Goal: Task Accomplishment & Management: Manage account settings

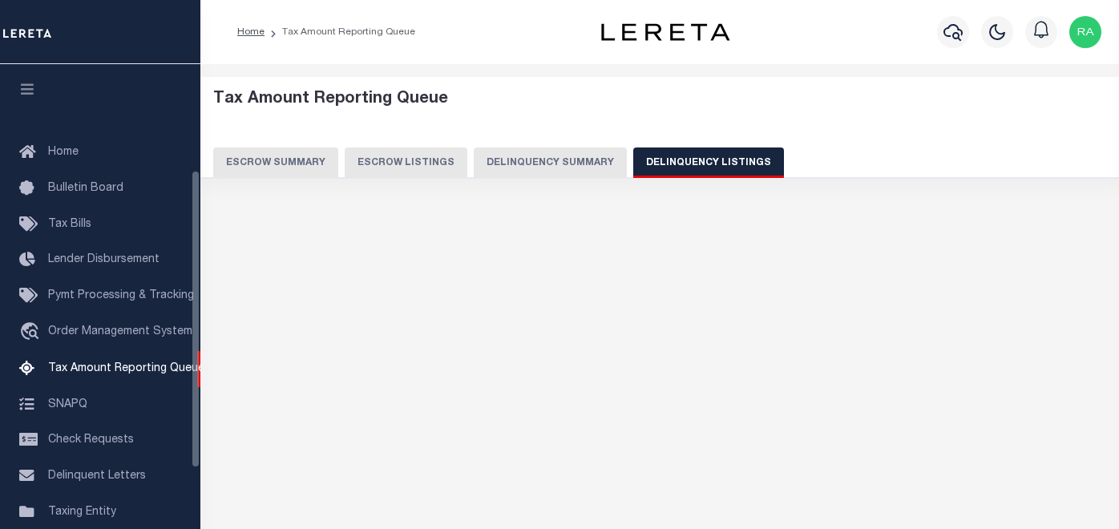
select select "100"
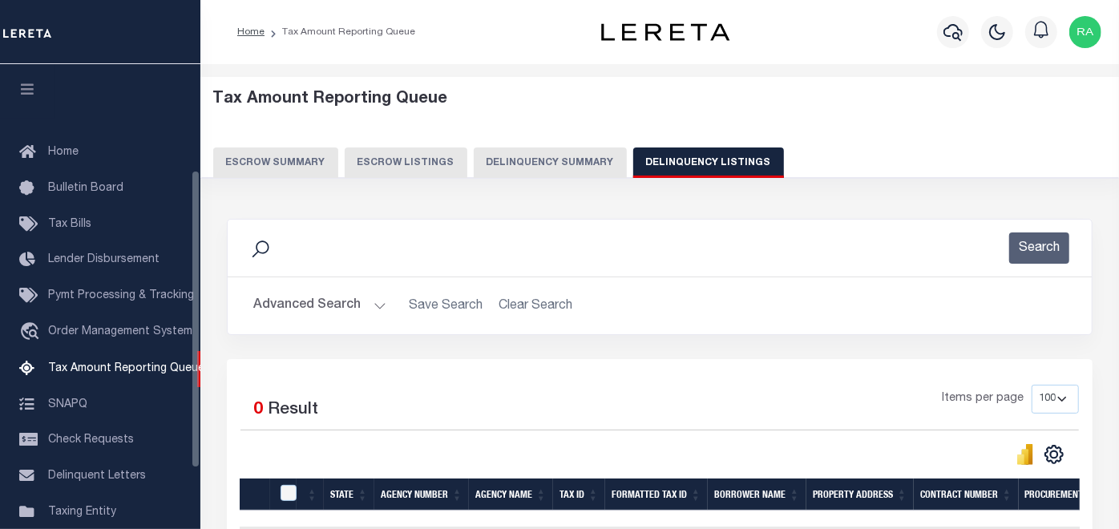
scroll to position [164, 0]
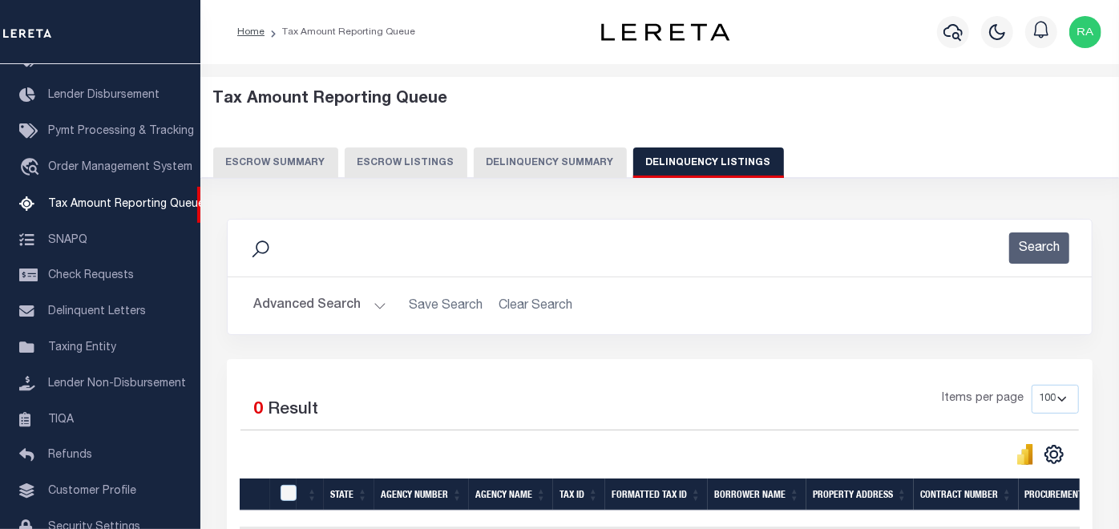
click at [311, 302] on button "Advanced Search" at bounding box center [319, 305] width 133 height 31
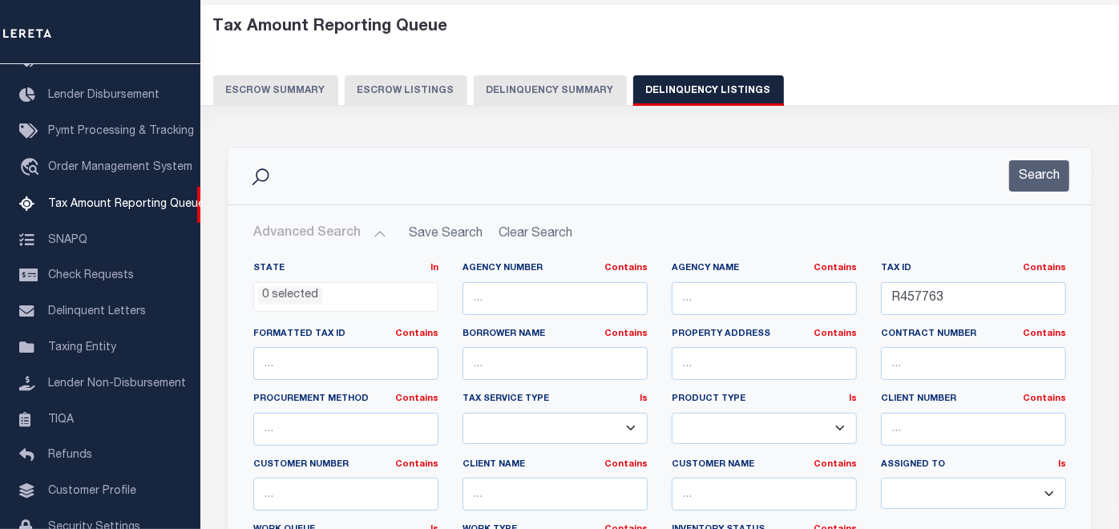
scroll to position [89, 0]
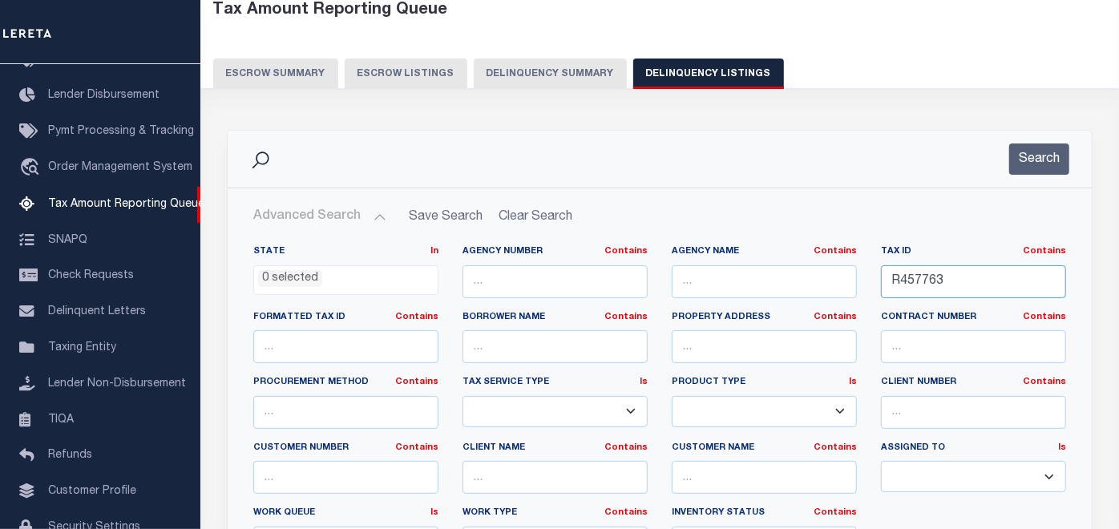
drag, startPoint x: 949, startPoint y: 276, endPoint x: 837, endPoint y: 283, distance: 112.4
click at [852, 276] on div "State In In AK AL AR AZ CA CO CT DC DE FL GA GU HI IA ID IL IN KS KY LA MA MD M…" at bounding box center [659, 408] width 836 height 327
paste input "5500172035500"
type input "5500172035500"
click at [1044, 152] on button "Search" at bounding box center [1039, 158] width 60 height 31
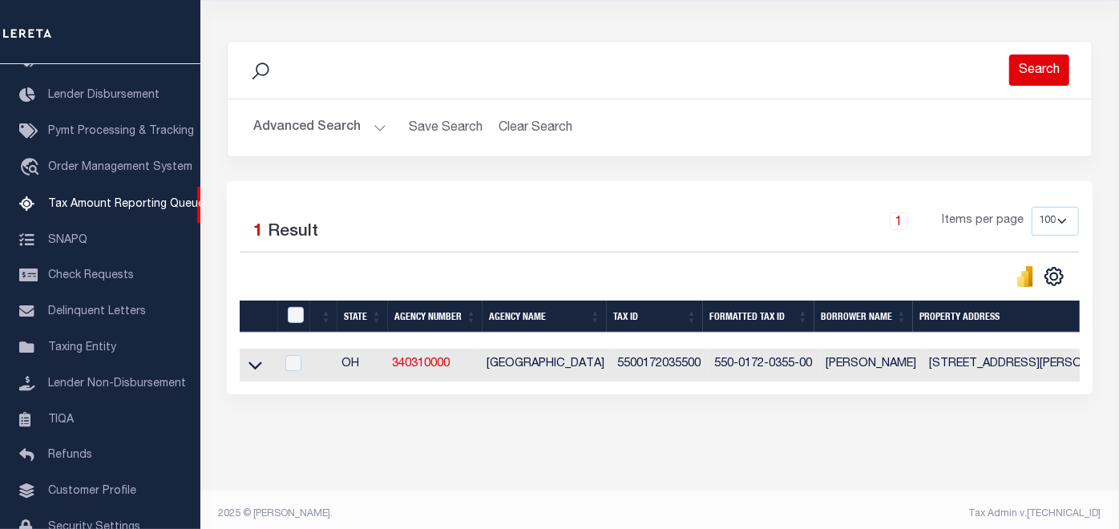
scroll to position [199, 0]
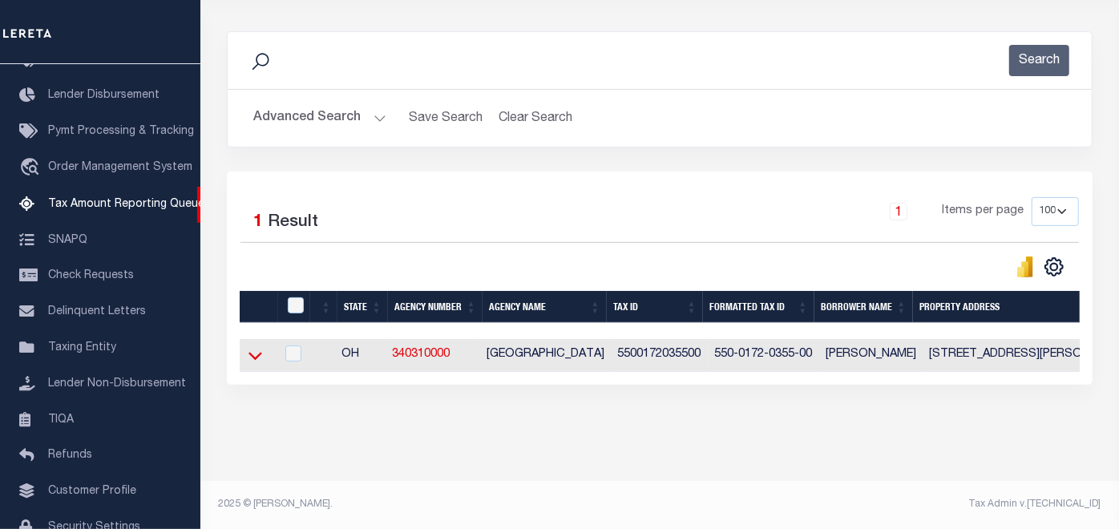
click at [255, 347] on icon at bounding box center [255, 355] width 14 height 17
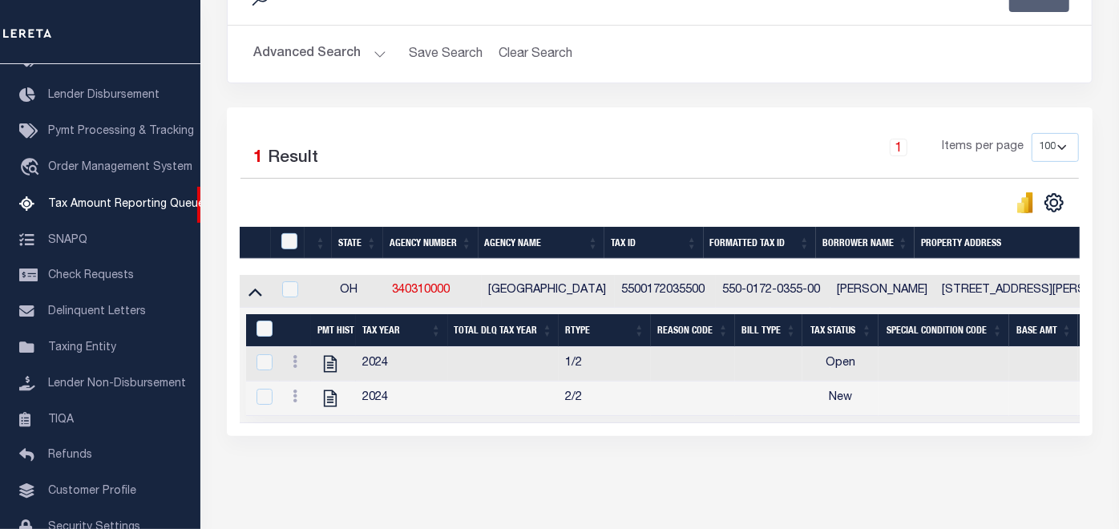
scroll to position [316, 0]
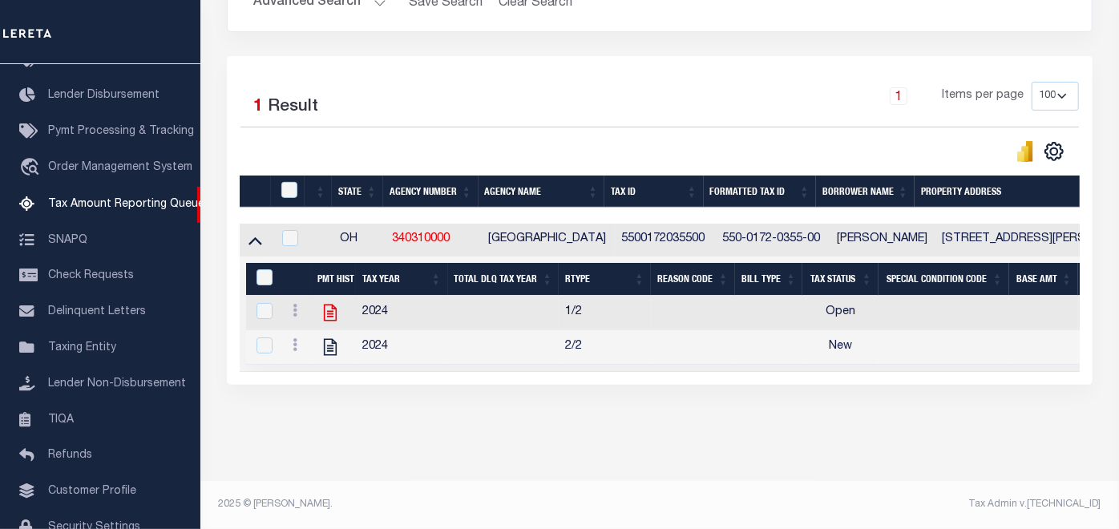
click at [329, 304] on icon at bounding box center [330, 312] width 13 height 17
checkbox input "true"
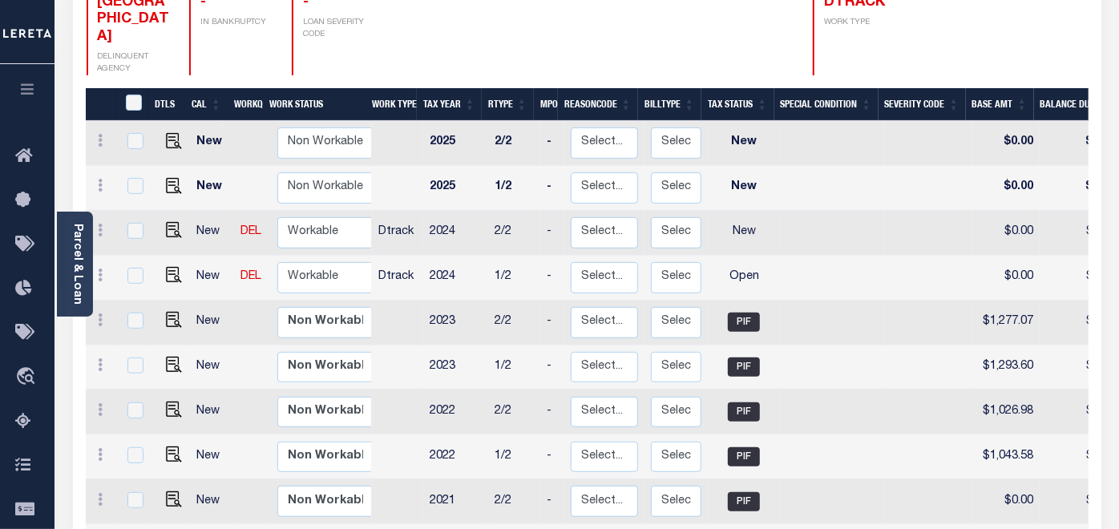
scroll to position [267, 0]
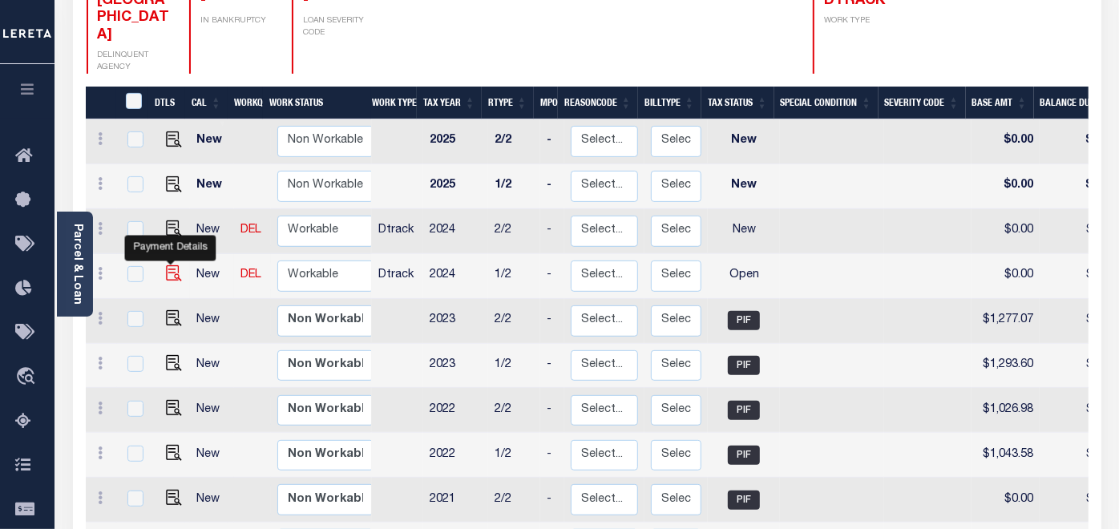
click at [166, 265] on img "" at bounding box center [174, 273] width 16 height 16
checkbox input "true"
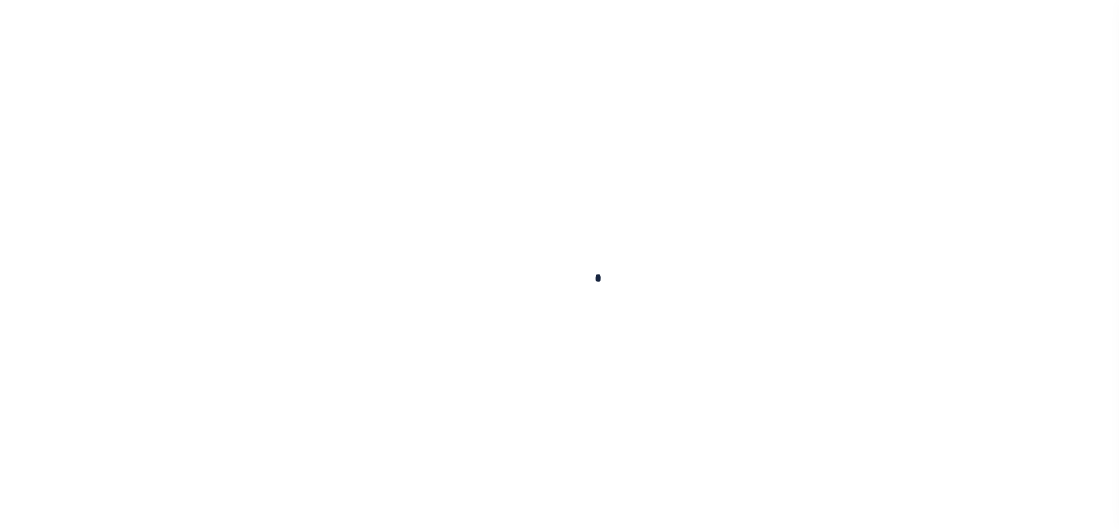
checkbox input "false"
type input "02/06/2025"
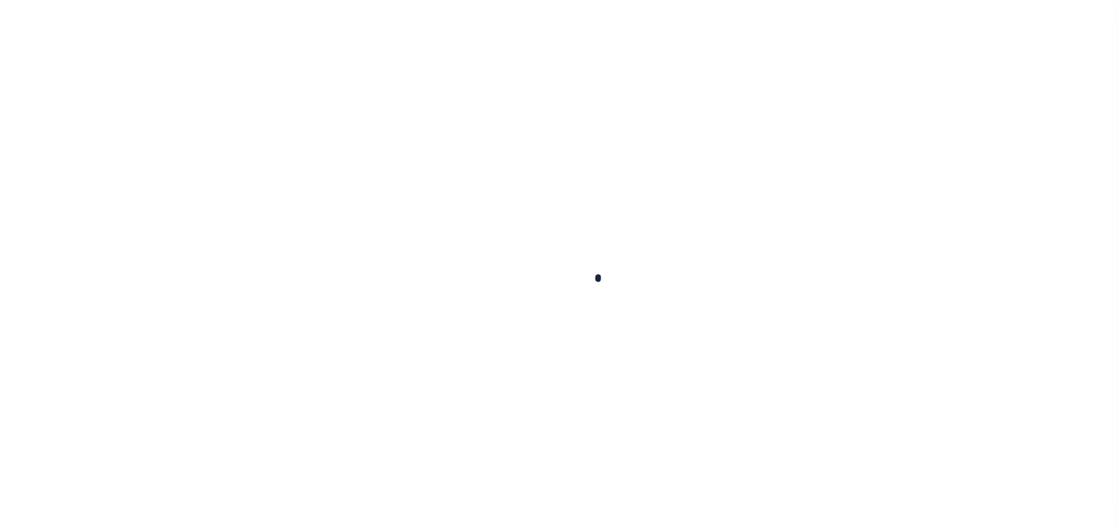
select select "OP2"
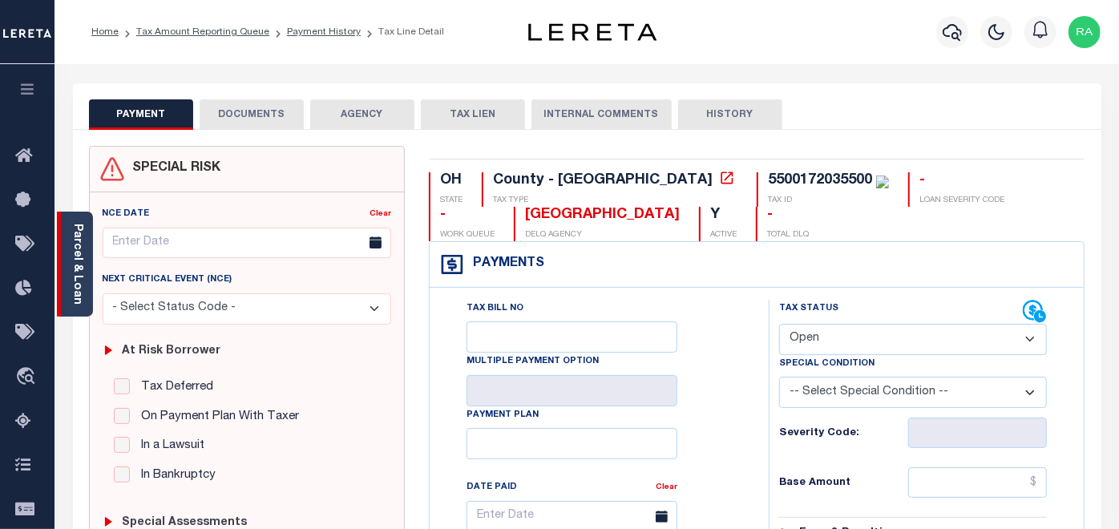
click at [75, 284] on link "Parcel & Loan" at bounding box center [76, 264] width 11 height 81
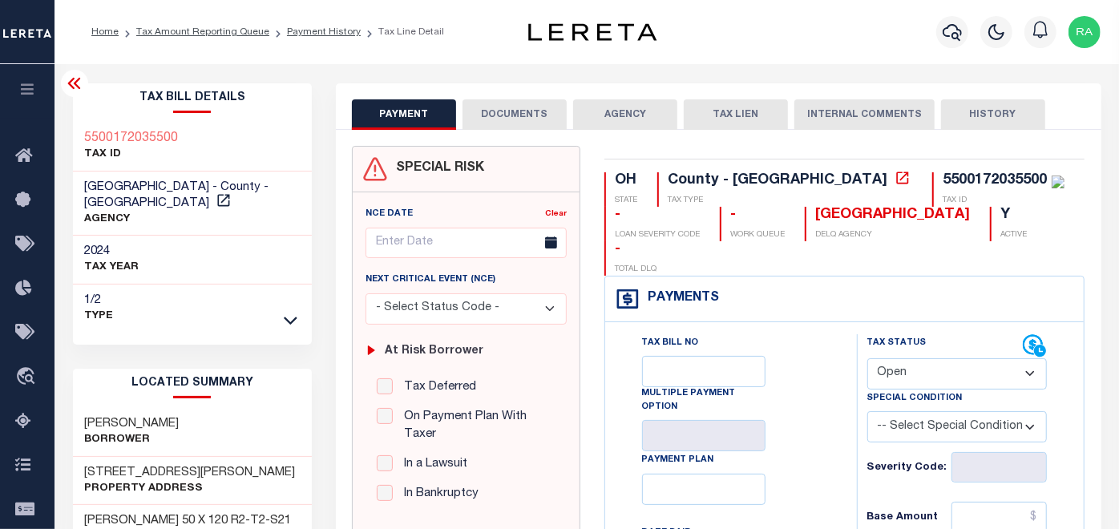
click at [495, 114] on button "DOCUMENTS" at bounding box center [514, 114] width 104 height 30
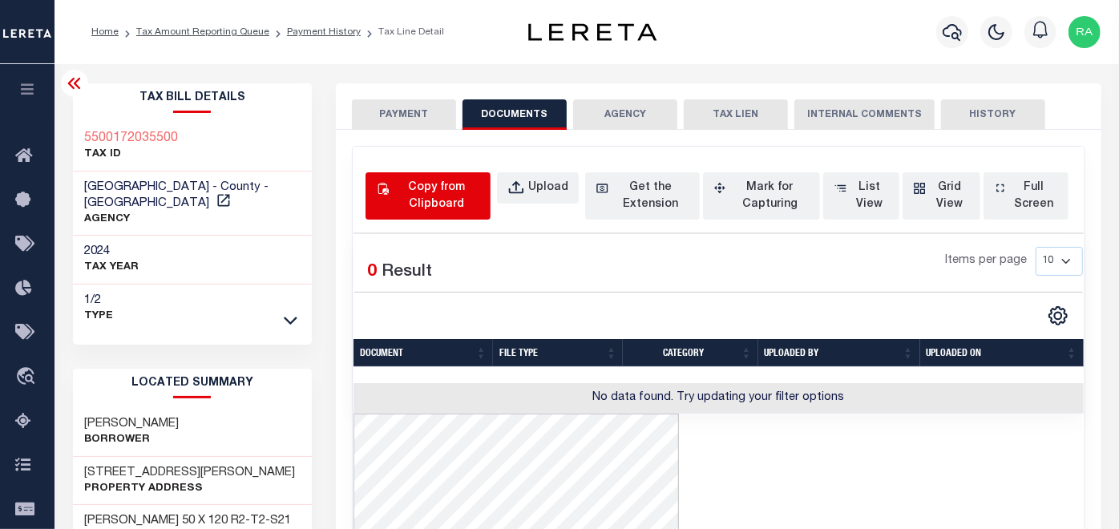
click at [414, 196] on div "Copy from Clipboard" at bounding box center [437, 196] width 88 height 34
select select "POP"
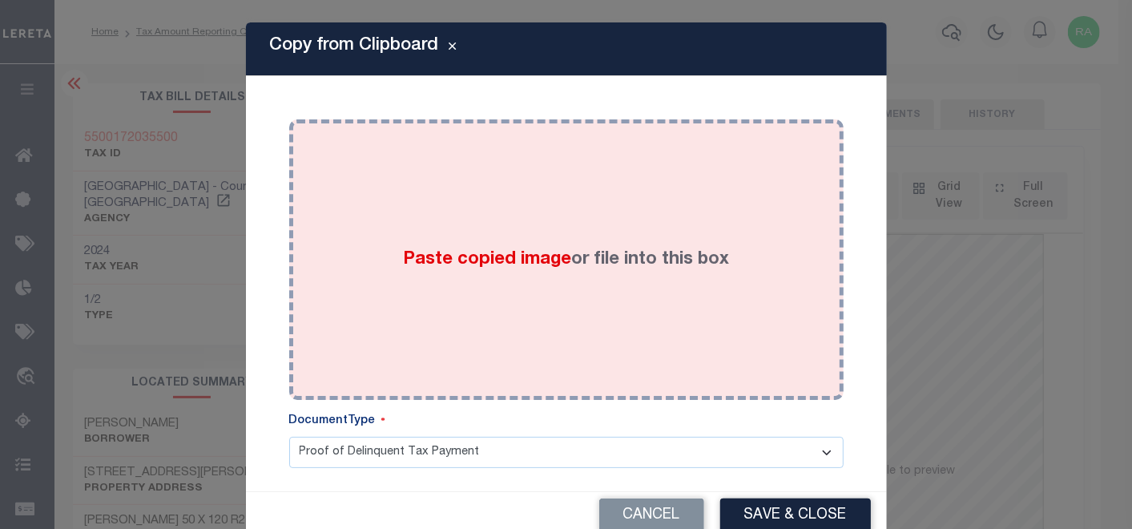
click at [485, 214] on div "Paste copied image or file into this box" at bounding box center [566, 259] width 530 height 256
click at [518, 242] on div "Paste copied image or file into this box" at bounding box center [566, 259] width 530 height 256
click at [510, 238] on div "Paste copied image or file into this box" at bounding box center [566, 259] width 530 height 256
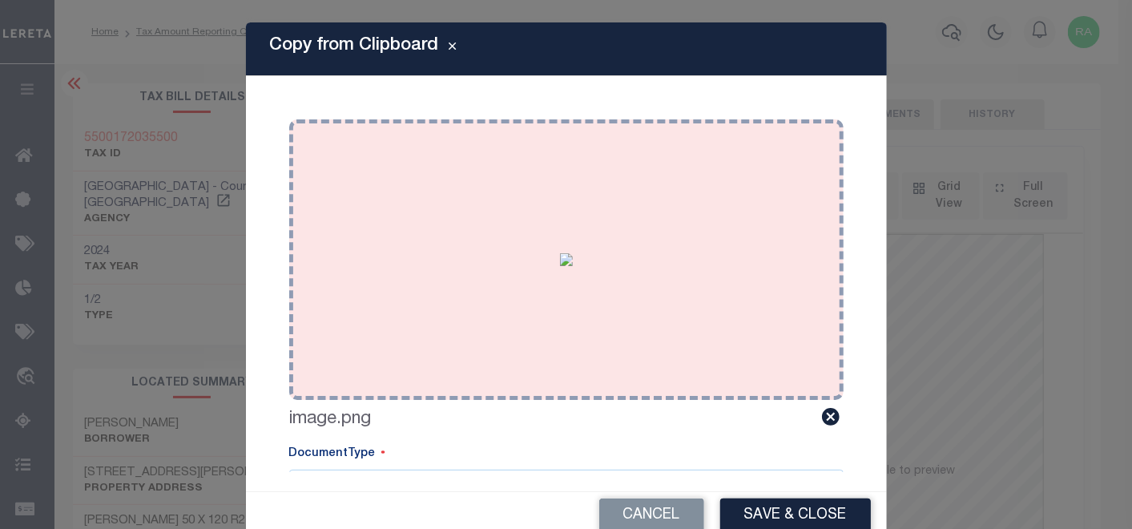
click at [560, 253] on img at bounding box center [566, 259] width 13 height 13
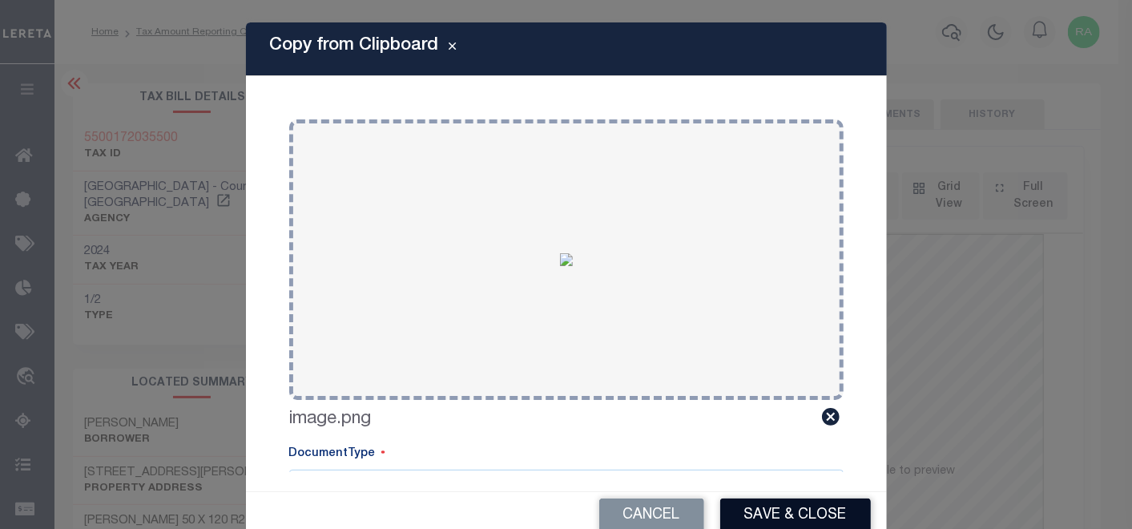
click at [780, 510] on button "Save & Close" at bounding box center [795, 515] width 151 height 34
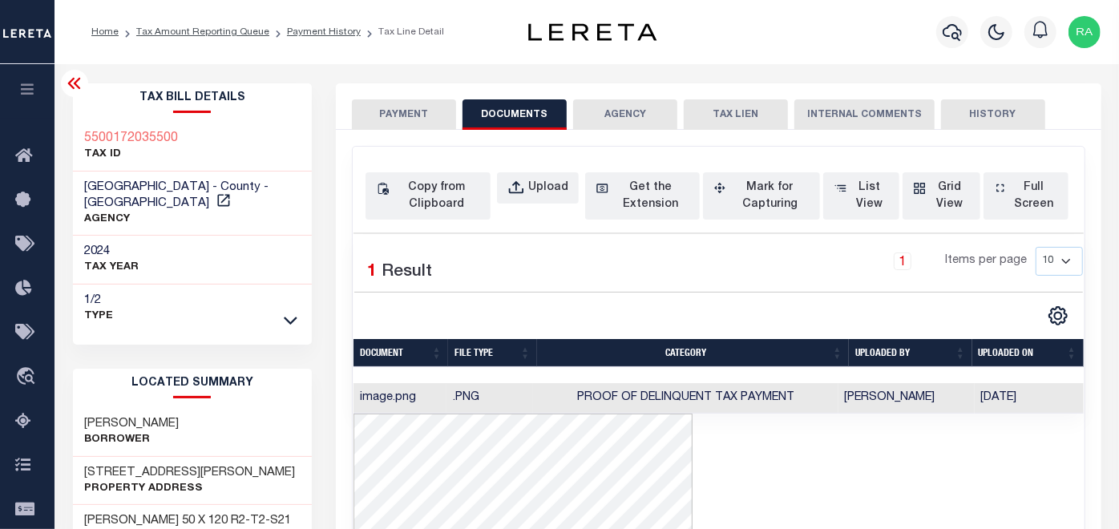
click at [397, 112] on button "PAYMENT" at bounding box center [404, 114] width 104 height 30
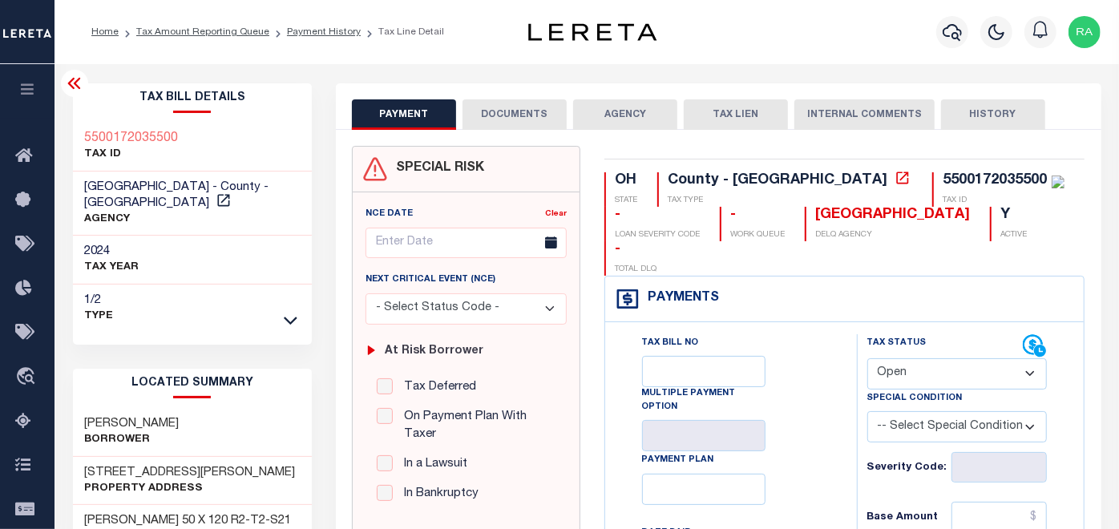
click at [927, 358] on select "- Select Status Code - Open Due/Unpaid Paid Incomplete No Tax Due Internal Refu…" at bounding box center [957, 373] width 180 height 31
select select "PYD"
click at [867, 358] on select "- Select Status Code - Open Due/Unpaid Paid Incomplete No Tax Due Internal Refu…" at bounding box center [957, 373] width 180 height 31
type input "[DATE]"
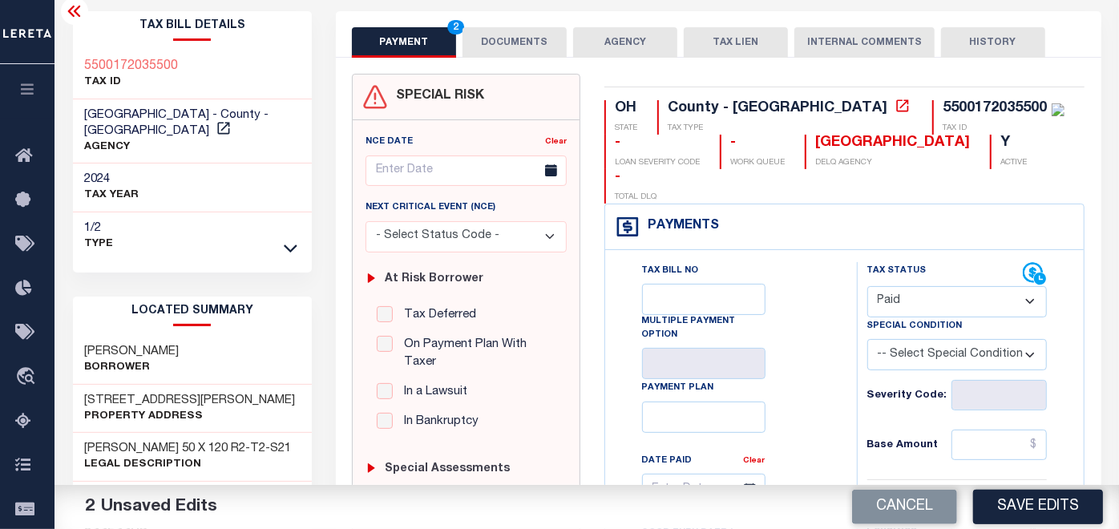
scroll to position [89, 0]
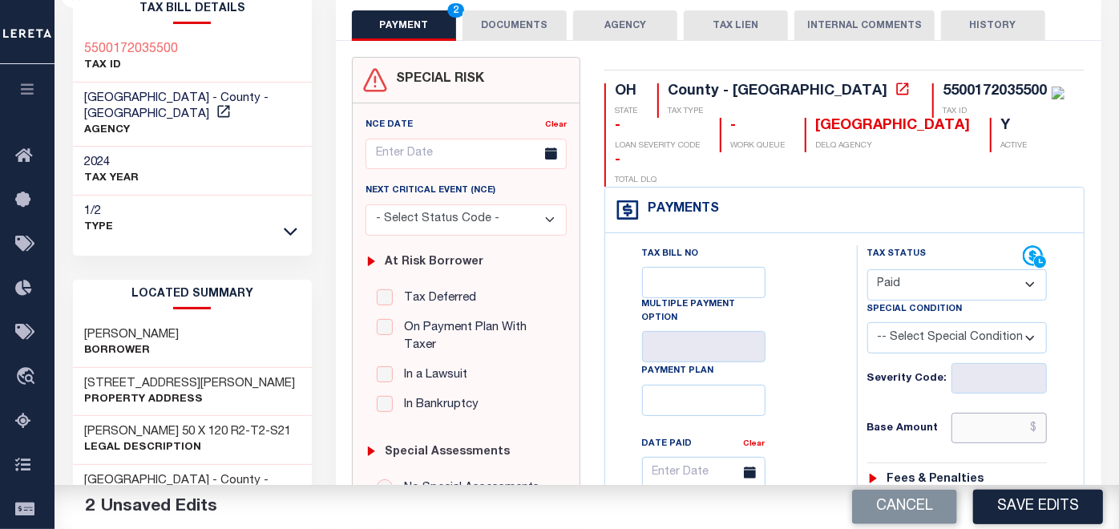
click at [989, 413] on input "text" at bounding box center [998, 428] width 95 height 30
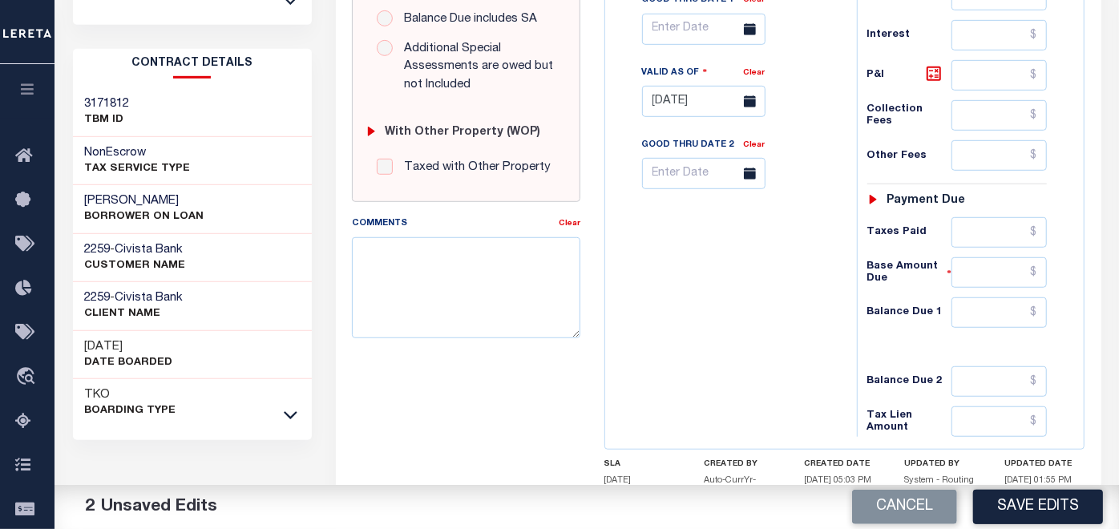
scroll to position [623, 0]
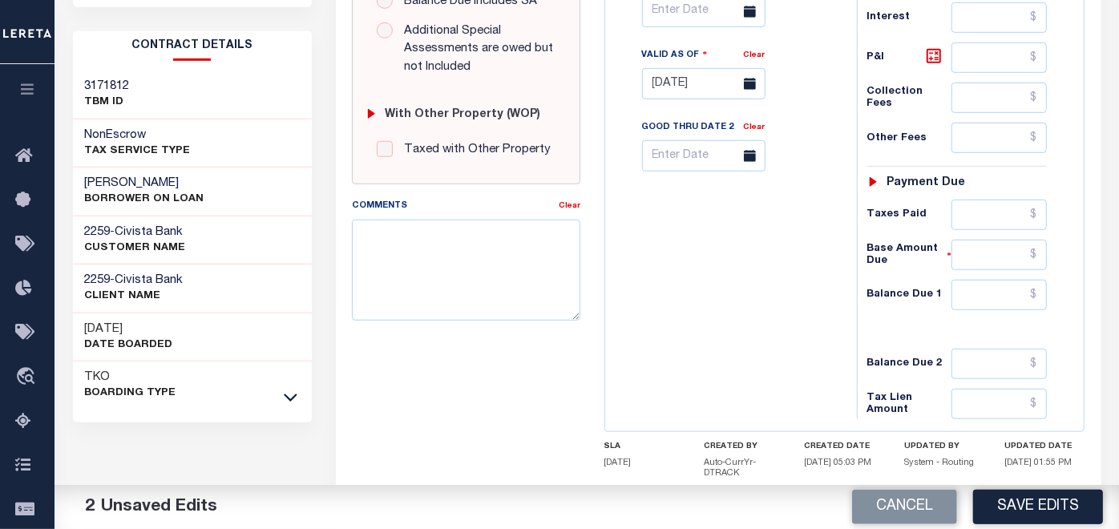
type input "$0.00"
click at [1028, 280] on input "text" at bounding box center [998, 295] width 95 height 30
type input "$0.00"
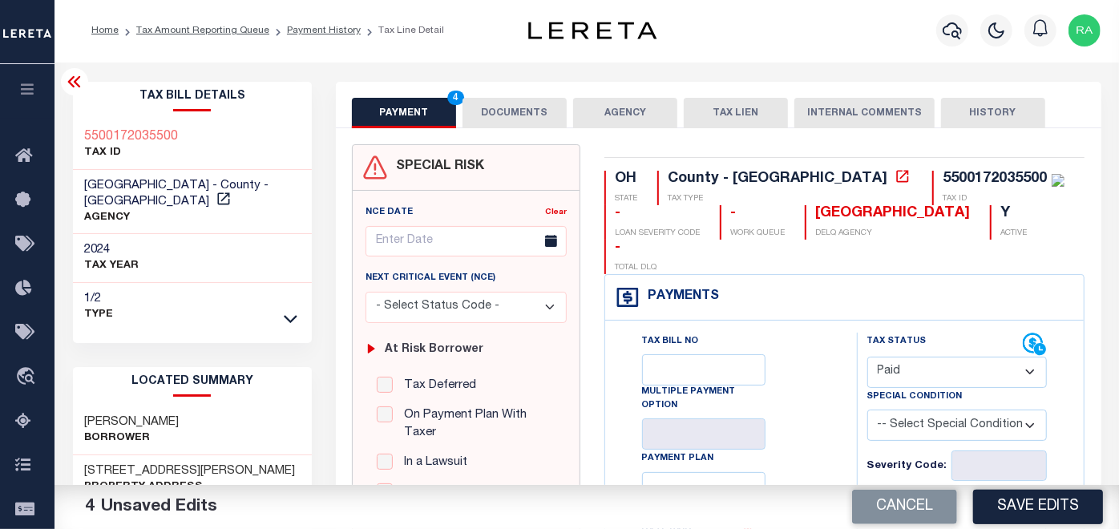
scroll to position [0, 0]
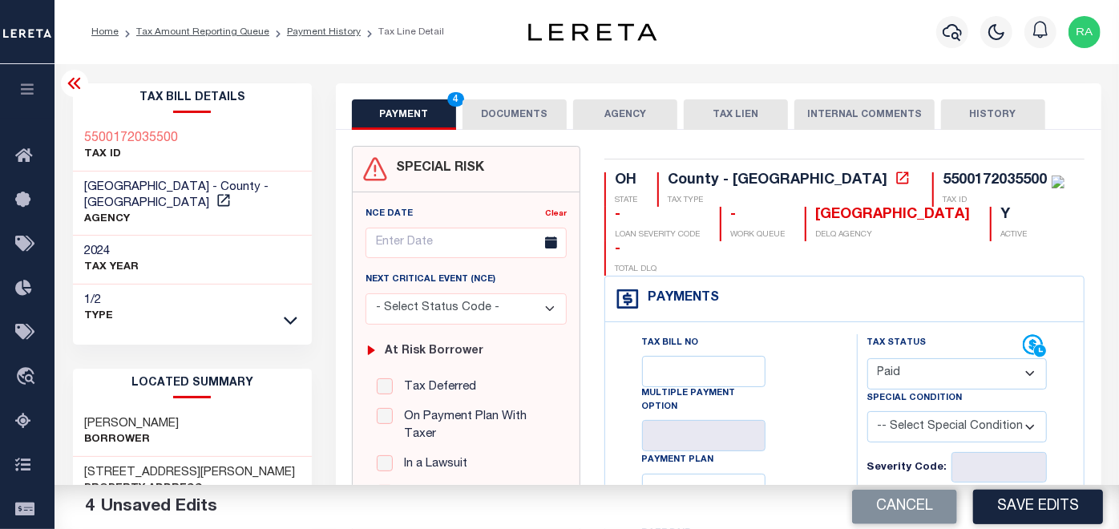
click at [507, 115] on button "DOCUMENTS" at bounding box center [514, 114] width 104 height 30
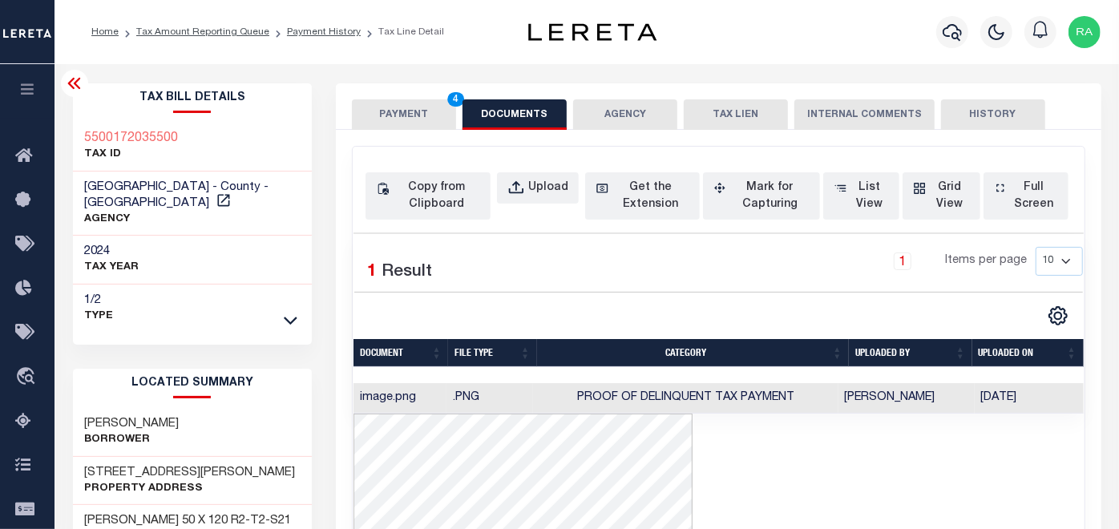
click at [399, 116] on button "PAYMENT 4" at bounding box center [404, 114] width 104 height 30
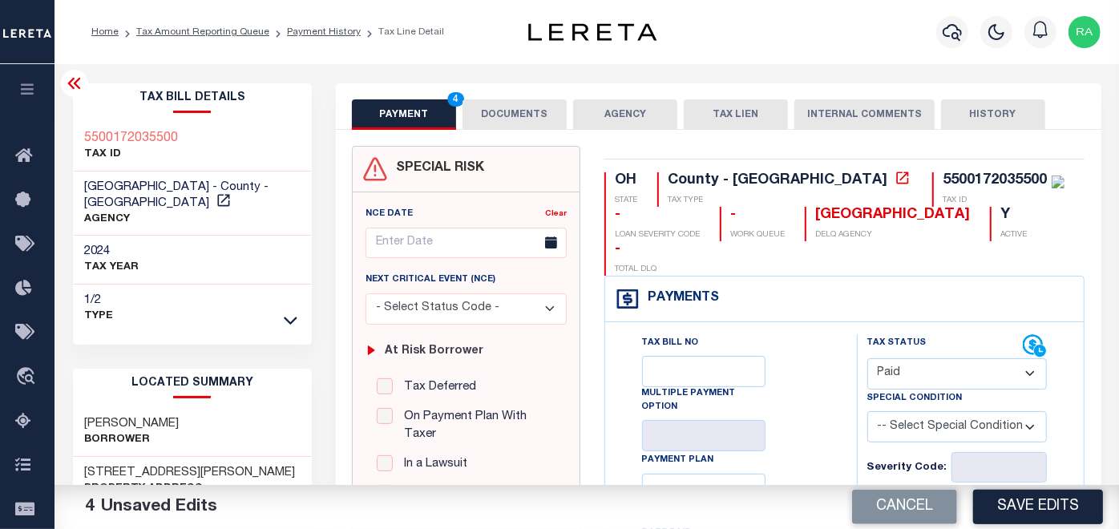
click at [494, 116] on button "DOCUMENTS" at bounding box center [514, 114] width 104 height 30
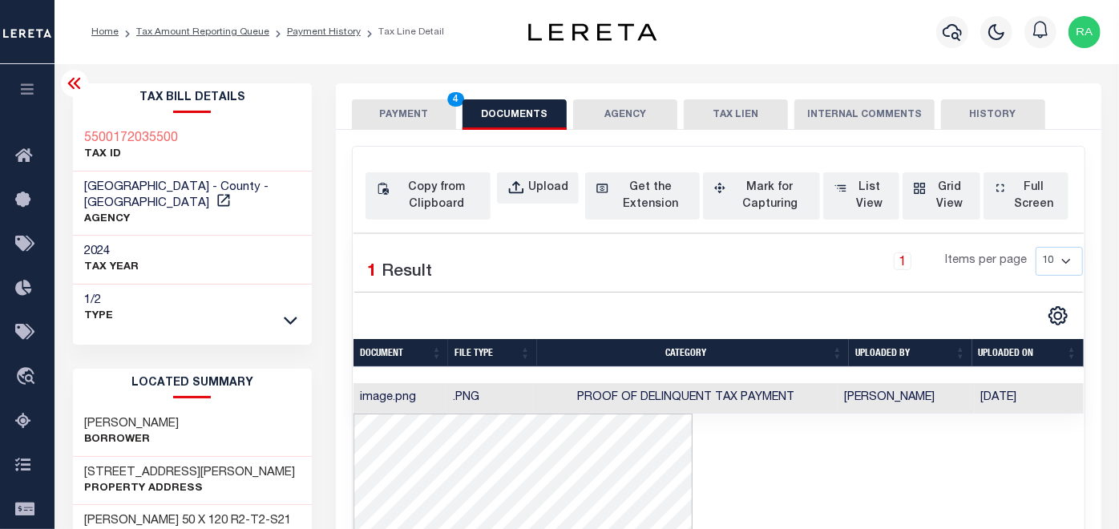
click at [399, 112] on button "PAYMENT 4" at bounding box center [404, 114] width 104 height 30
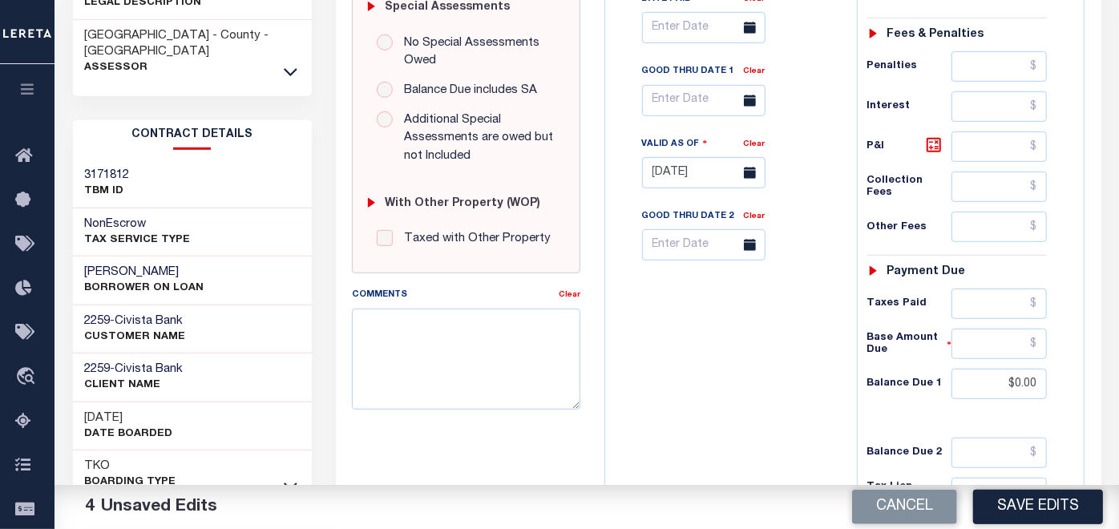
scroll to position [683, 0]
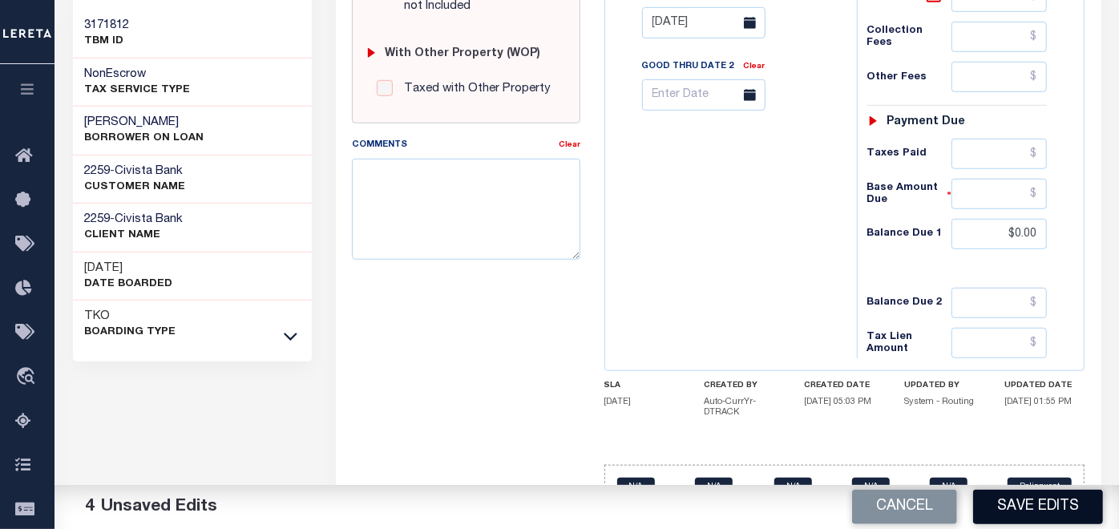
click at [1037, 502] on button "Save Edits" at bounding box center [1038, 507] width 130 height 34
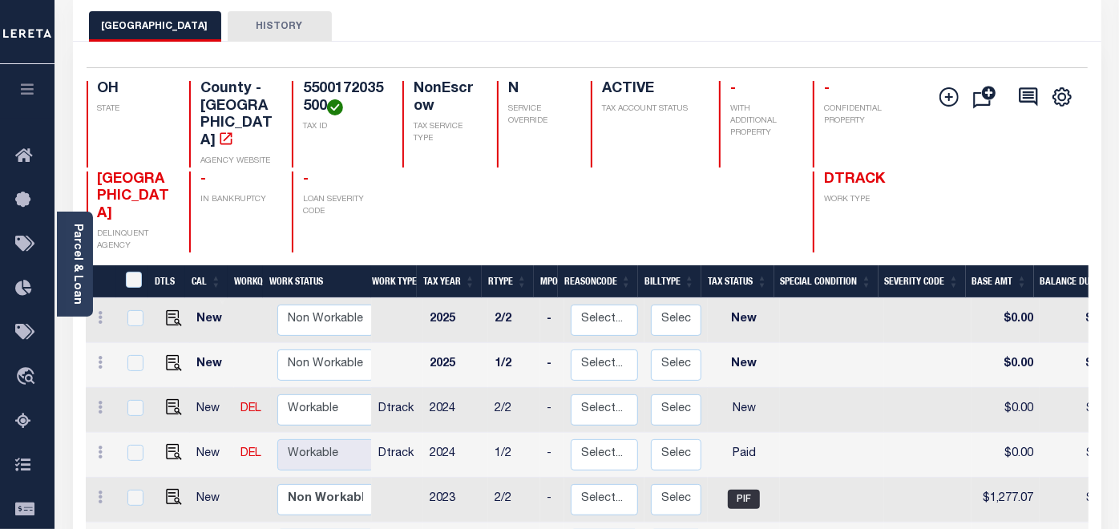
scroll to position [89, 0]
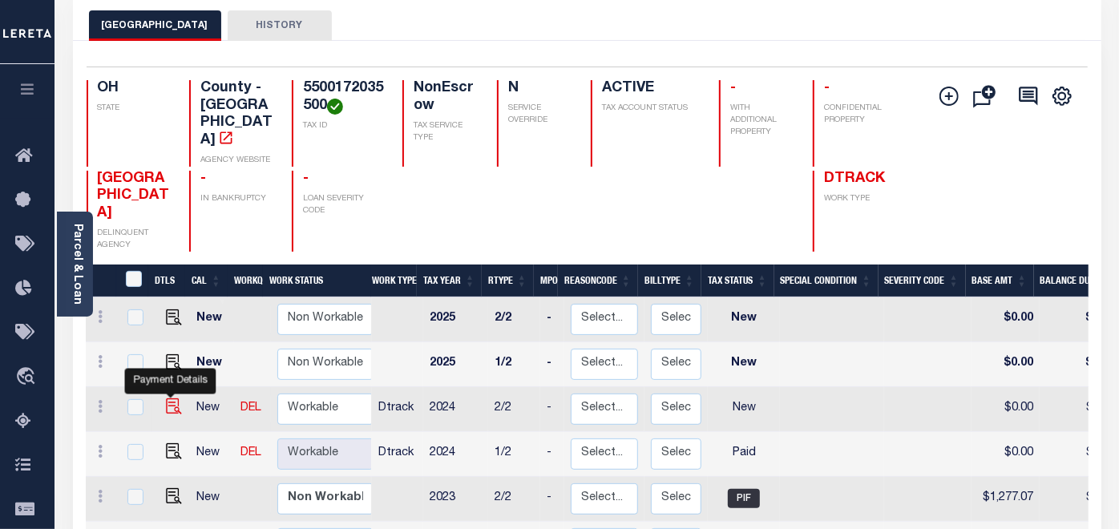
click at [169, 398] on img "" at bounding box center [174, 406] width 16 height 16
checkbox input "true"
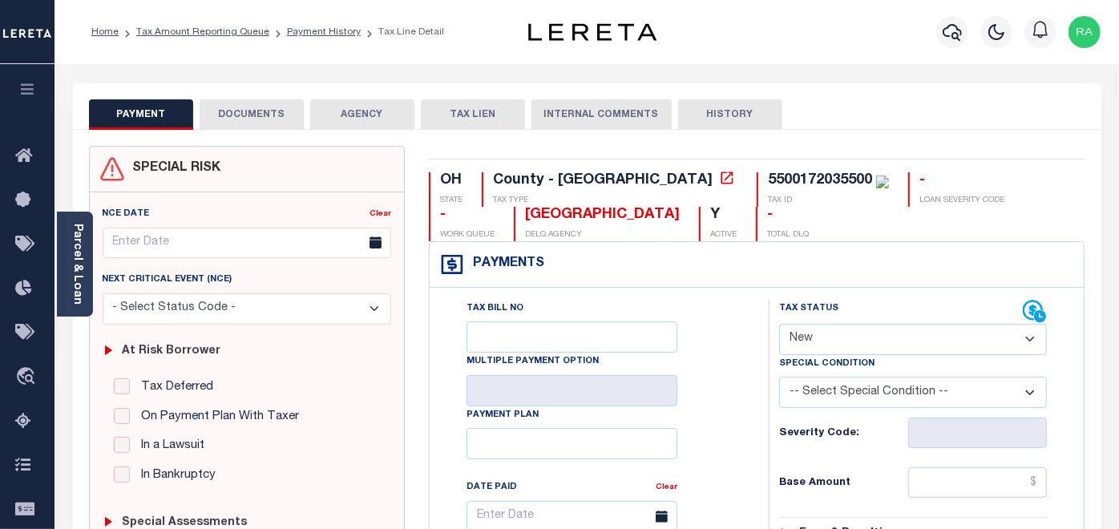
click at [252, 113] on button "DOCUMENTS" at bounding box center [252, 114] width 104 height 30
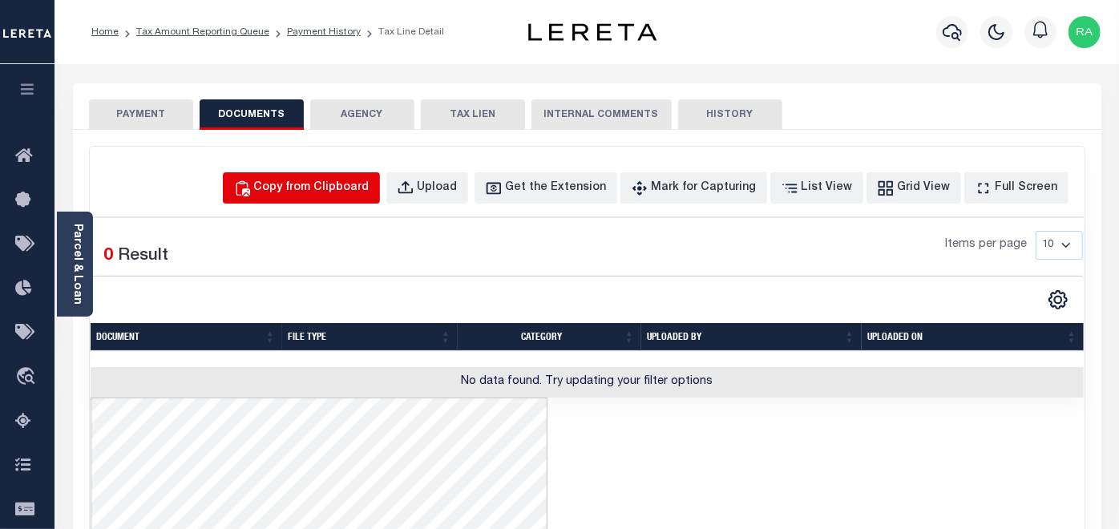
click at [357, 189] on div "Copy from Clipboard" at bounding box center [311, 188] width 115 height 18
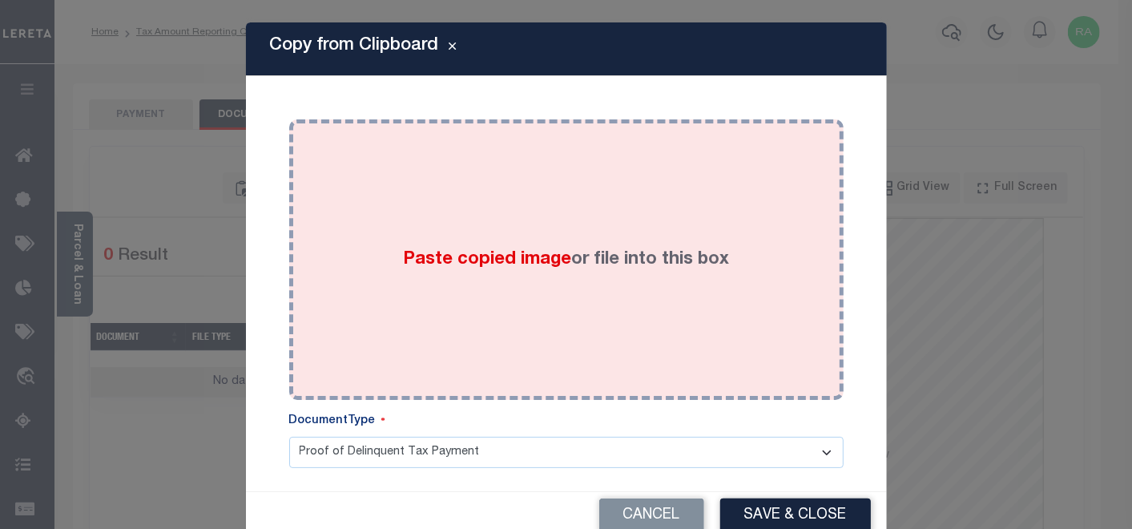
click at [418, 188] on div "Paste copied image or file into this box" at bounding box center [566, 259] width 530 height 256
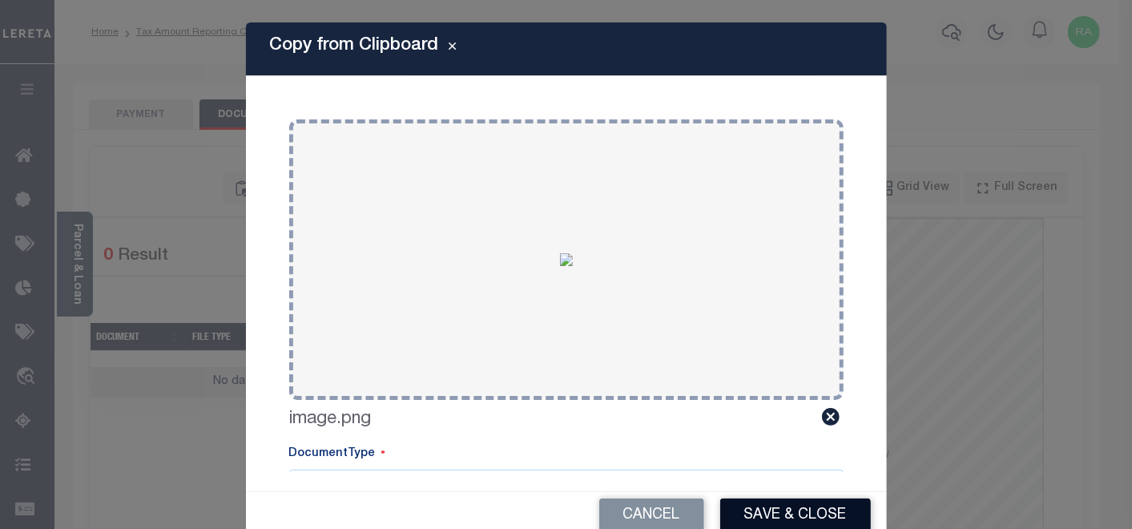
click at [786, 517] on button "Save & Close" at bounding box center [795, 515] width 151 height 34
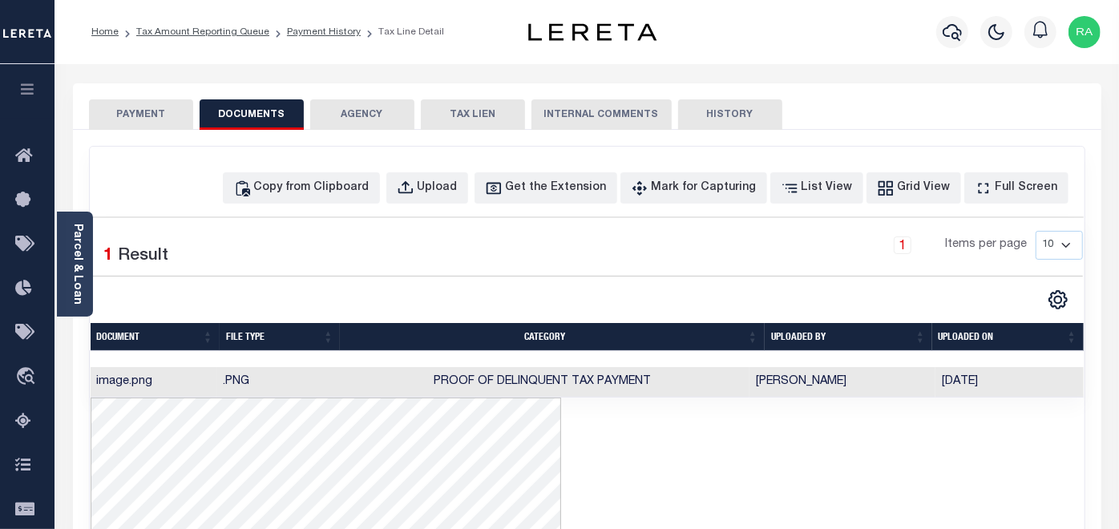
click at [137, 112] on button "PAYMENT" at bounding box center [141, 114] width 104 height 30
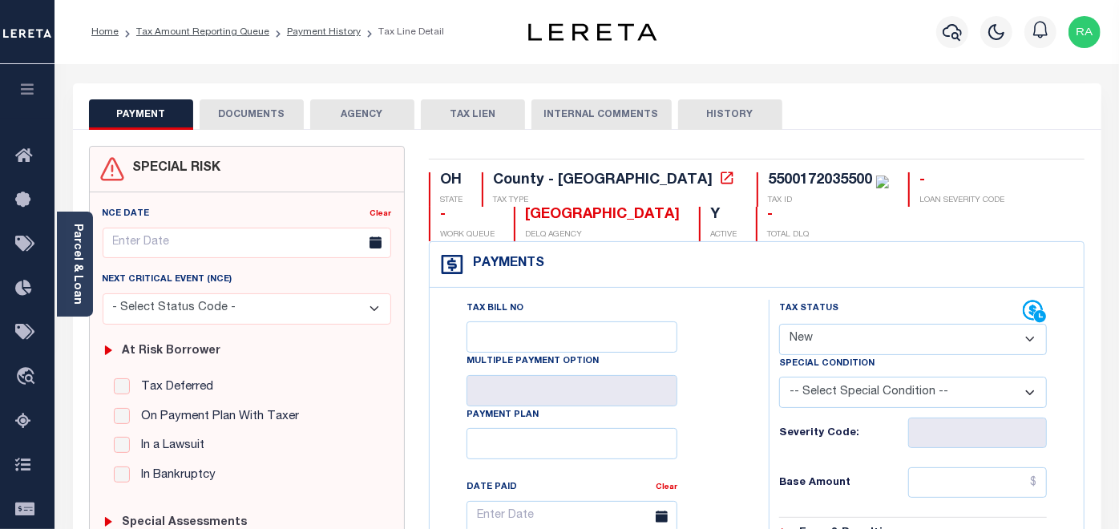
click at [812, 334] on select "- Select Status Code - Open Due/Unpaid Paid Incomplete No Tax Due Internal Refu…" at bounding box center [913, 339] width 268 height 31
select select "PYD"
click at [779, 324] on select "- Select Status Code - Open Due/Unpaid Paid Incomplete No Tax Due Internal Refu…" at bounding box center [913, 339] width 268 height 31
type input "[DATE]"
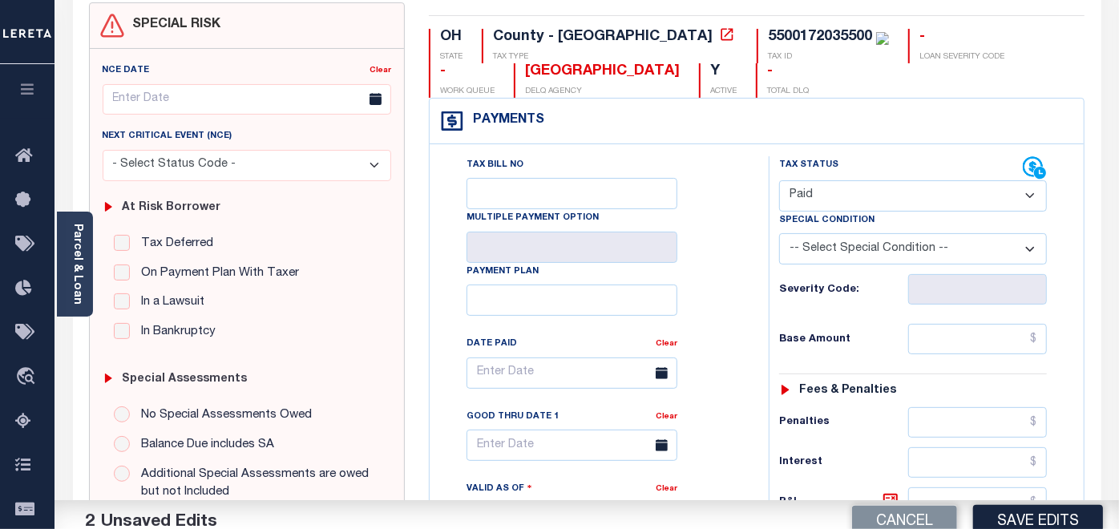
scroll to position [178, 0]
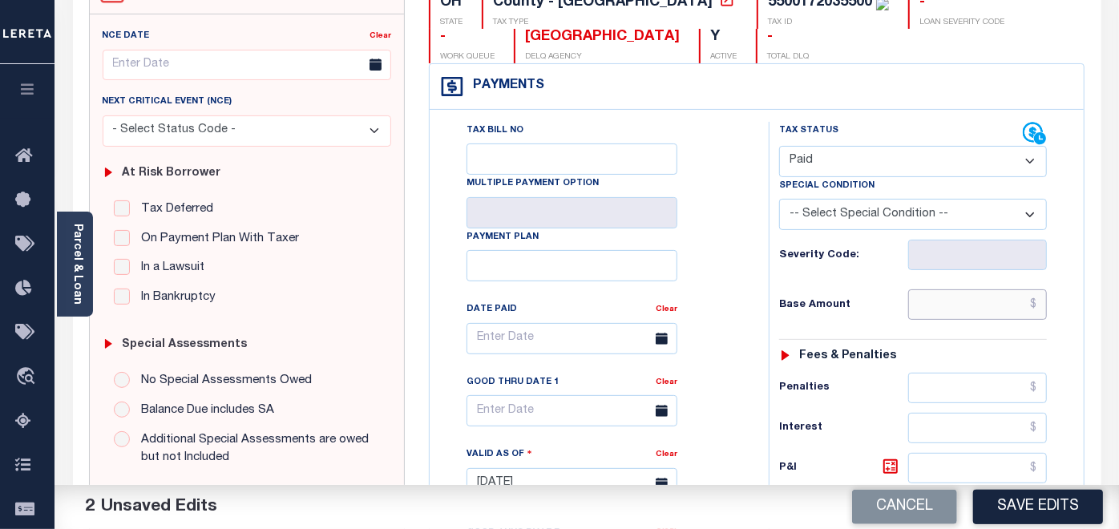
click at [949, 304] on input "text" at bounding box center [977, 304] width 139 height 30
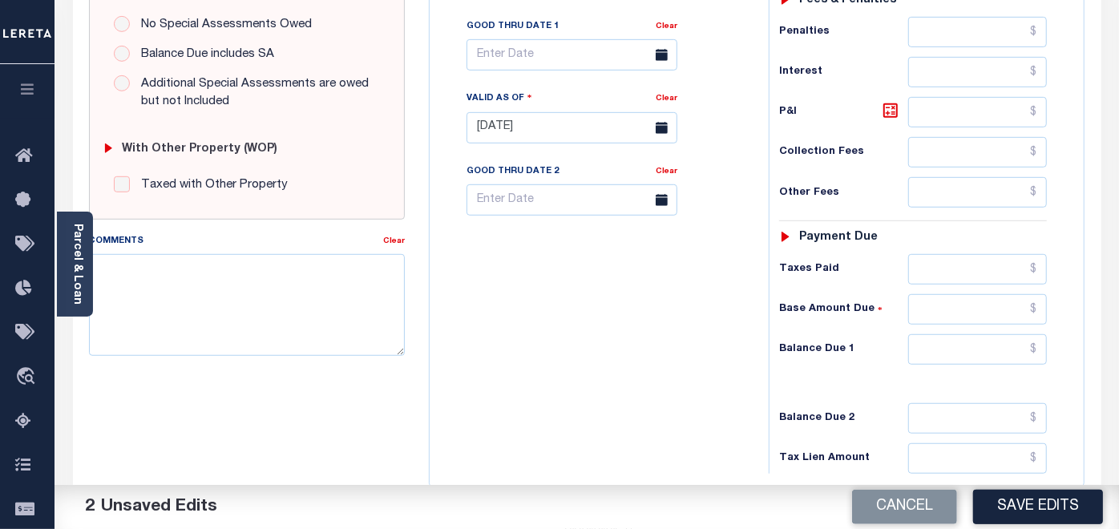
scroll to position [683, 0]
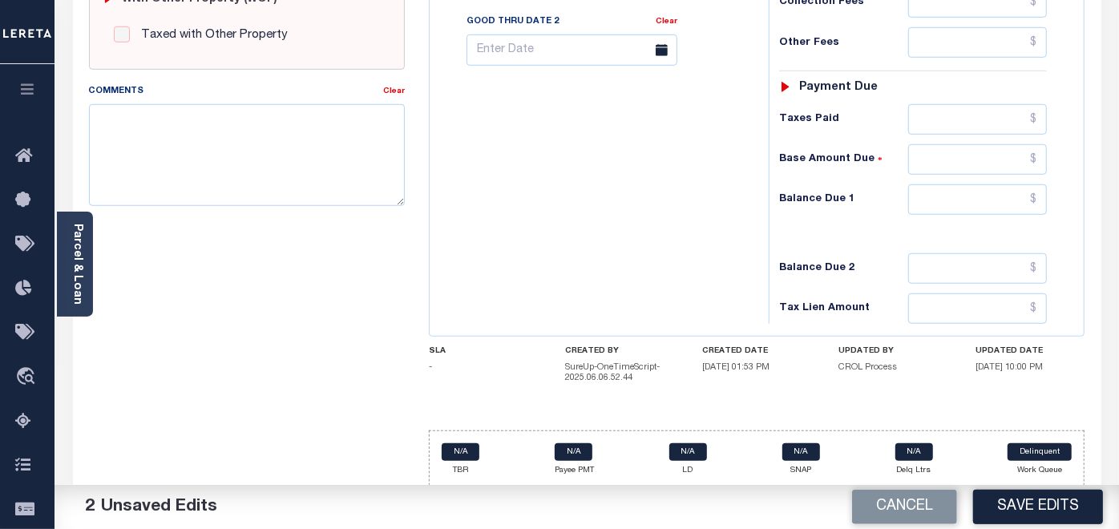
type input "$0.00"
click at [965, 192] on input "text" at bounding box center [977, 199] width 139 height 30
type input "$0.00"
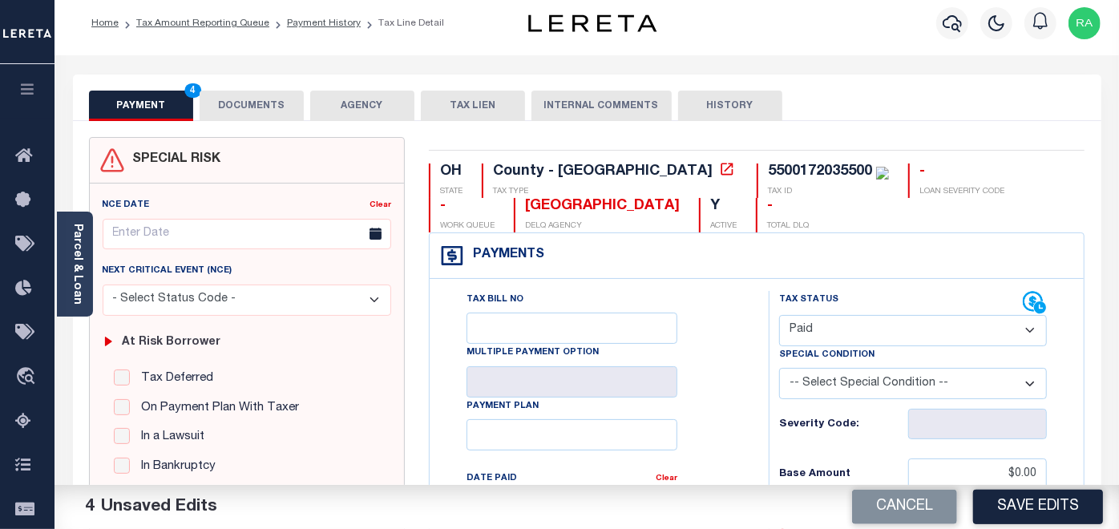
scroll to position [0, 0]
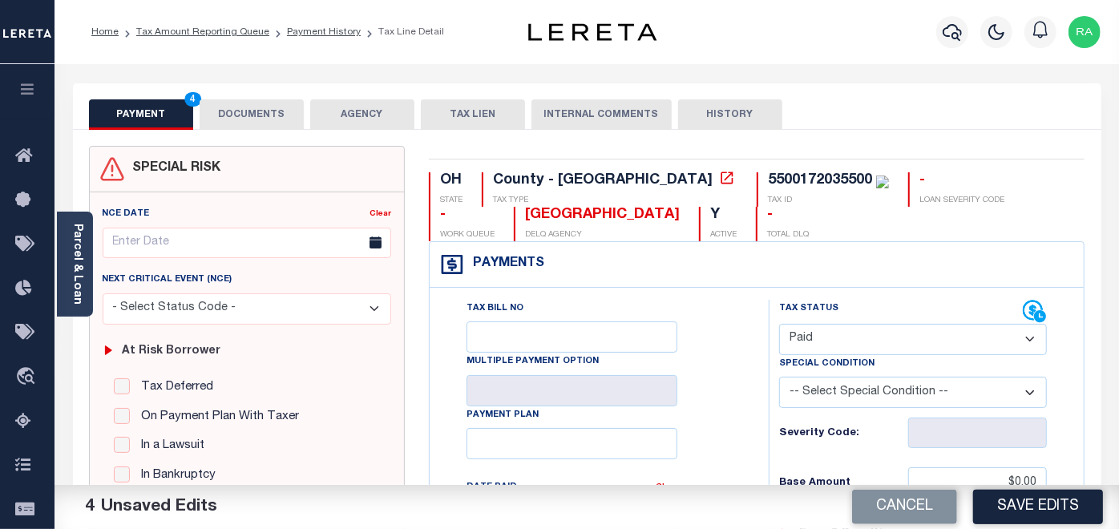
click at [277, 112] on button "DOCUMENTS" at bounding box center [252, 114] width 104 height 30
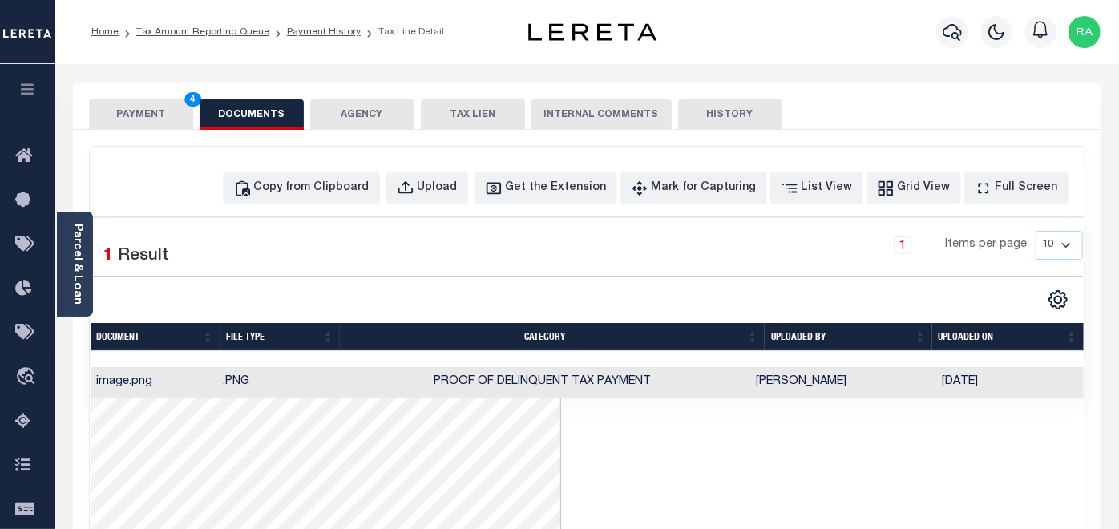
click at [142, 111] on button "PAYMENT 4" at bounding box center [141, 114] width 104 height 30
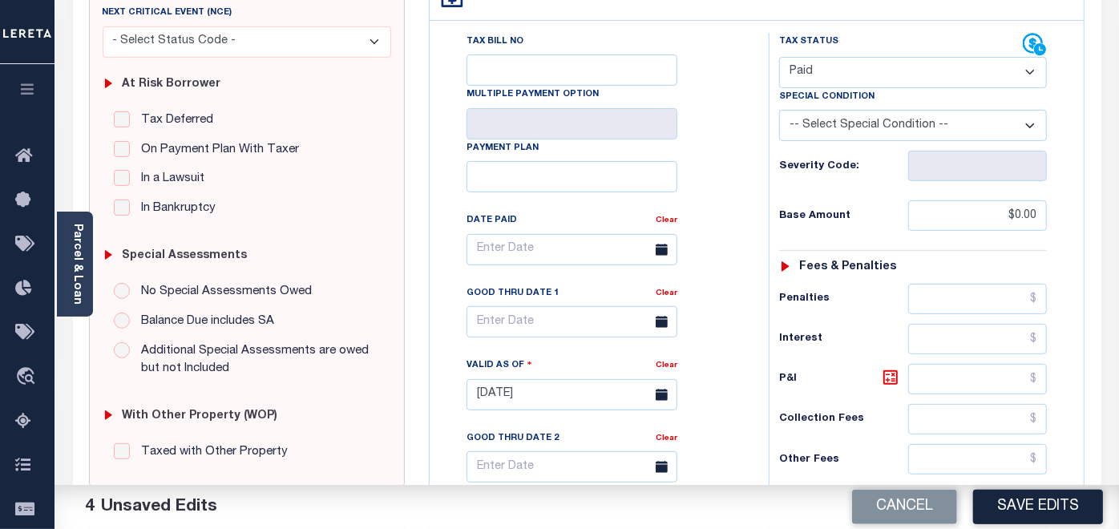
scroll to position [683, 0]
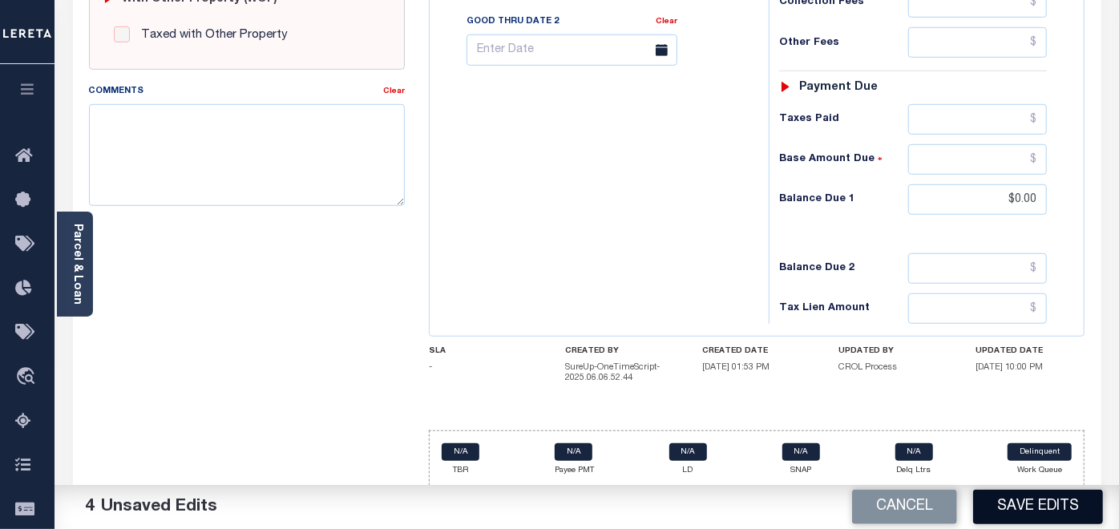
click at [1030, 510] on button "Save Edits" at bounding box center [1038, 507] width 130 height 34
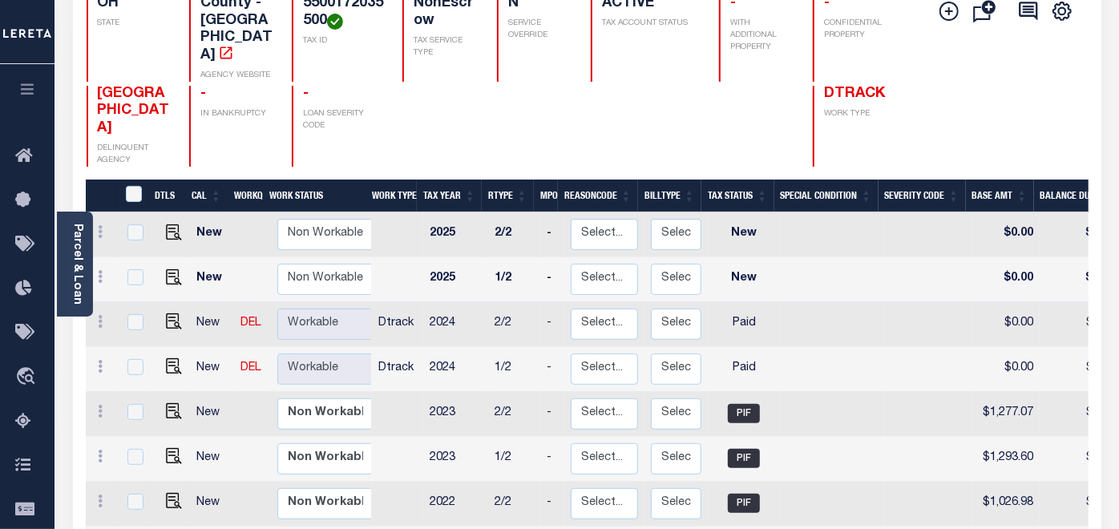
scroll to position [178, 0]
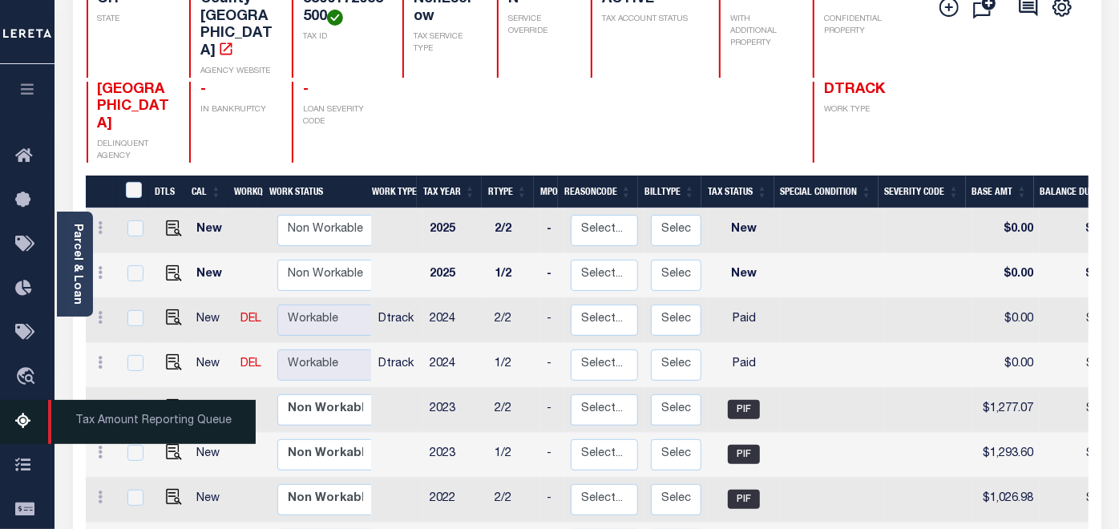
click at [20, 425] on icon at bounding box center [28, 422] width 26 height 20
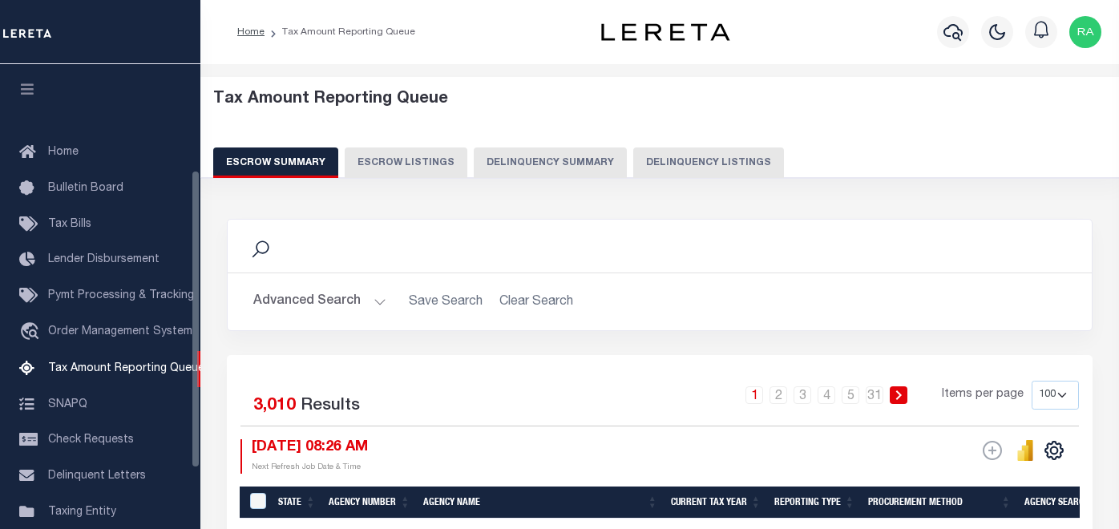
click at [638, 158] on button "Delinquency Listings" at bounding box center [708, 162] width 151 height 30
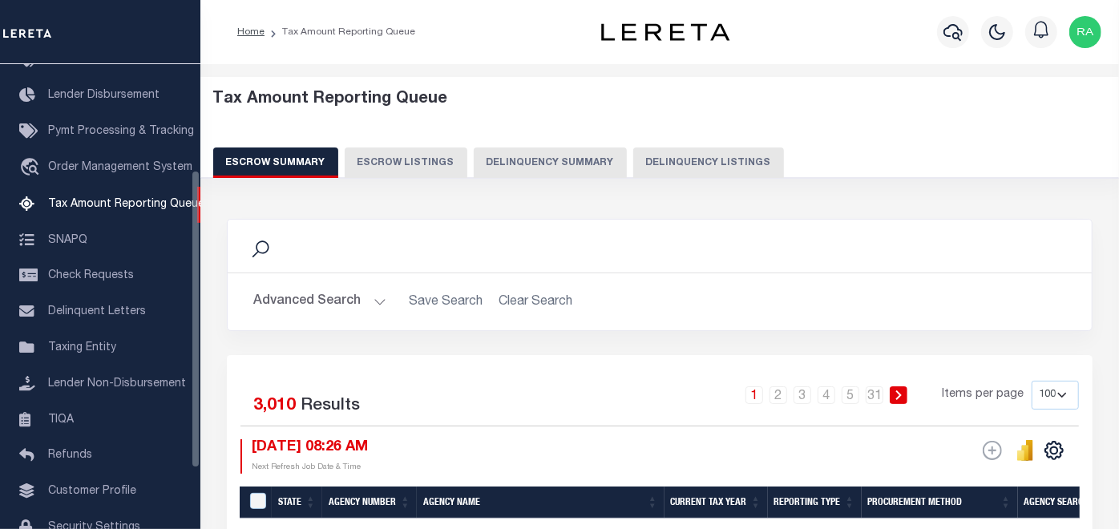
select select "100"
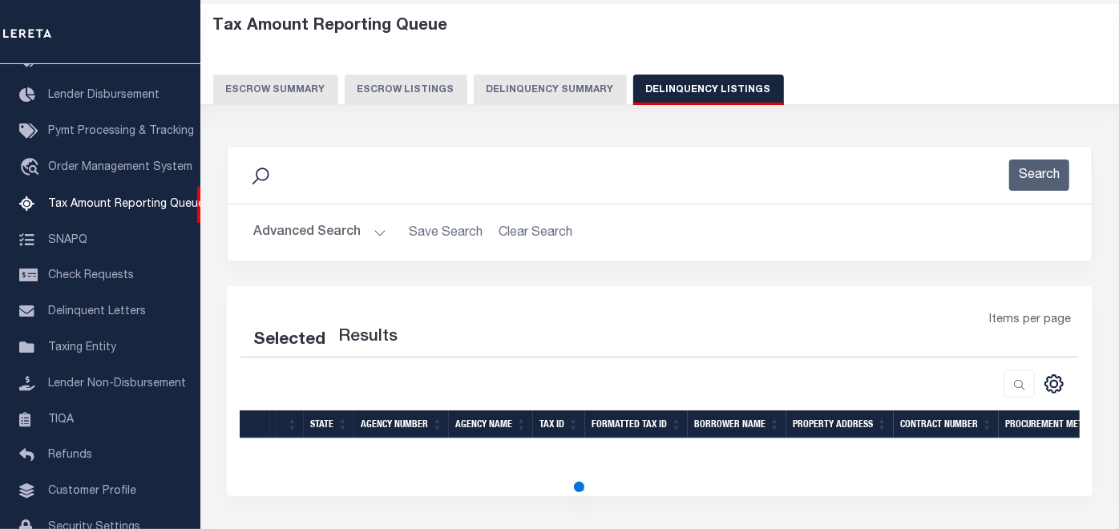
select select "100"
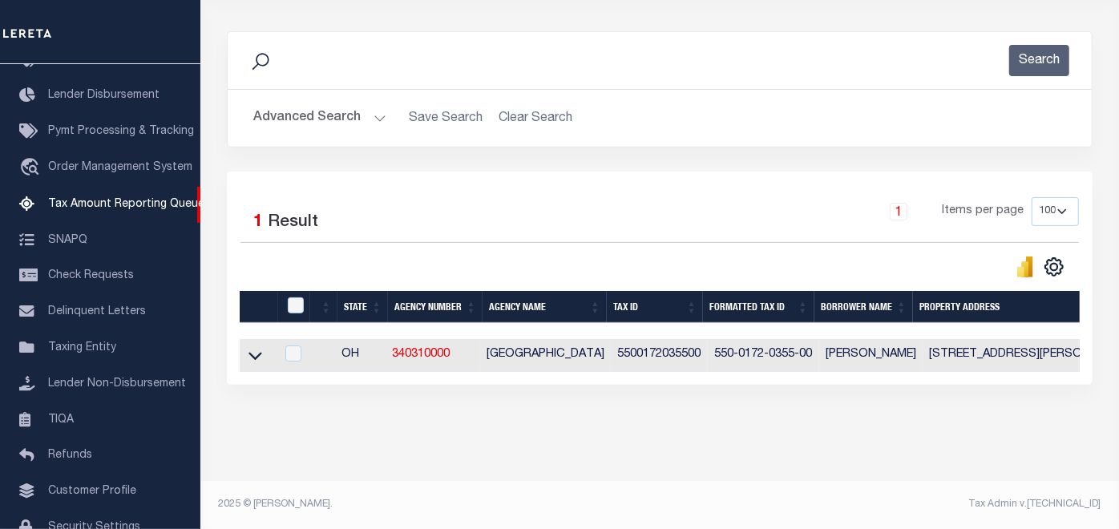
scroll to position [199, 0]
click at [254, 347] on icon at bounding box center [255, 355] width 14 height 17
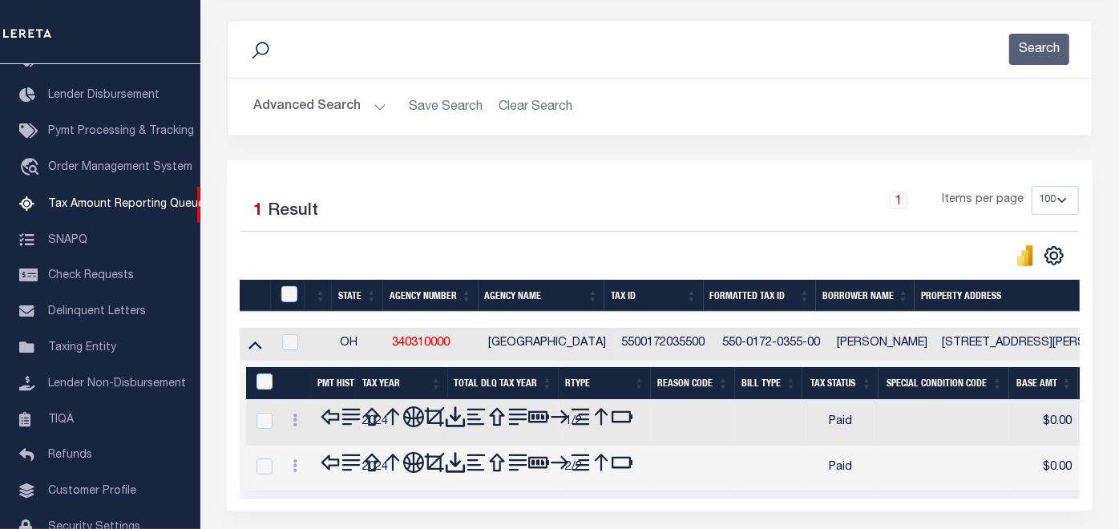
scroll to position [288, 0]
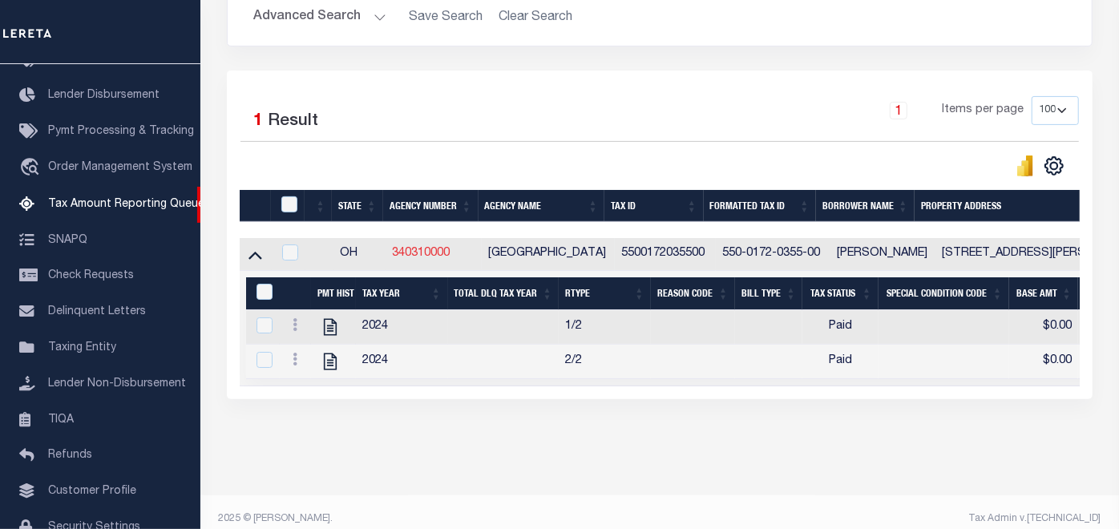
click at [421, 250] on link "340310000" at bounding box center [421, 253] width 58 height 11
checkbox input "true"
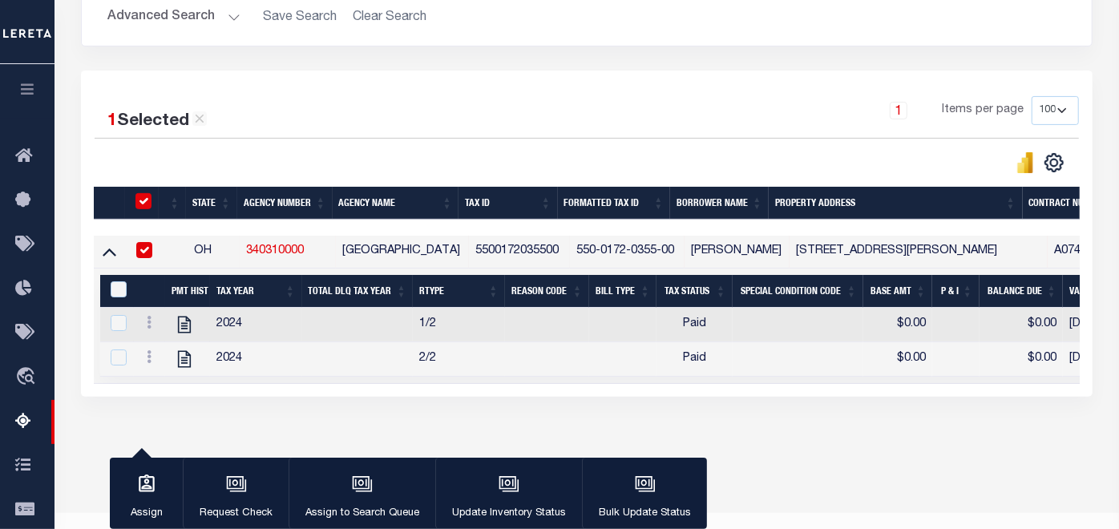
click at [502, 252] on td "5500172035500" at bounding box center [519, 252] width 101 height 33
checkbox input "true"
click at [117, 284] on input "&nbsp;" at bounding box center [119, 289] width 16 height 16
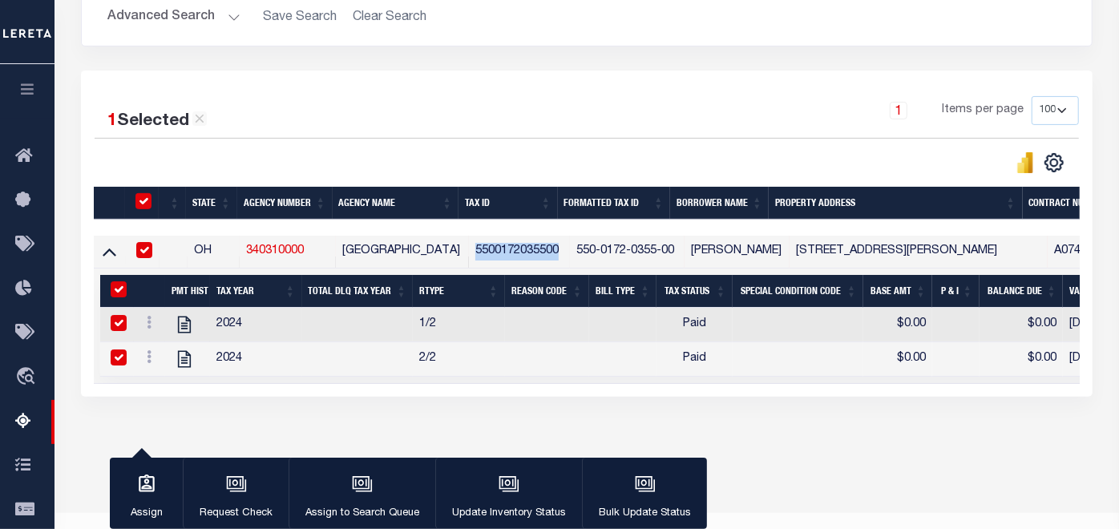
checkbox input "true"
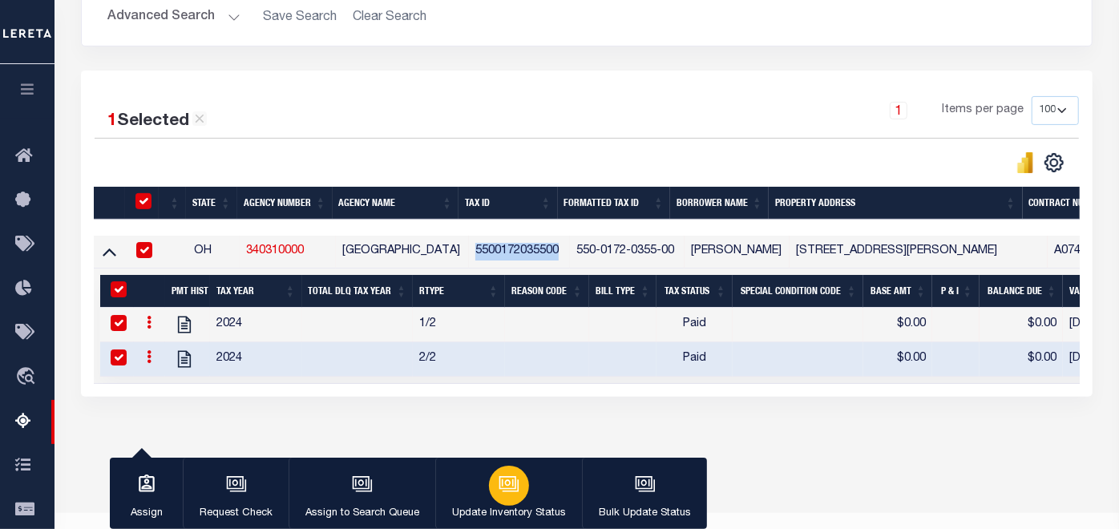
click at [502, 486] on icon "button" at bounding box center [508, 482] width 12 height 7
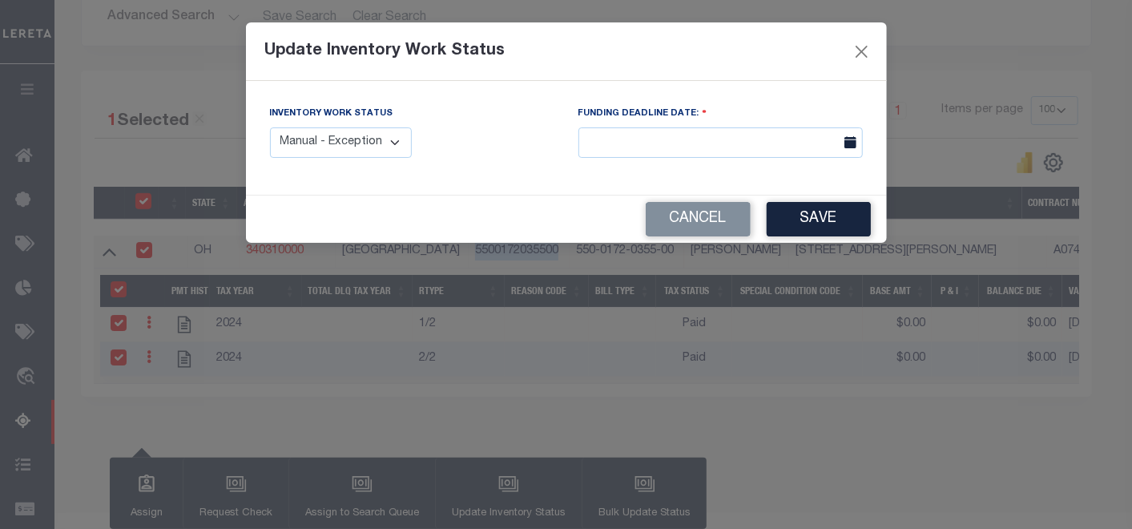
click at [389, 138] on select "Manual - Exception Pended - Awaiting Search Late Add Exception Completed" at bounding box center [341, 142] width 143 height 31
select select "4"
click at [270, 127] on select "Manual - Exception Pended - Awaiting Search Late Add Exception Completed" at bounding box center [341, 142] width 143 height 31
click at [828, 218] on button "Save" at bounding box center [819, 219] width 104 height 34
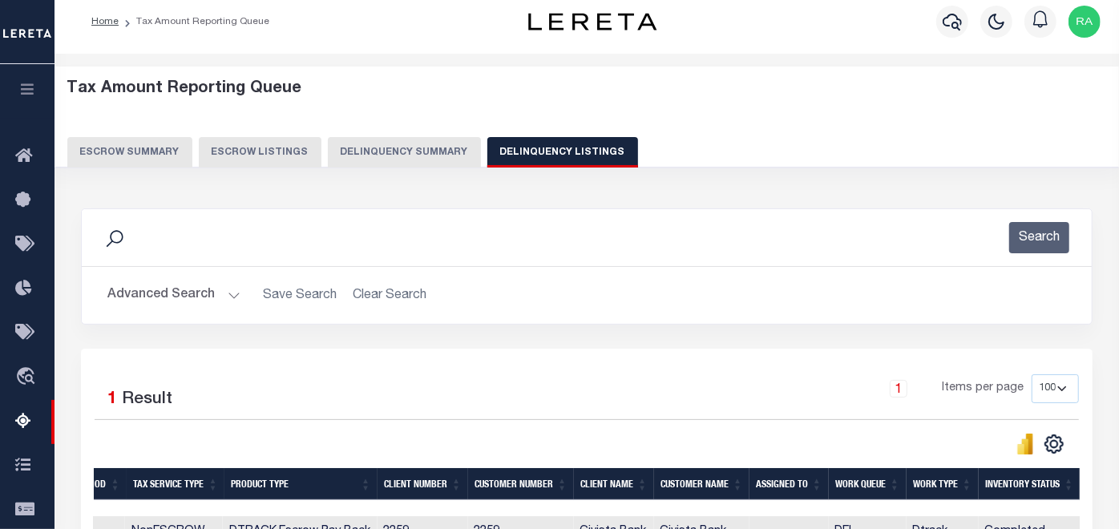
scroll to position [0, 0]
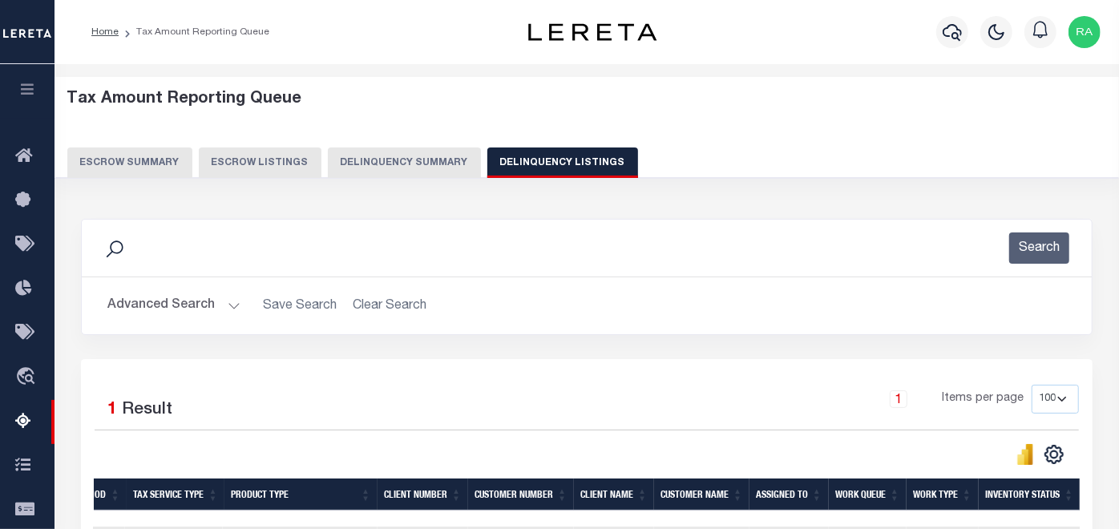
click at [539, 157] on button "Delinquency Listings" at bounding box center [562, 162] width 151 height 30
select select
select select "100"
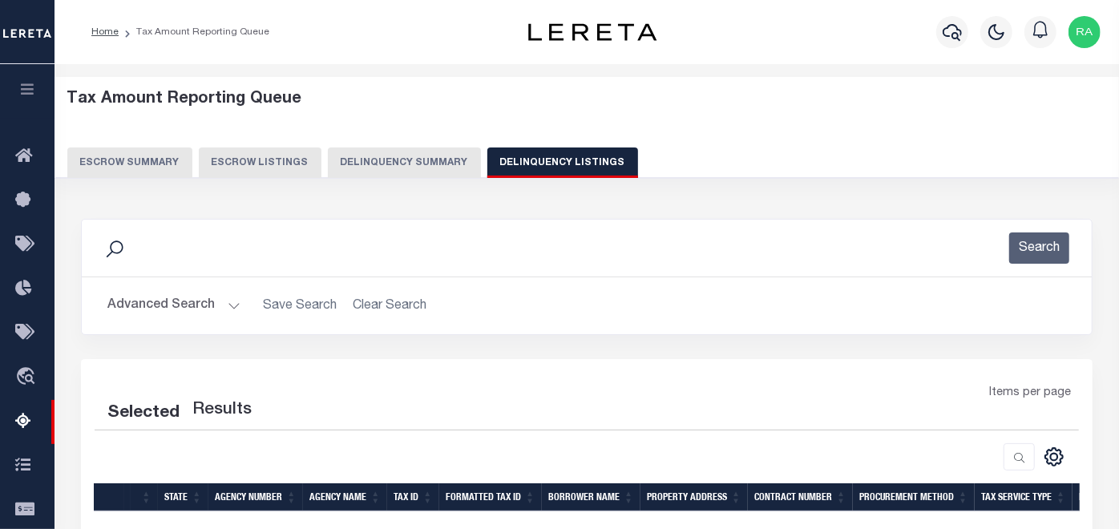
click at [175, 298] on button "Advanced Search" at bounding box center [173, 305] width 133 height 31
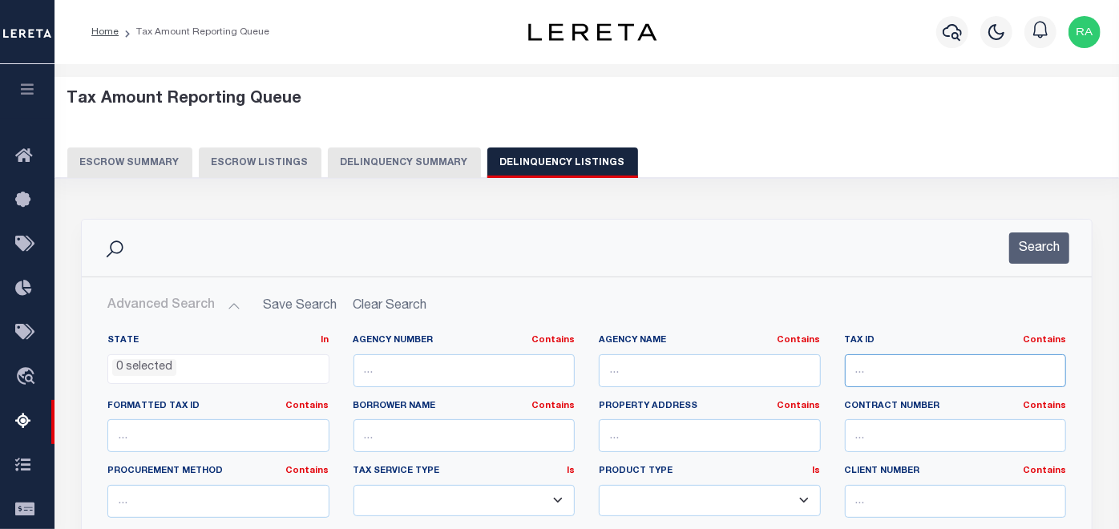
click at [894, 366] on input "text" at bounding box center [956, 370] width 222 height 33
select select "100"
paste input "5500181037300"
type input "5500181037300"
click at [1042, 242] on button "Search" at bounding box center [1039, 247] width 60 height 31
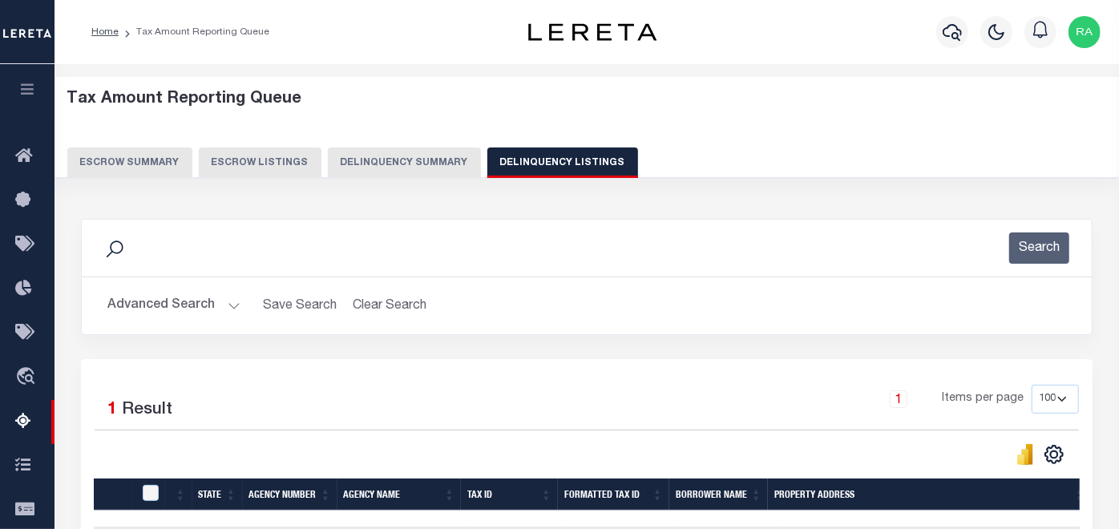
scroll to position [320, 0]
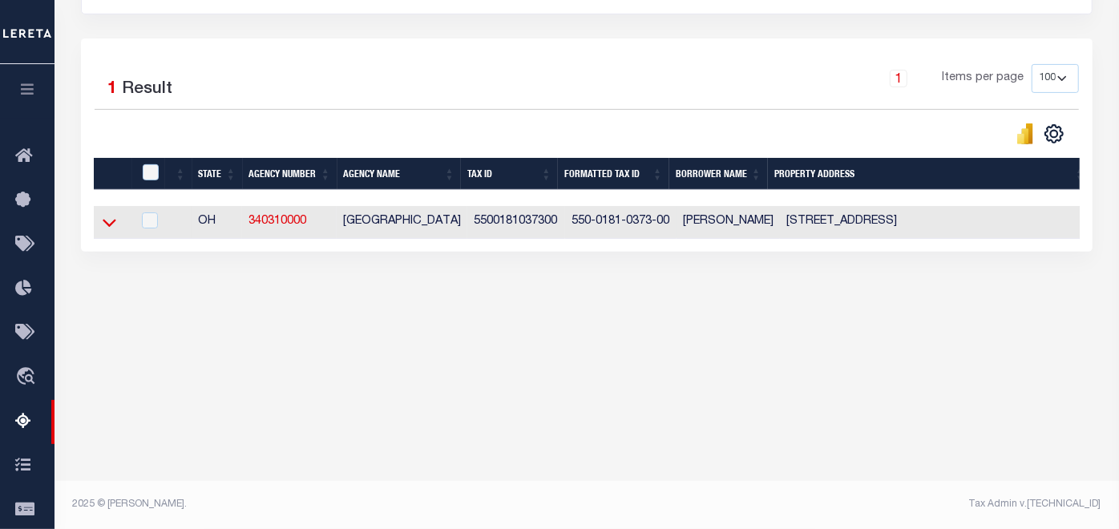
click at [107, 224] on icon at bounding box center [110, 222] width 14 height 17
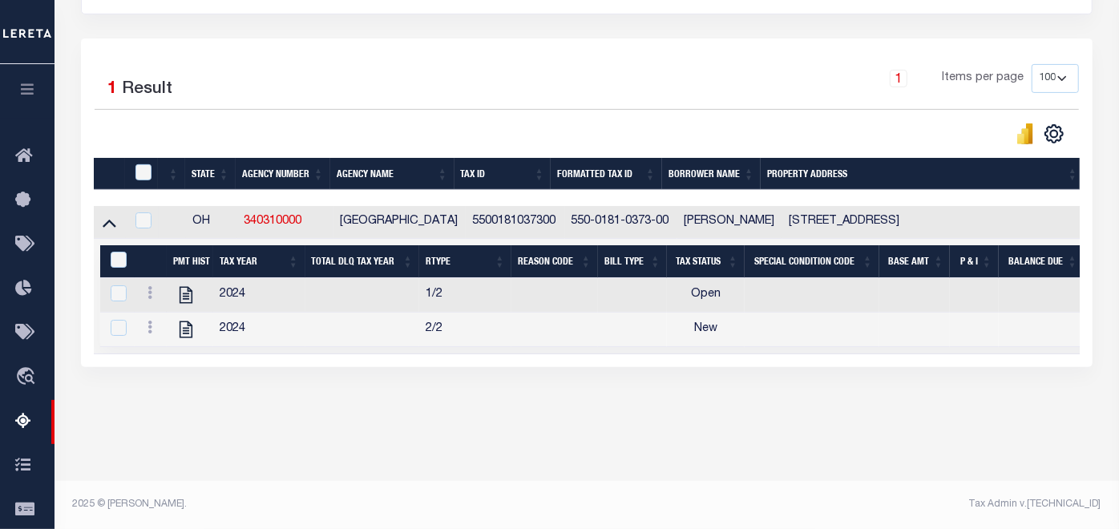
click at [509, 220] on td "5500181037300" at bounding box center [515, 222] width 99 height 33
checkbox input "false"
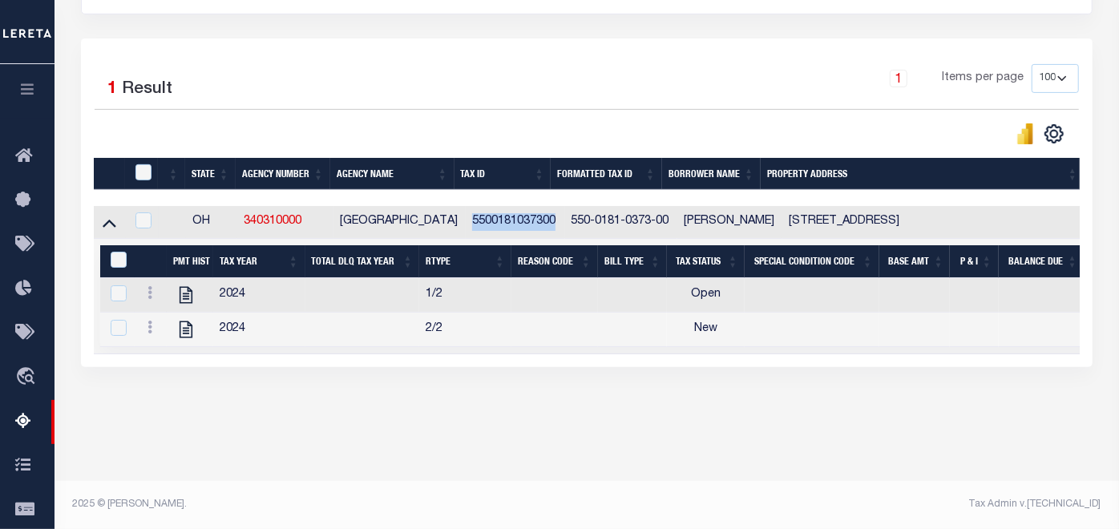
copy td "5500181037300"
click at [186, 295] on icon "" at bounding box center [185, 295] width 13 height 17
checkbox input "false"
checkbox input "true"
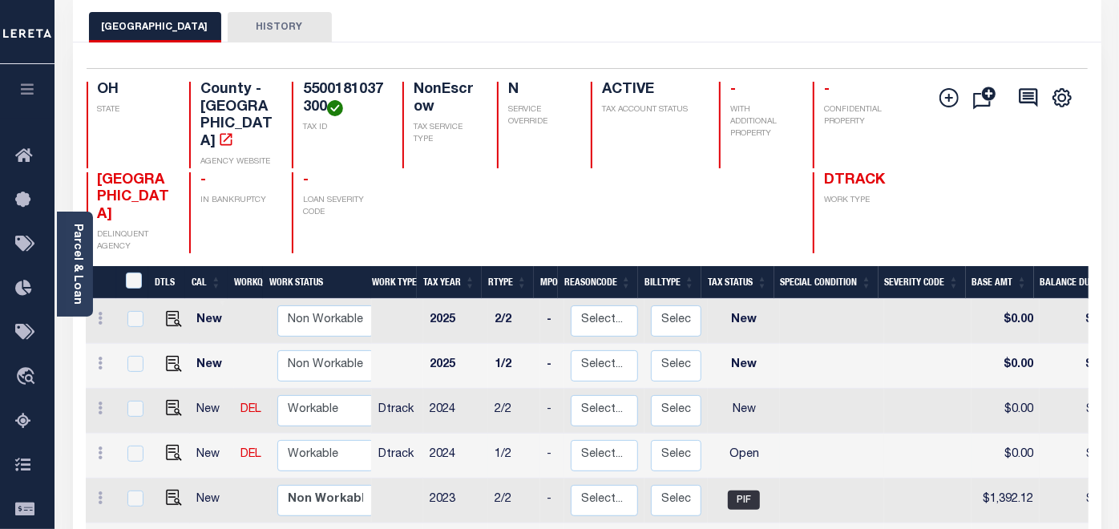
scroll to position [89, 0]
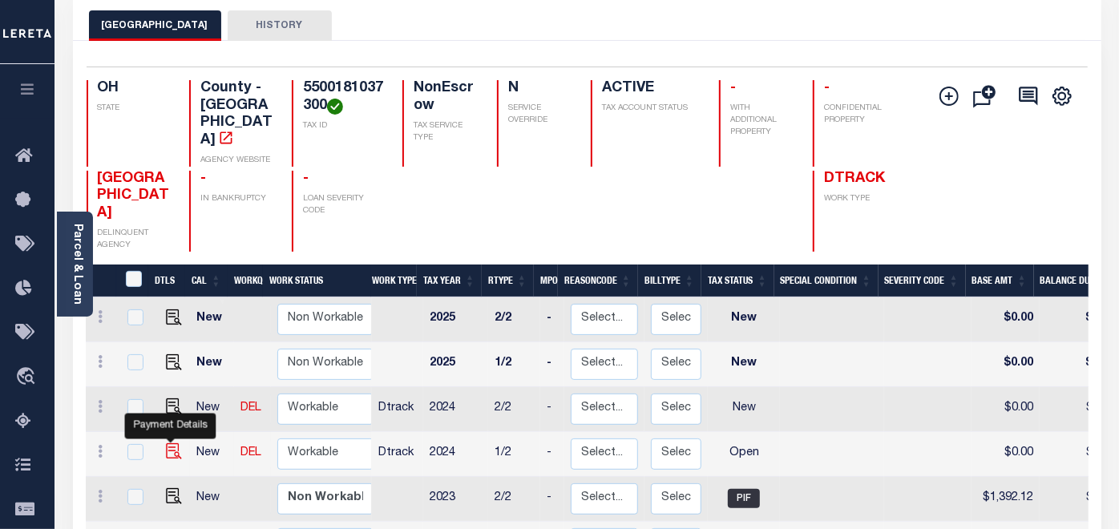
click at [169, 443] on img "" at bounding box center [174, 451] width 16 height 16
checkbox input "true"
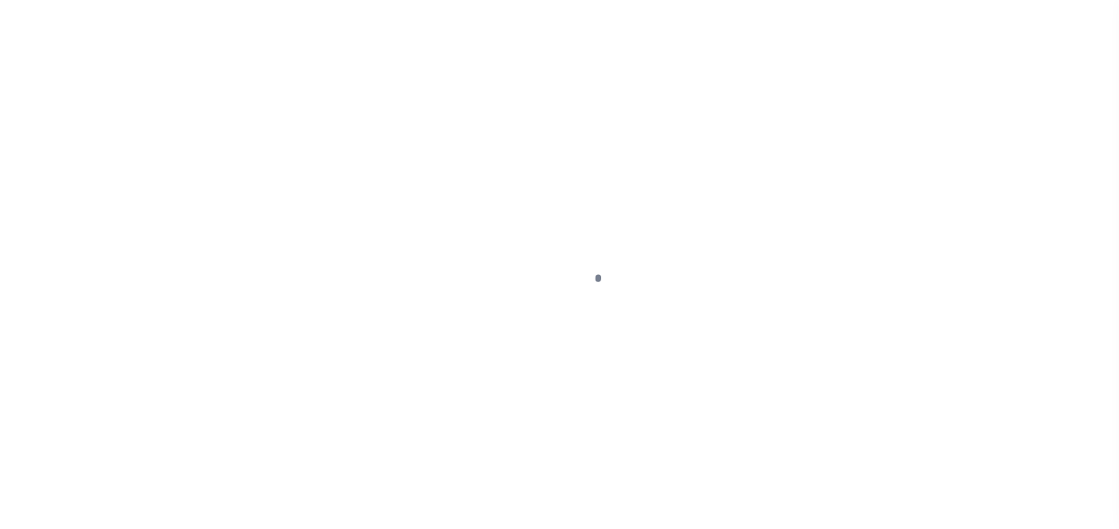
select select "OP2"
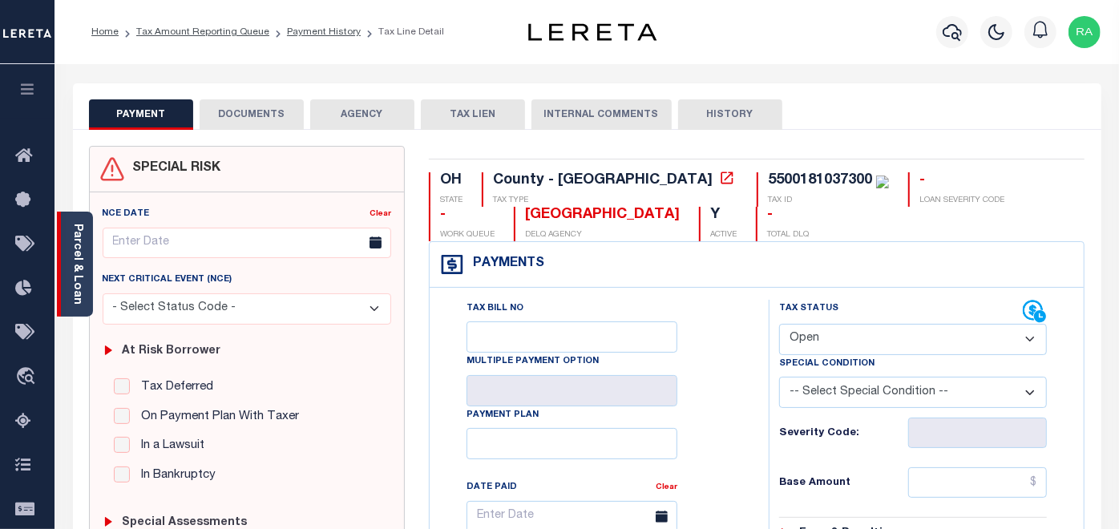
click at [74, 281] on link "Parcel & Loan" at bounding box center [76, 264] width 11 height 81
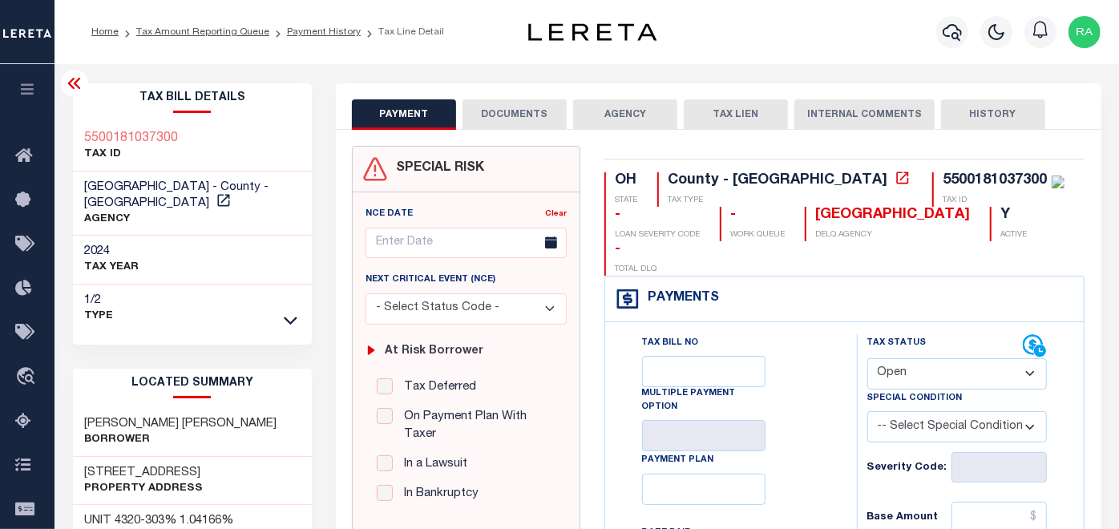
click at [505, 109] on button "DOCUMENTS" at bounding box center [514, 114] width 104 height 30
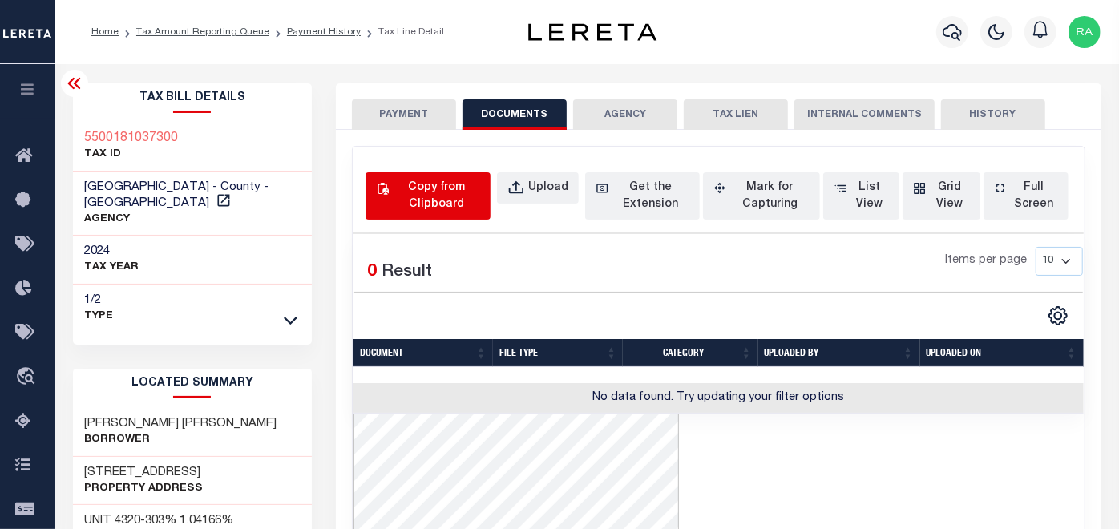
click at [428, 198] on div "Copy from Clipboard" at bounding box center [437, 196] width 88 height 34
select select "POP"
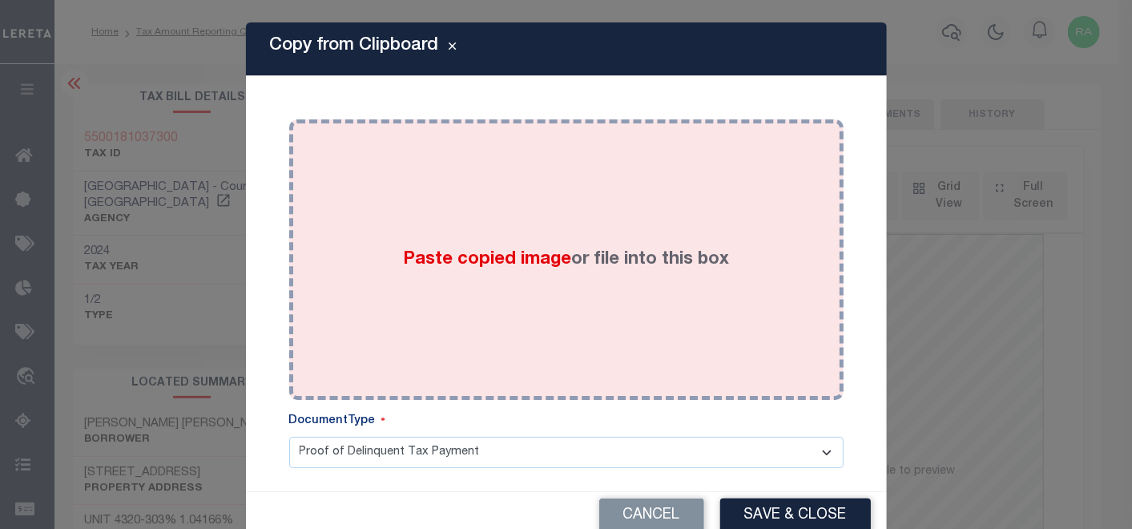
click at [466, 220] on div "Paste copied image or file into this box" at bounding box center [566, 259] width 530 height 256
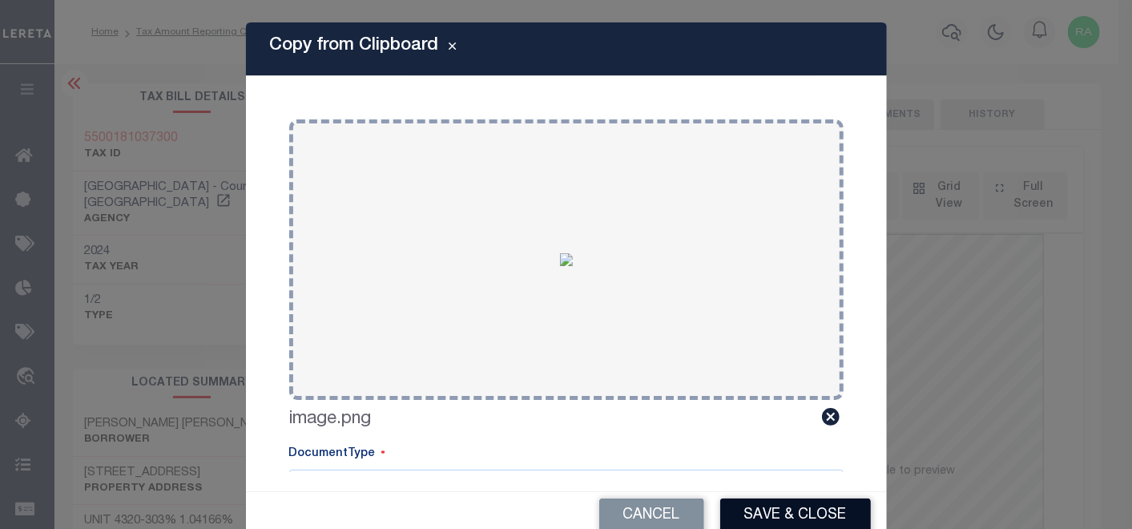
click at [761, 517] on button "Save & Close" at bounding box center [795, 515] width 151 height 34
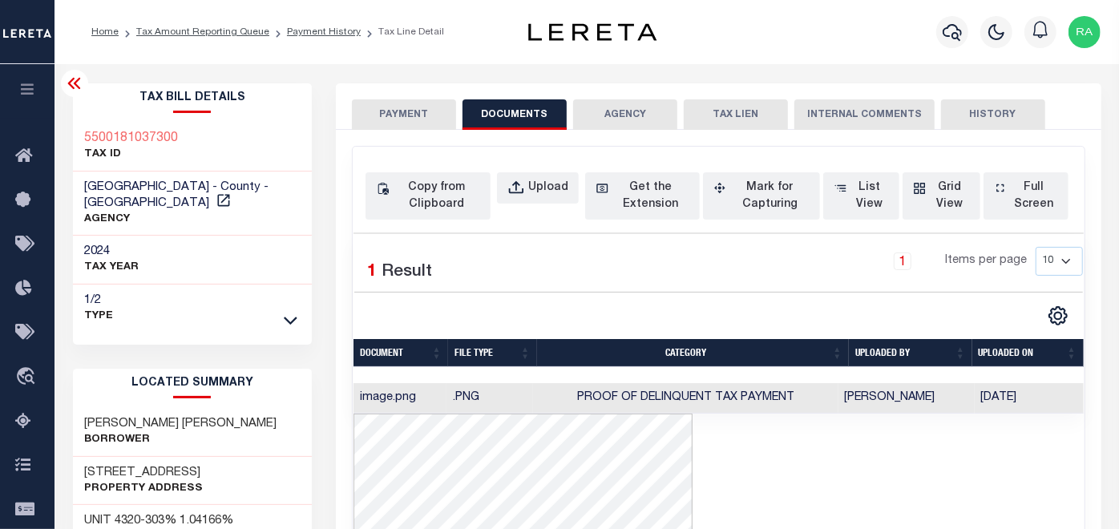
click at [394, 115] on button "PAYMENT" at bounding box center [404, 114] width 104 height 30
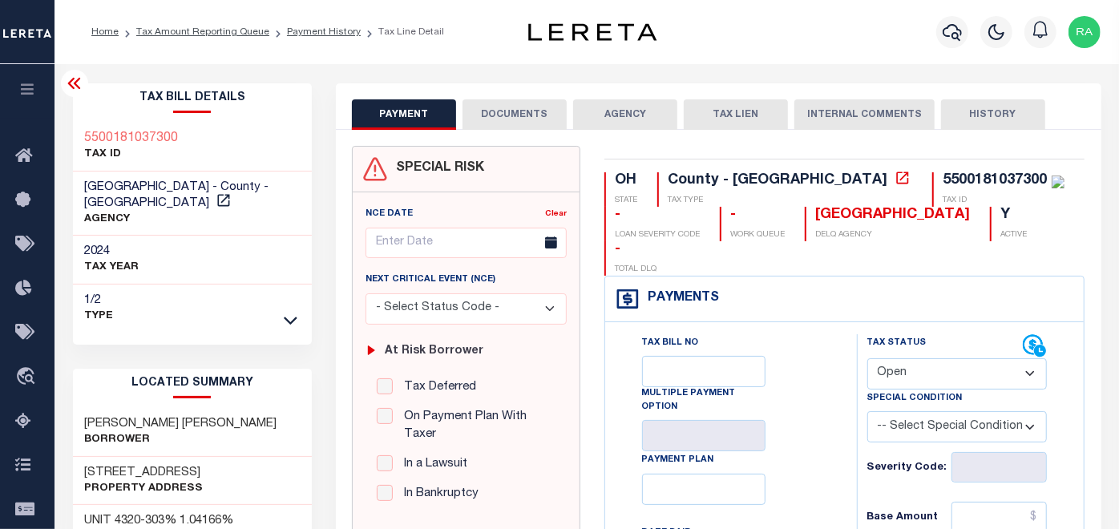
click at [907, 358] on select "- Select Status Code - Open Due/Unpaid Paid Incomplete No Tax Due Internal Refu…" at bounding box center [957, 373] width 180 height 31
select select "PYD"
click at [867, 358] on select "- Select Status Code - Open Due/Unpaid Paid Incomplete No Tax Due Internal Refu…" at bounding box center [957, 373] width 180 height 31
type input "[DATE]"
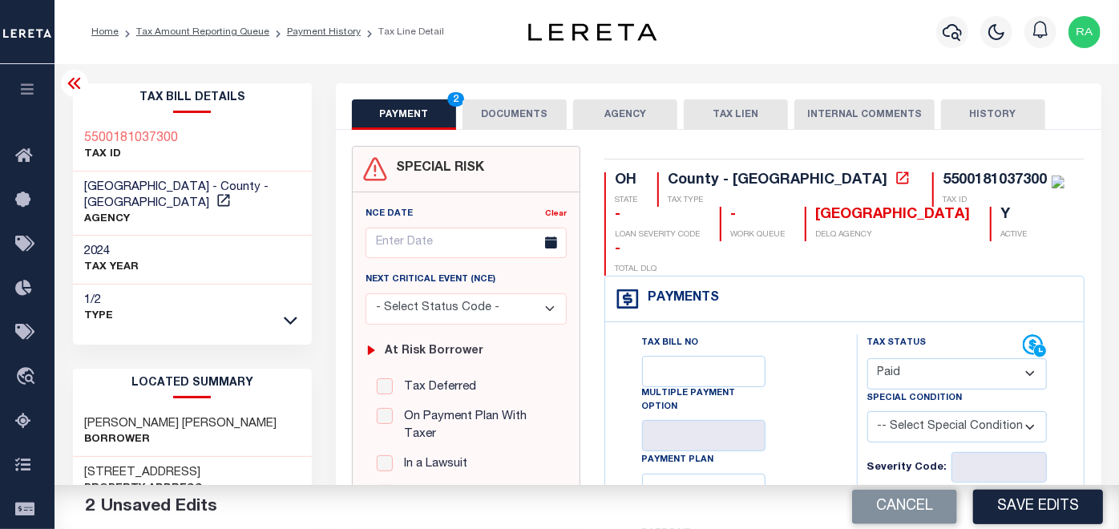
scroll to position [178, 0]
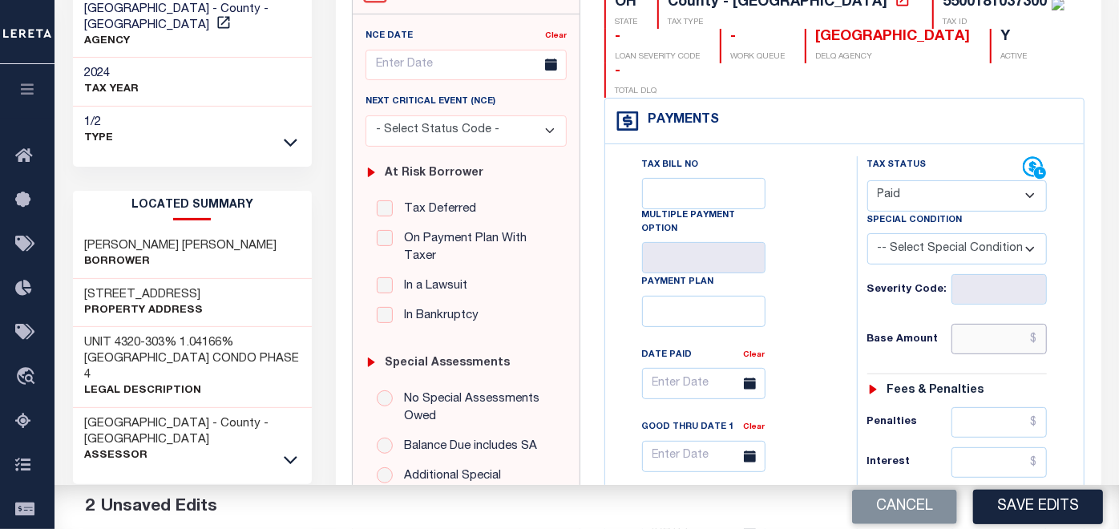
click at [994, 324] on input "text" at bounding box center [998, 339] width 95 height 30
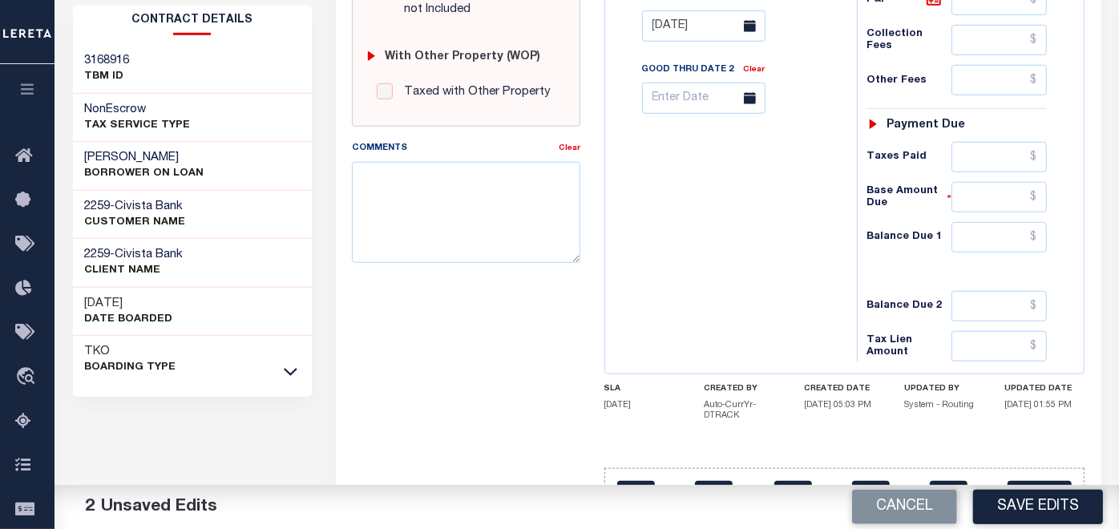
scroll to position [683, 0]
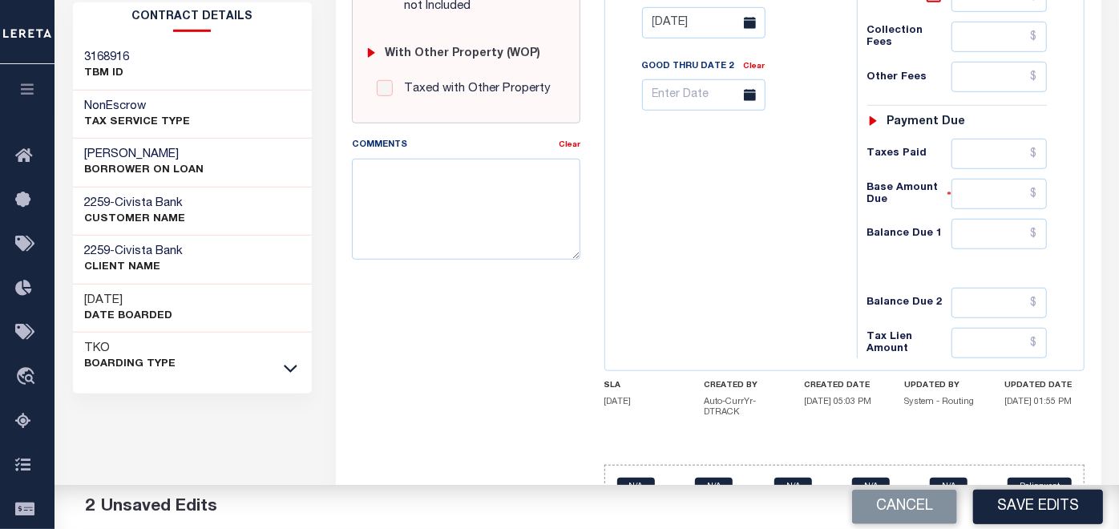
type input "$0.00"
click at [989, 219] on input "text" at bounding box center [998, 234] width 95 height 30
type input "$0.00"
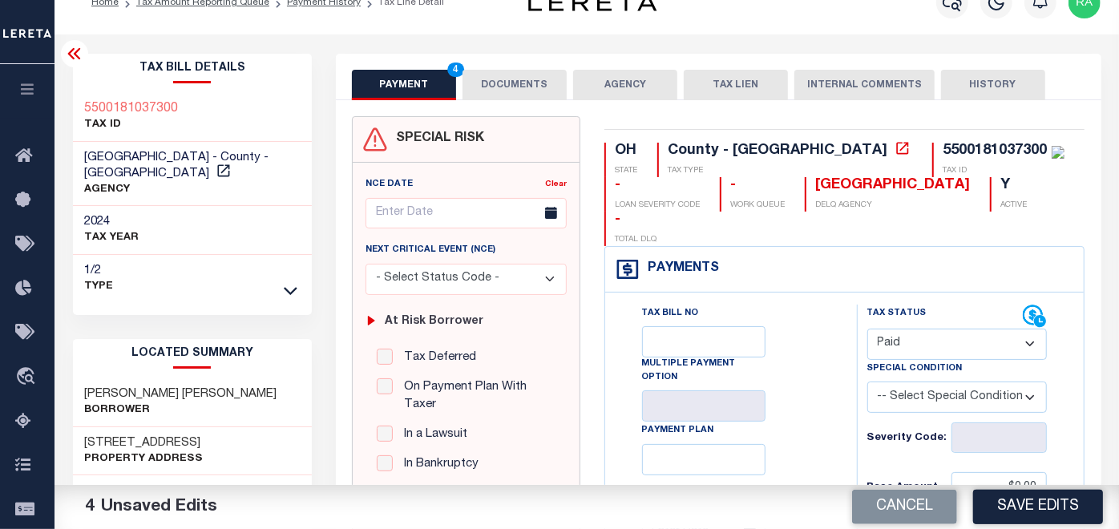
scroll to position [0, 0]
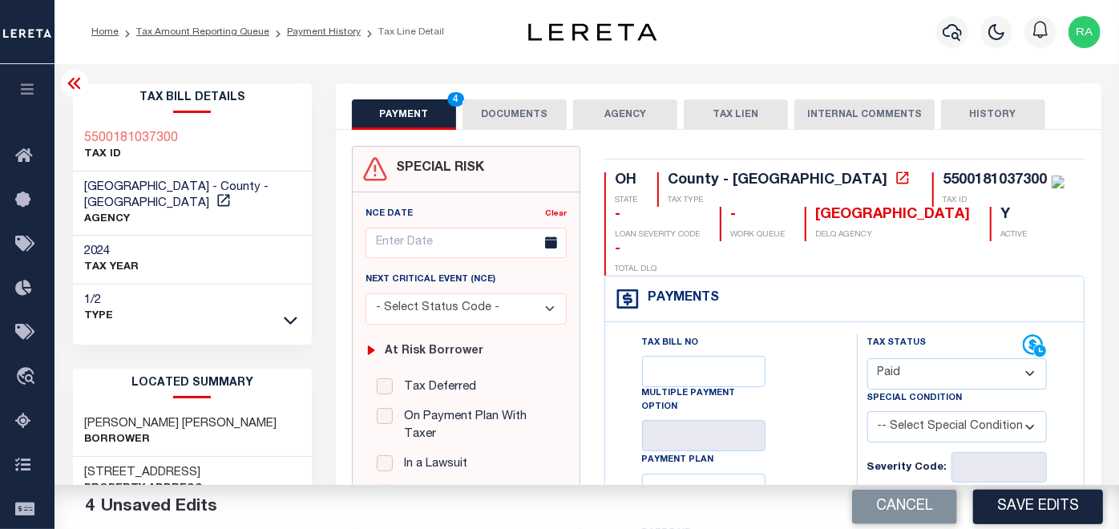
click at [506, 103] on button "DOCUMENTS" at bounding box center [514, 114] width 104 height 30
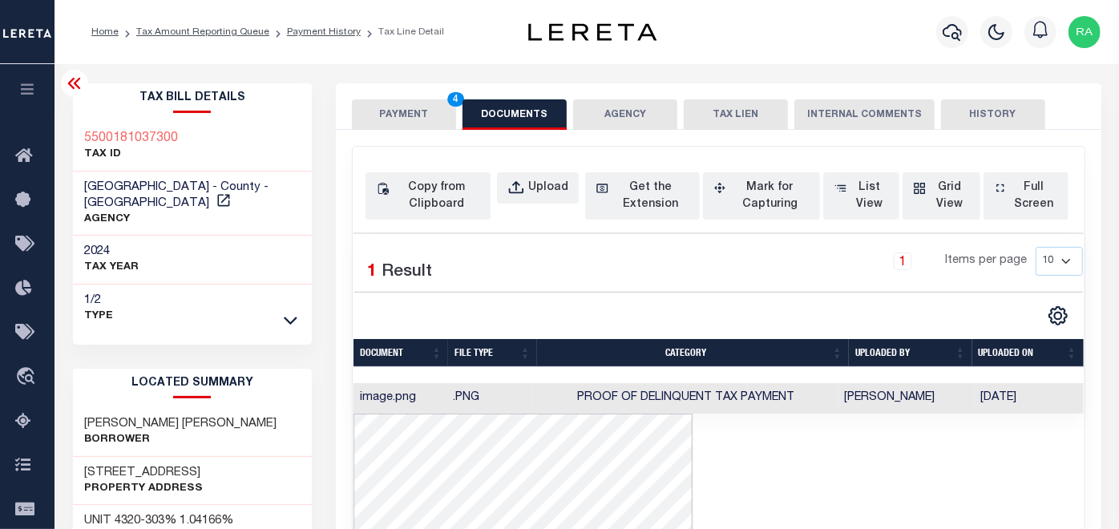
click at [398, 112] on button "PAYMENT 4" at bounding box center [404, 114] width 104 height 30
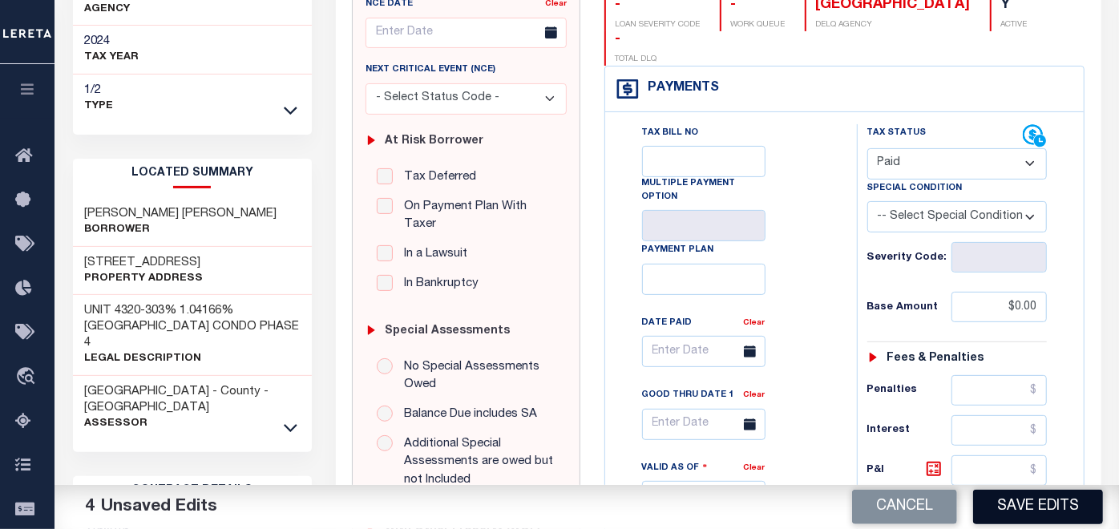
scroll to position [267, 0]
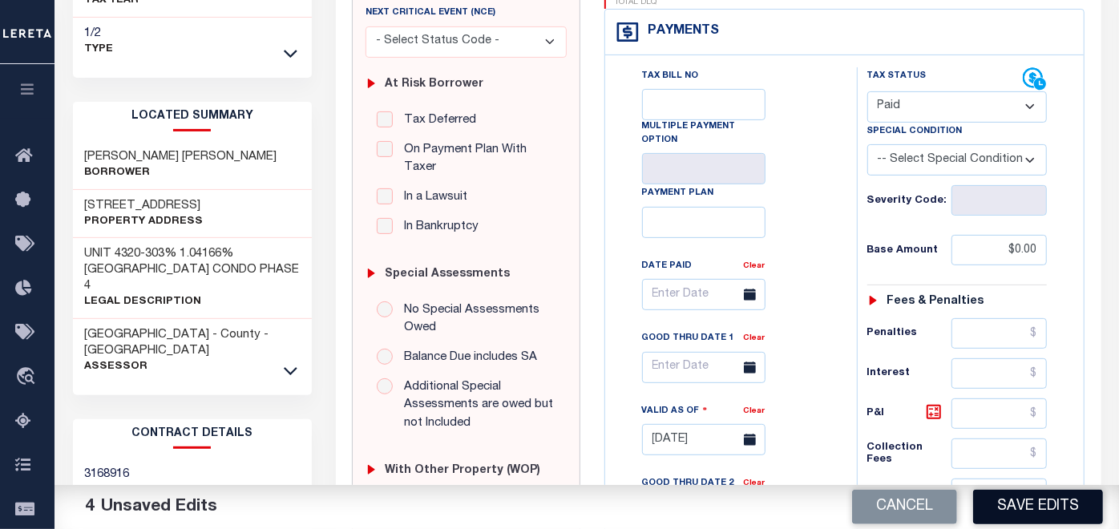
click at [1039, 506] on button "Save Edits" at bounding box center [1038, 507] width 130 height 34
checkbox input "false"
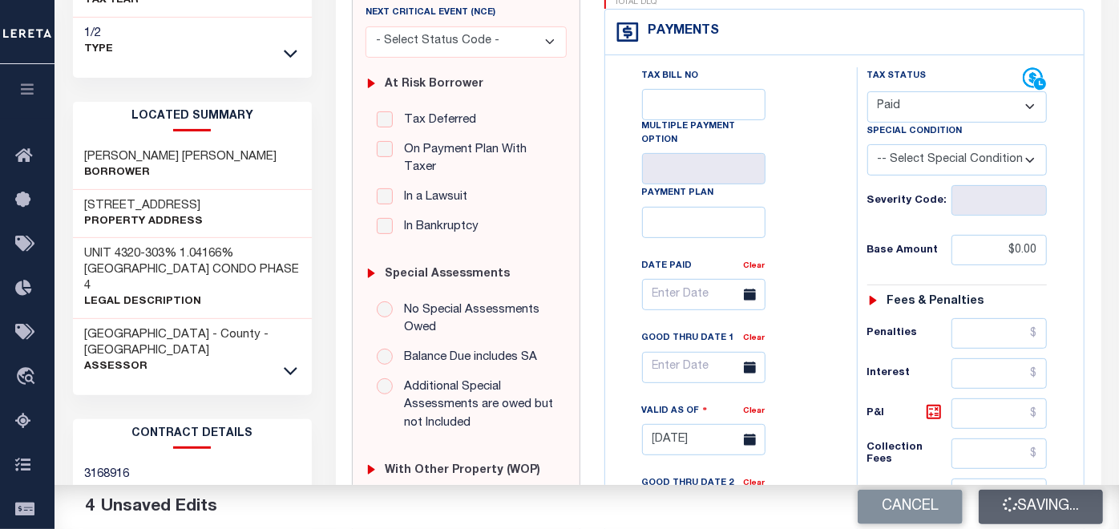
type input "$0"
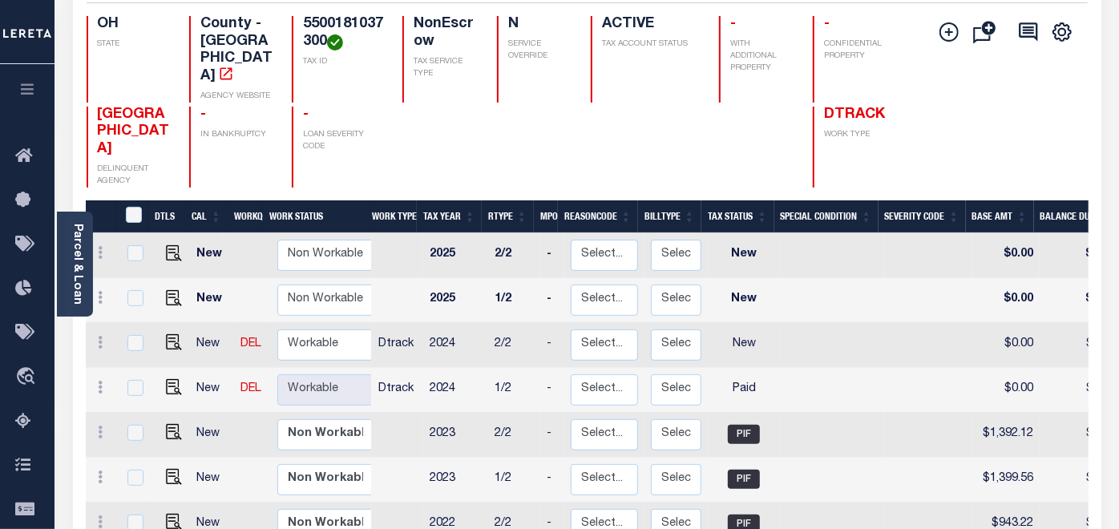
scroll to position [178, 0]
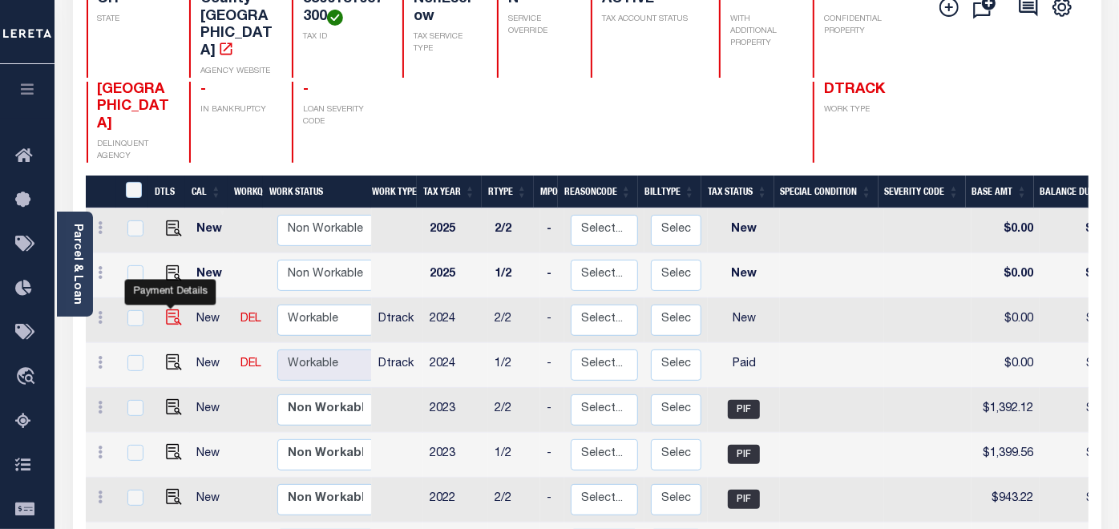
click at [167, 309] on img "" at bounding box center [174, 317] width 16 height 16
checkbox input "true"
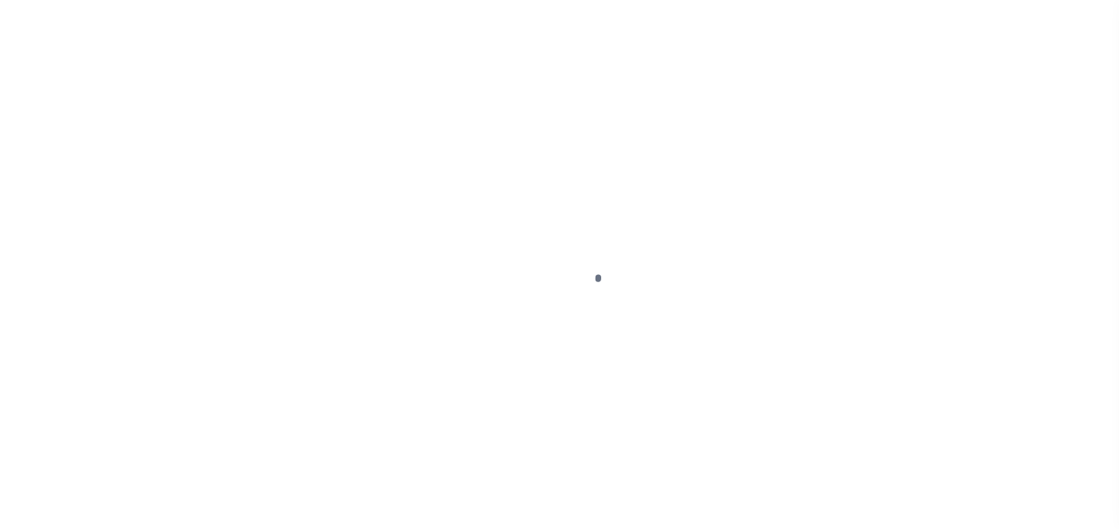
select select "NW2"
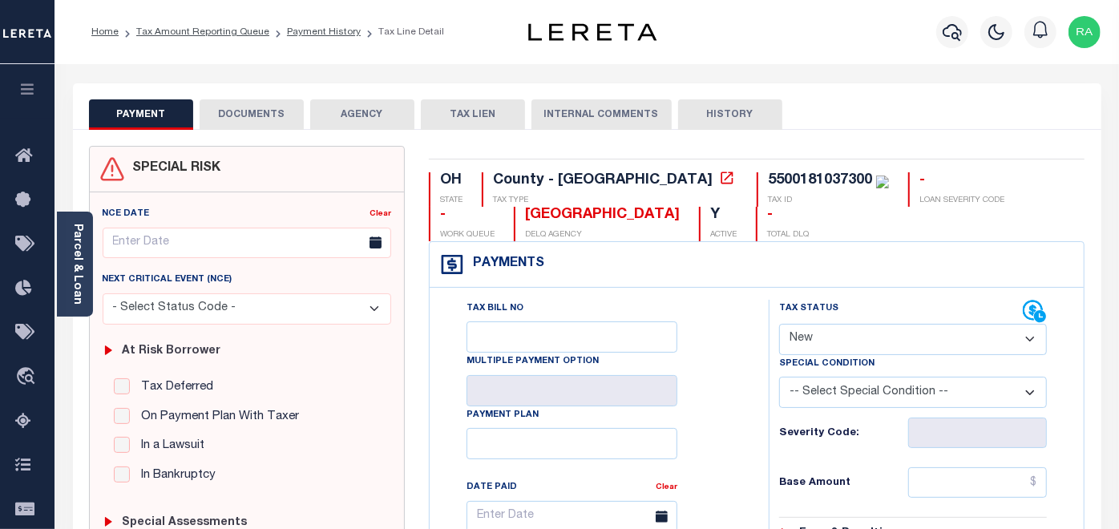
click at [258, 108] on button "DOCUMENTS" at bounding box center [252, 114] width 104 height 30
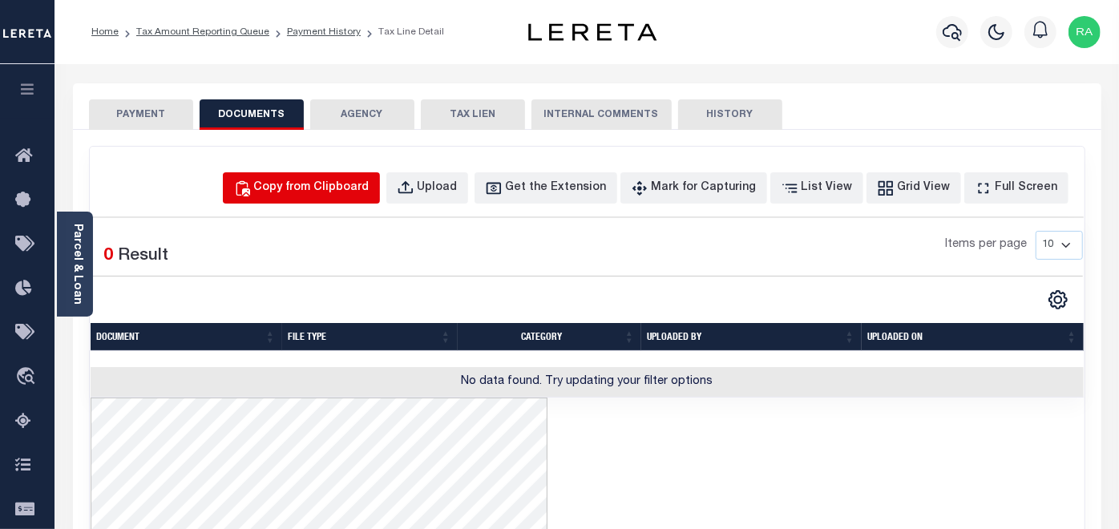
click at [339, 177] on button "Copy from Clipboard" at bounding box center [301, 187] width 157 height 31
select select "POP"
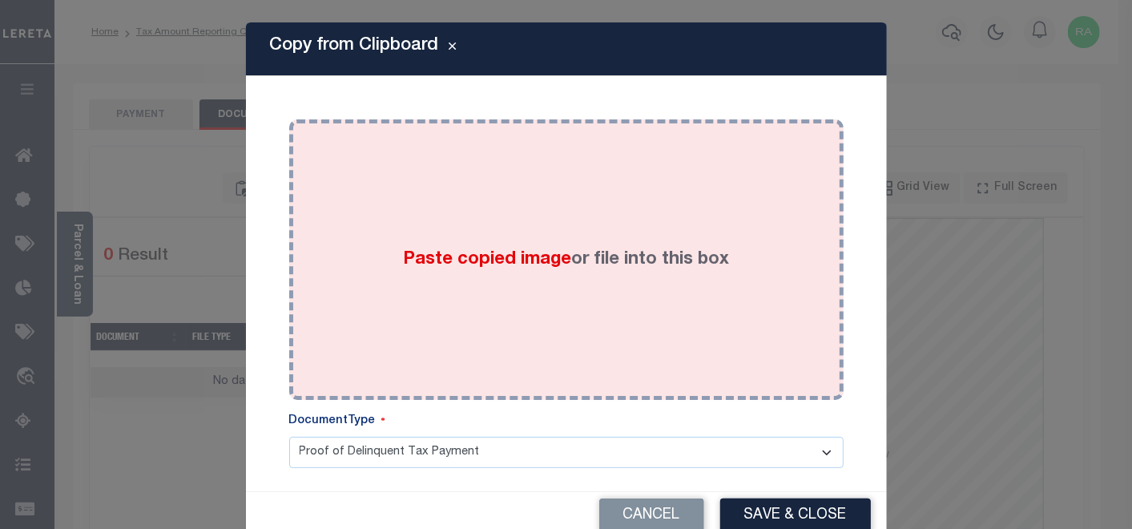
click at [425, 190] on div "Paste copied image or file into this box" at bounding box center [566, 259] width 530 height 256
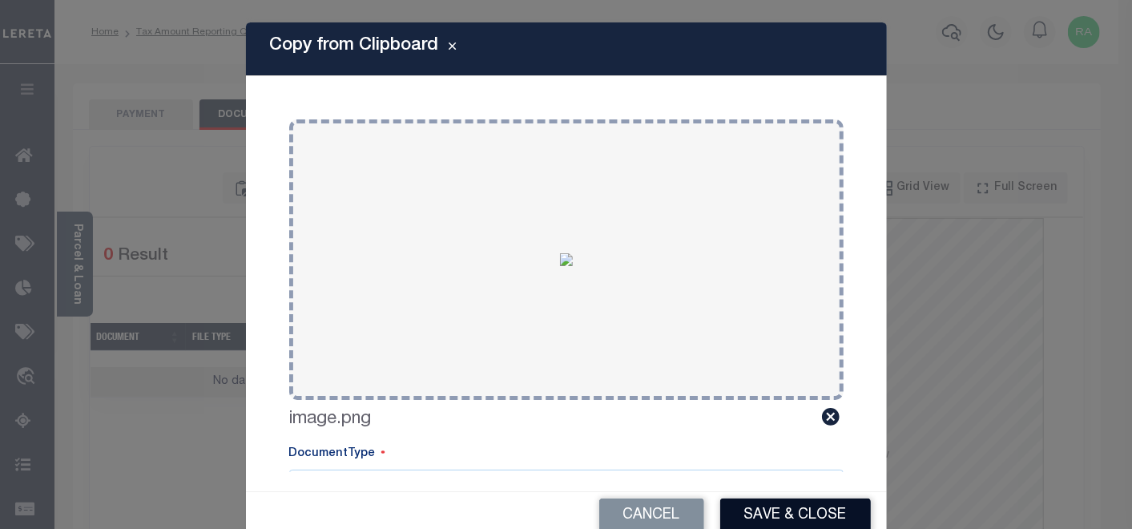
click at [767, 503] on button "Save & Close" at bounding box center [795, 515] width 151 height 34
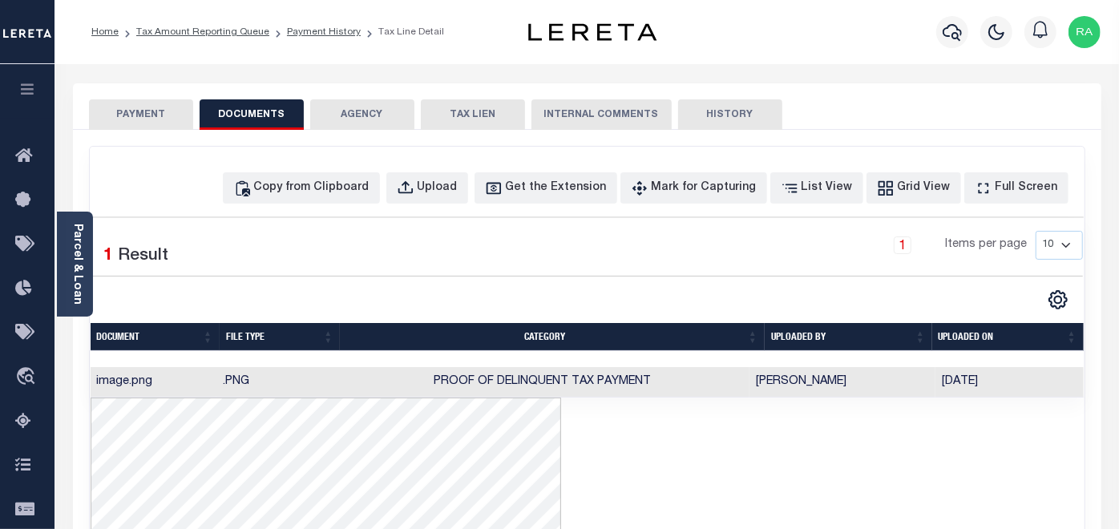
click at [130, 115] on button "PAYMENT" at bounding box center [141, 114] width 104 height 30
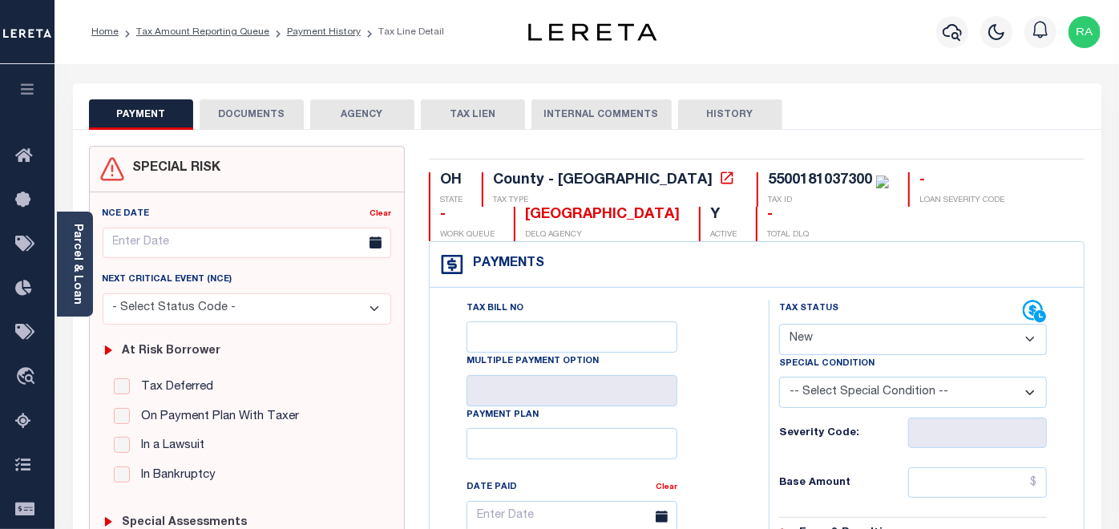
click at [817, 334] on select "- Select Status Code - Open Due/Unpaid Paid Incomplete No Tax Due Internal Refu…" at bounding box center [913, 339] width 268 height 31
click at [869, 334] on select "- Select Status Code - Open Due/Unpaid Paid Incomplete No Tax Due Internal Refu…" at bounding box center [913, 339] width 268 height 31
select select "PYD"
click at [779, 324] on select "- Select Status Code - Open Due/Unpaid Paid Incomplete No Tax Due Internal Refu…" at bounding box center [913, 339] width 268 height 31
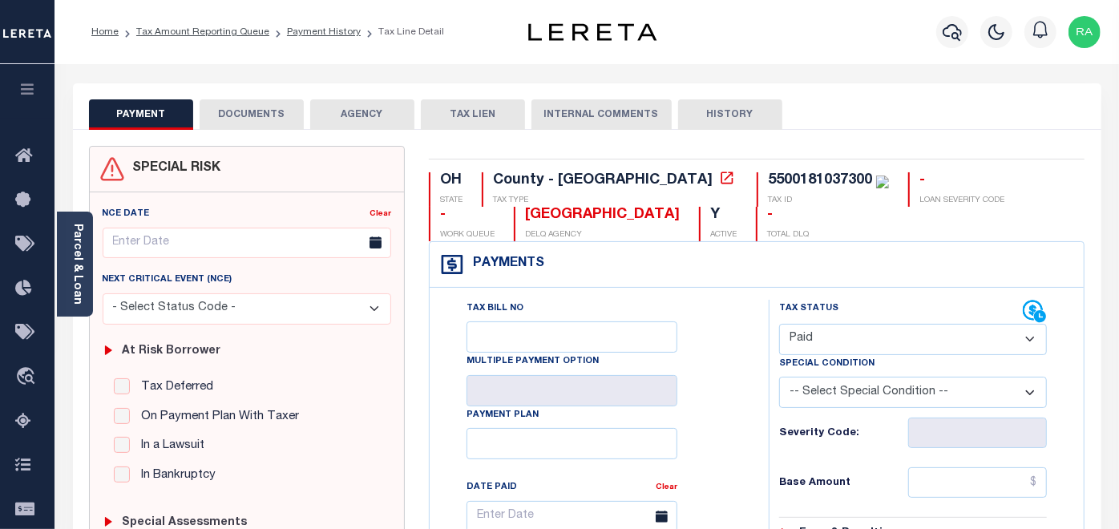
type input "[DATE]"
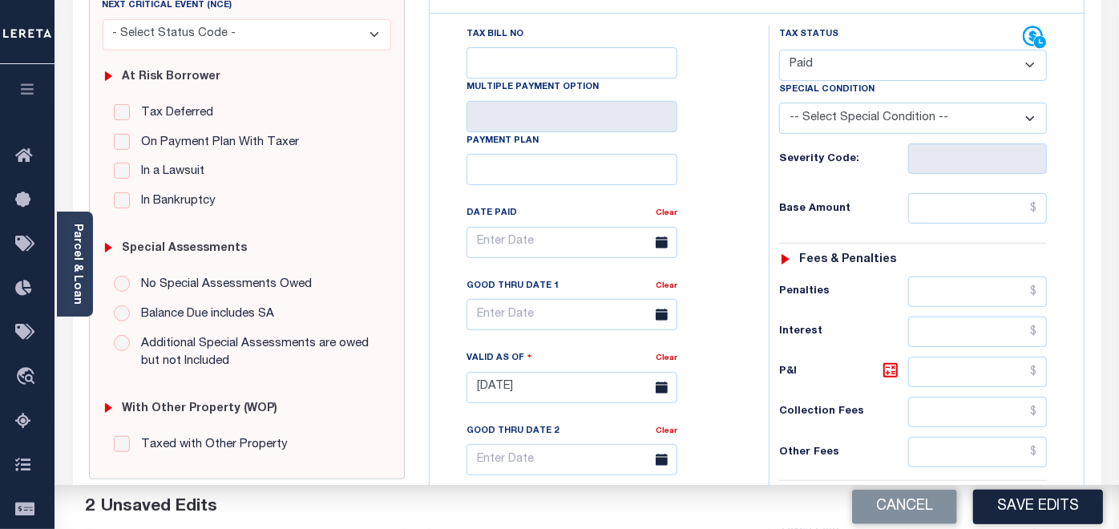
scroll to position [356, 0]
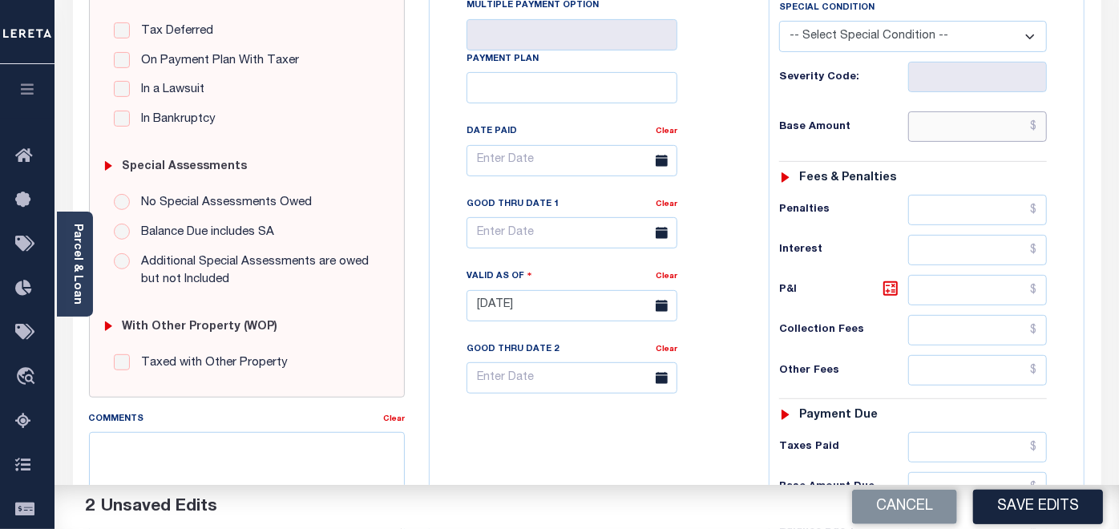
click at [951, 126] on input "text" at bounding box center [977, 126] width 139 height 30
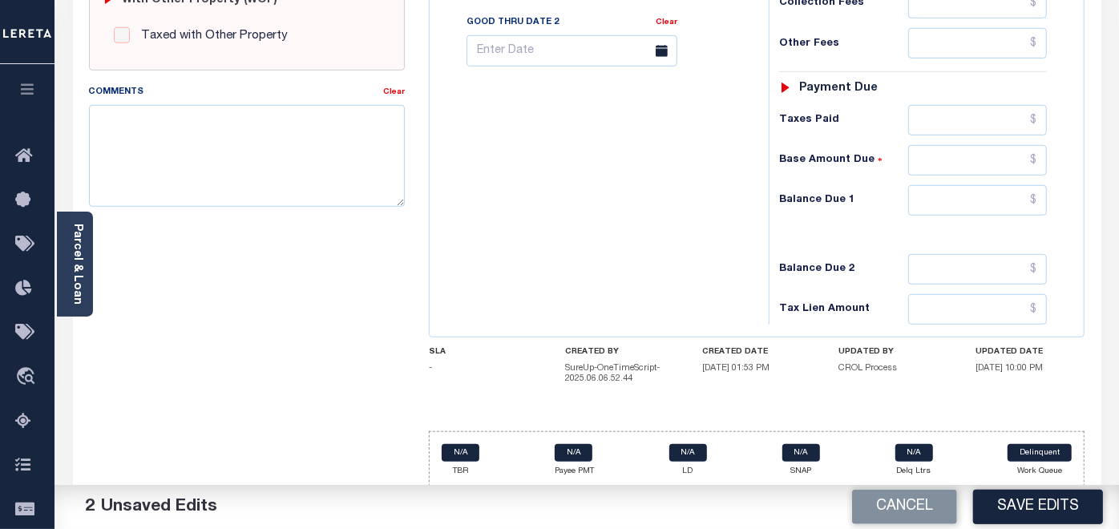
scroll to position [683, 0]
type input "$0.00"
click at [977, 192] on input "text" at bounding box center [977, 199] width 139 height 30
type input "$0.00"
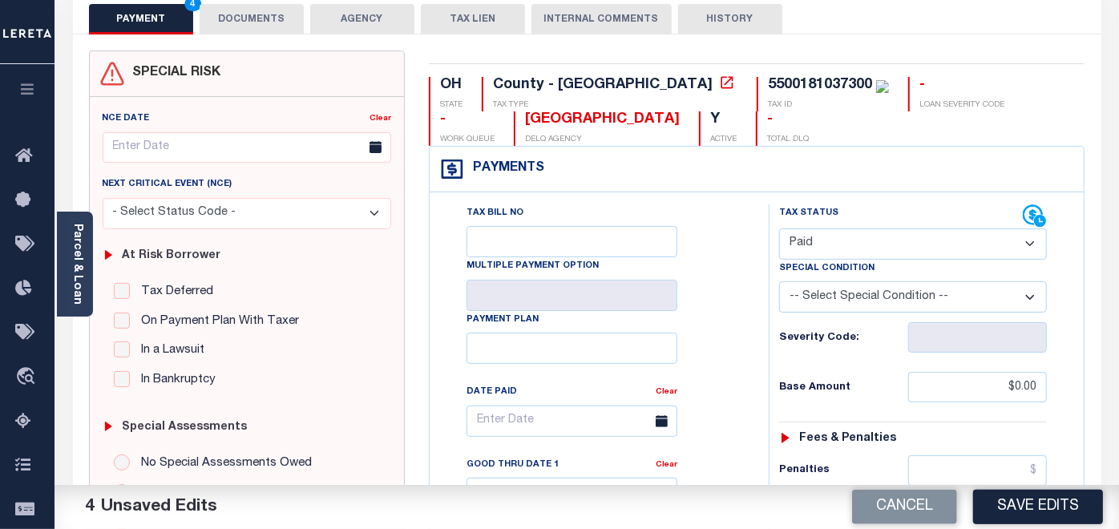
scroll to position [0, 0]
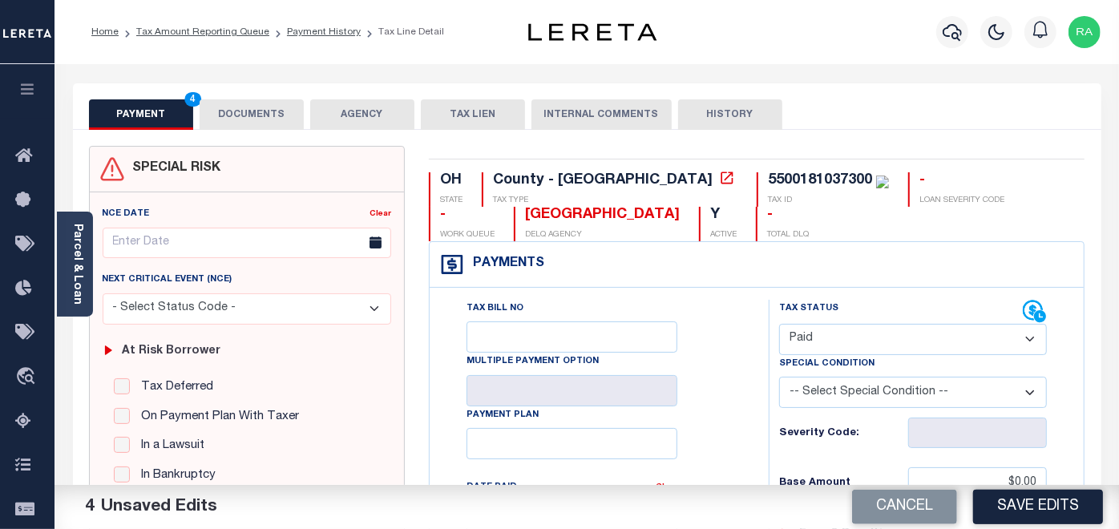
click at [262, 121] on button "DOCUMENTS" at bounding box center [252, 114] width 104 height 30
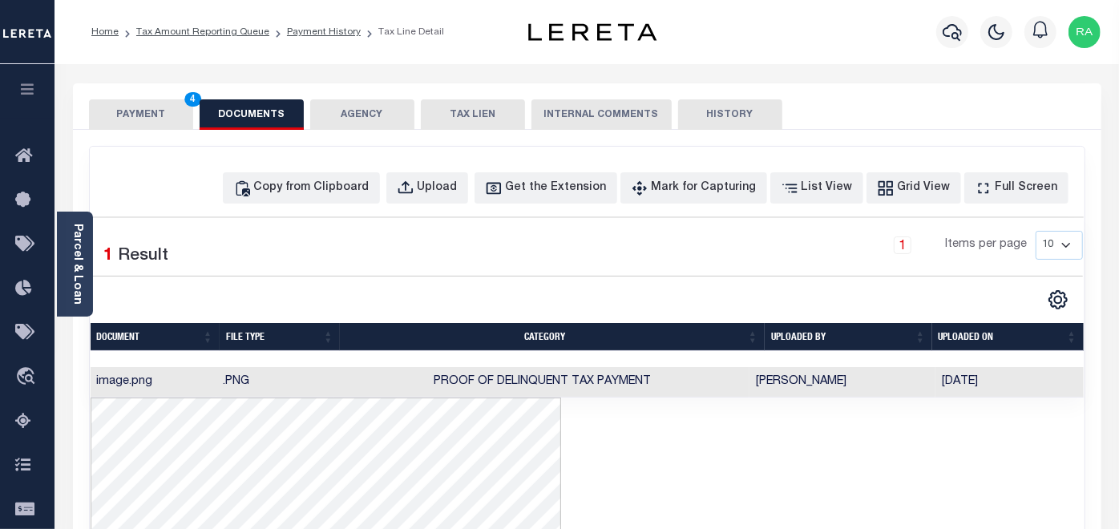
click at [139, 113] on button "PAYMENT 4" at bounding box center [141, 114] width 104 height 30
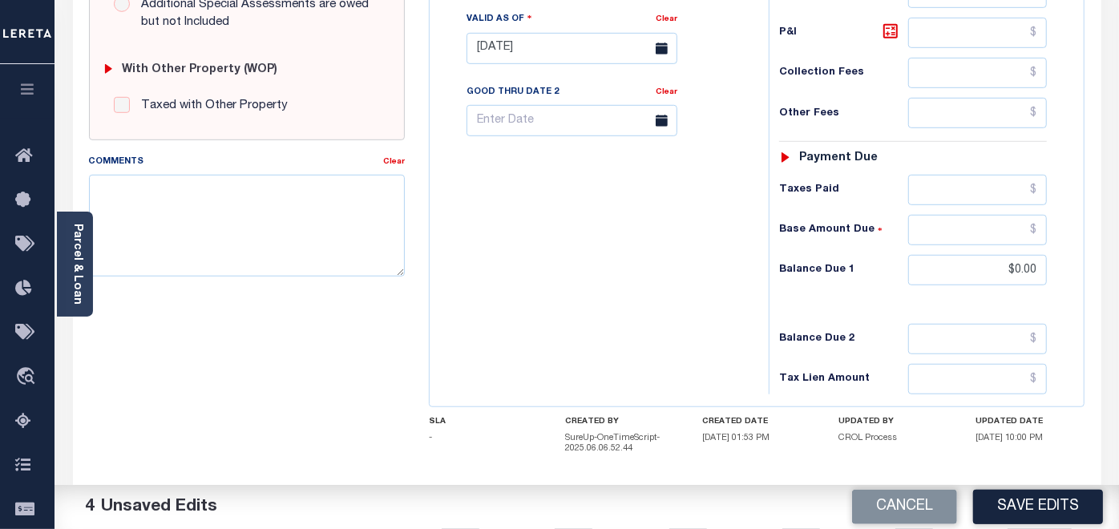
scroll to position [683, 0]
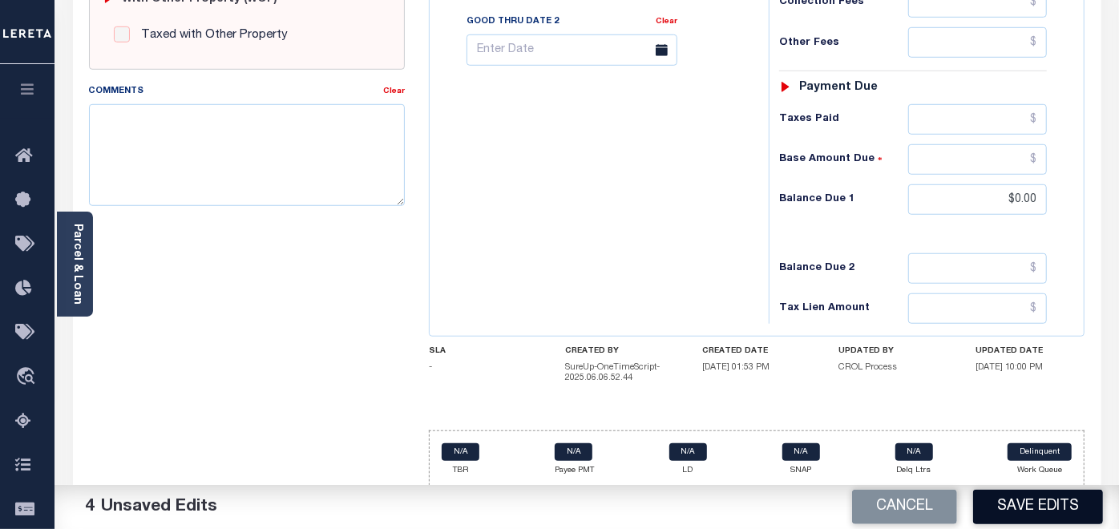
click at [1044, 502] on button "Save Edits" at bounding box center [1038, 507] width 130 height 34
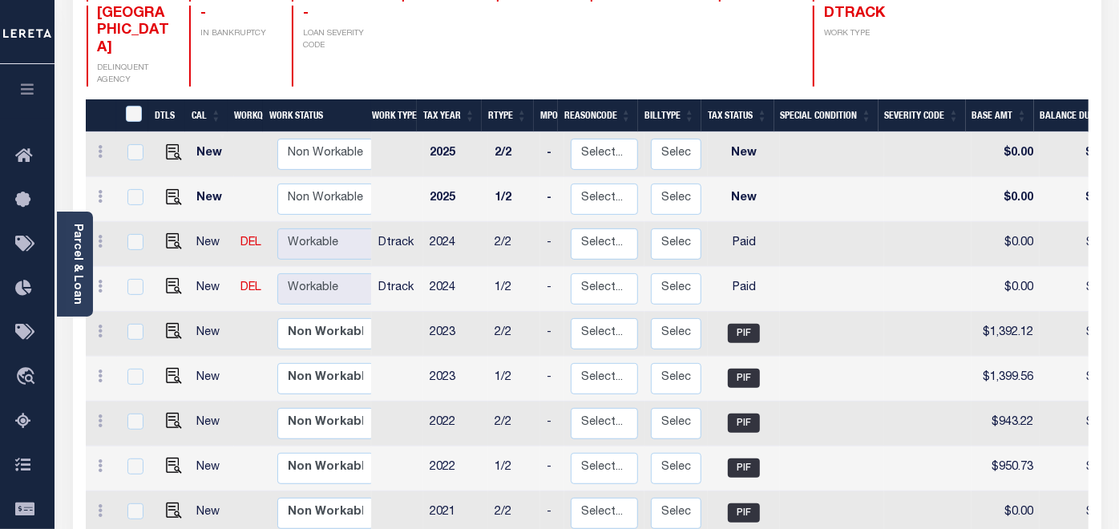
scroll to position [267, 0]
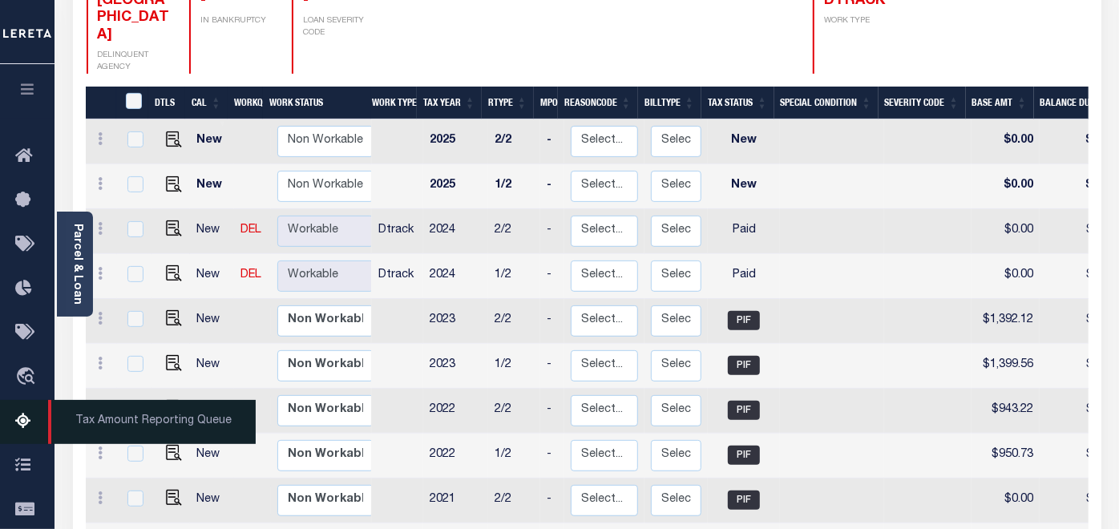
click at [21, 422] on icon at bounding box center [28, 422] width 26 height 20
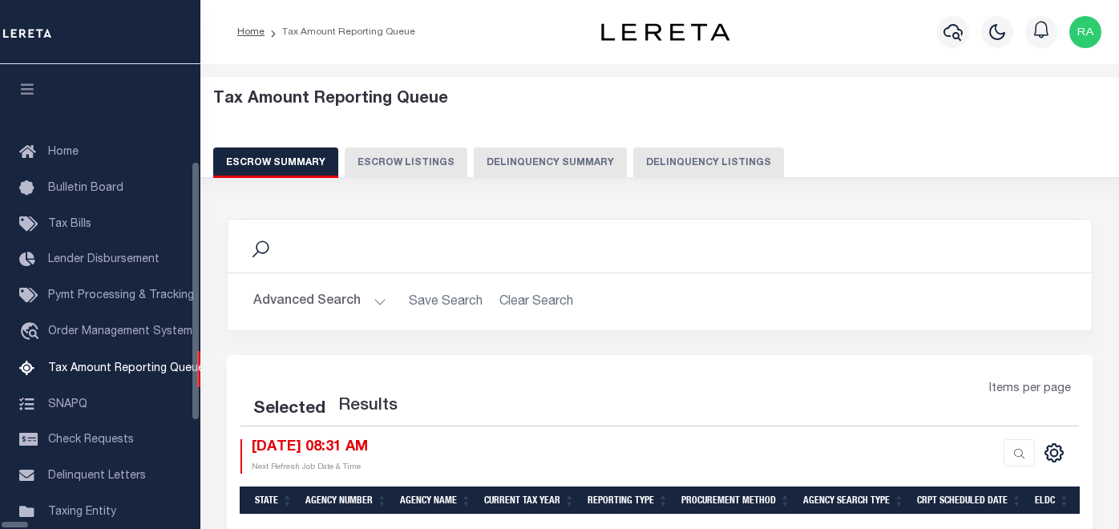
click at [668, 162] on button "Delinquency Listings" at bounding box center [708, 162] width 151 height 30
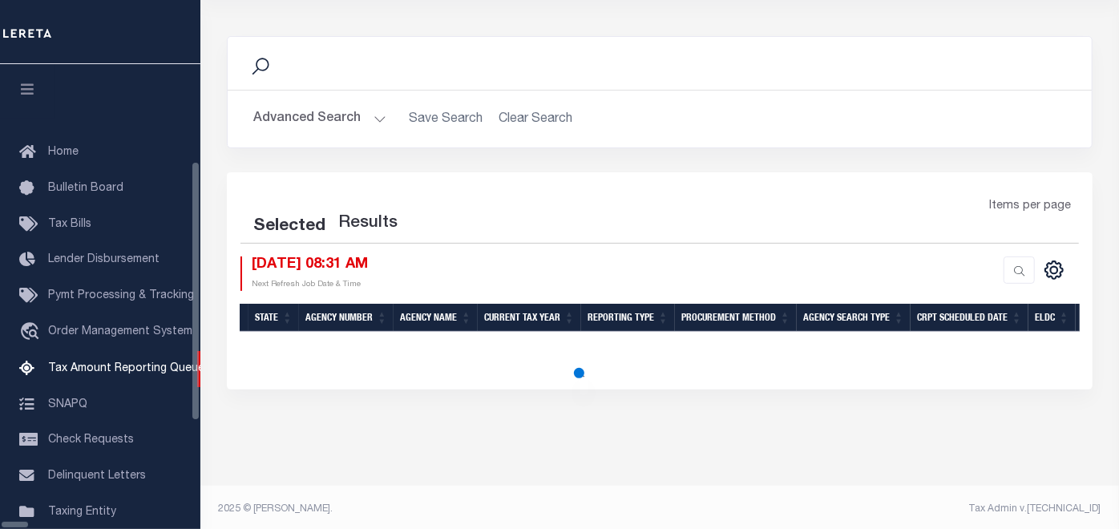
scroll to position [164, 0]
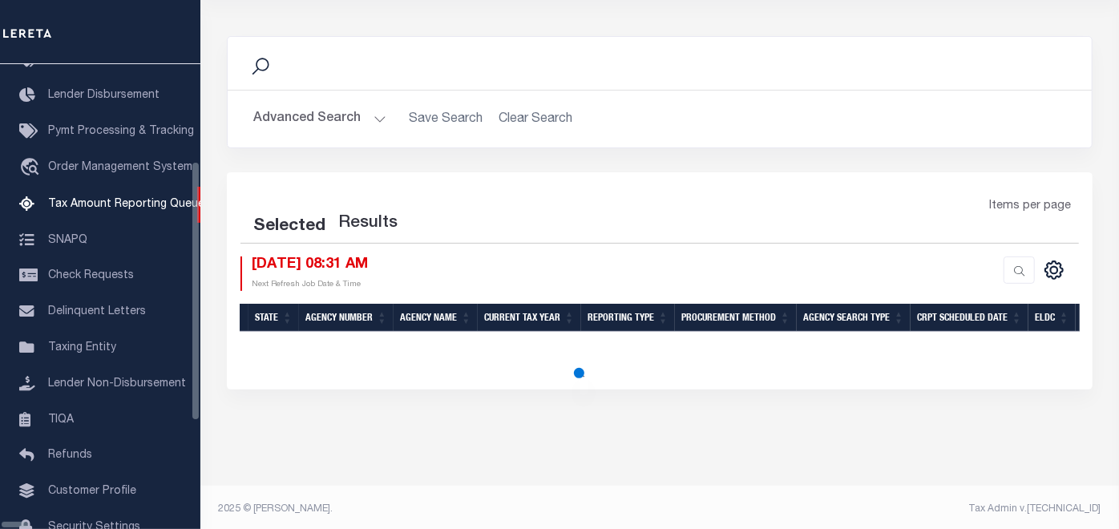
select select "100"
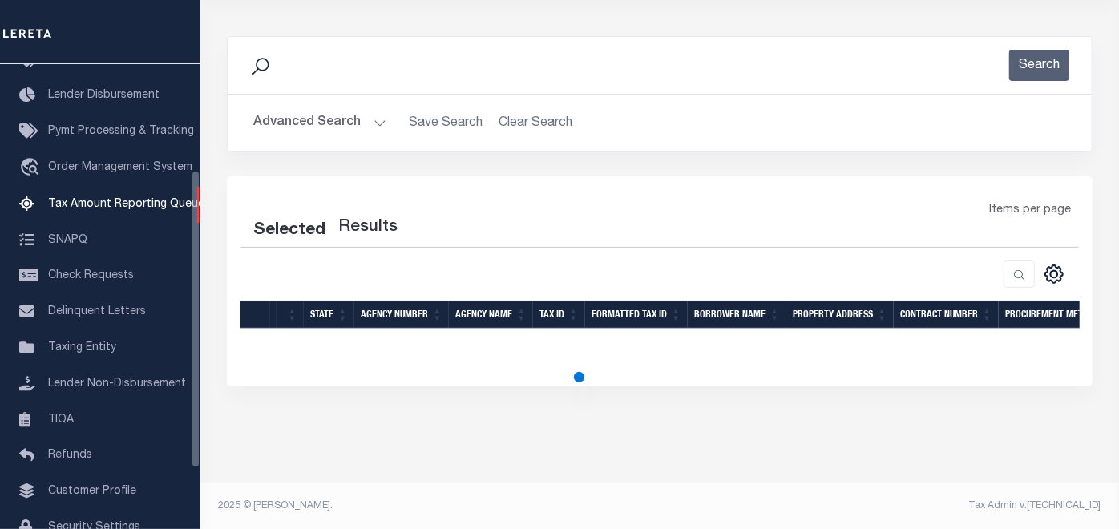
select select "100"
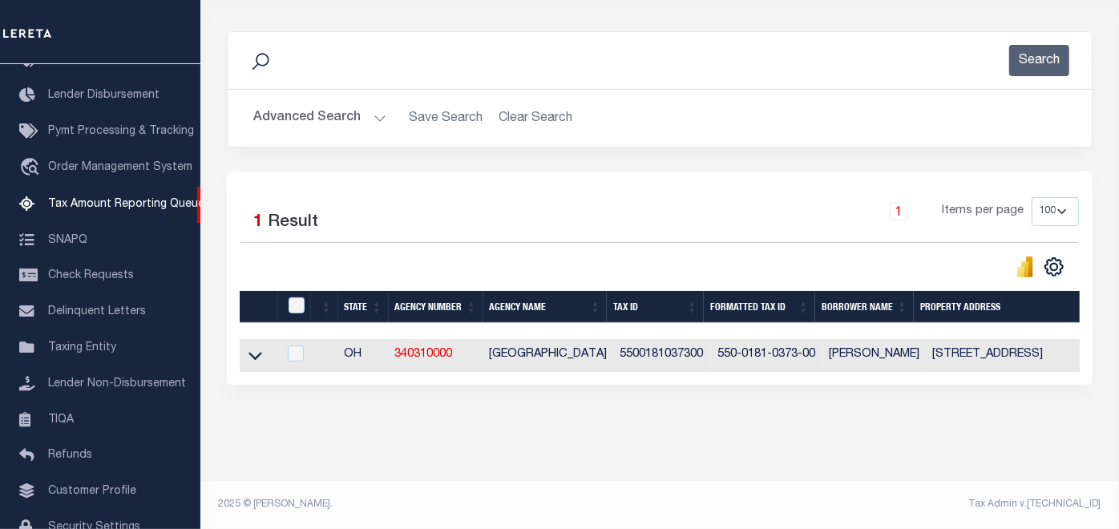
scroll to position [199, 0]
click at [252, 347] on icon at bounding box center [255, 355] width 14 height 17
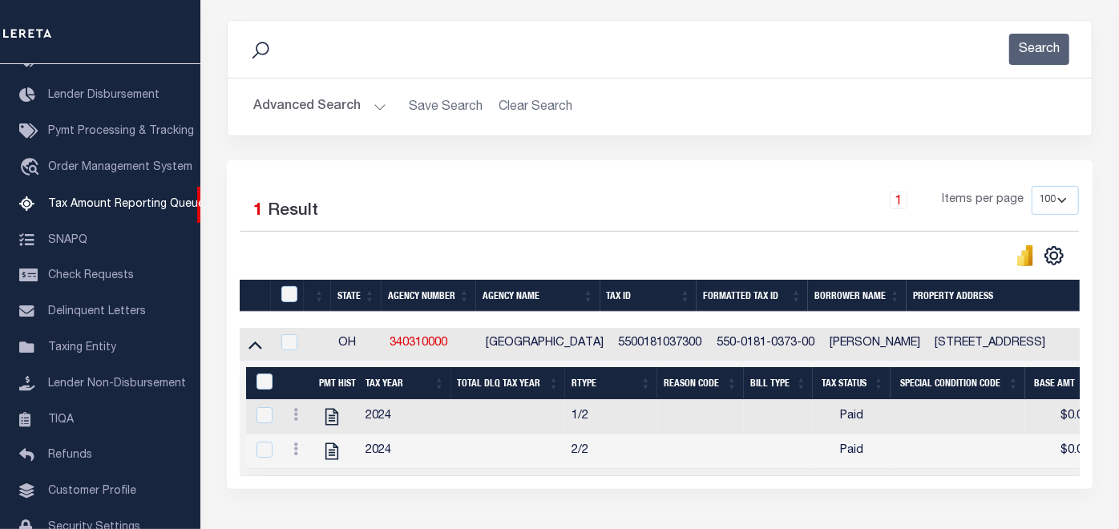
click at [638, 343] on td "5500181037300" at bounding box center [660, 344] width 99 height 33
checkbox input "false"
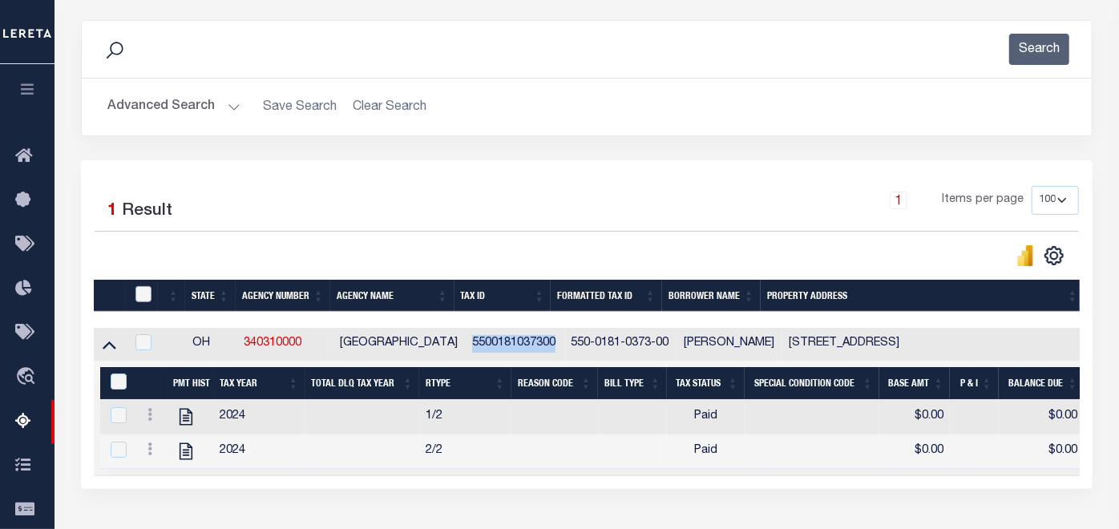
click at [137, 295] on input "checkbox" at bounding box center [143, 294] width 16 height 16
checkbox input "true"
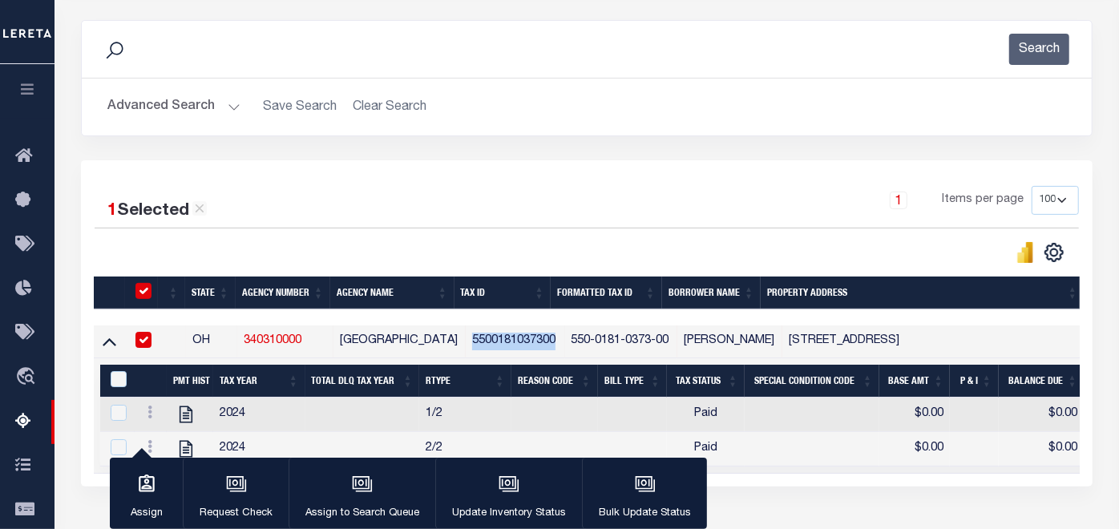
scroll to position [320, 0]
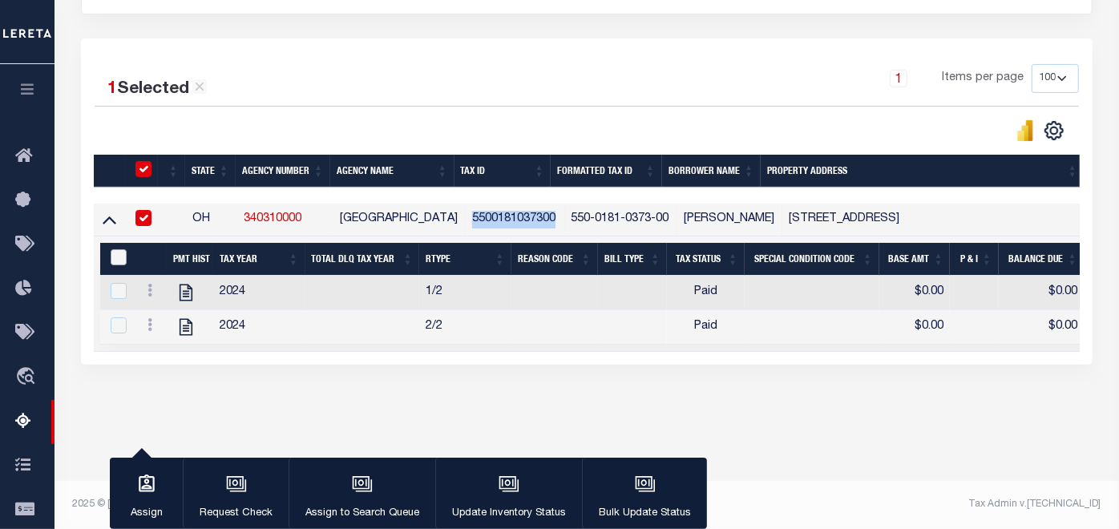
click at [123, 258] on input "&nbsp;" at bounding box center [119, 257] width 16 height 16
checkbox input "true"
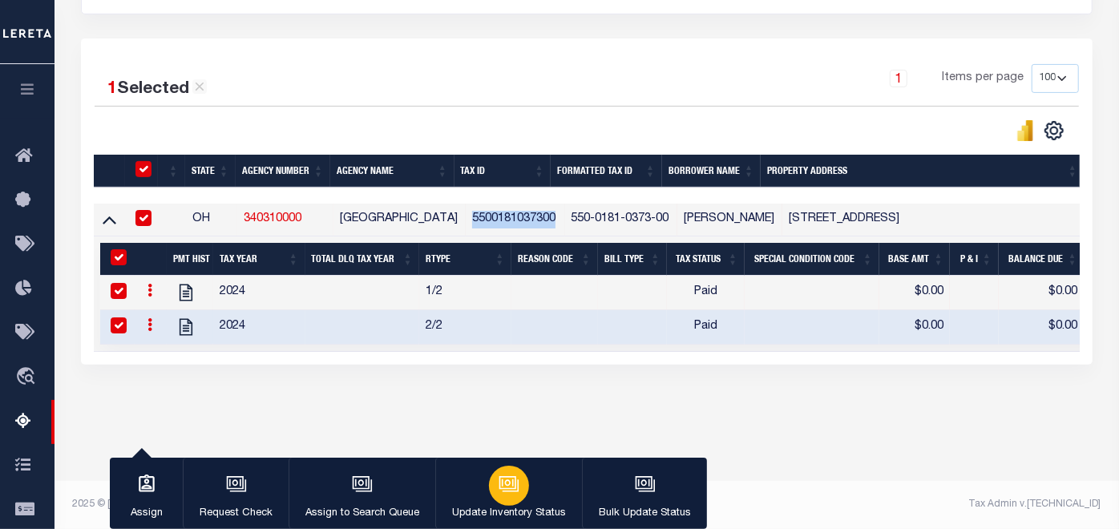
click at [506, 485] on icon "button" at bounding box center [508, 484] width 21 height 21
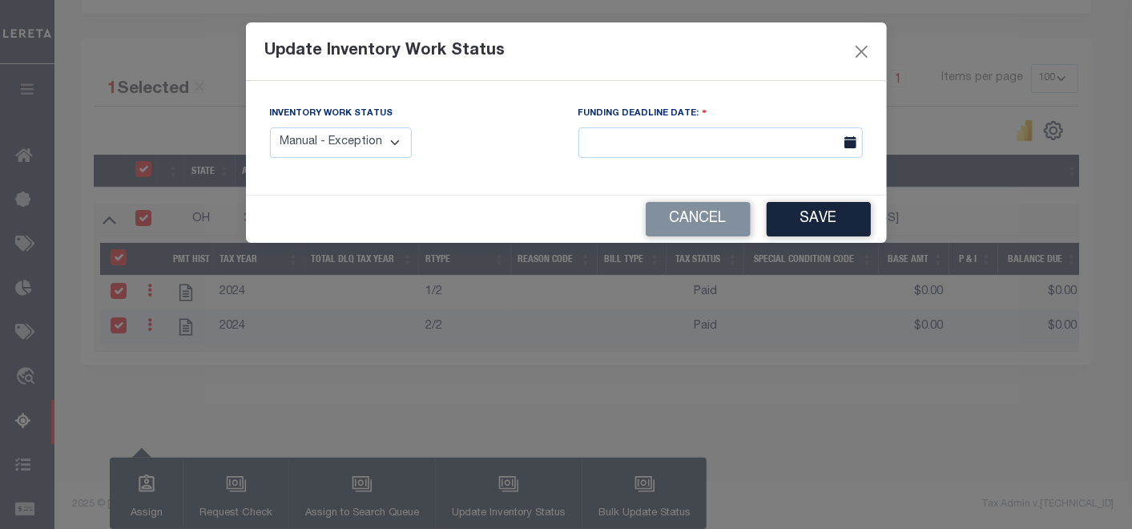
click at [394, 139] on select "Manual - Exception Pended - Awaiting Search Late Add Exception Completed" at bounding box center [341, 142] width 143 height 31
select select "4"
click at [270, 127] on select "Manual - Exception Pended - Awaiting Search Late Add Exception Completed" at bounding box center [341, 142] width 143 height 31
click at [814, 219] on button "Save" at bounding box center [819, 219] width 104 height 34
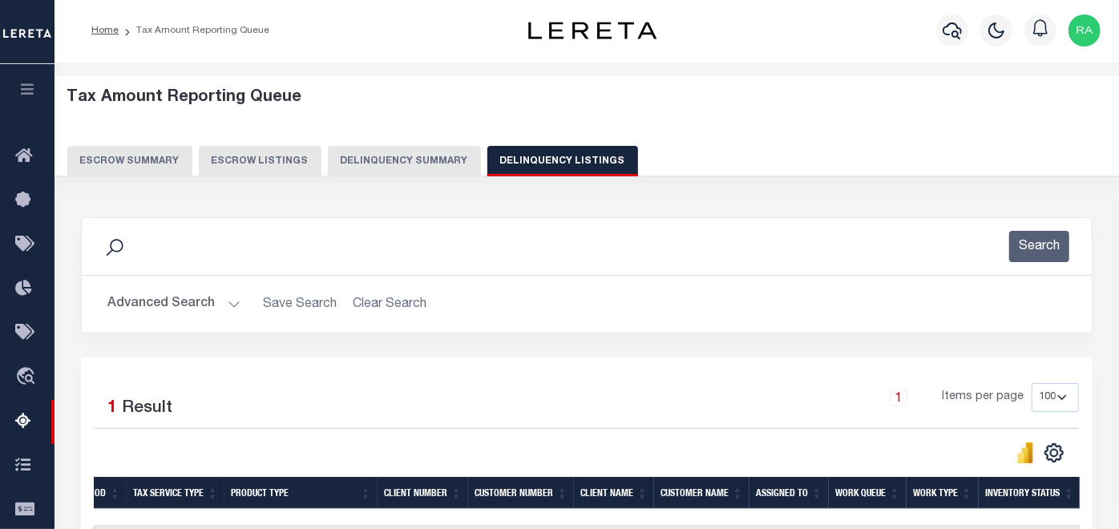
scroll to position [0, 0]
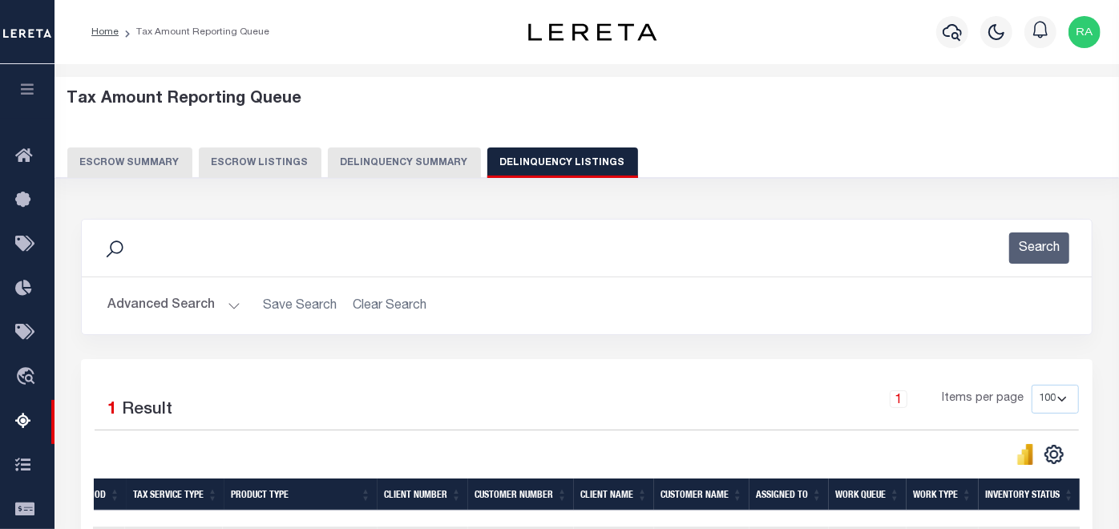
click at [531, 161] on button "Delinquency Listings" at bounding box center [562, 162] width 151 height 30
select select
select select "100"
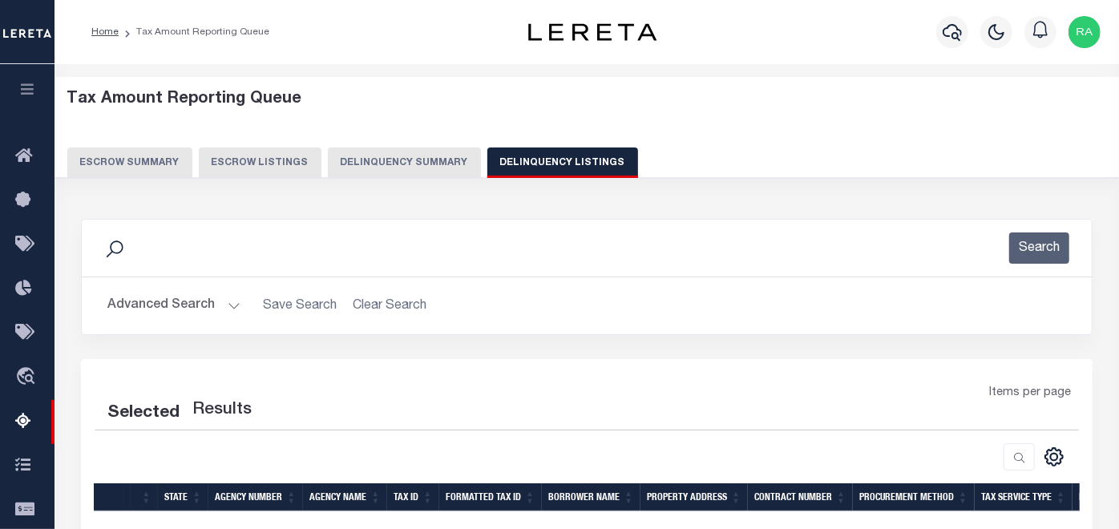
click at [164, 300] on button "Advanced Search" at bounding box center [173, 305] width 133 height 31
select select "100"
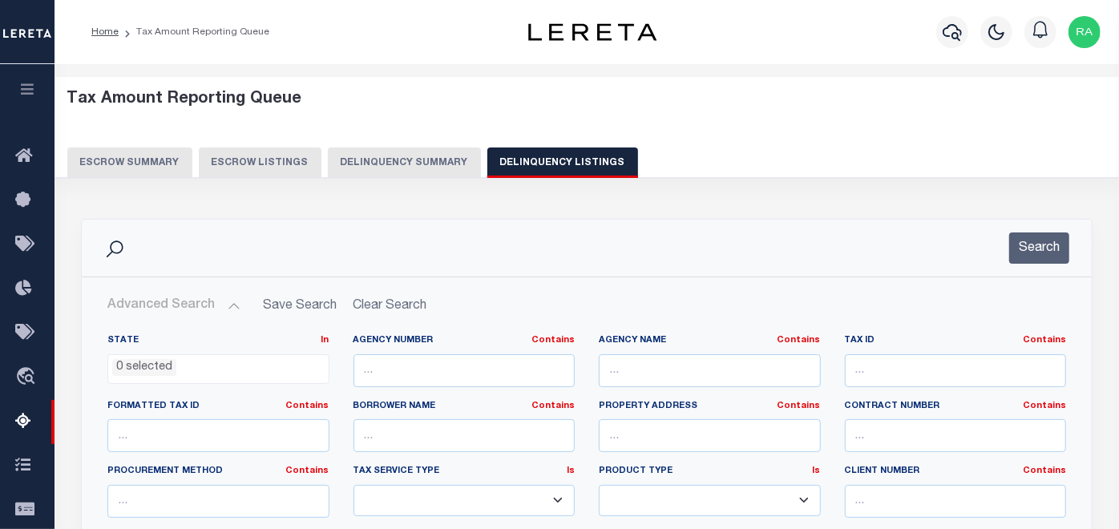
scroll to position [267, 0]
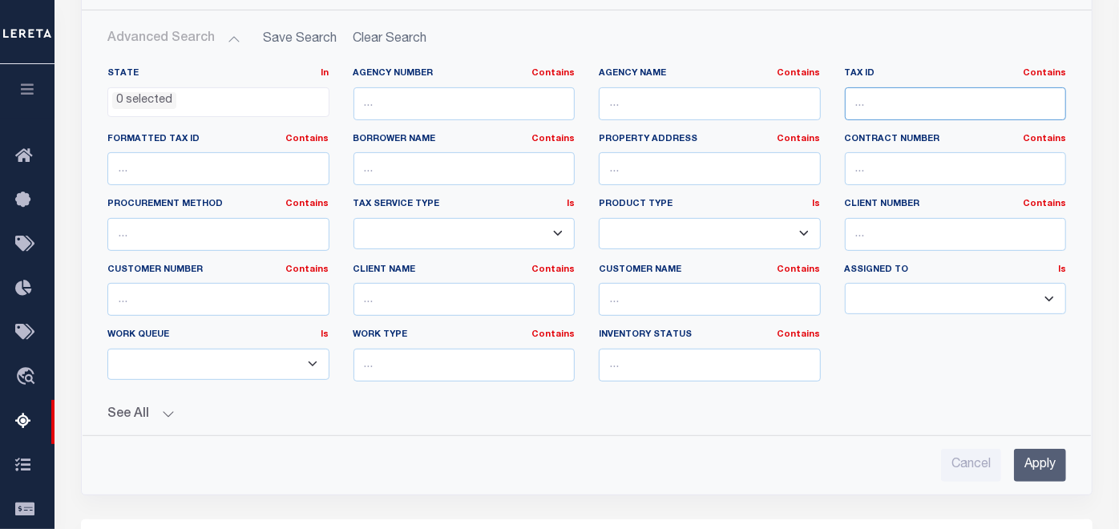
click at [863, 102] on input "text" at bounding box center [956, 103] width 222 height 33
paste input "5500204015400"
type input "5500204015400"
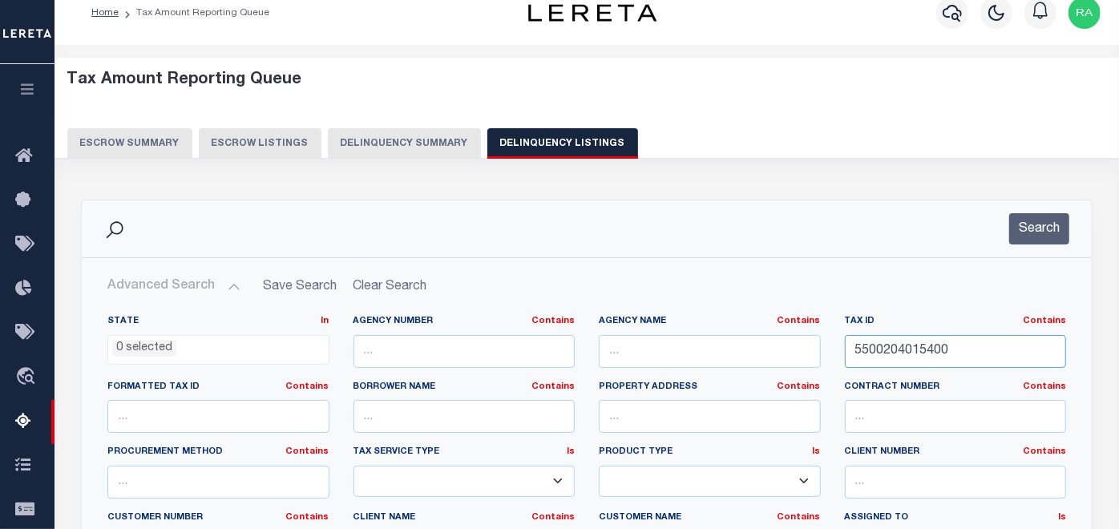
scroll to position [0, 0]
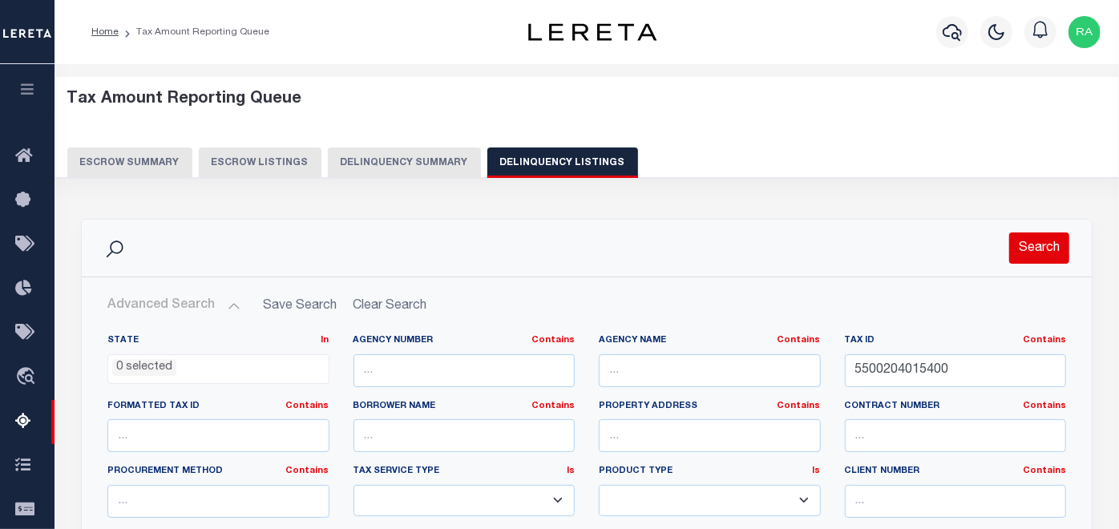
click at [1031, 244] on button "Search" at bounding box center [1039, 247] width 60 height 31
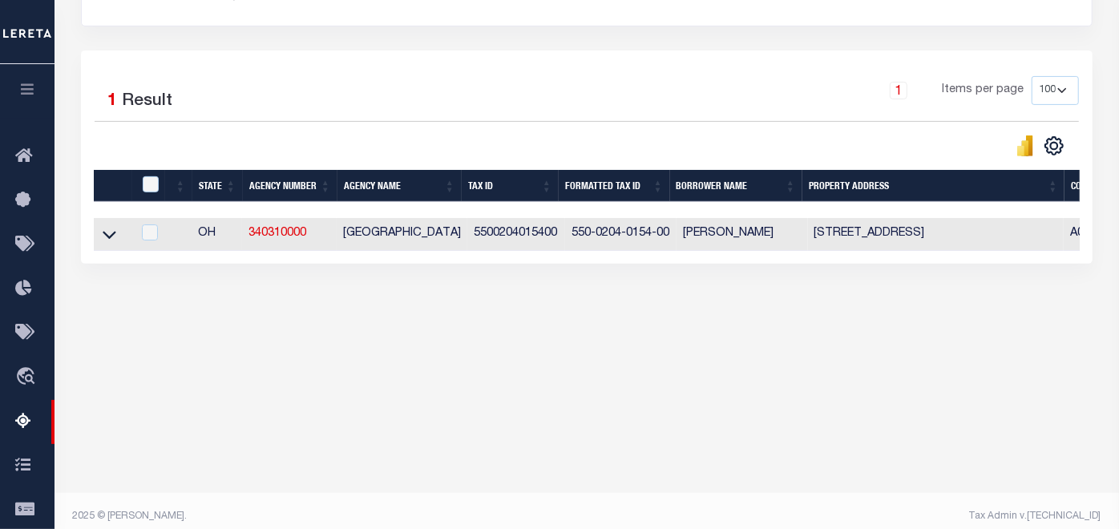
scroll to position [320, 0]
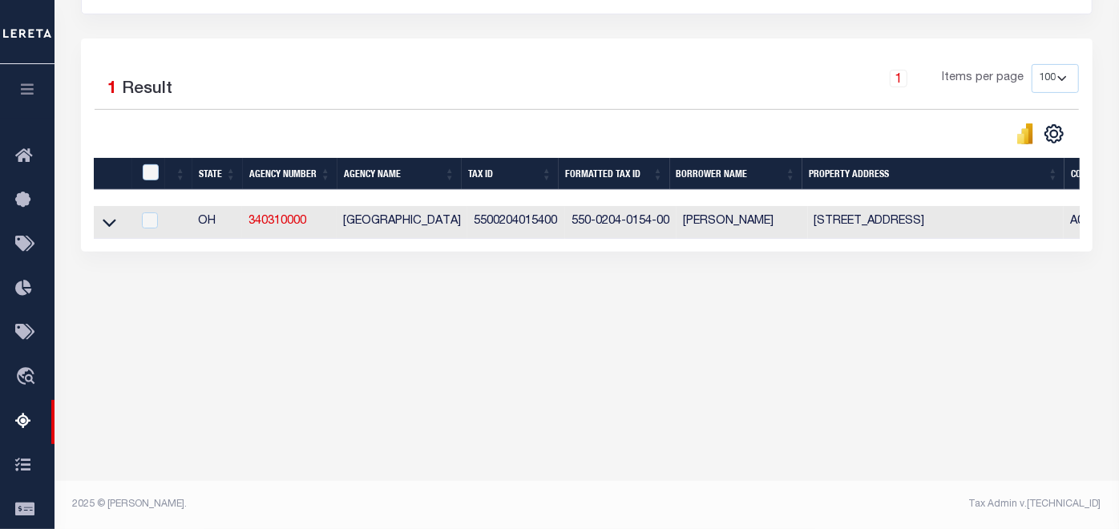
click at [112, 274] on div "Data sync process is currently running, you may face some response delays. Sear…" at bounding box center [587, 90] width 1033 height 417
click at [107, 226] on icon at bounding box center [110, 224] width 14 height 8
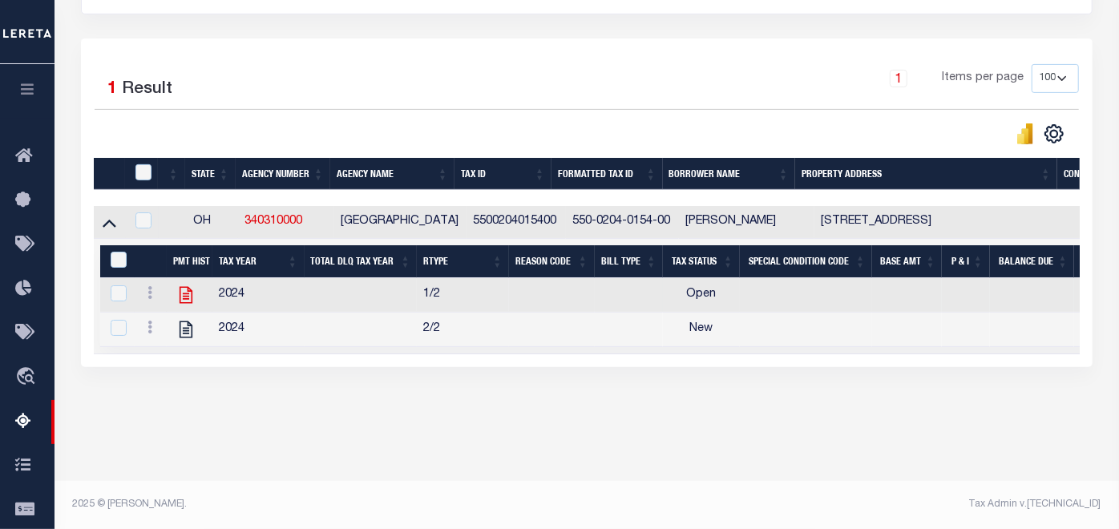
click at [184, 292] on icon at bounding box center [185, 294] width 21 height 21
checkbox input "false"
checkbox input "true"
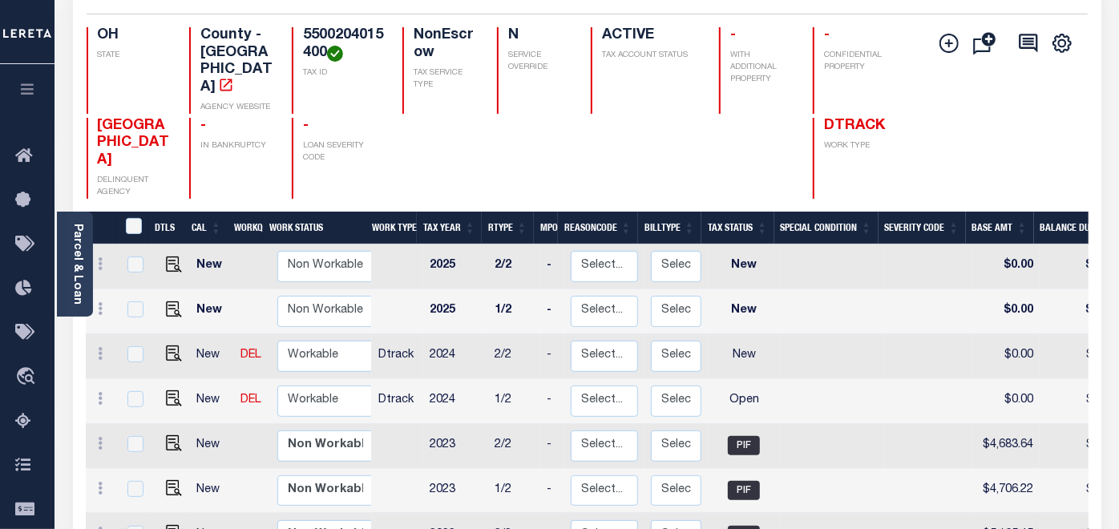
scroll to position [267, 0]
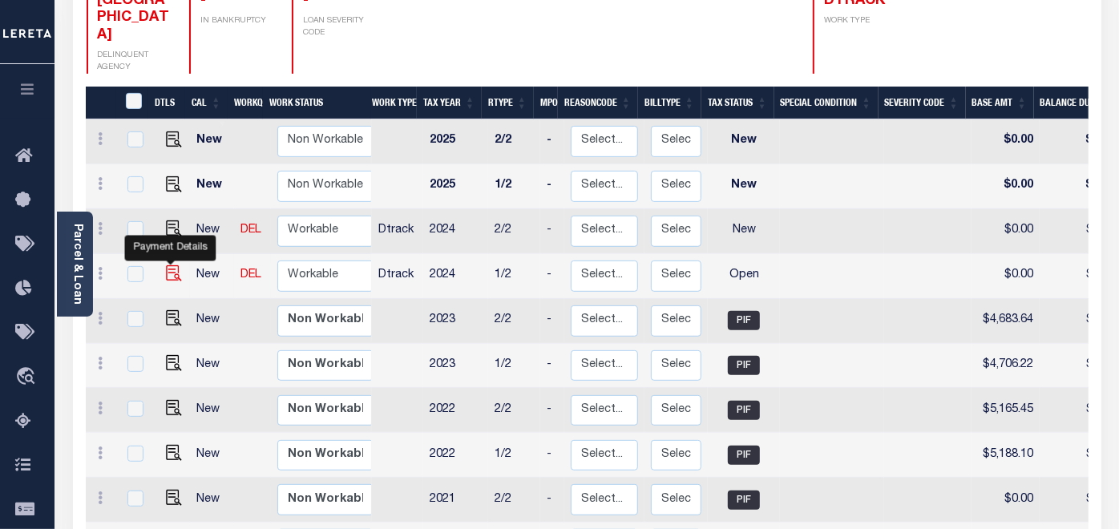
click at [173, 265] on img "" at bounding box center [174, 273] width 16 height 16
checkbox input "true"
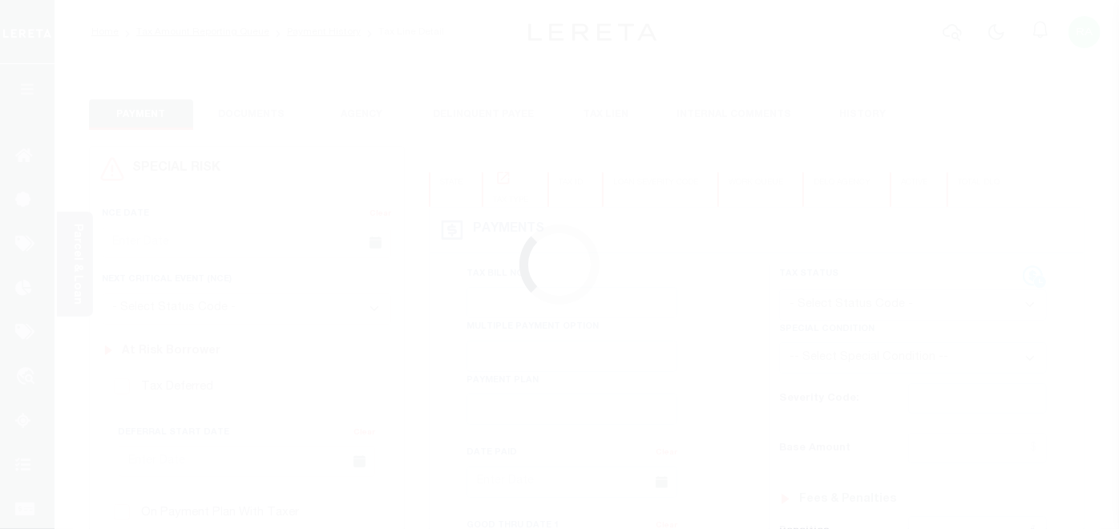
checkbox input "false"
type input "[DATE]"
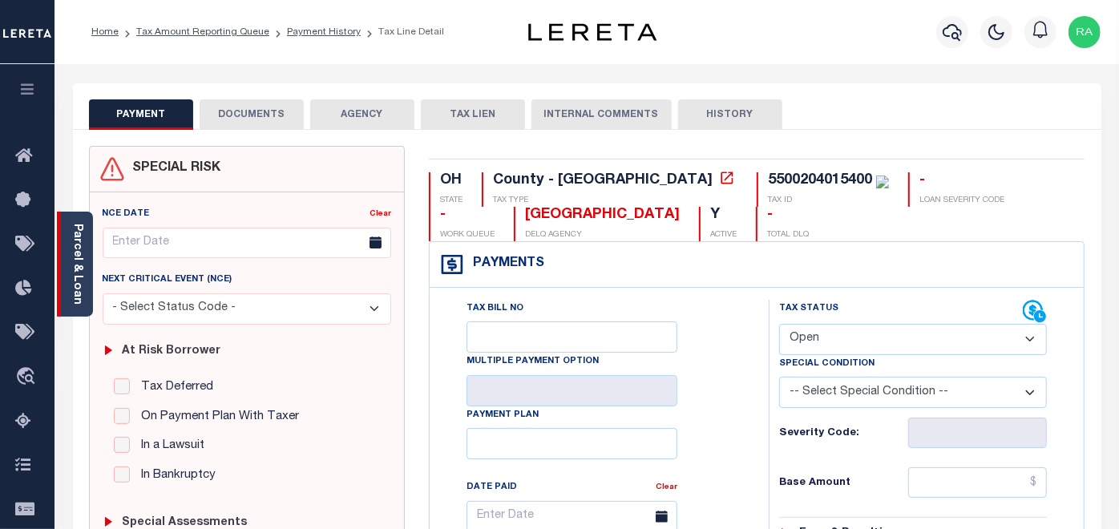
click at [77, 284] on link "Parcel & Loan" at bounding box center [76, 264] width 11 height 81
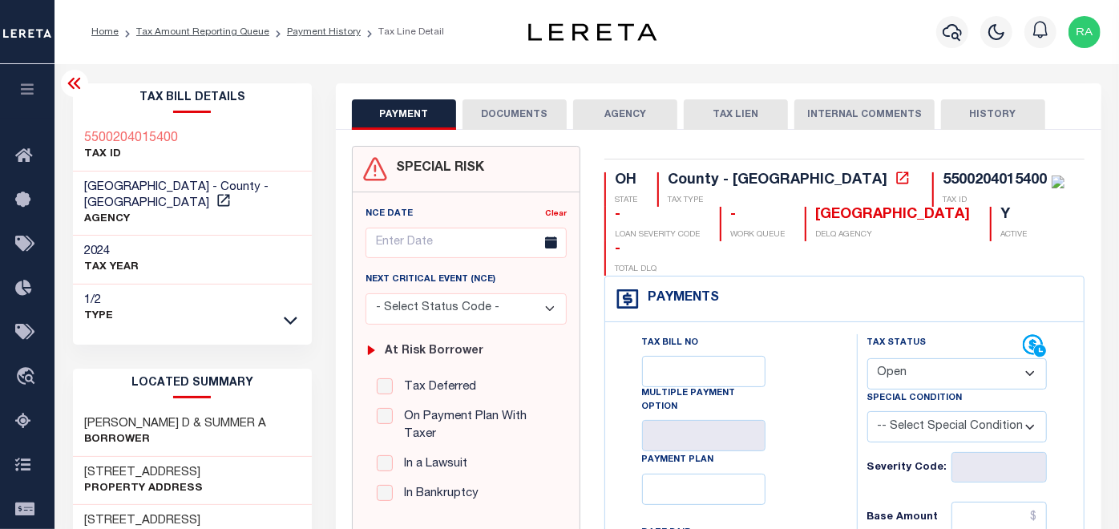
click at [518, 122] on button "DOCUMENTS" at bounding box center [514, 114] width 104 height 30
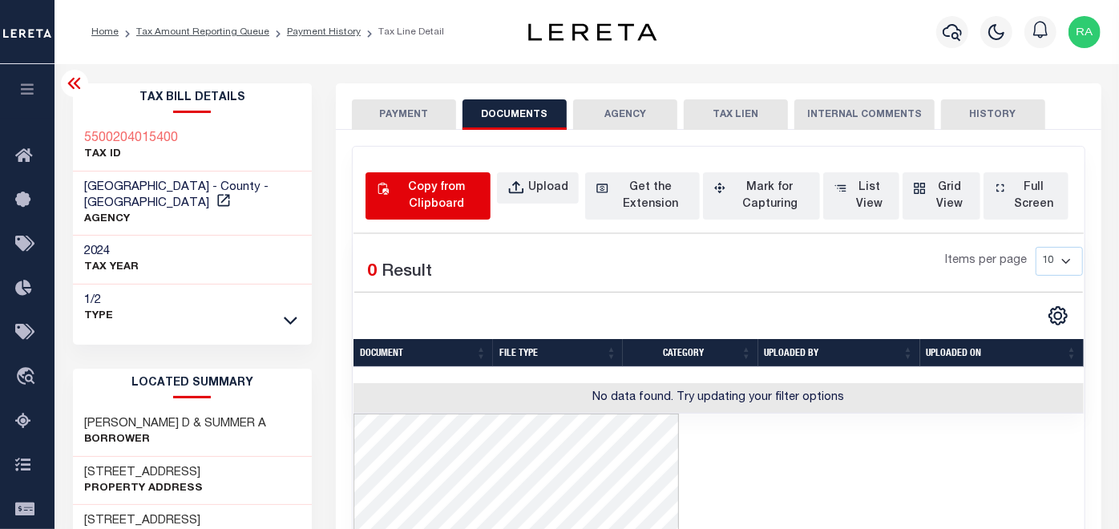
click at [438, 189] on div "Copy from Clipboard" at bounding box center [437, 196] width 88 height 34
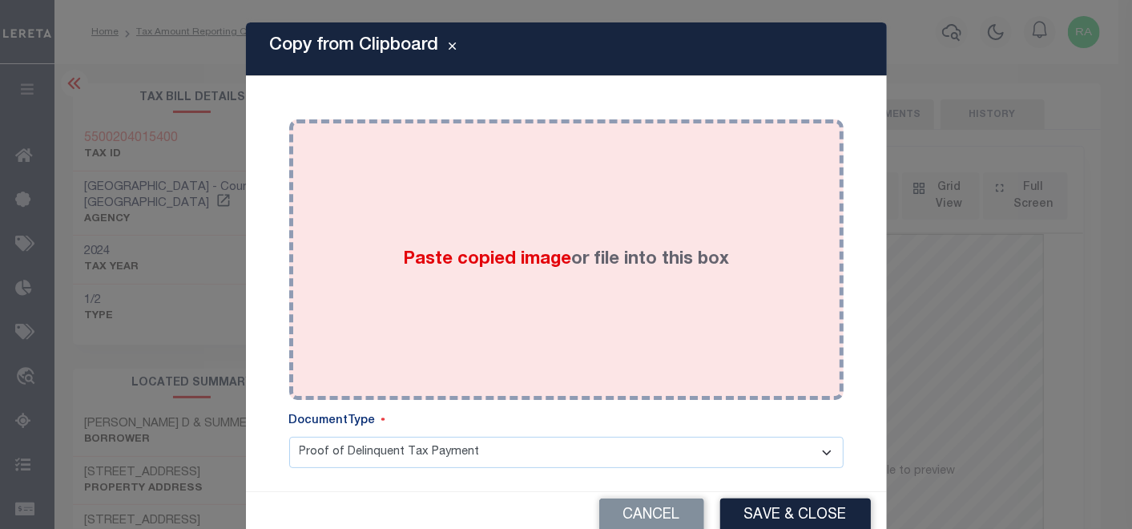
click at [506, 187] on div "Paste copied image or file into this box" at bounding box center [566, 259] width 530 height 256
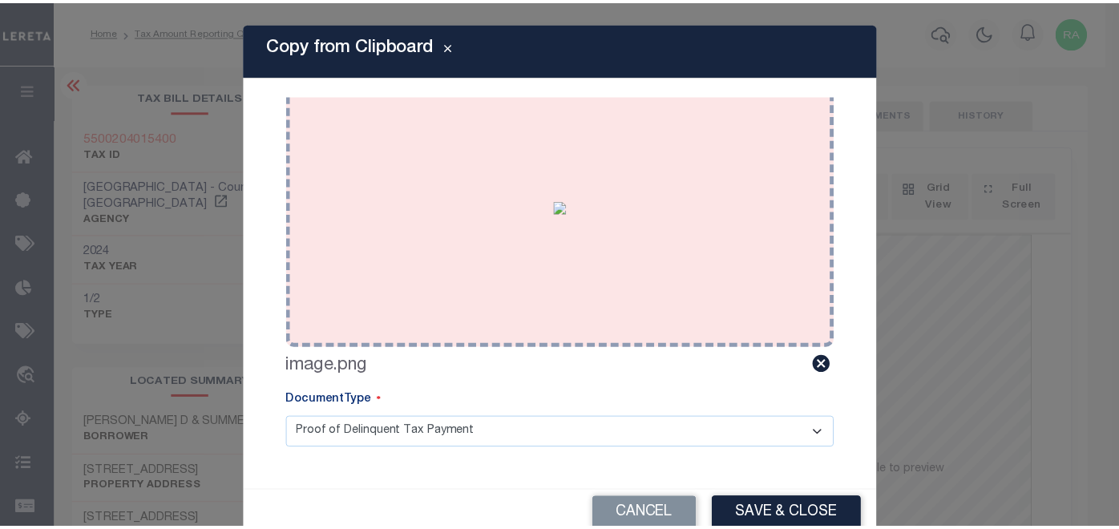
scroll to position [32, 0]
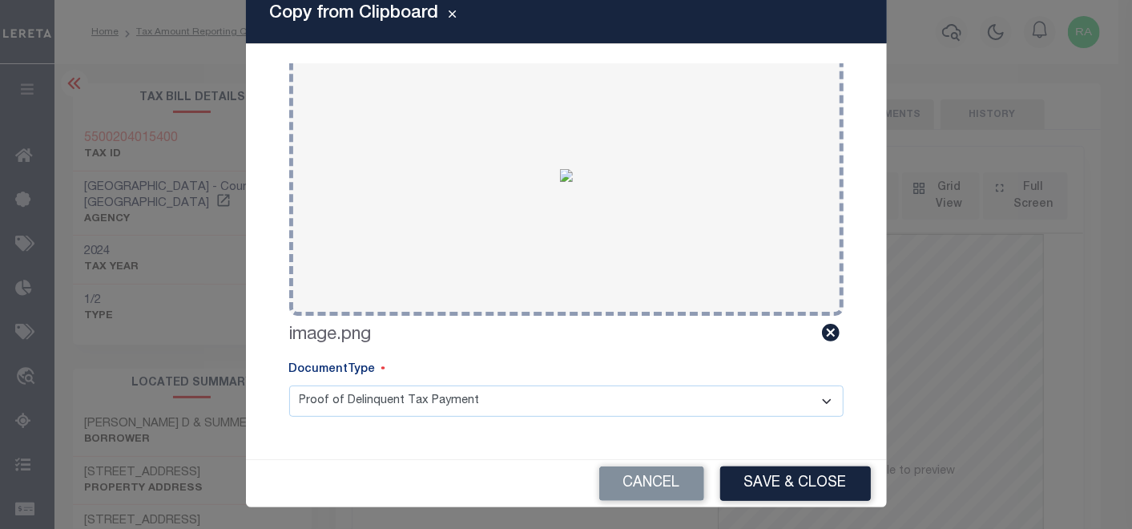
click at [775, 480] on button "Save & Close" at bounding box center [795, 483] width 151 height 34
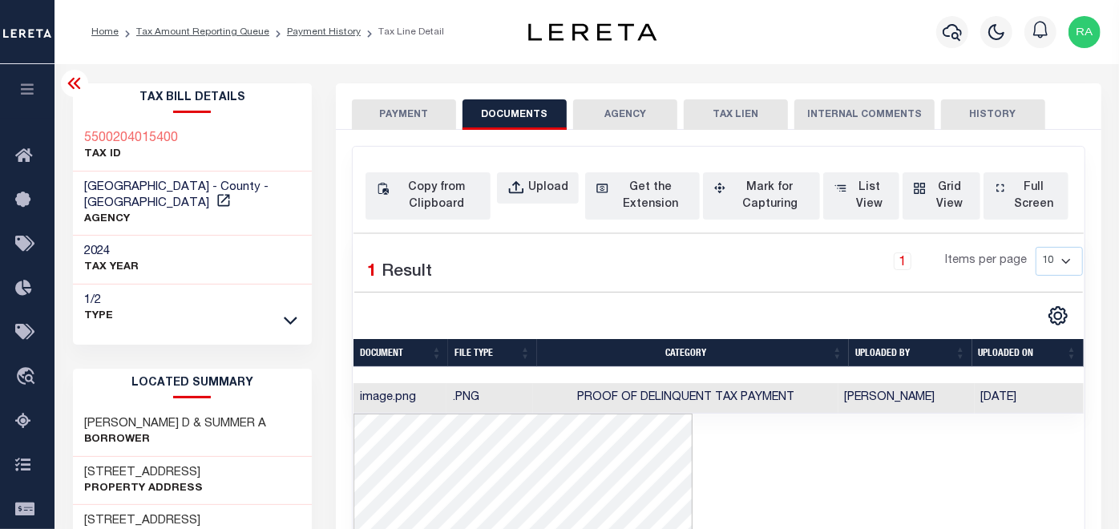
click at [397, 116] on button "PAYMENT" at bounding box center [404, 114] width 104 height 30
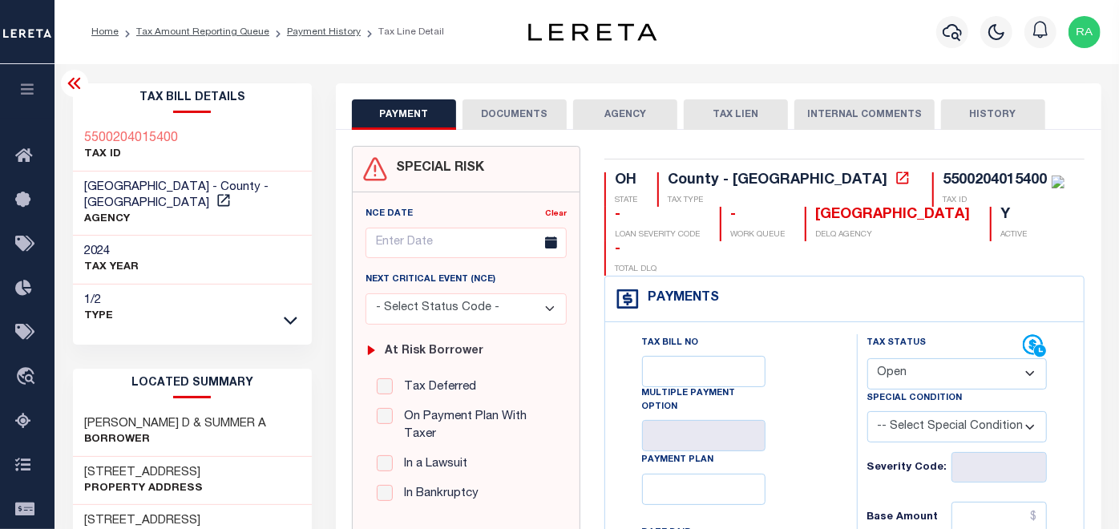
click at [919, 358] on select "- Select Status Code - Open Due/Unpaid Paid Incomplete No Tax Due Internal Refu…" at bounding box center [957, 373] width 180 height 31
select select "PYD"
click at [867, 358] on select "- Select Status Code - Open Due/Unpaid Paid Incomplete No Tax Due Internal Refu…" at bounding box center [957, 373] width 180 height 31
type input "[DATE]"
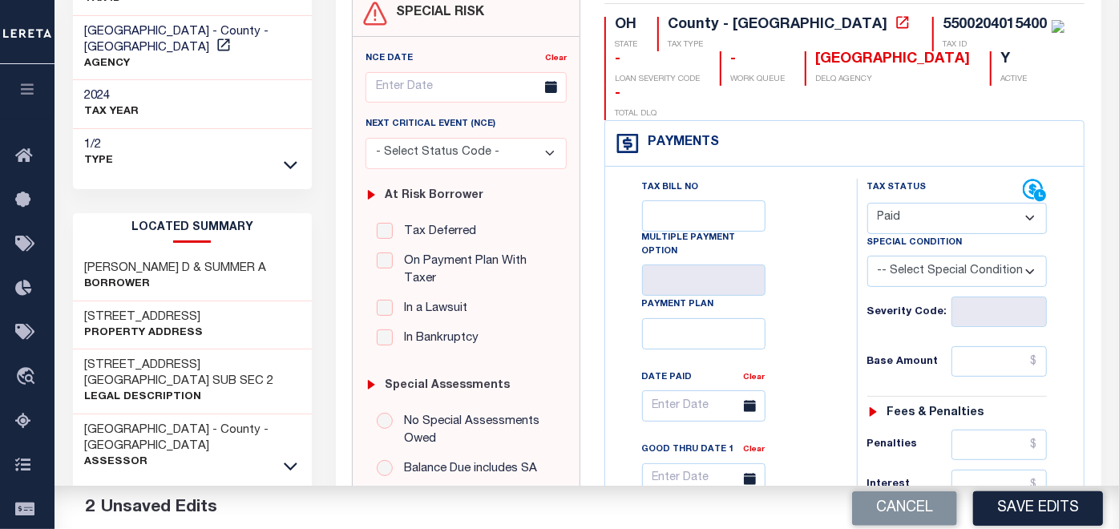
scroll to position [178, 0]
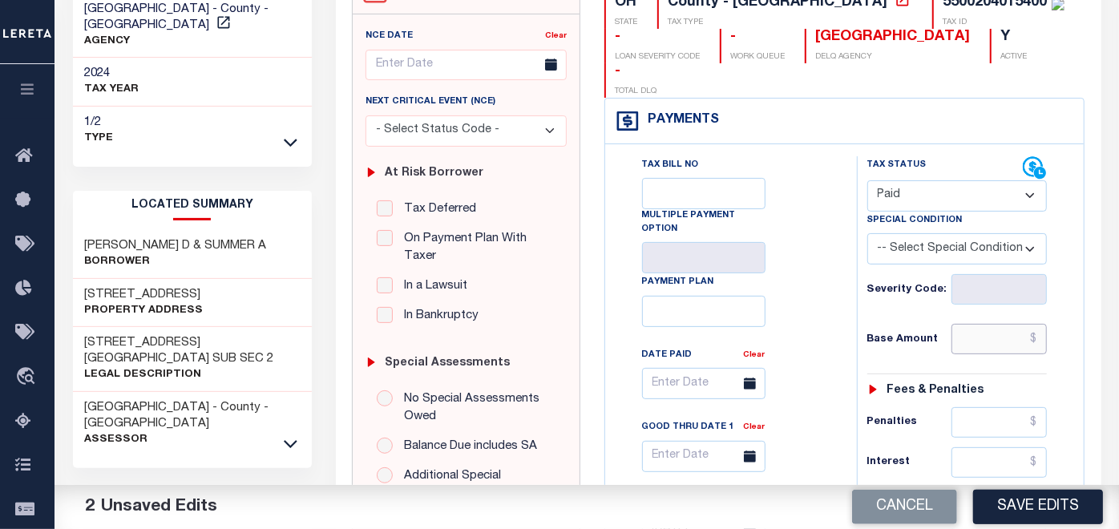
click at [998, 324] on input "text" at bounding box center [998, 339] width 95 height 30
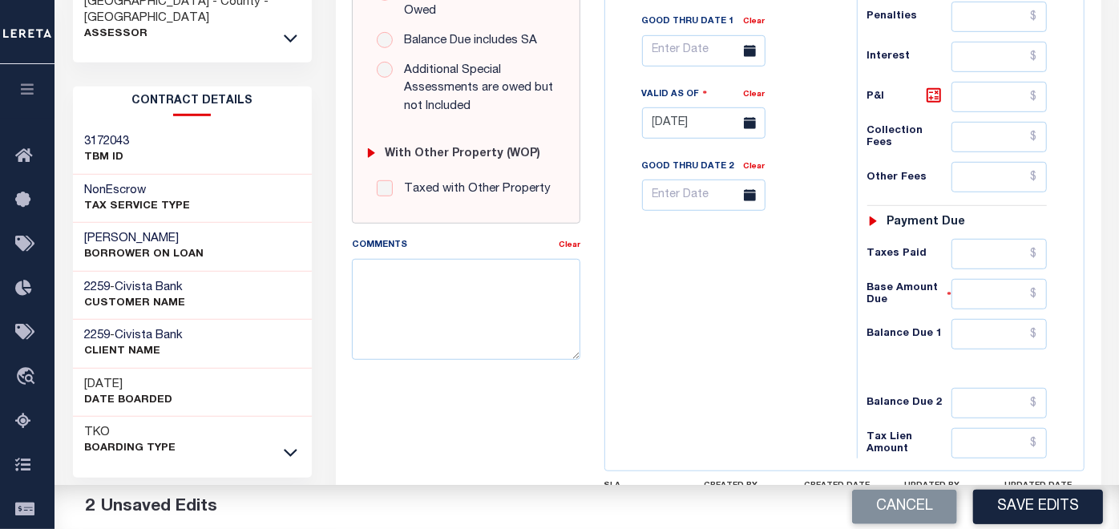
scroll to position [683, 0]
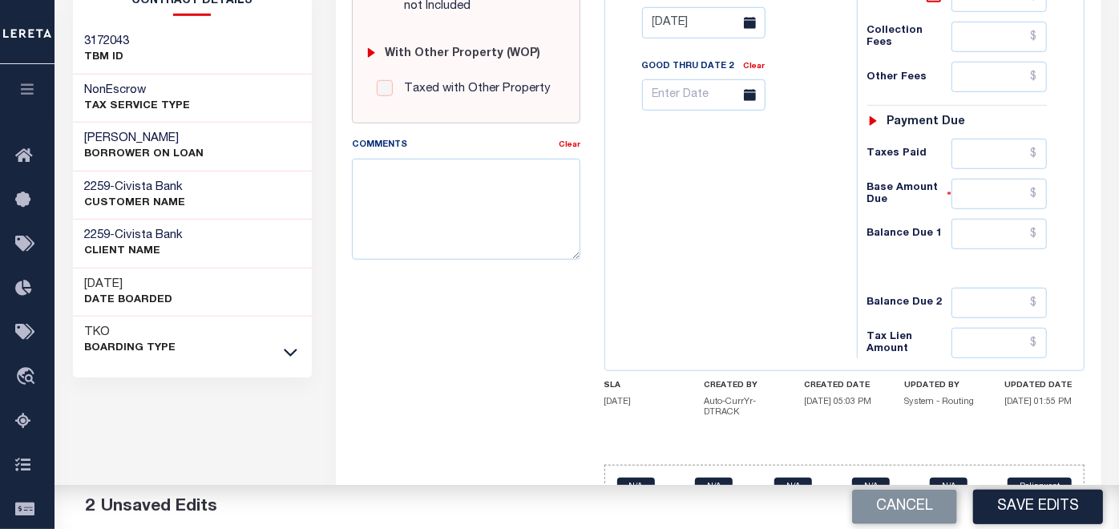
type input "$0.00"
click at [1023, 219] on input "text" at bounding box center [998, 234] width 95 height 30
type input "$0.00"
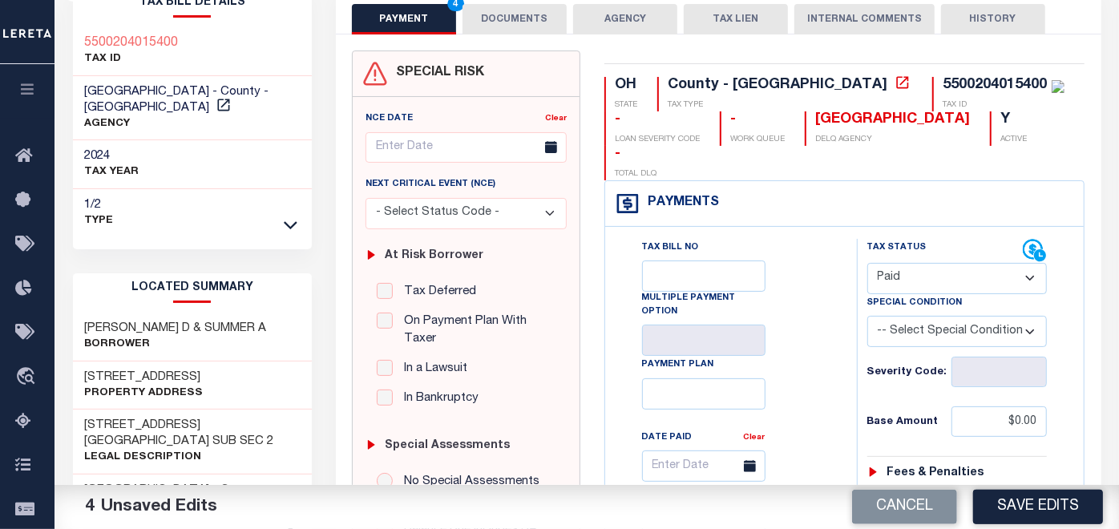
scroll to position [0, 0]
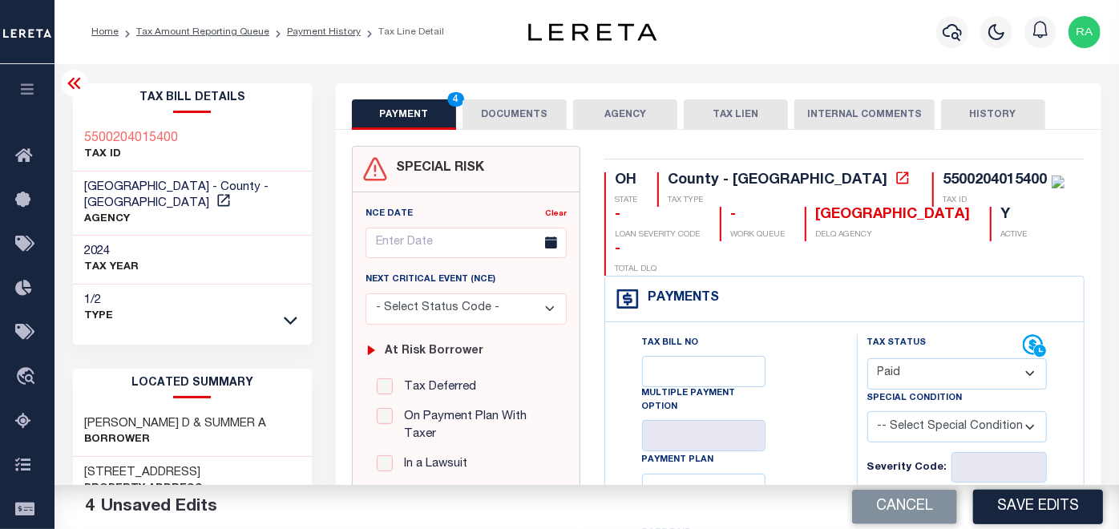
click at [485, 107] on button "DOCUMENTS" at bounding box center [514, 114] width 104 height 30
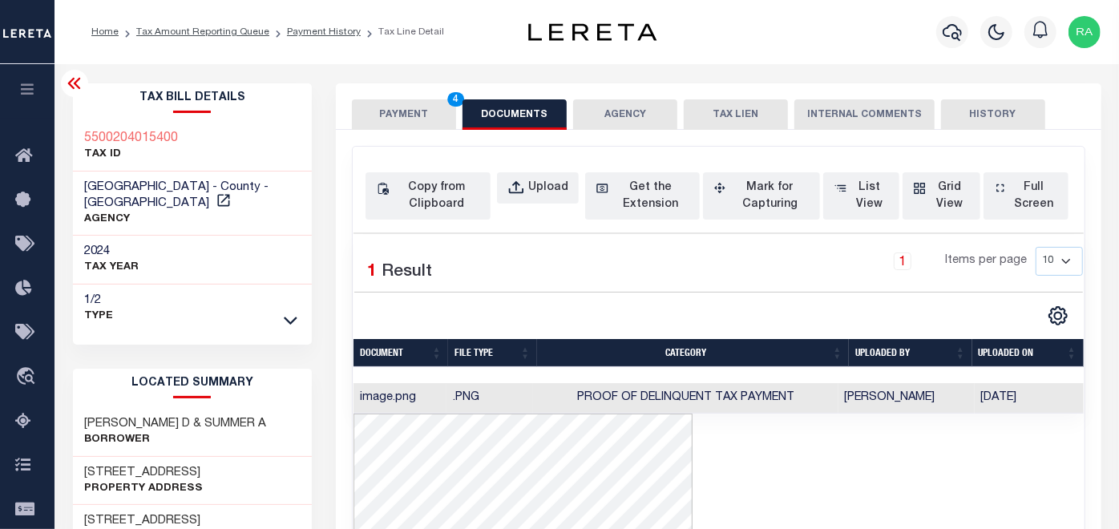
click at [514, 111] on button "DOCUMENTS" at bounding box center [514, 114] width 104 height 30
click at [402, 112] on button "PAYMENT 4" at bounding box center [404, 114] width 104 height 30
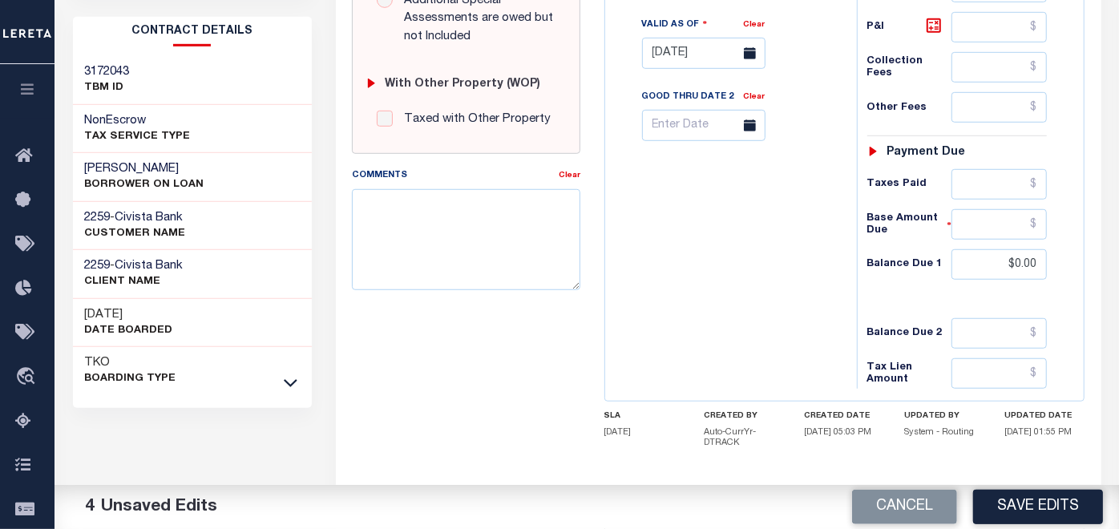
scroll to position [683, 0]
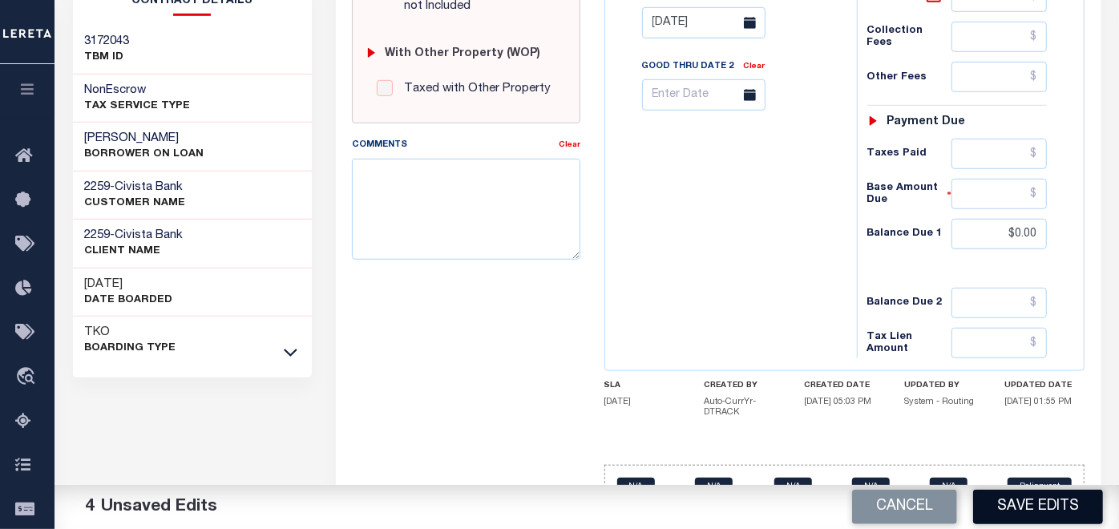
click at [1038, 506] on button "Save Edits" at bounding box center [1038, 507] width 130 height 34
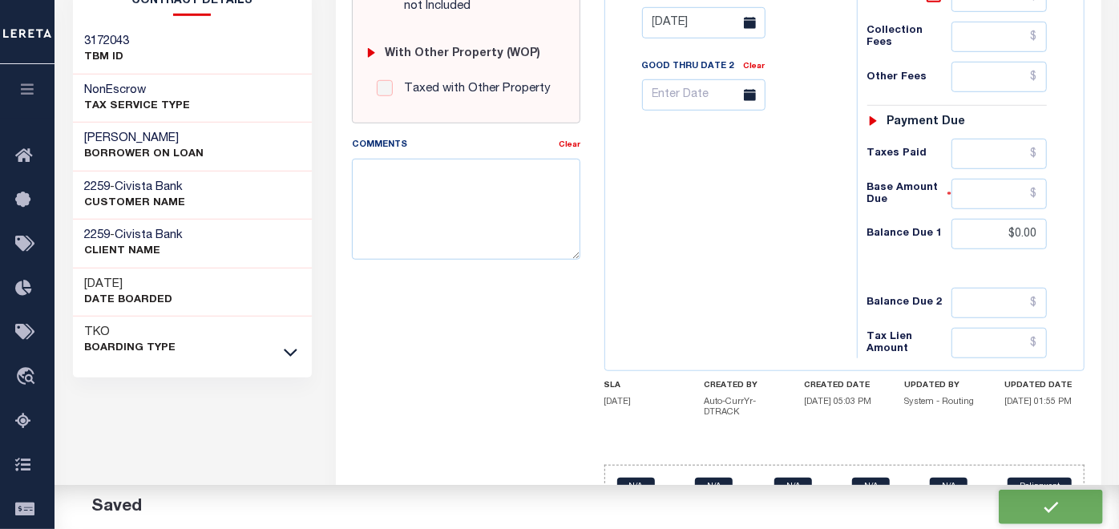
checkbox input "false"
type input "$0"
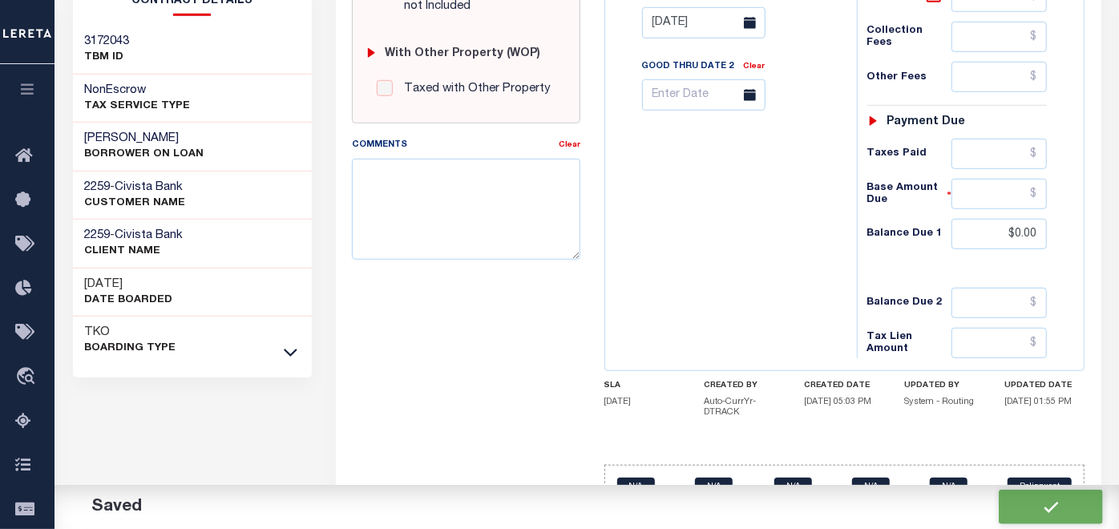
type input "$0"
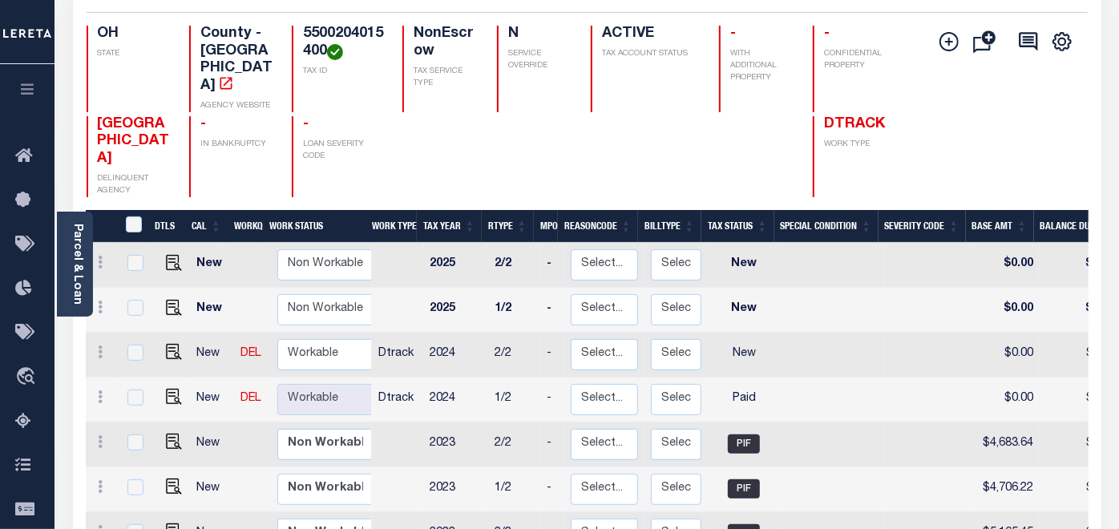
scroll to position [178, 0]
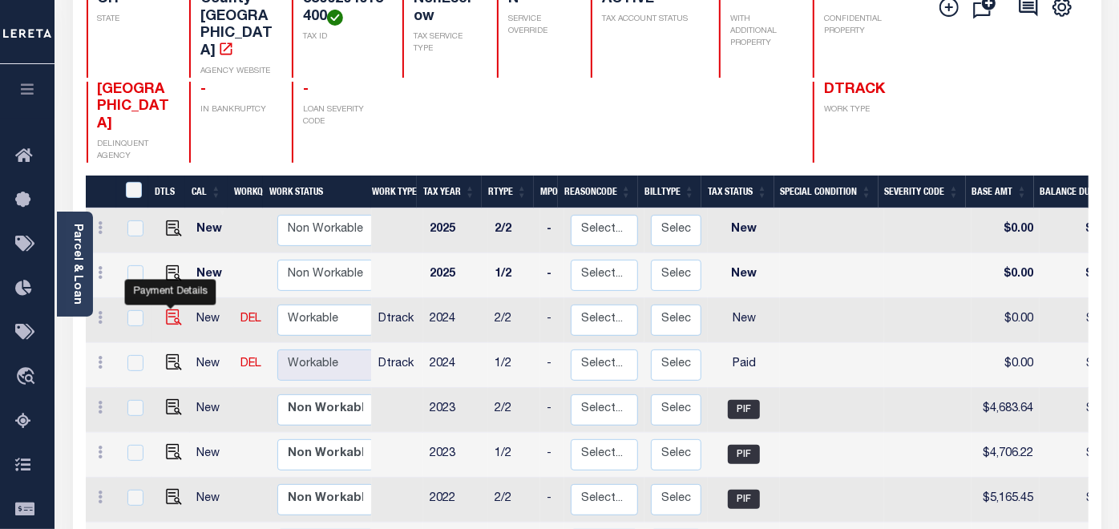
click at [168, 309] on img "" at bounding box center [174, 317] width 16 height 16
checkbox input "true"
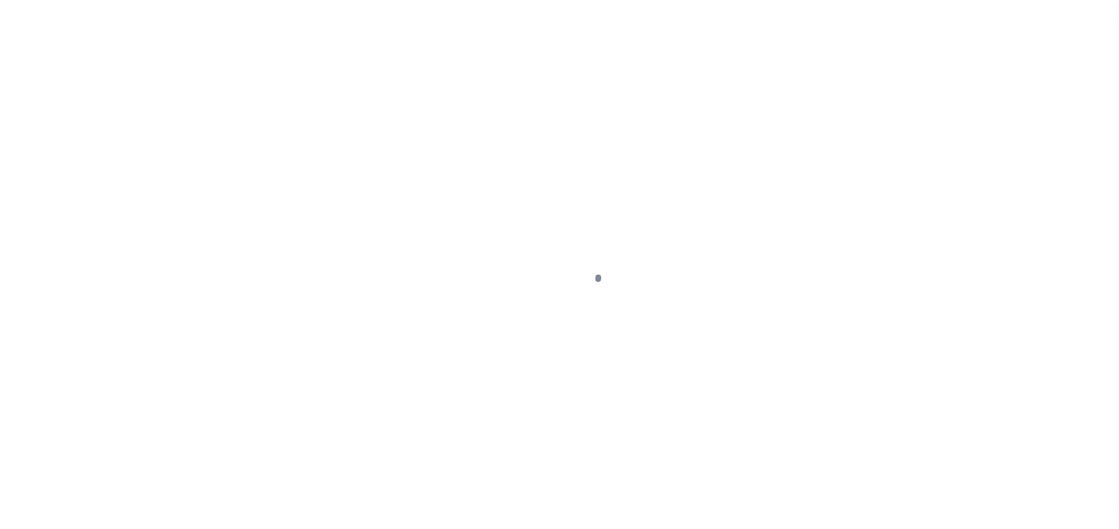
select select "NW2"
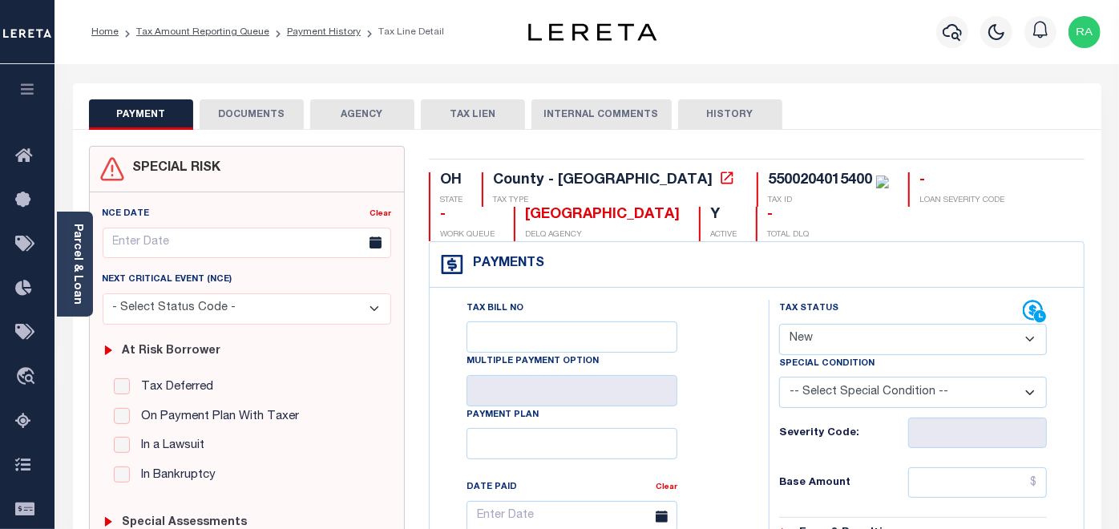
click at [256, 111] on button "DOCUMENTS" at bounding box center [252, 114] width 104 height 30
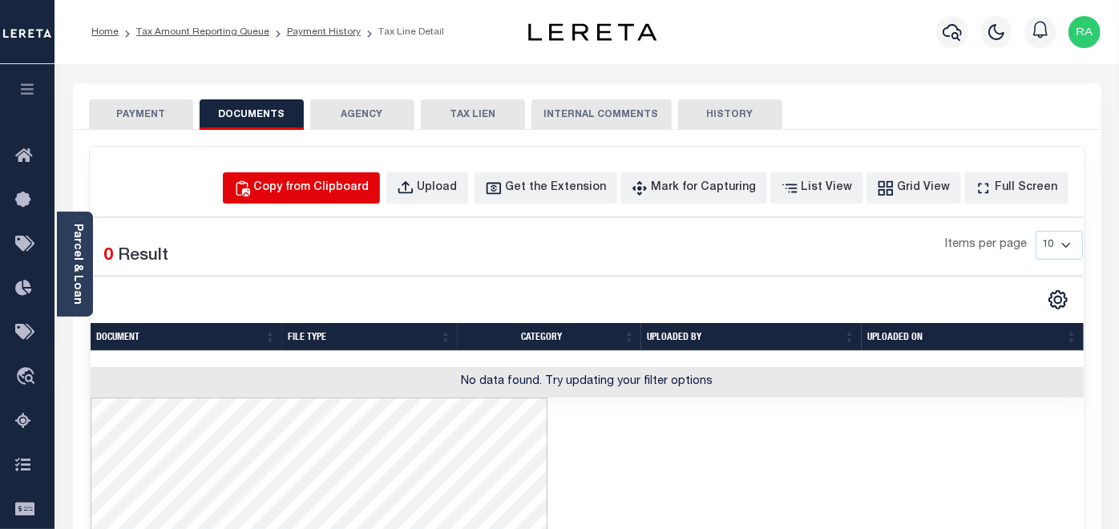
click at [355, 187] on div "Copy from Clipboard" at bounding box center [311, 188] width 115 height 18
select select "POP"
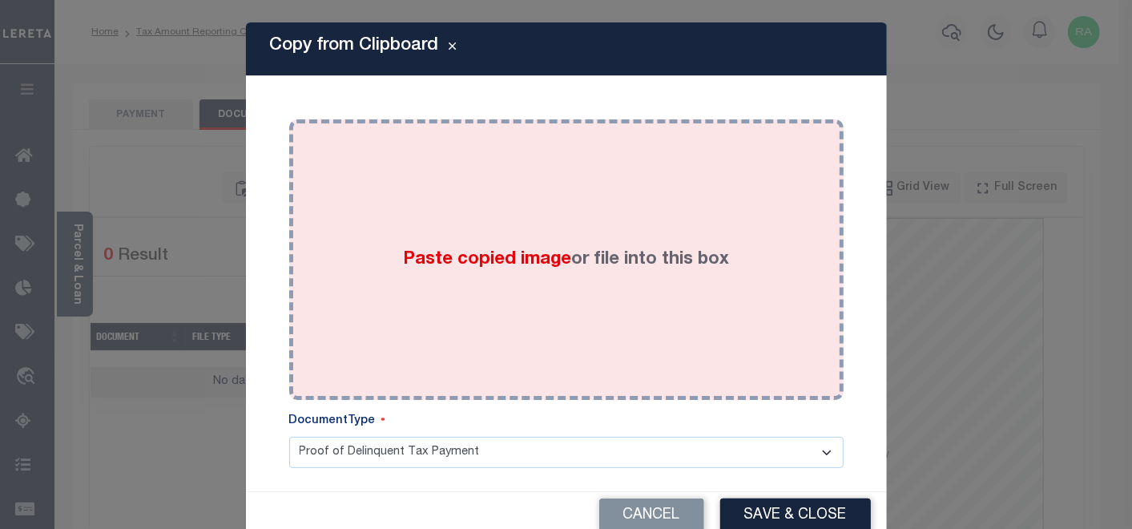
click at [435, 183] on div "Paste copied image or file into this box" at bounding box center [566, 259] width 530 height 256
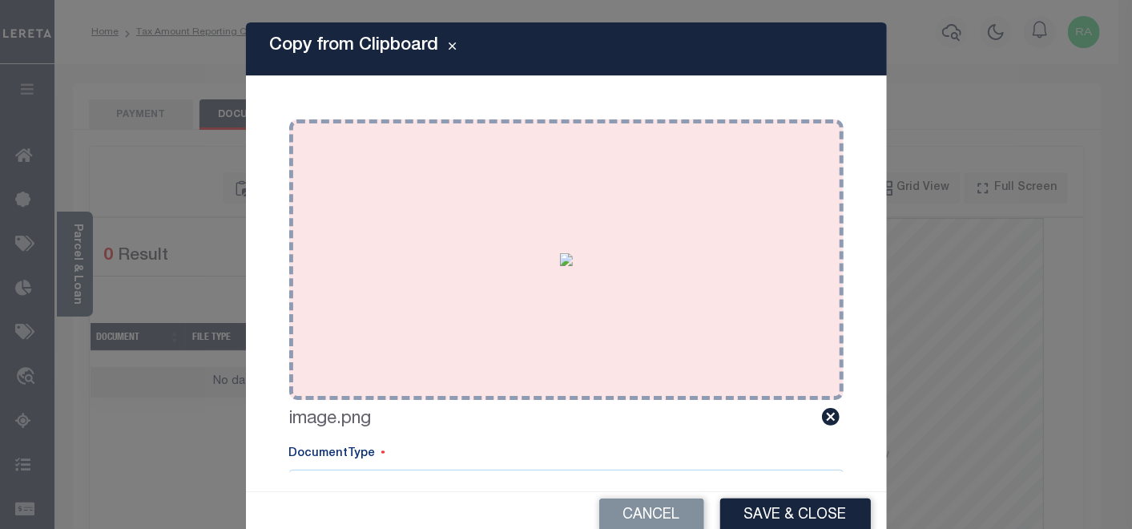
click at [767, 514] on button "Save & Close" at bounding box center [795, 515] width 151 height 34
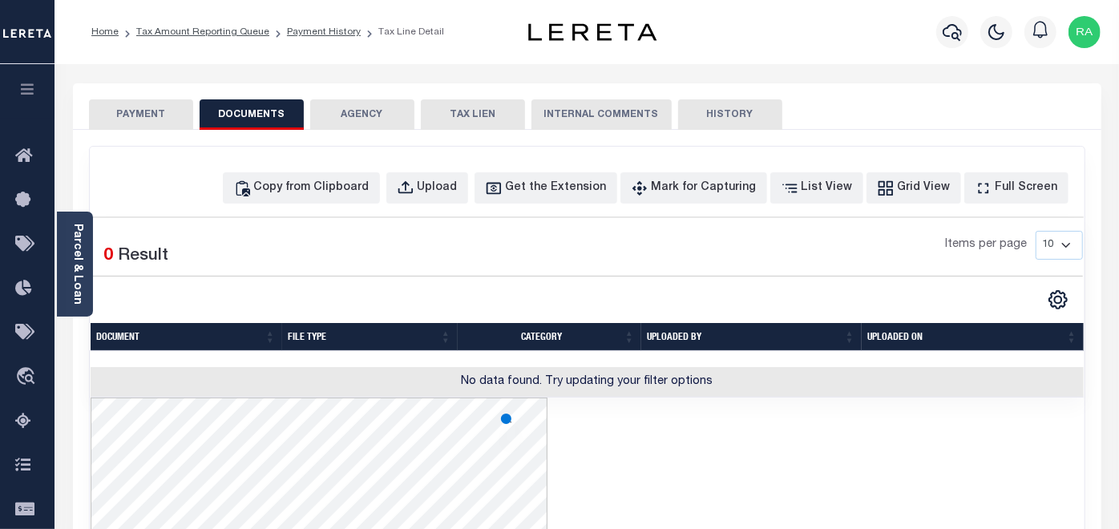
click at [132, 115] on button "PAYMENT" at bounding box center [141, 114] width 104 height 30
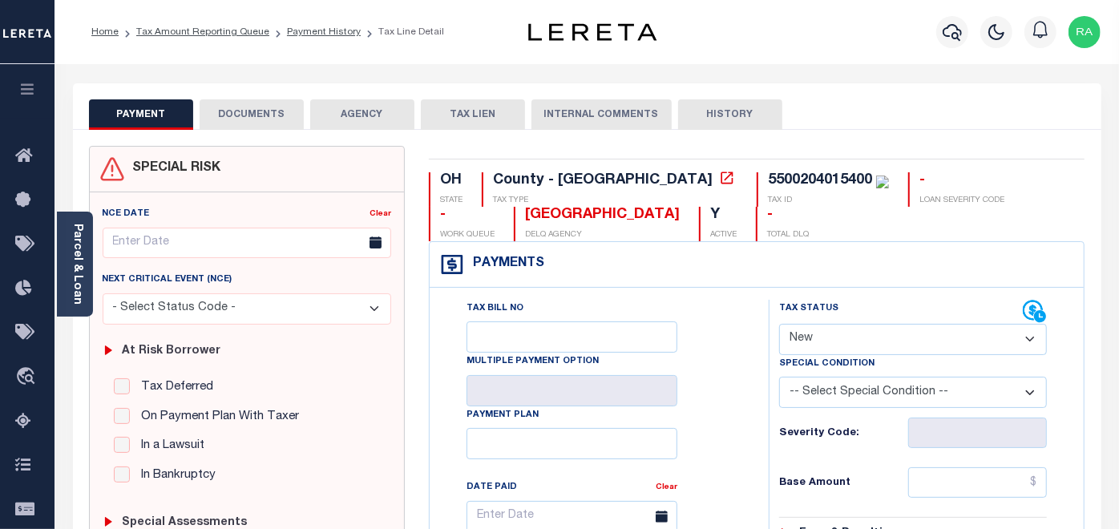
click at [256, 114] on button "DOCUMENTS" at bounding box center [252, 114] width 104 height 30
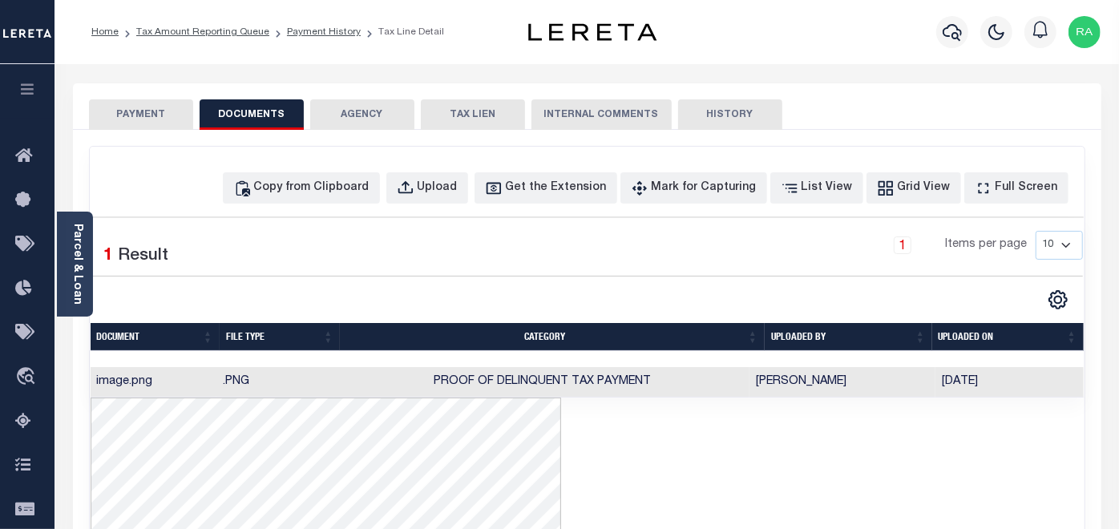
click at [149, 111] on button "PAYMENT" at bounding box center [141, 114] width 104 height 30
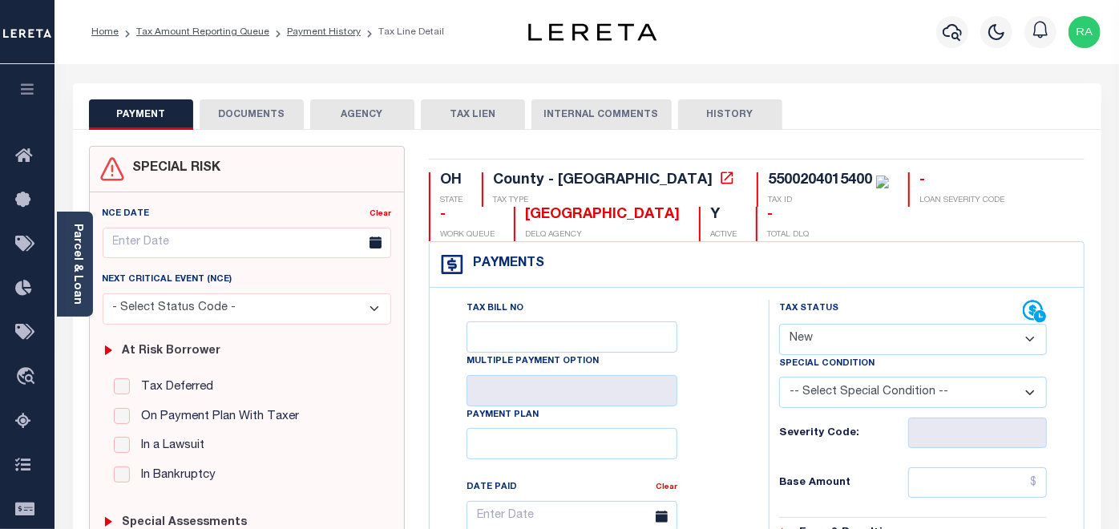
click at [831, 338] on select "- Select Status Code - Open Due/Unpaid Paid Incomplete No Tax Due Internal Refu…" at bounding box center [913, 339] width 268 height 31
select select "PYD"
click at [779, 324] on select "- Select Status Code - Open Due/Unpaid Paid Incomplete No Tax Due Internal Refu…" at bounding box center [913, 339] width 268 height 31
type input "[DATE]"
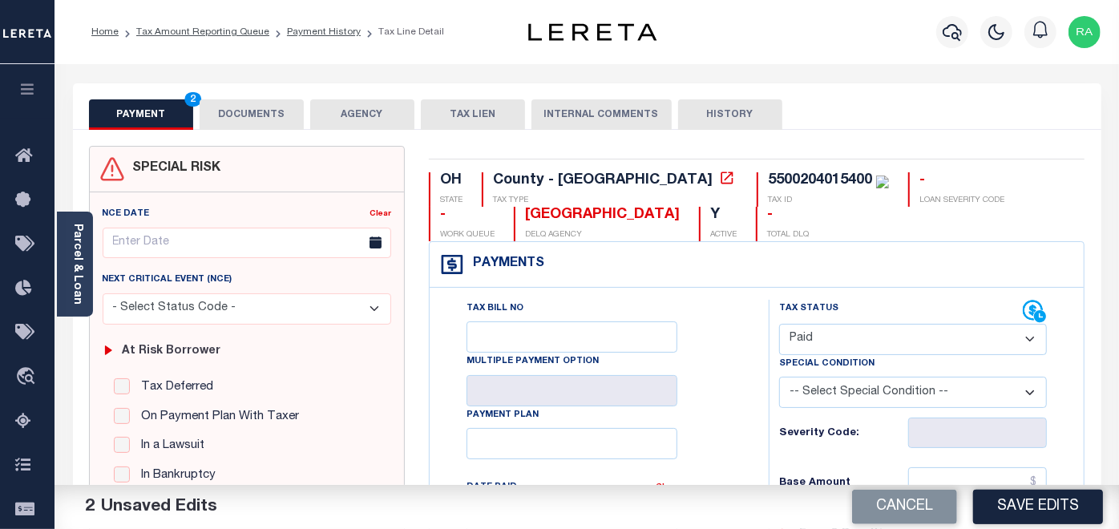
click at [228, 111] on button "DOCUMENTS" at bounding box center [252, 114] width 104 height 30
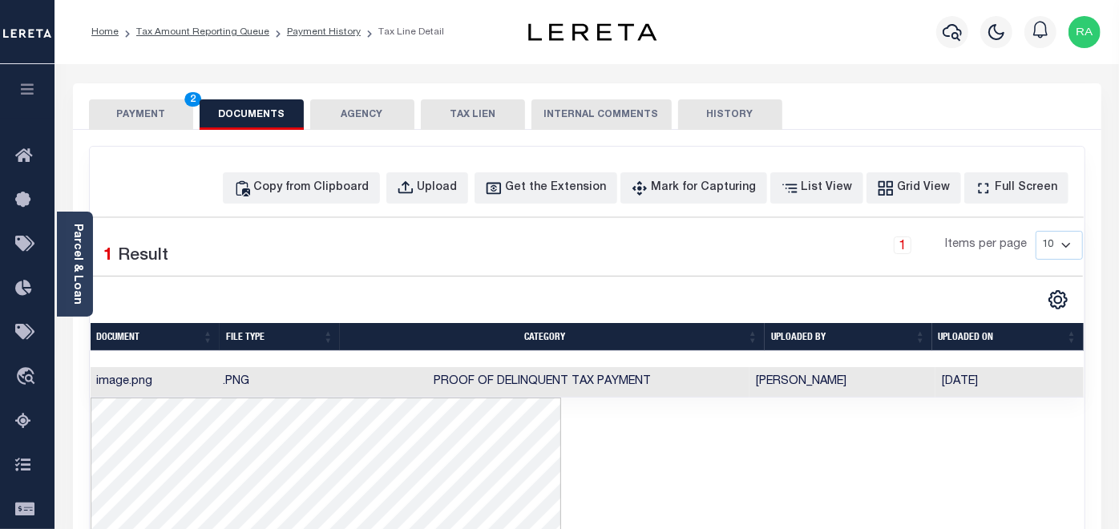
click at [143, 112] on button "PAYMENT 2" at bounding box center [141, 114] width 104 height 30
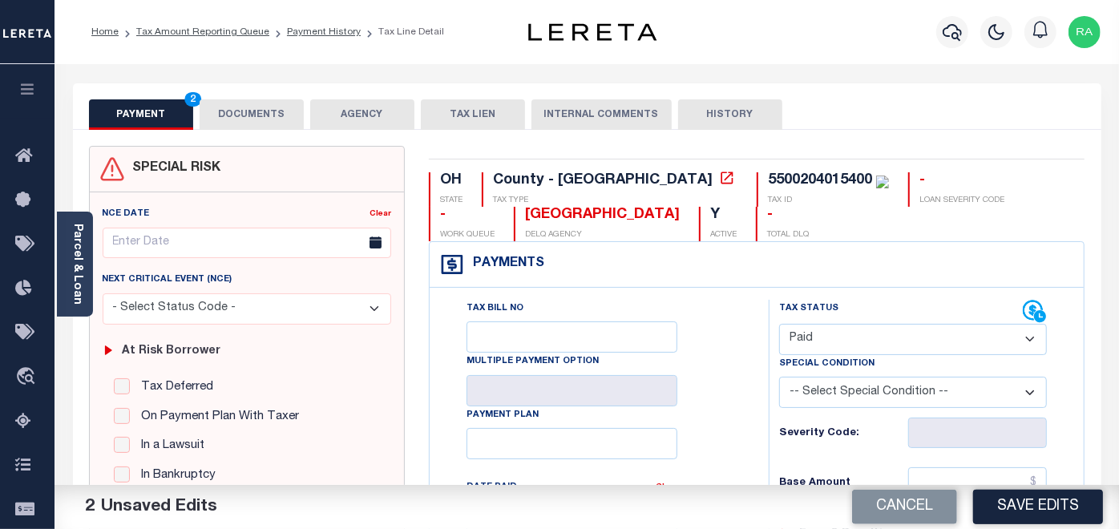
click at [245, 122] on button "DOCUMENTS" at bounding box center [252, 114] width 104 height 30
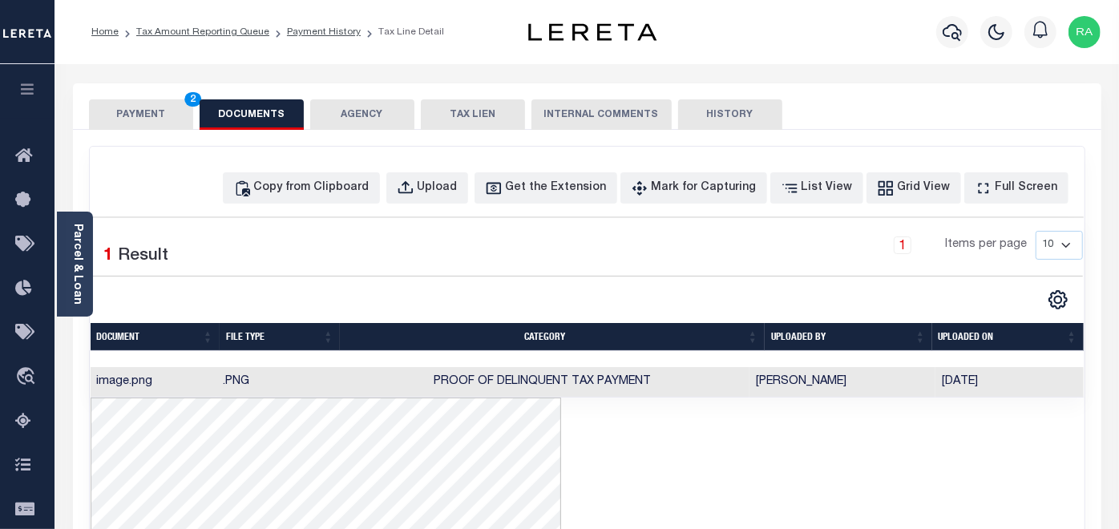
click at [148, 117] on button "PAYMENT 2" at bounding box center [141, 114] width 104 height 30
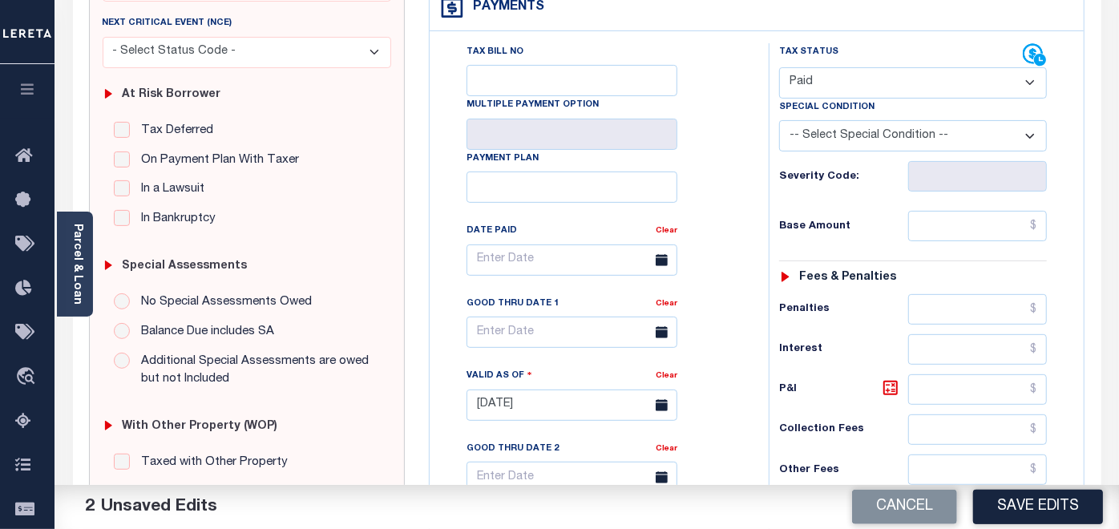
scroll to position [267, 0]
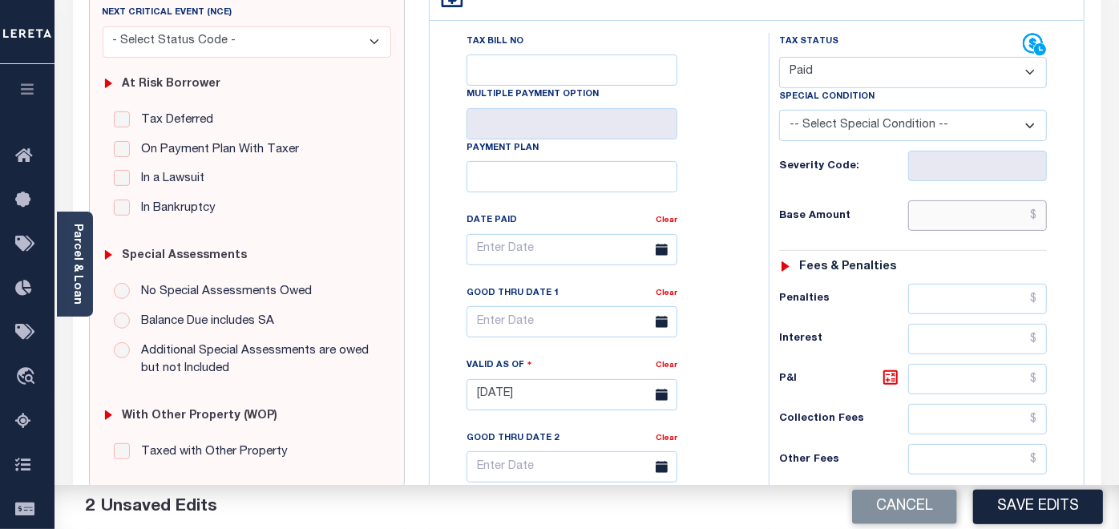
click at [949, 212] on input "text" at bounding box center [977, 215] width 139 height 30
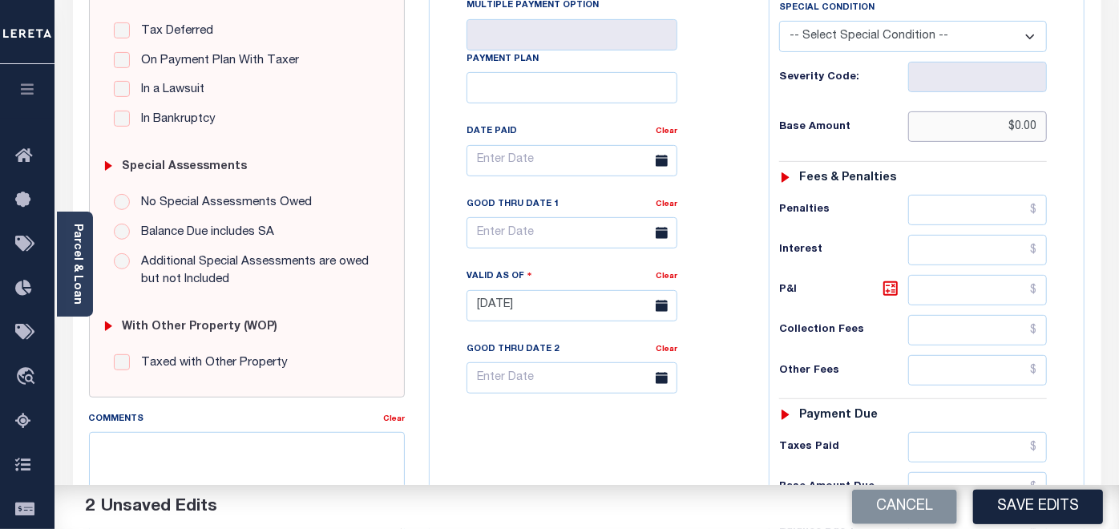
scroll to position [534, 0]
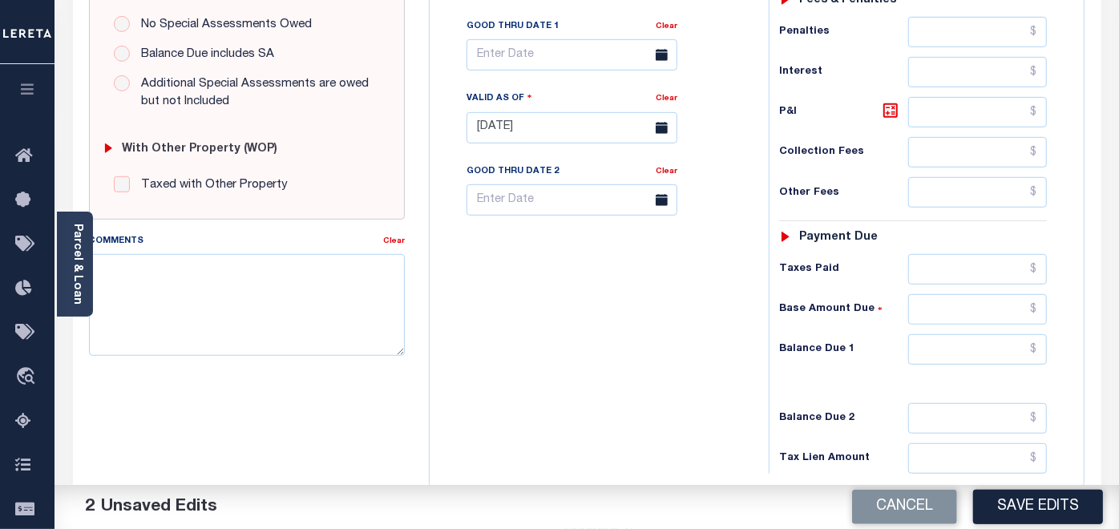
type input "$0.00"
click at [930, 344] on input "text" at bounding box center [977, 349] width 139 height 30
type input "$0.00"
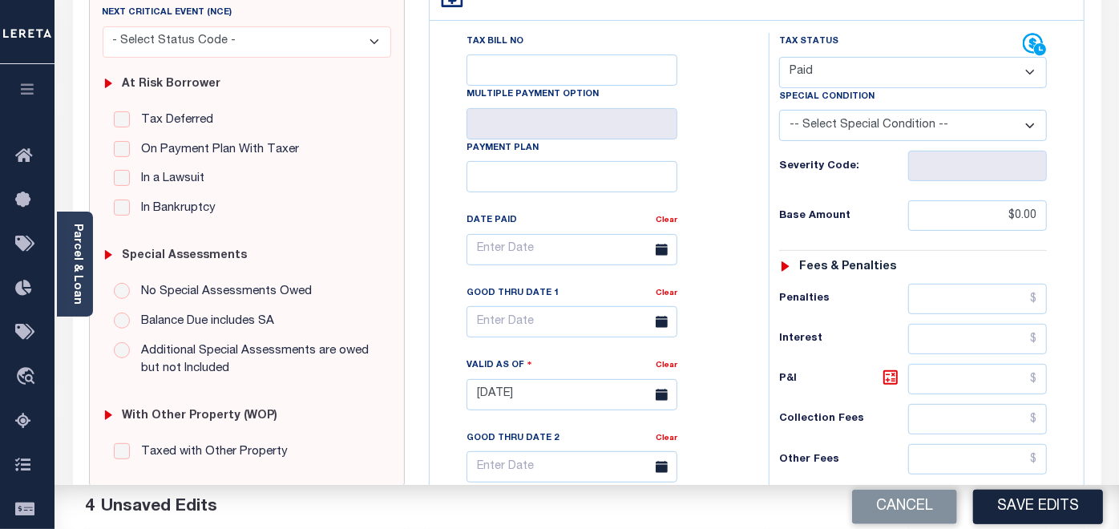
scroll to position [0, 0]
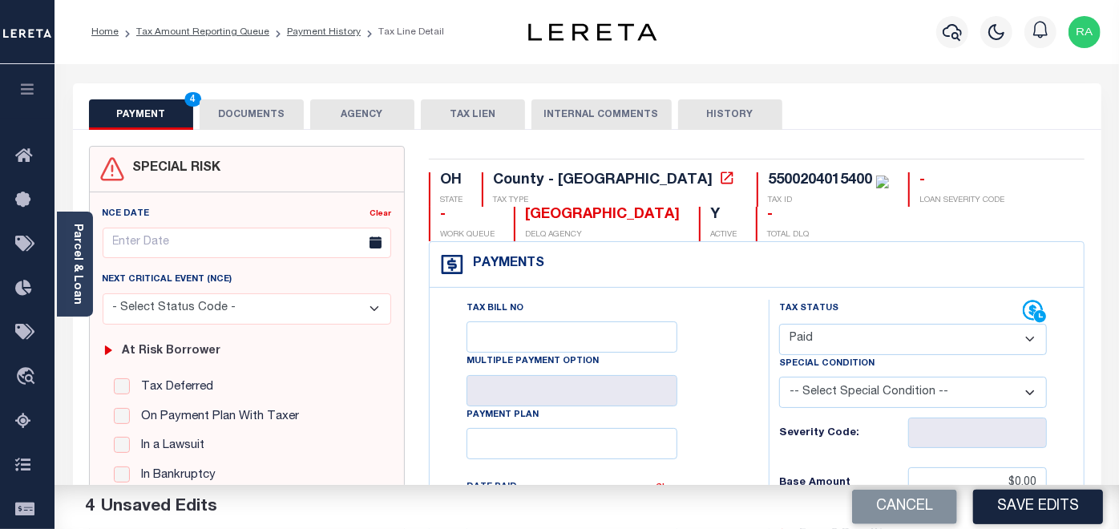
click at [262, 125] on button "DOCUMENTS" at bounding box center [252, 114] width 104 height 30
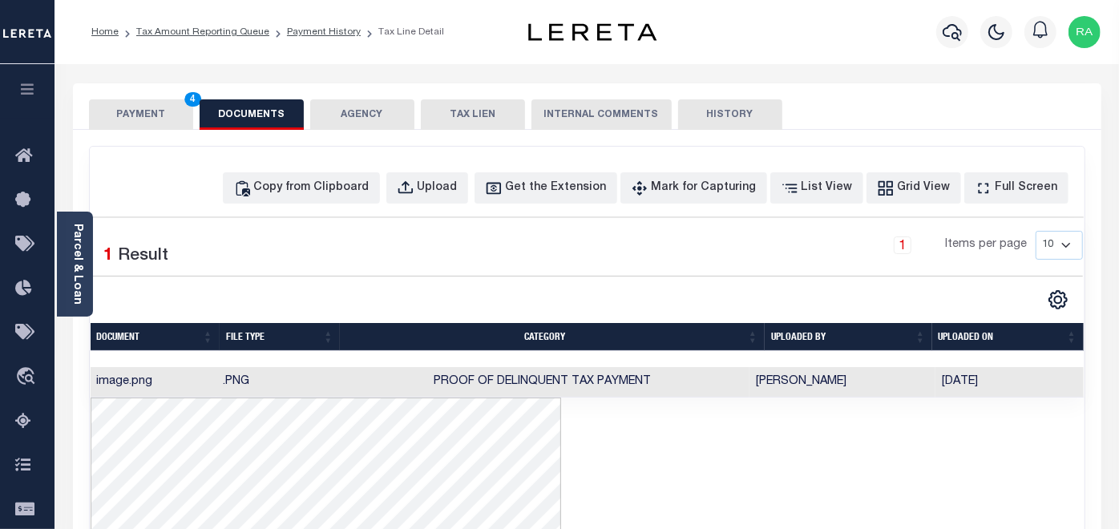
click at [131, 113] on button "PAYMENT 4" at bounding box center [141, 114] width 104 height 30
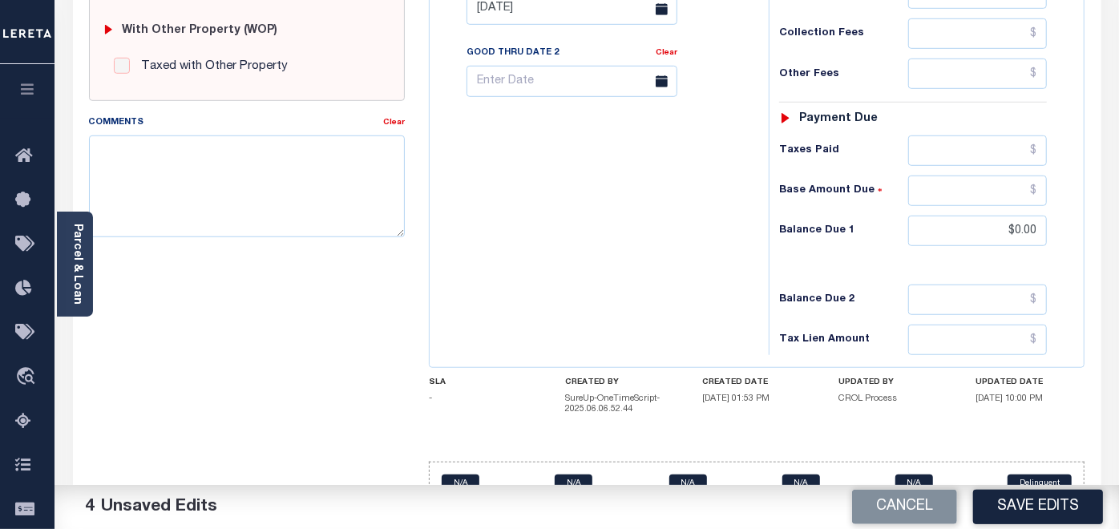
scroll to position [683, 0]
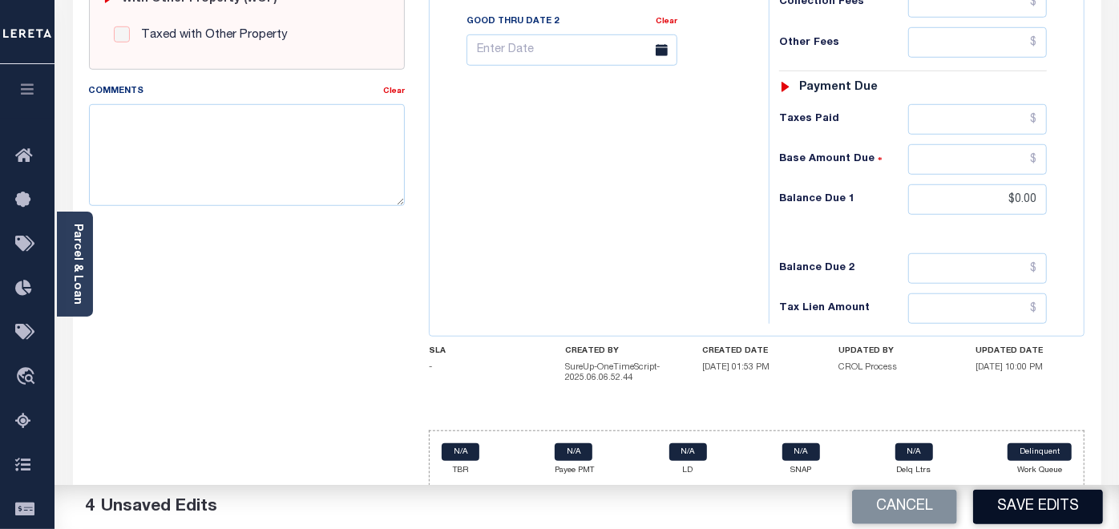
click at [1039, 510] on button "Save Edits" at bounding box center [1038, 507] width 130 height 34
checkbox input "false"
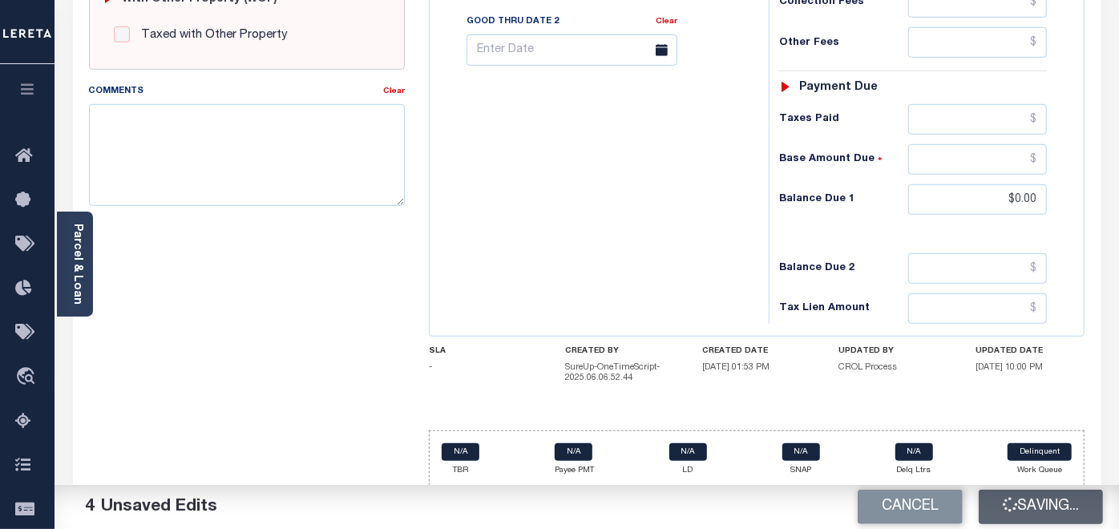
type input "$0"
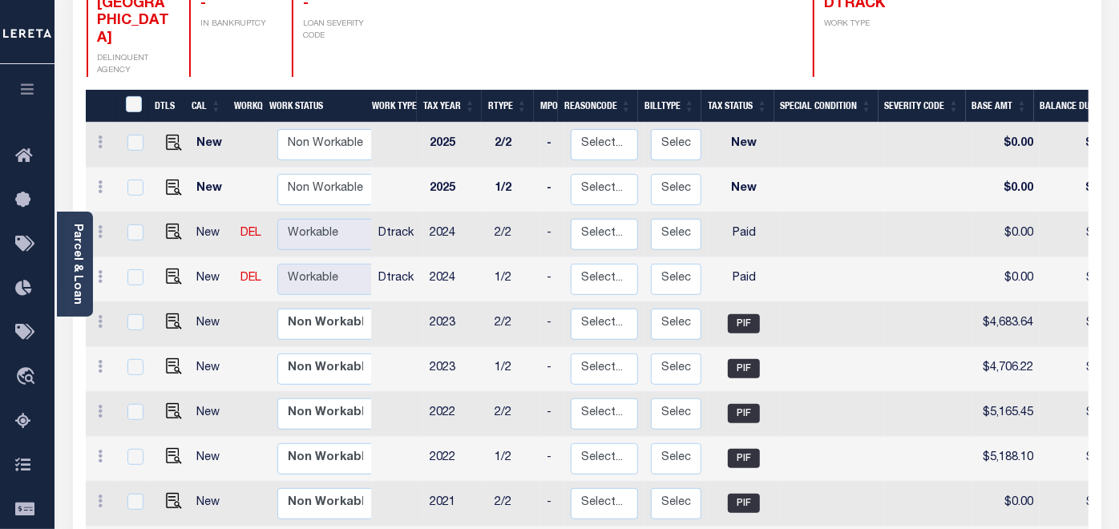
scroll to position [267, 0]
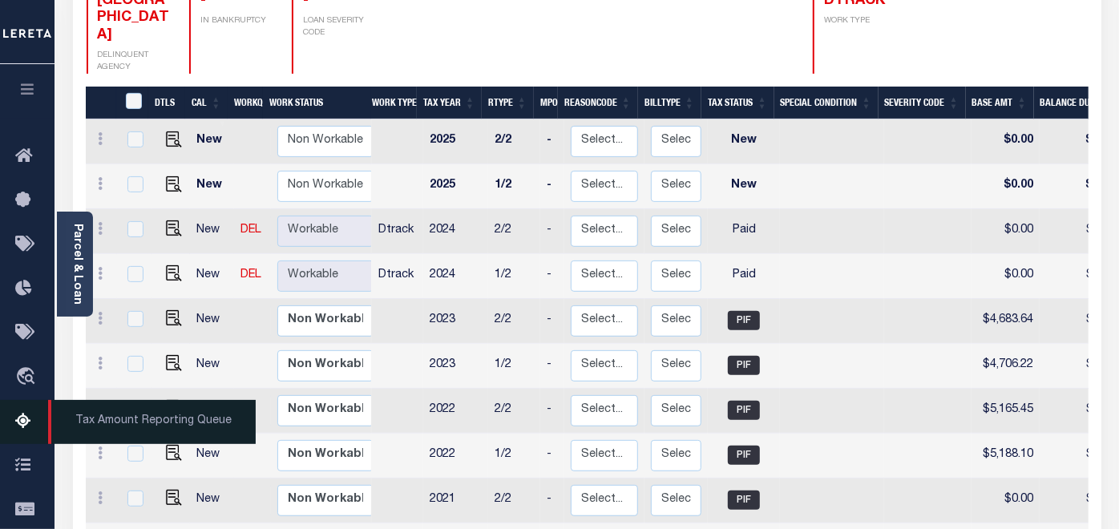
click at [18, 425] on icon at bounding box center [28, 422] width 26 height 20
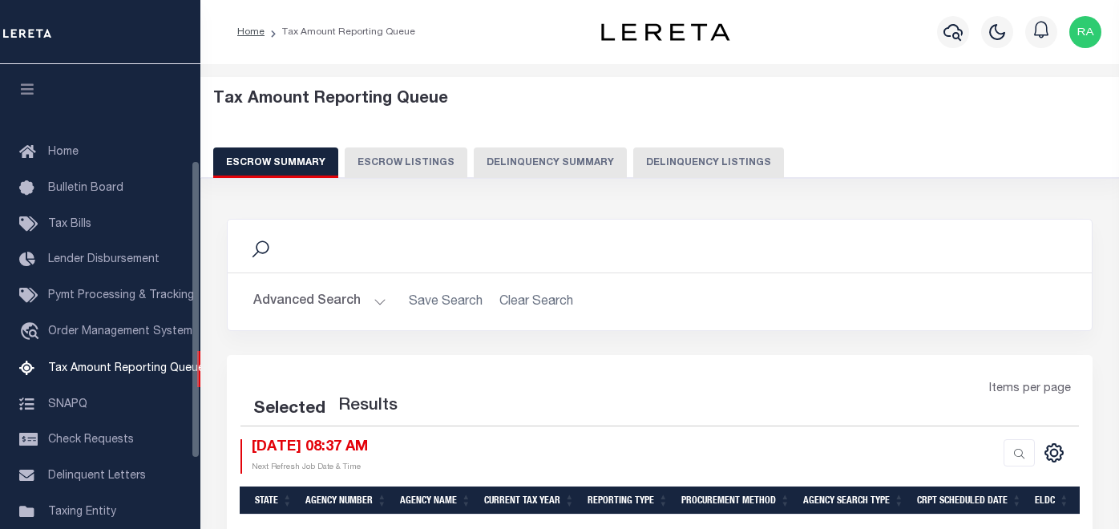
select select "100"
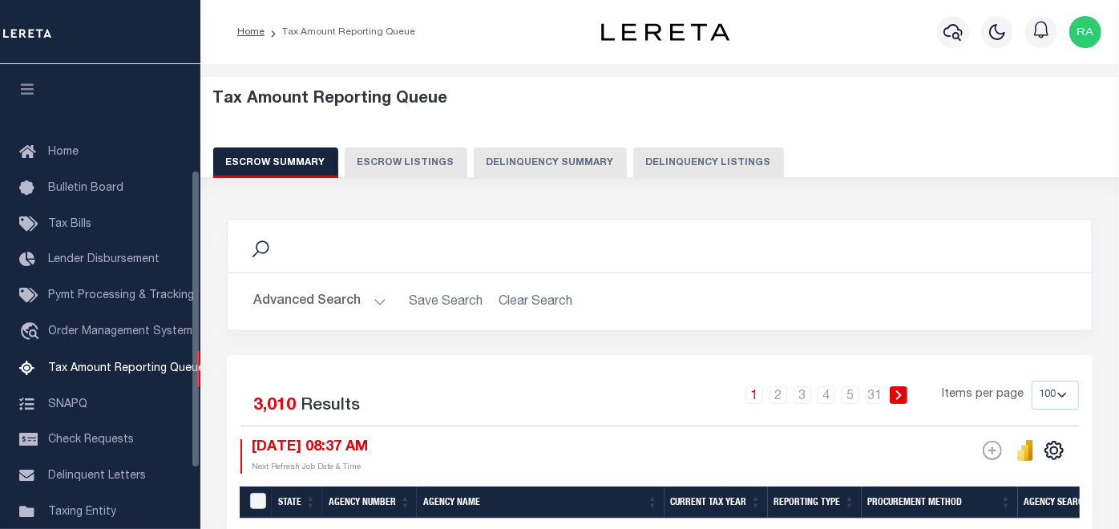
scroll to position [164, 0]
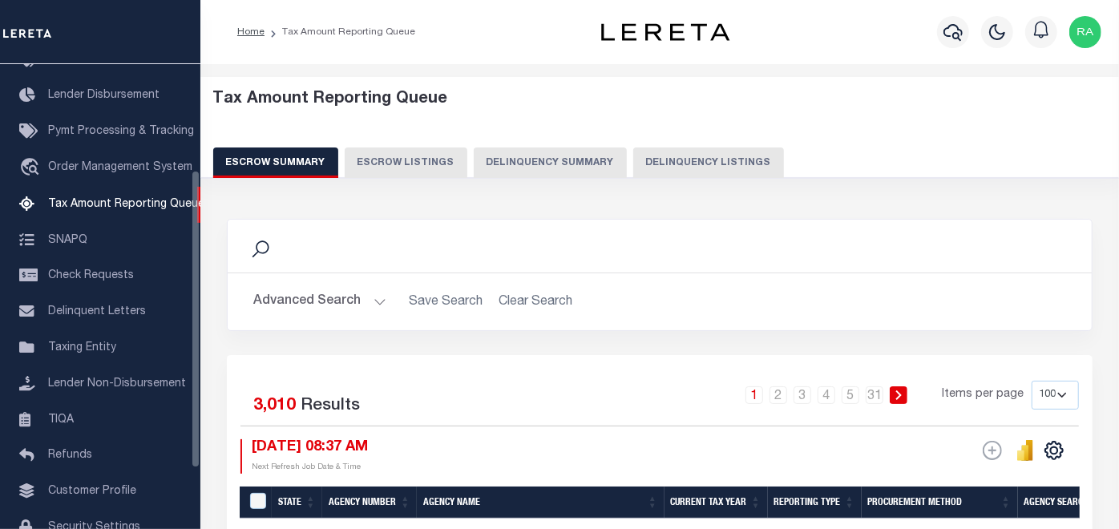
click at [740, 155] on button "Delinquency Listings" at bounding box center [708, 162] width 151 height 30
select select "100"
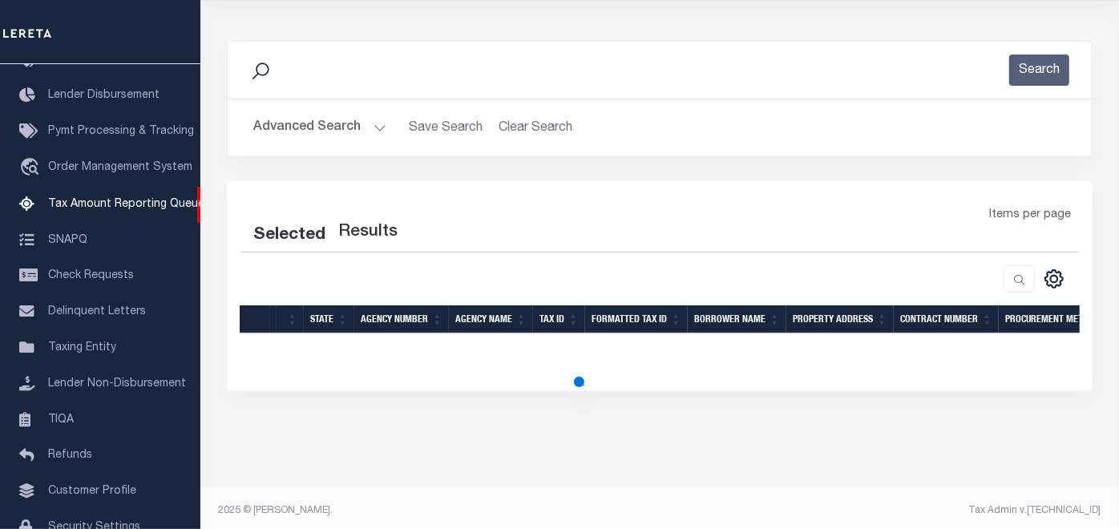
select select "100"
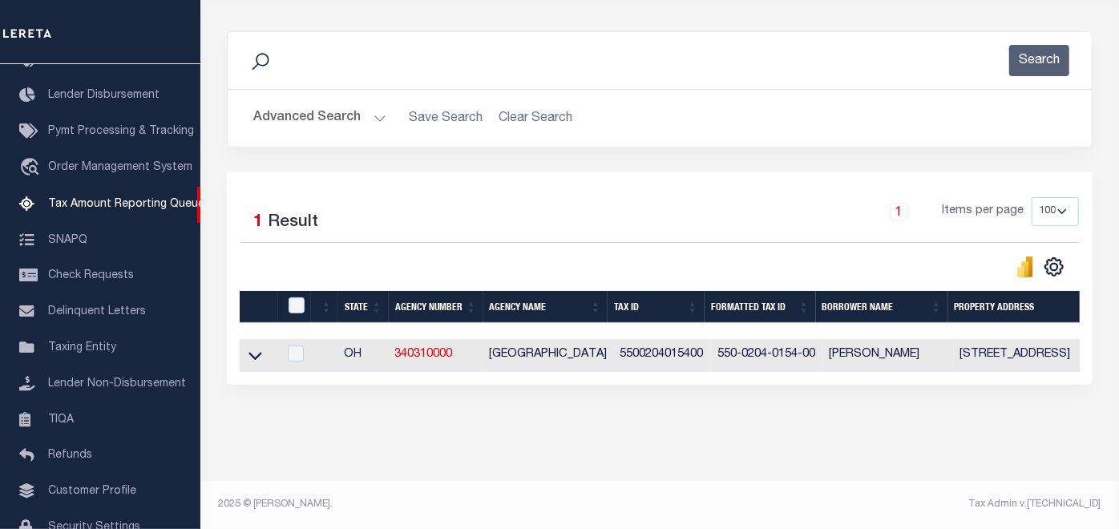
scroll to position [199, 0]
click at [249, 347] on icon at bounding box center [255, 355] width 14 height 17
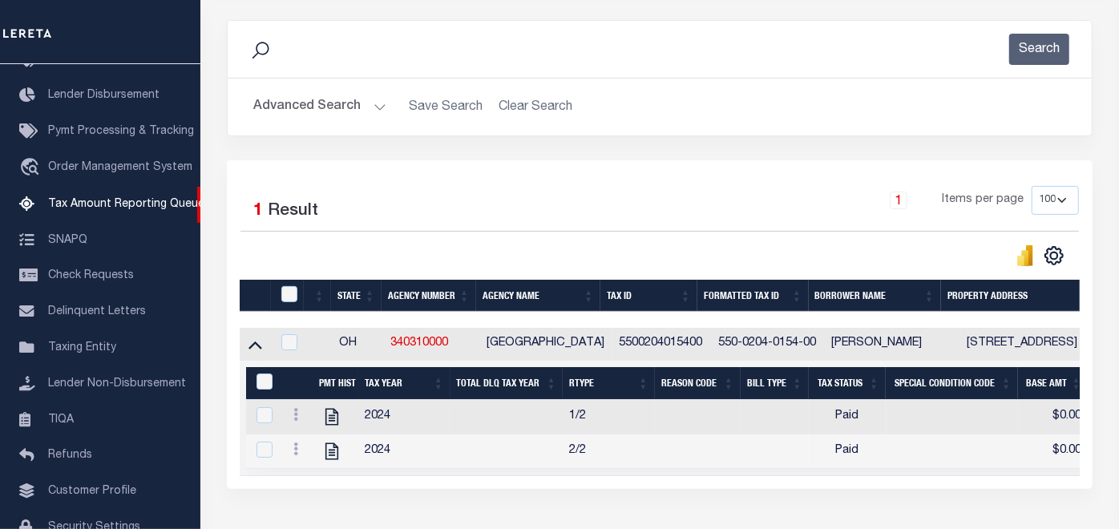
click at [632, 345] on td "5500204015400" at bounding box center [661, 344] width 99 height 33
checkbox input "true"
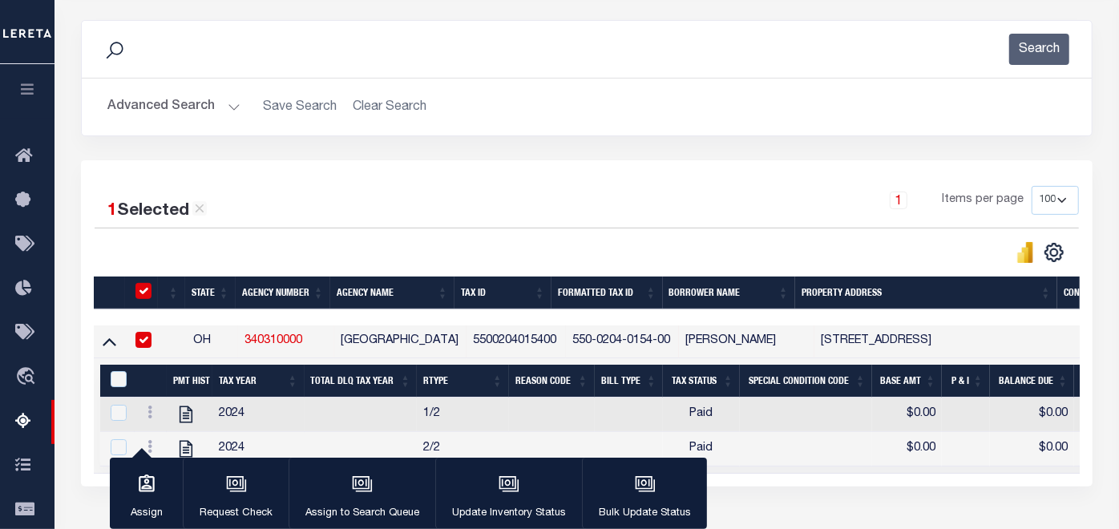
click at [632, 345] on td "550-0204-0154-00" at bounding box center [622, 341] width 113 height 33
checkbox input "false"
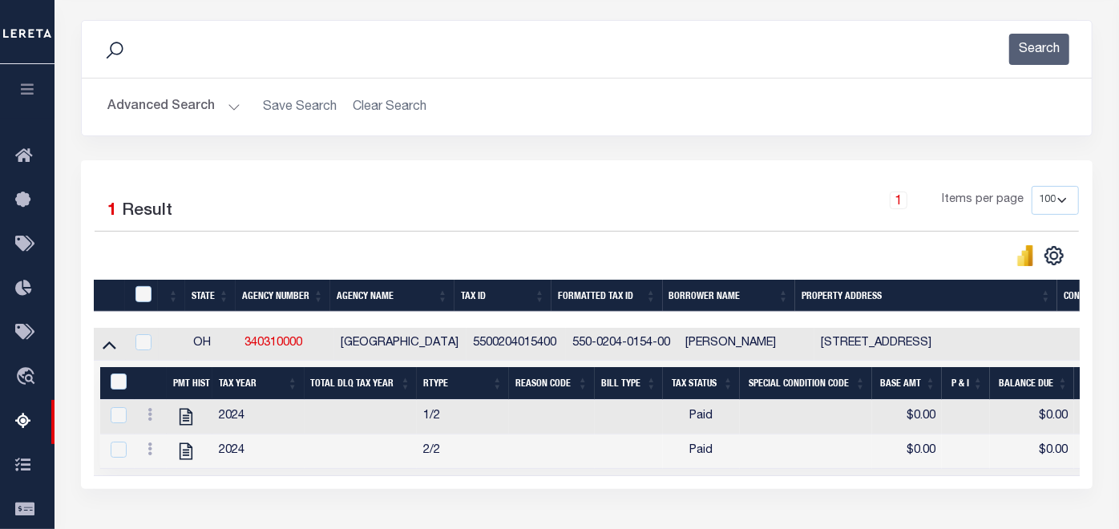
click at [506, 343] on td "5500204015400" at bounding box center [515, 344] width 99 height 33
click at [505, 344] on td "5500204015400" at bounding box center [515, 344] width 99 height 33
checkbox input "false"
drag, startPoint x: 556, startPoint y: 343, endPoint x: 465, endPoint y: 338, distance: 91.5
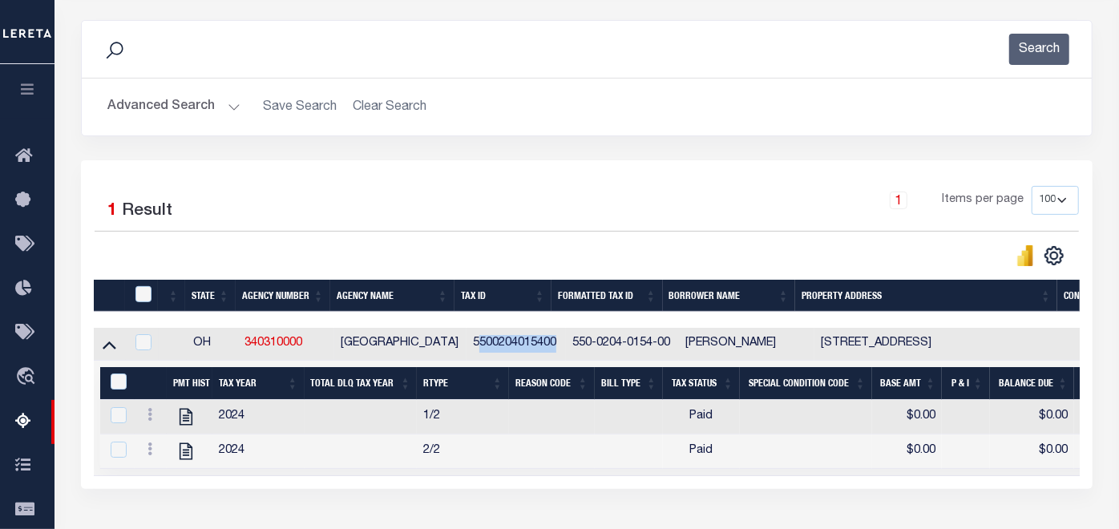
click at [466, 338] on td "5500204015400" at bounding box center [515, 344] width 99 height 33
checkbox input "true"
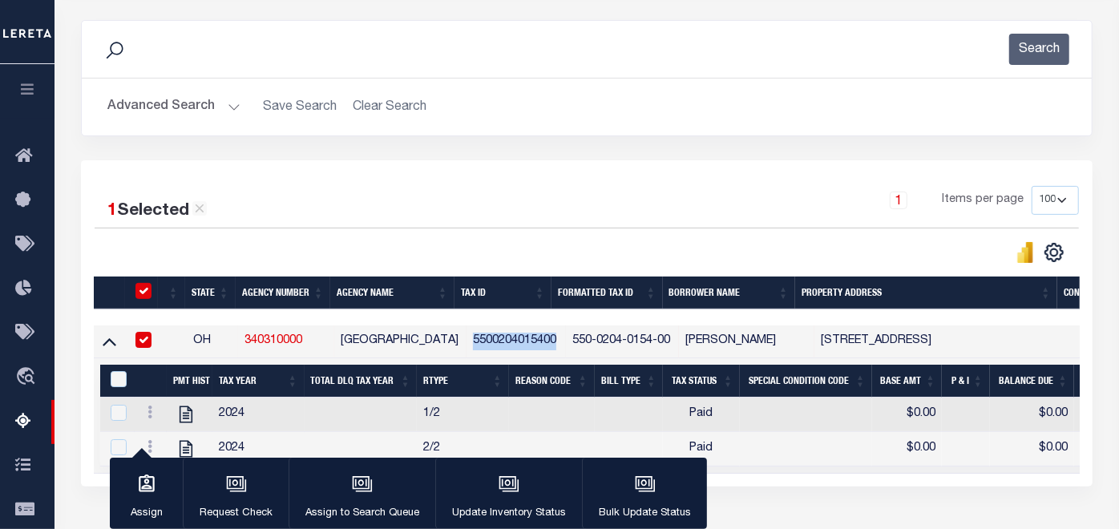
copy td "5500204015400"
click at [119, 377] on input "&nbsp;" at bounding box center [119, 379] width 16 height 16
checkbox input "true"
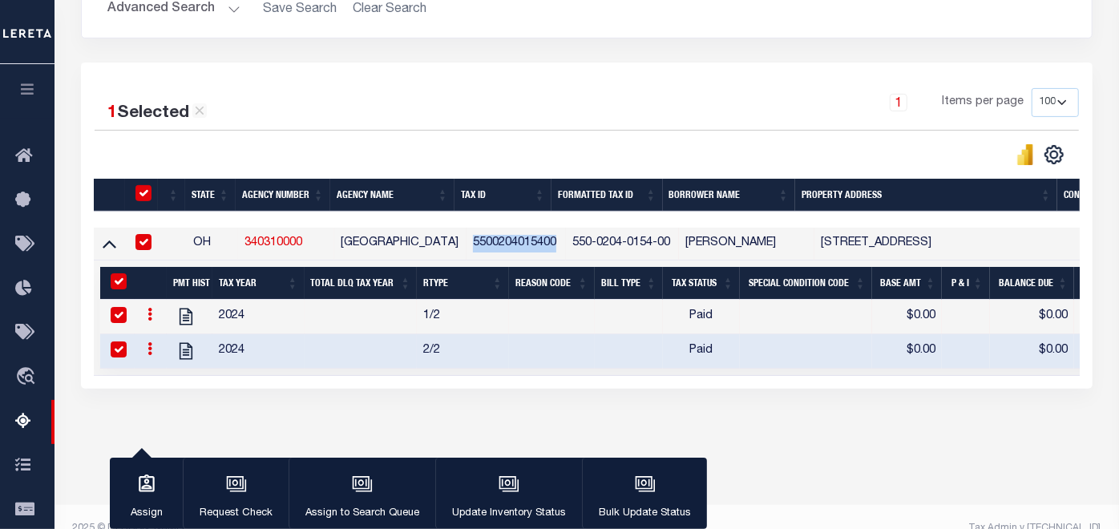
scroll to position [320, 0]
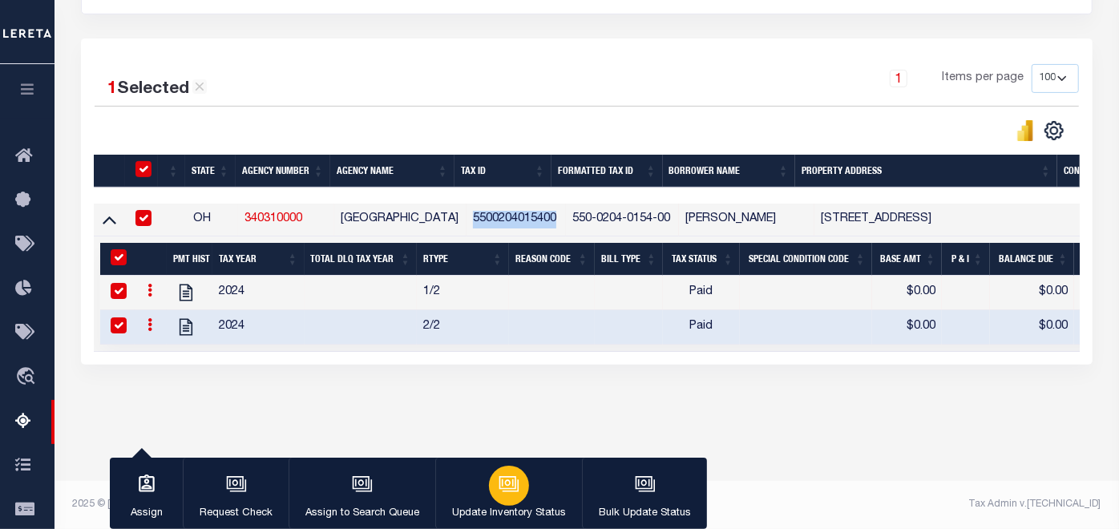
click at [506, 497] on div "button" at bounding box center [509, 486] width 40 height 40
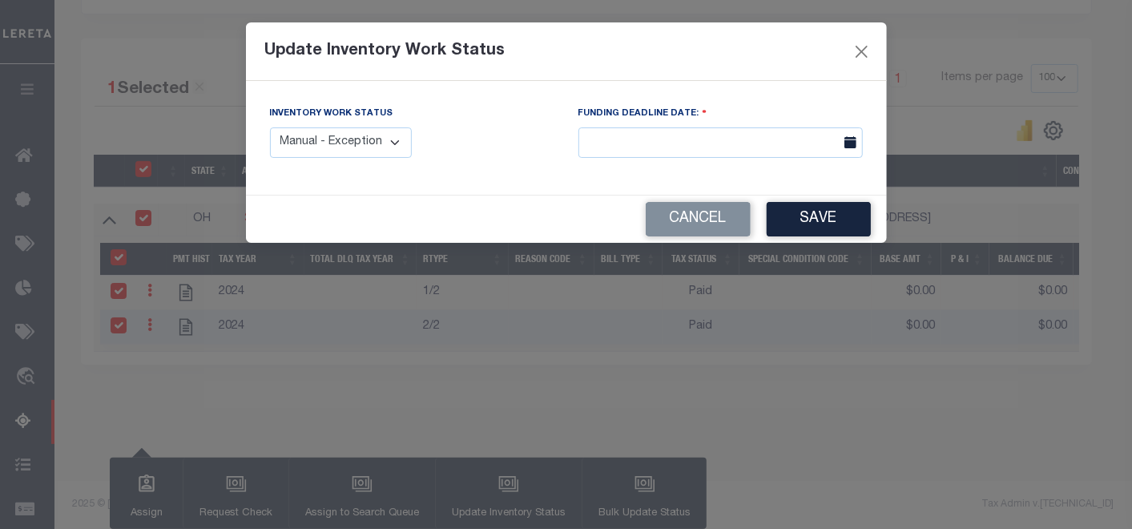
click at [390, 146] on select "Manual - Exception Pended - Awaiting Search Late Add Exception Completed" at bounding box center [341, 142] width 143 height 31
select select "4"
click at [270, 127] on select "Manual - Exception Pended - Awaiting Search Late Add Exception Completed" at bounding box center [341, 142] width 143 height 31
click at [819, 215] on button "Save" at bounding box center [819, 219] width 104 height 34
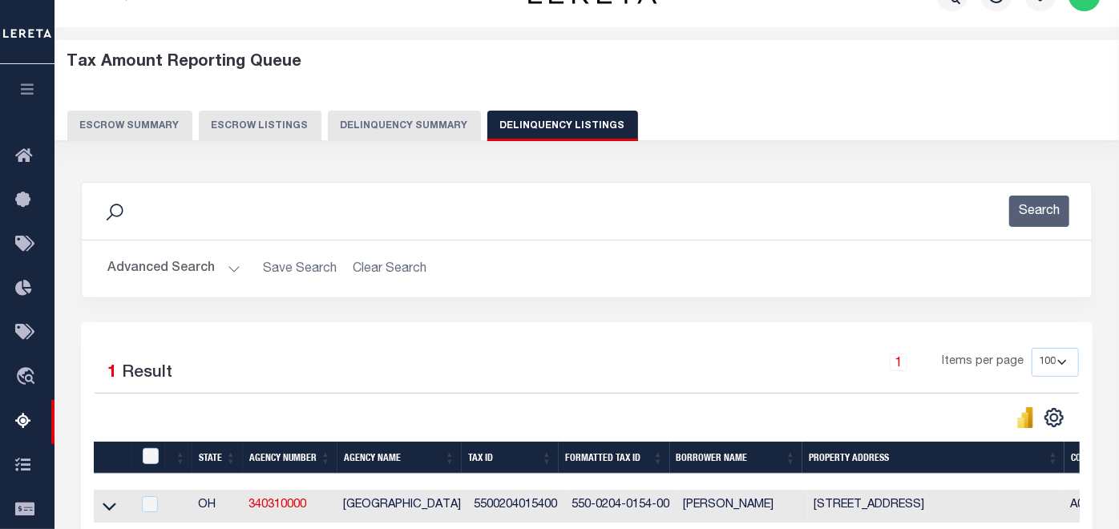
scroll to position [0, 0]
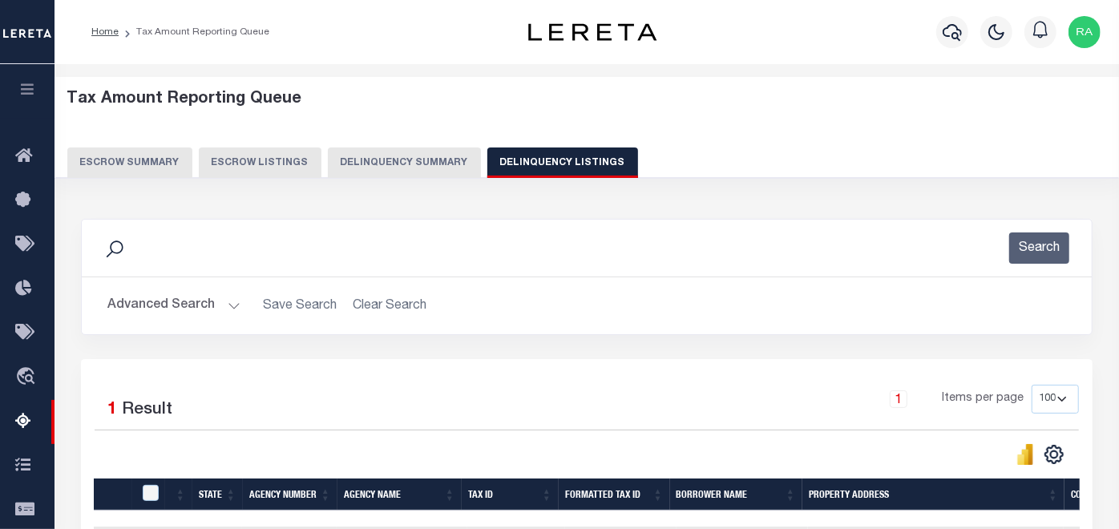
click at [558, 168] on button "Delinquency Listings" at bounding box center [562, 162] width 151 height 30
select select
select select "100"
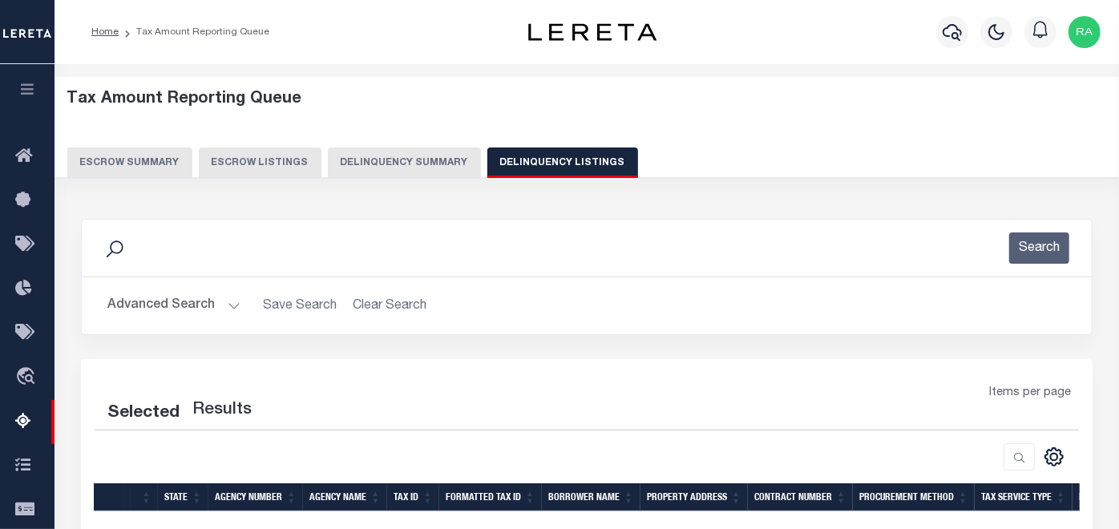
select select "100"
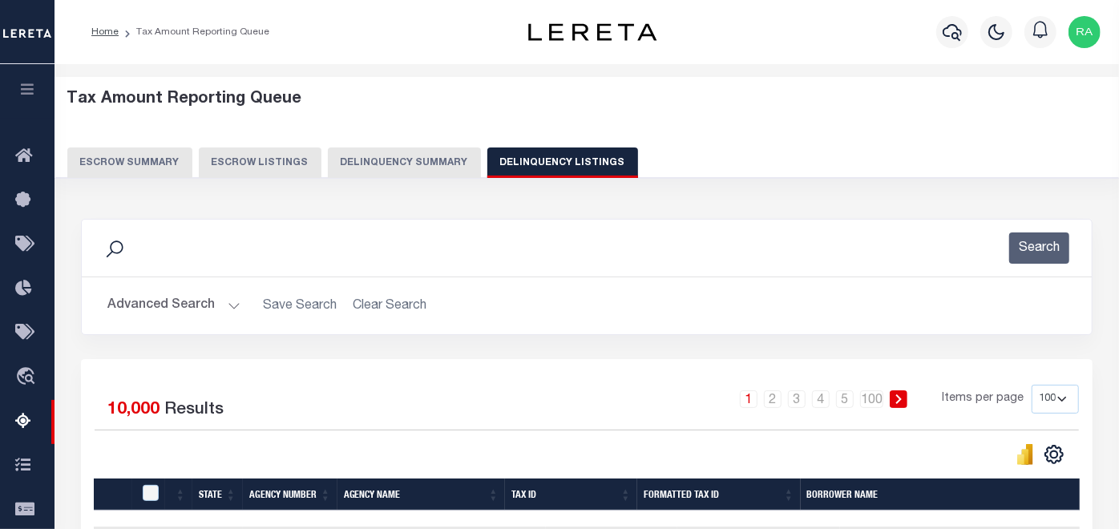
click at [171, 304] on button "Advanced Search" at bounding box center [173, 305] width 133 height 31
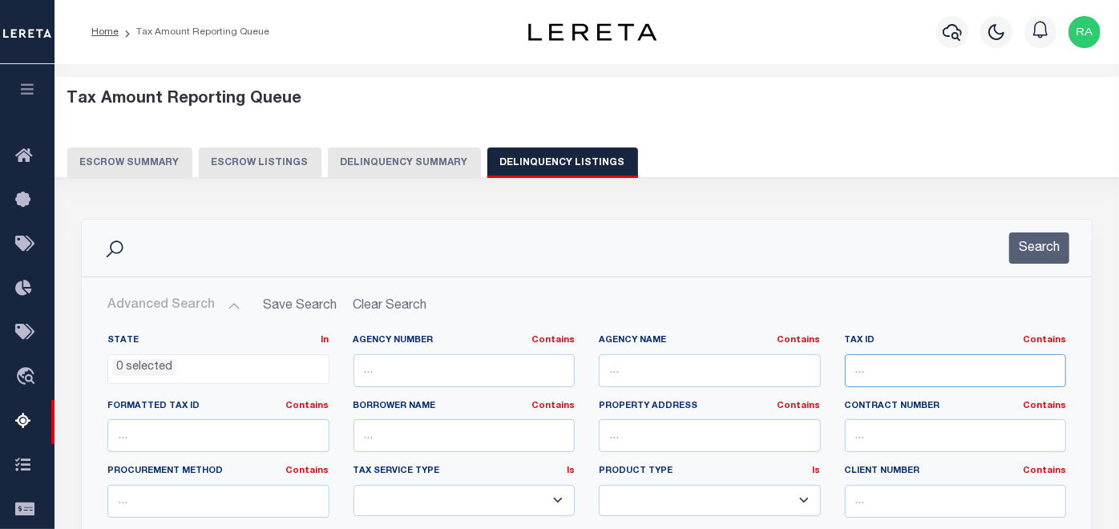
click at [897, 374] on input "text" at bounding box center [956, 370] width 222 height 33
paste input "5500254009800"
type input "5500254009800"
click at [1026, 254] on button "Search" at bounding box center [1039, 247] width 60 height 31
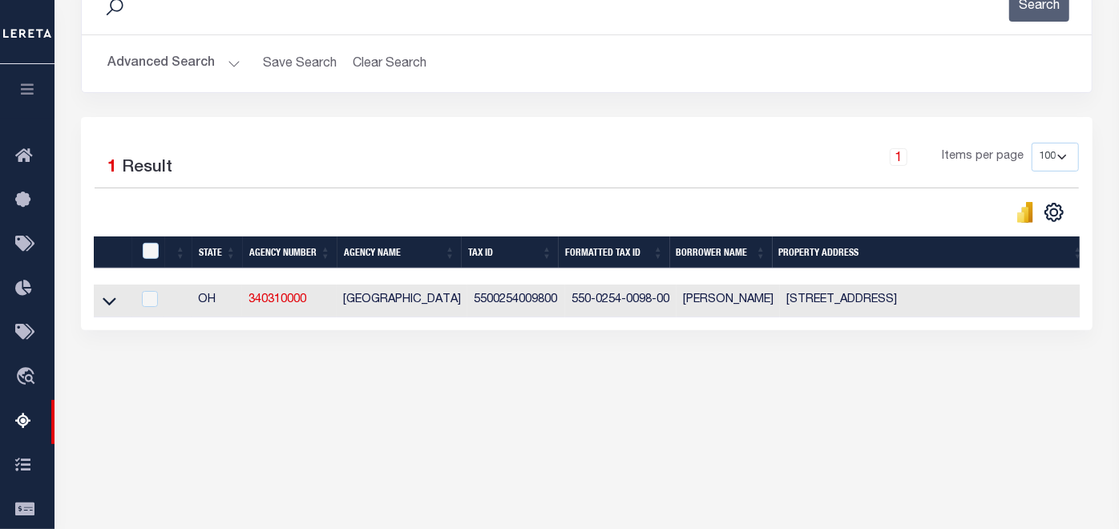
scroll to position [320, 0]
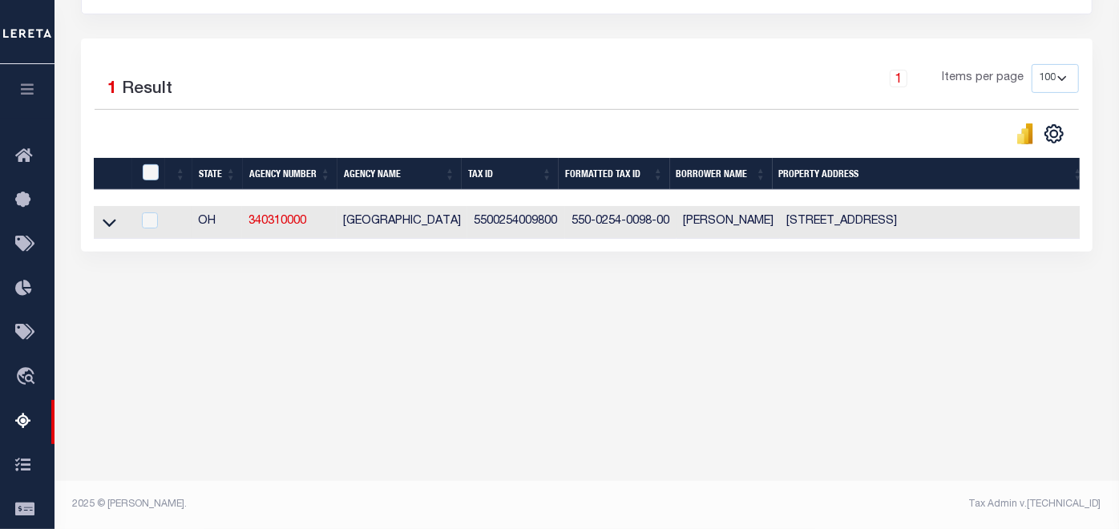
click at [107, 226] on icon at bounding box center [110, 224] width 14 height 8
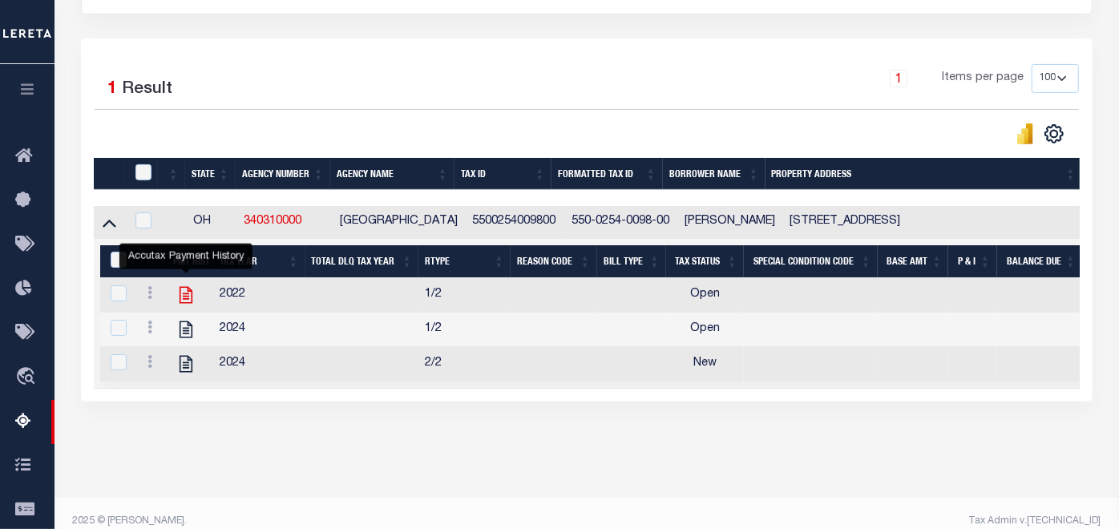
click at [181, 297] on icon "" at bounding box center [185, 294] width 21 height 21
checkbox input "false"
checkbox input "true"
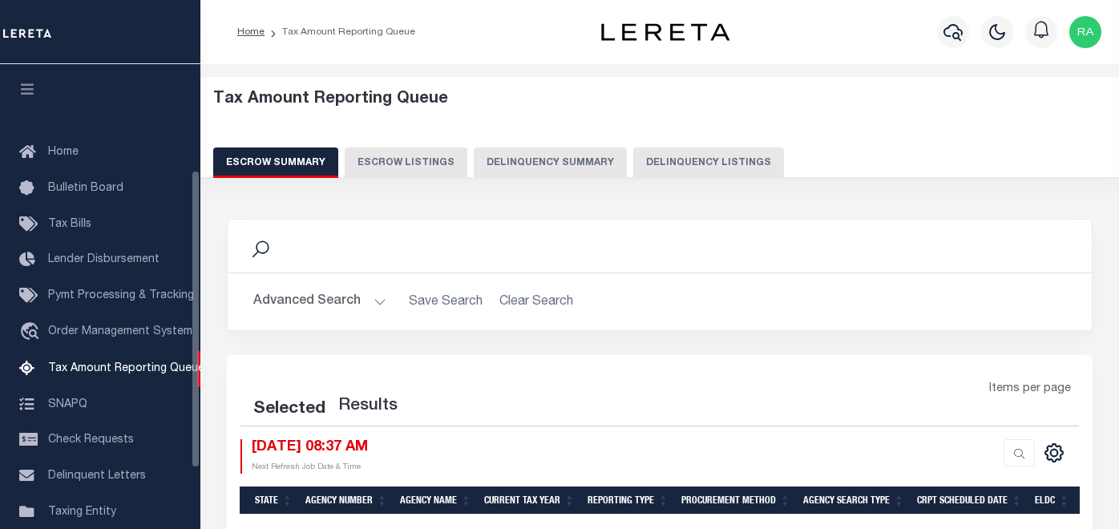
select select "100"
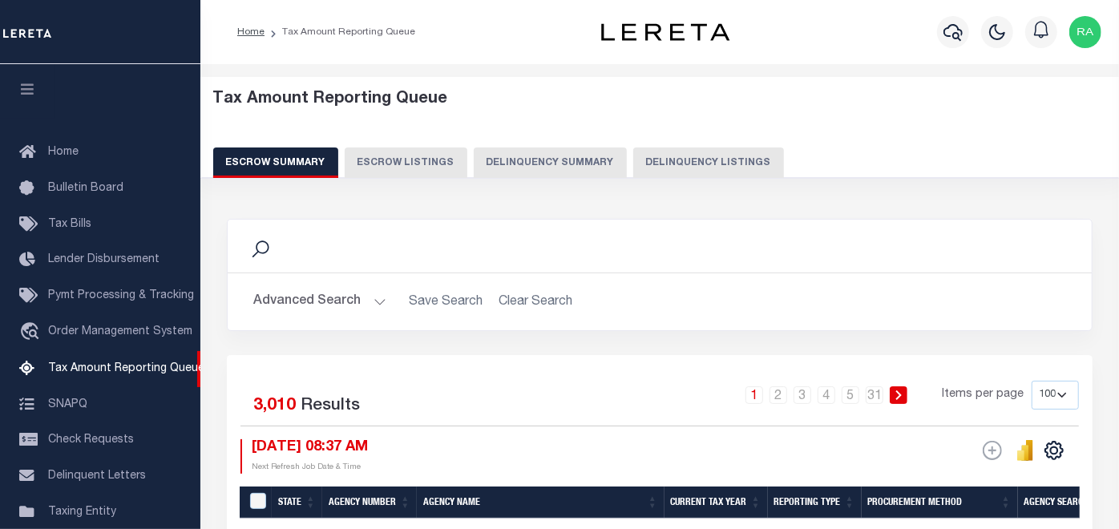
scroll to position [164, 0]
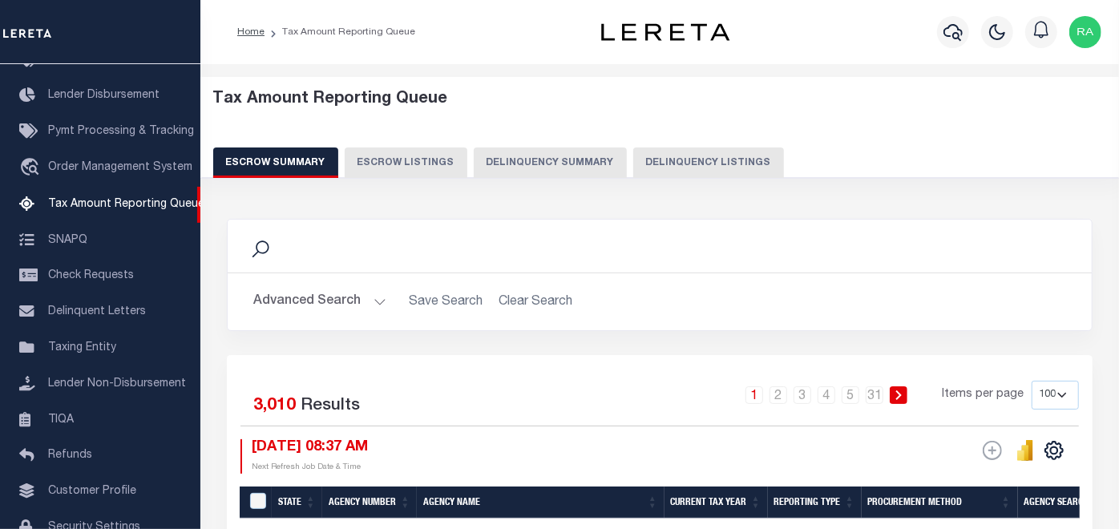
click at [725, 162] on button "Delinquency Listings" at bounding box center [708, 162] width 151 height 30
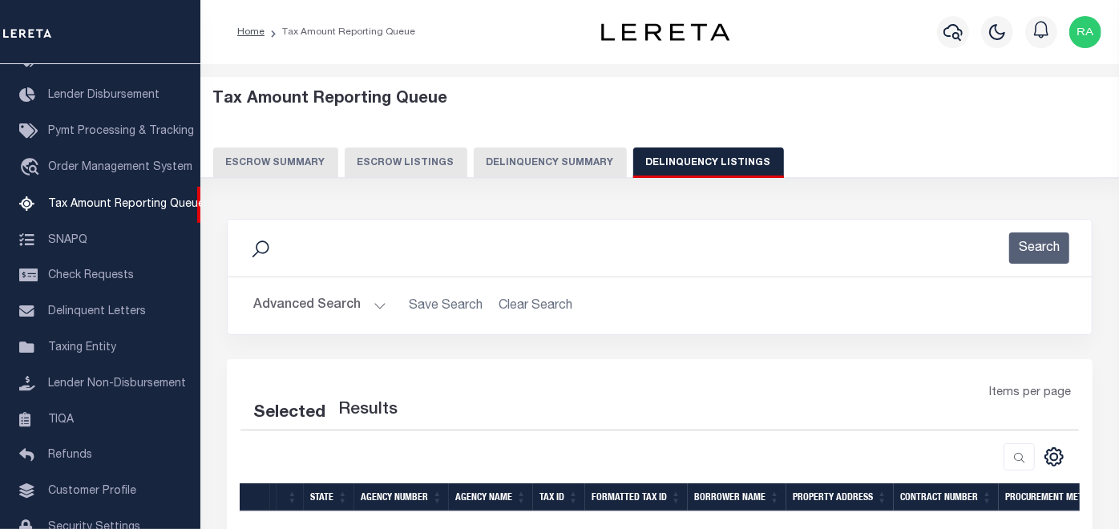
select select "100"
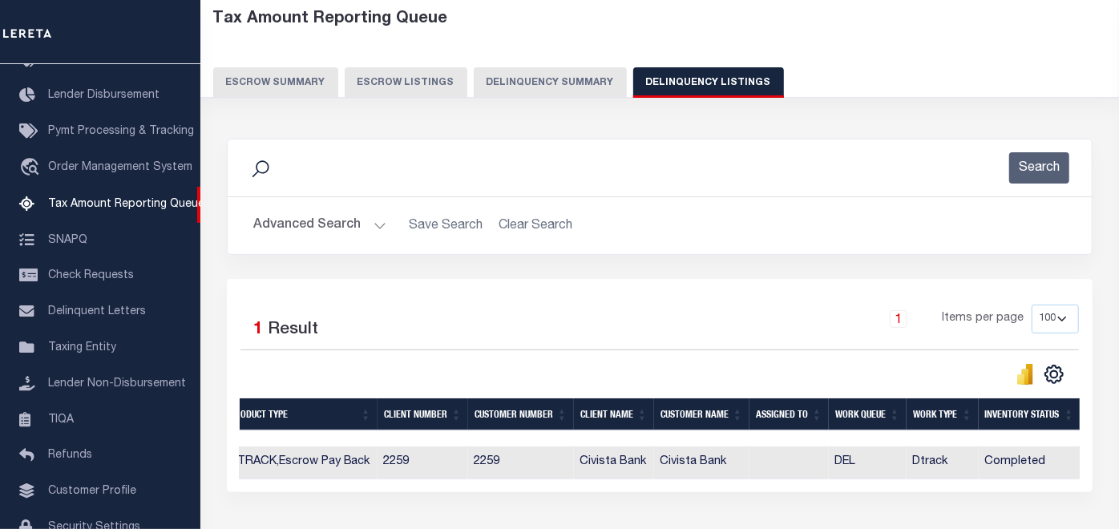
scroll to position [0, 0]
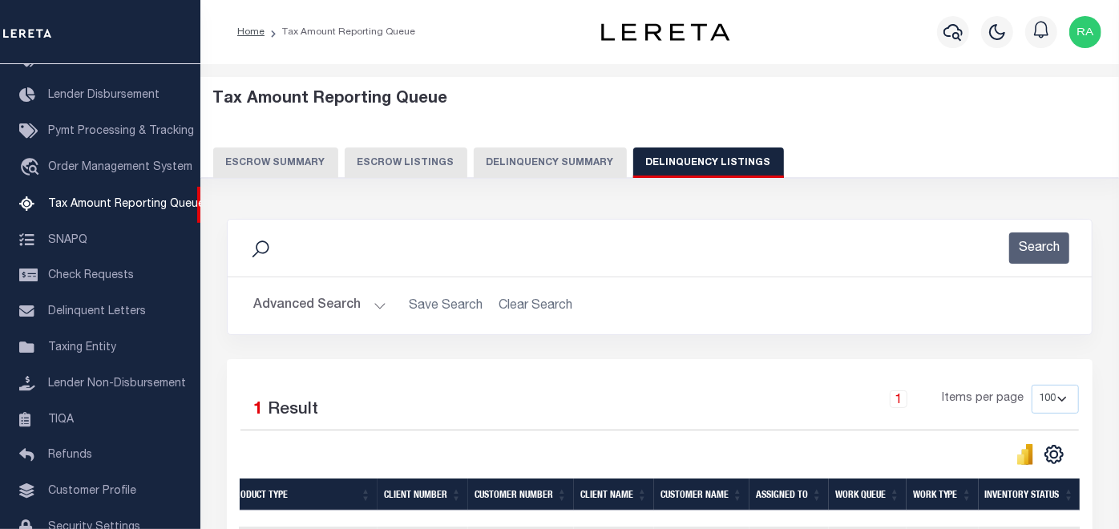
click at [671, 156] on button "Delinquency Listings" at bounding box center [708, 162] width 151 height 30
select select "100"
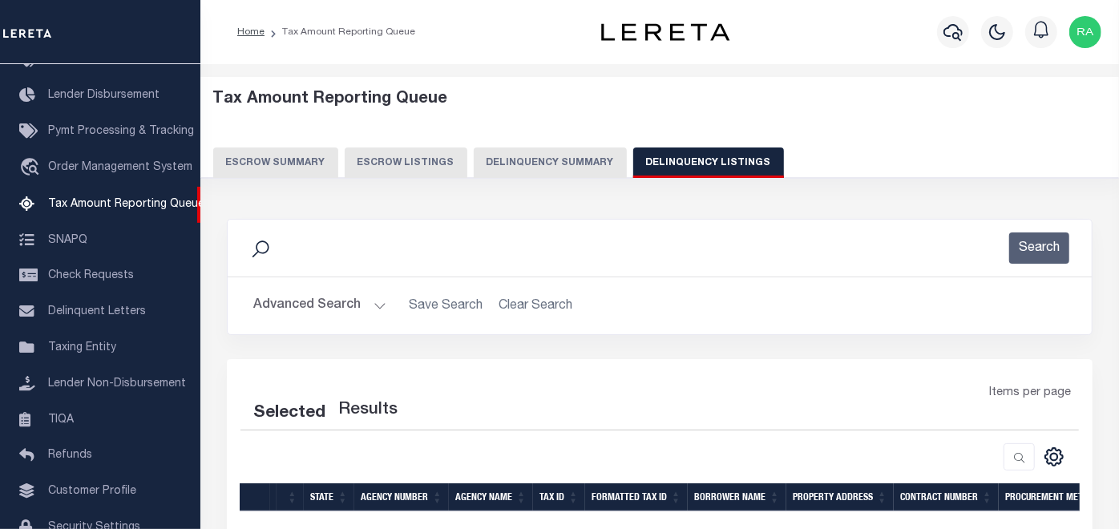
click at [292, 300] on button "Advanced Search" at bounding box center [319, 305] width 133 height 31
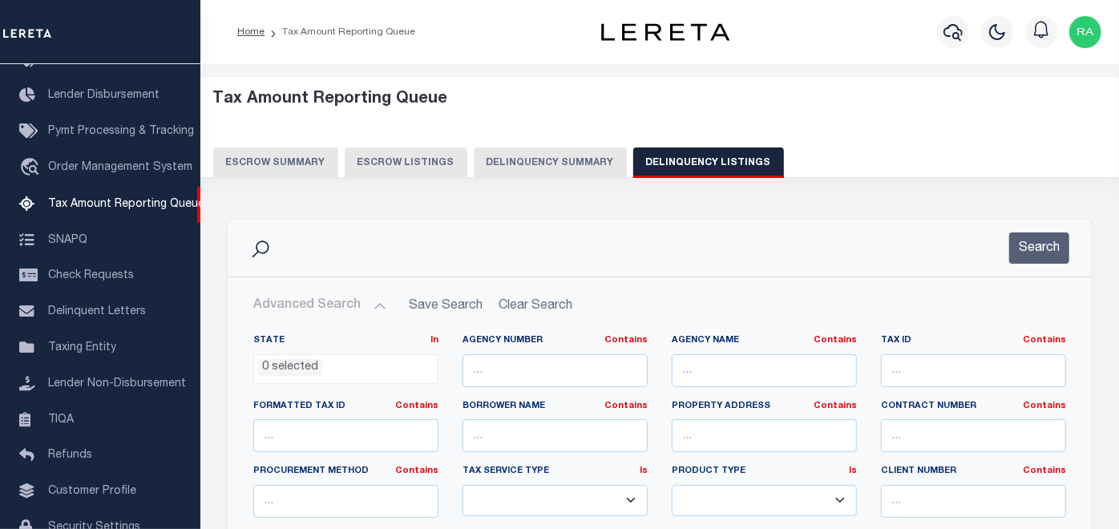
select select "100"
click at [921, 370] on input "text" at bounding box center [973, 370] width 185 height 33
paste input "5500211011800"
type input "5500211011800"
click at [1035, 247] on button "Search" at bounding box center [1039, 247] width 60 height 31
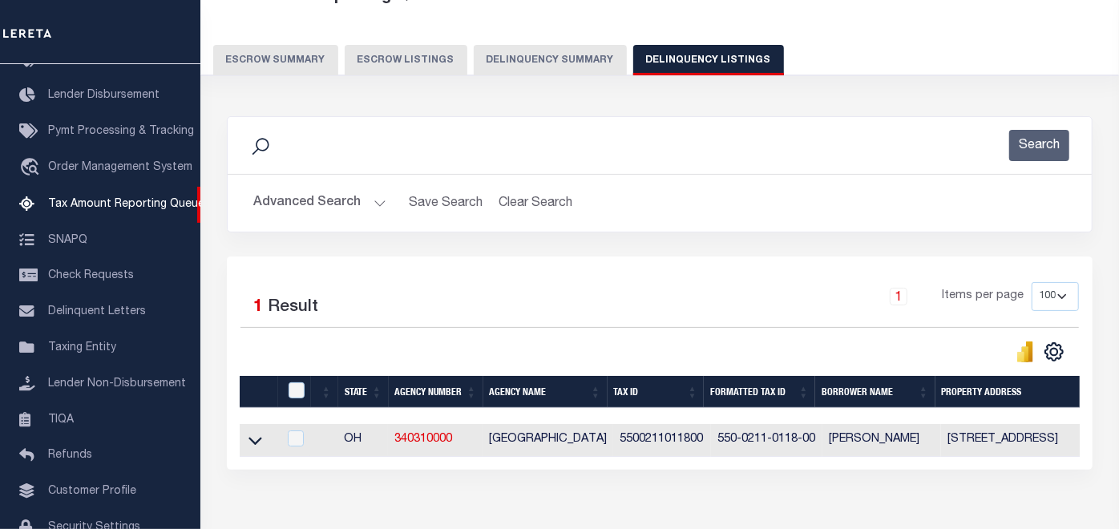
scroll to position [199, 0]
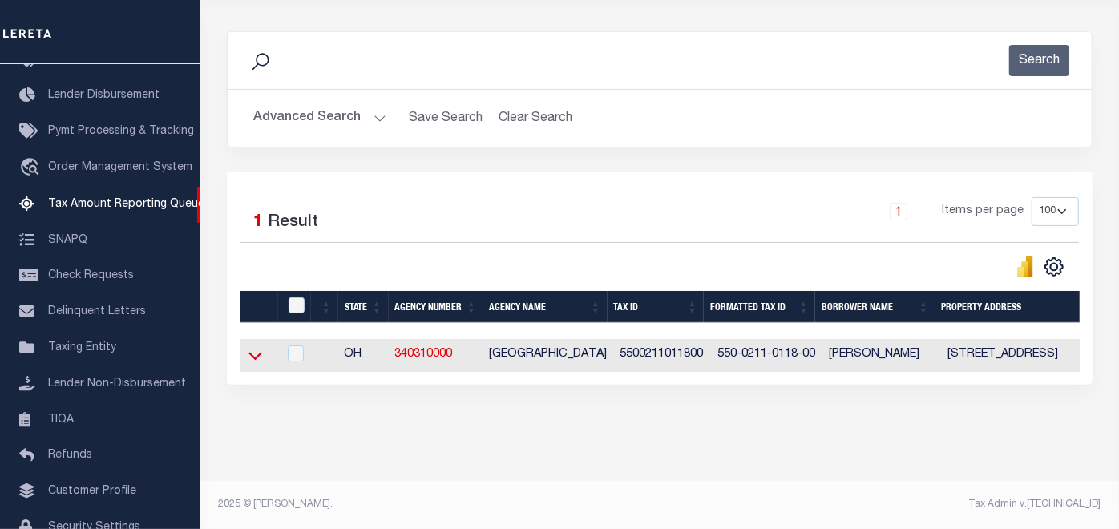
click at [256, 347] on icon at bounding box center [255, 355] width 14 height 17
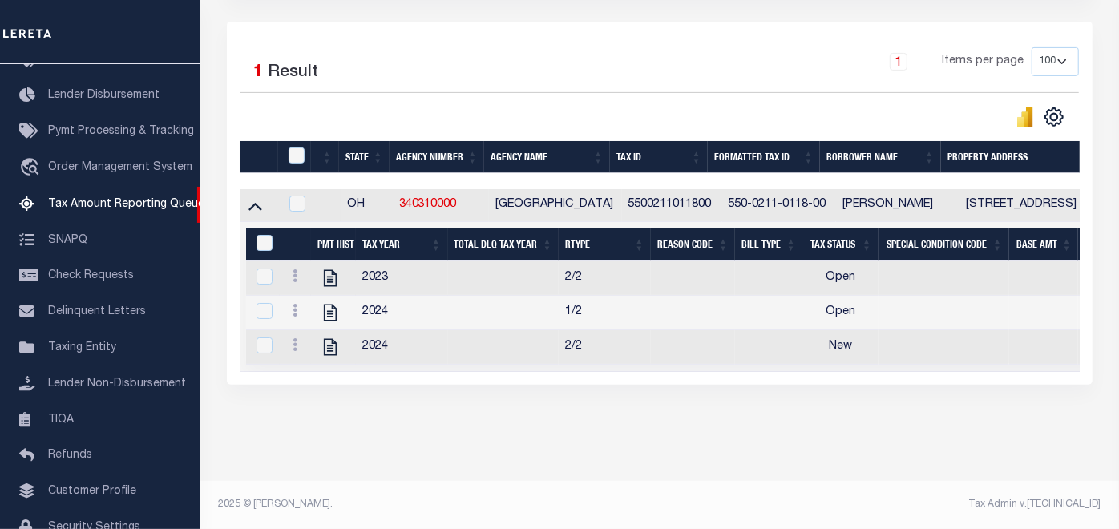
scroll to position [351, 0]
click at [327, 270] on icon at bounding box center [330, 278] width 13 height 17
checkbox input "true"
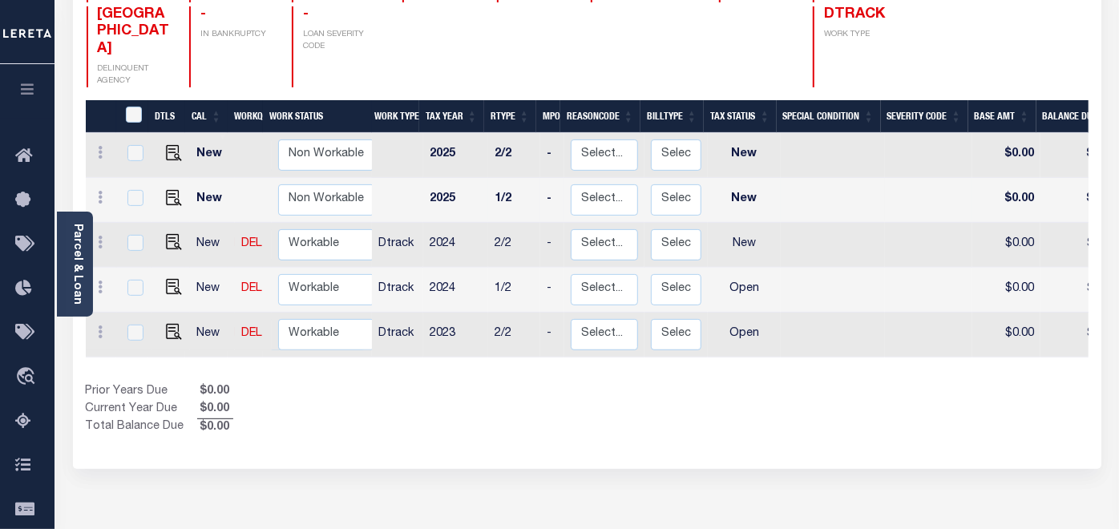
scroll to position [267, 0]
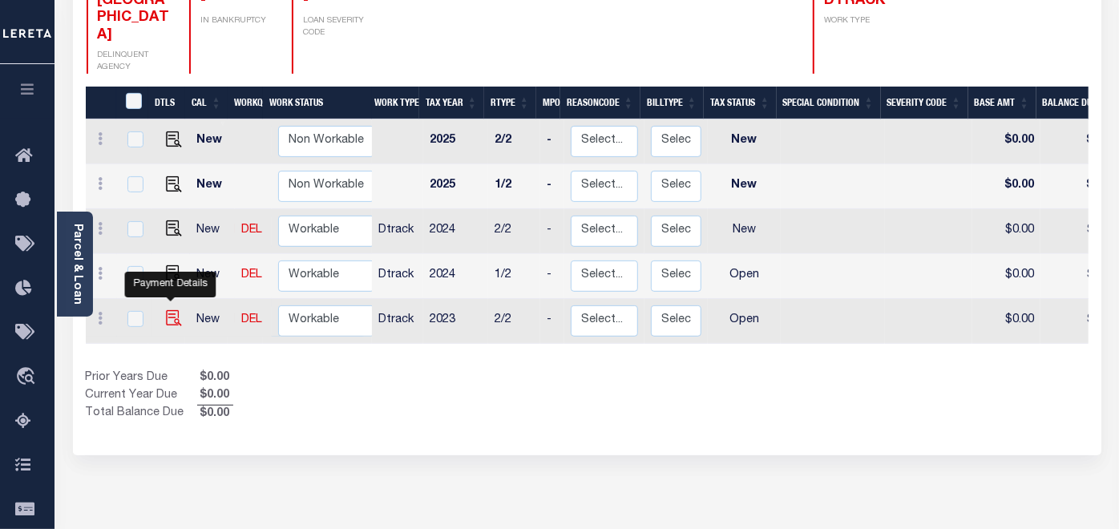
click at [167, 310] on img "" at bounding box center [174, 318] width 16 height 16
checkbox input "true"
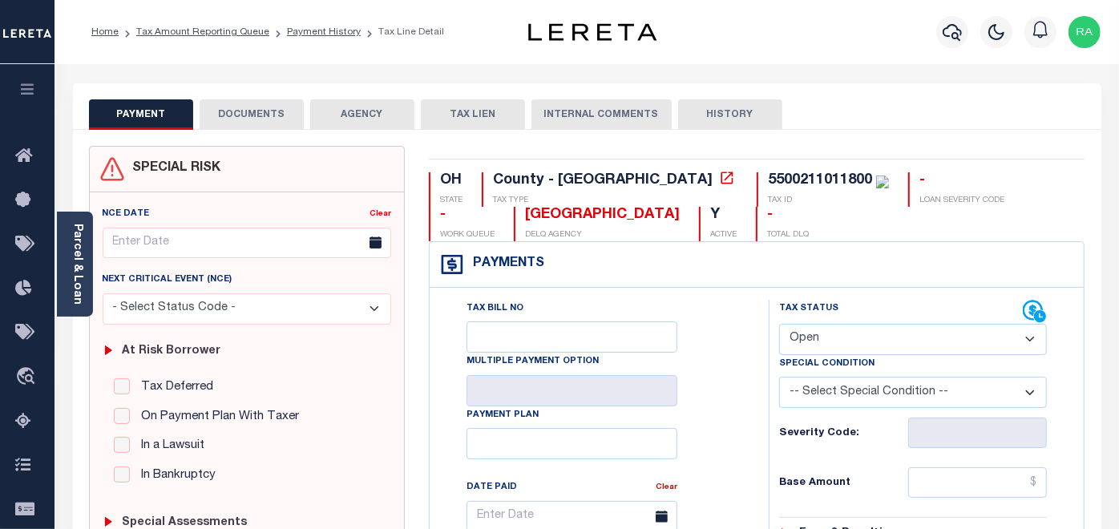
click at [248, 112] on button "DOCUMENTS" at bounding box center [252, 114] width 104 height 30
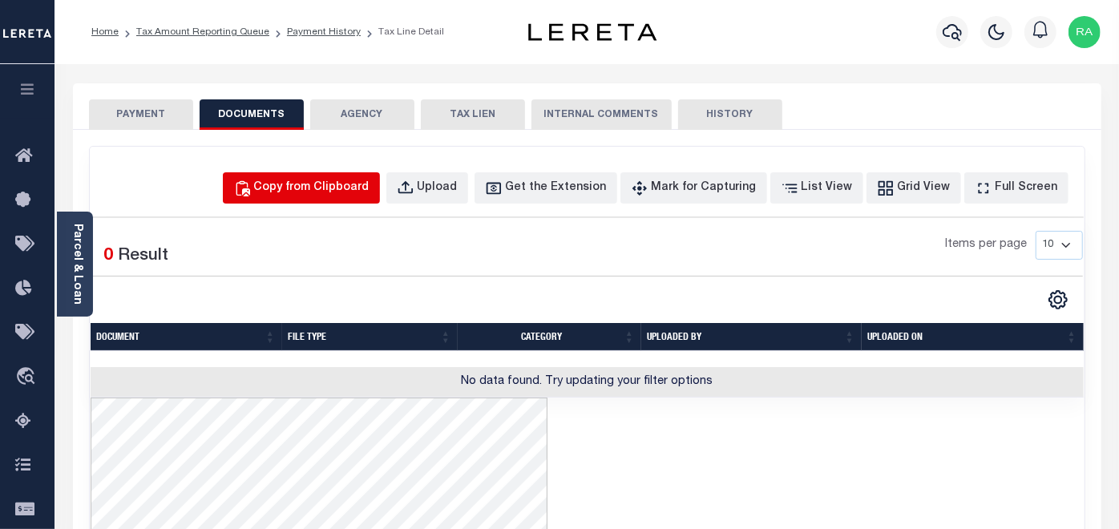
click at [317, 180] on div "Copy from Clipboard" at bounding box center [311, 188] width 115 height 18
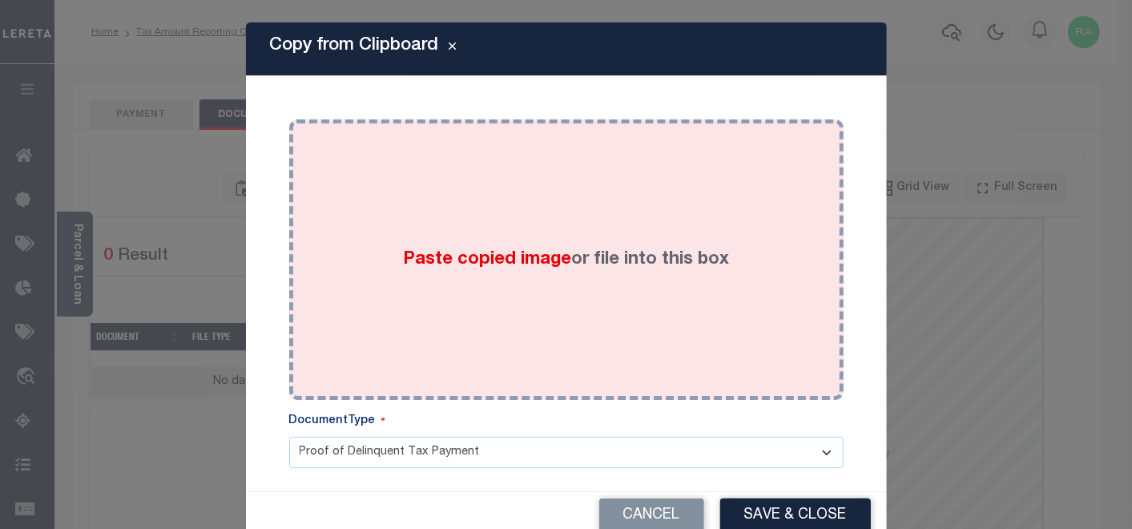
click at [429, 182] on div "Paste copied image or file into this box" at bounding box center [566, 259] width 530 height 256
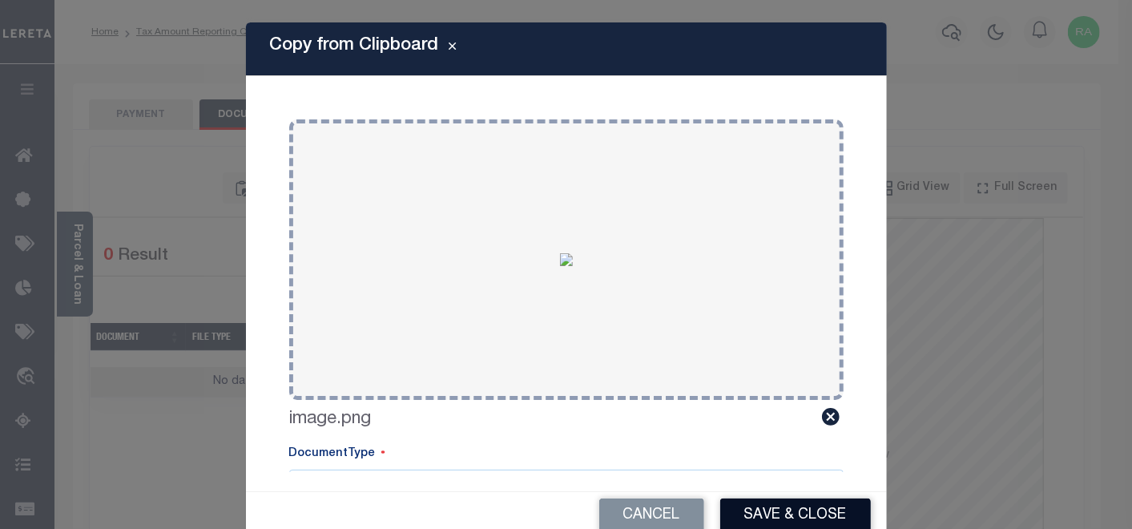
click at [776, 510] on button "Save & Close" at bounding box center [795, 515] width 151 height 34
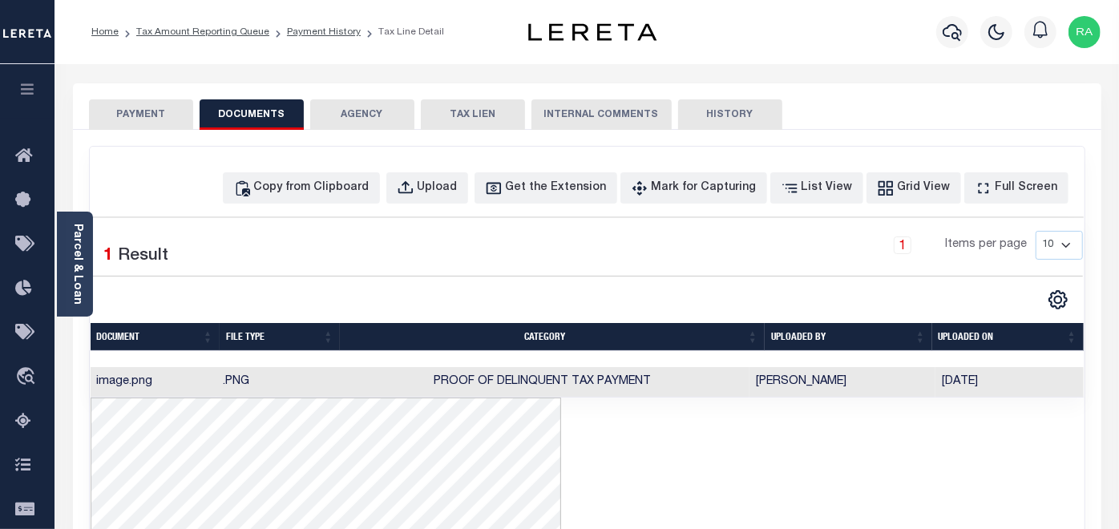
click at [155, 111] on button "PAYMENT" at bounding box center [141, 114] width 104 height 30
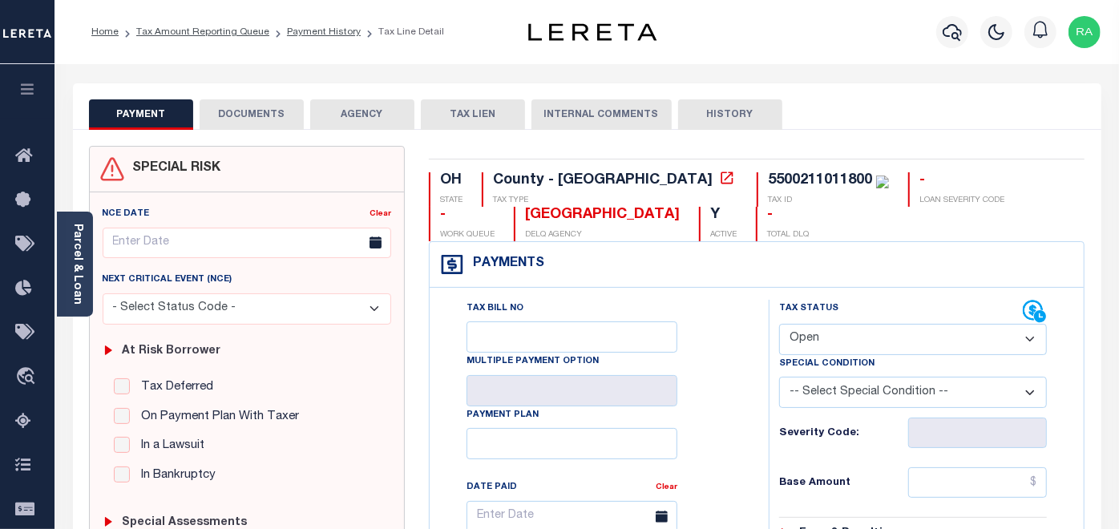
click at [819, 338] on select "- Select Status Code - Open Due/Unpaid Paid Incomplete No Tax Due Internal Refu…" at bounding box center [913, 339] width 268 height 31
select select "PYD"
click at [779, 324] on select "- Select Status Code - Open Due/Unpaid Paid Incomplete No Tax Due Internal Refu…" at bounding box center [913, 339] width 268 height 31
type input "[DATE]"
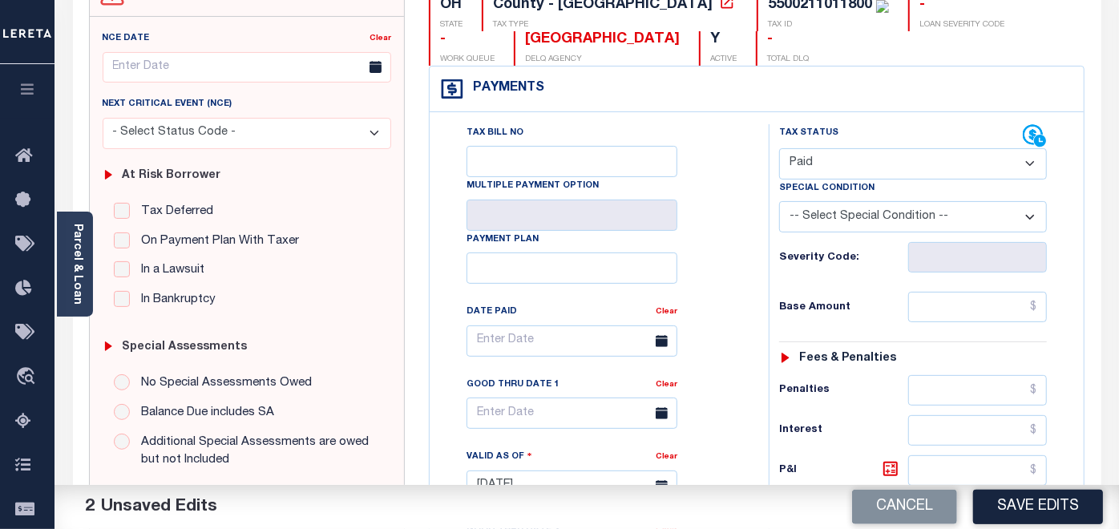
scroll to position [178, 0]
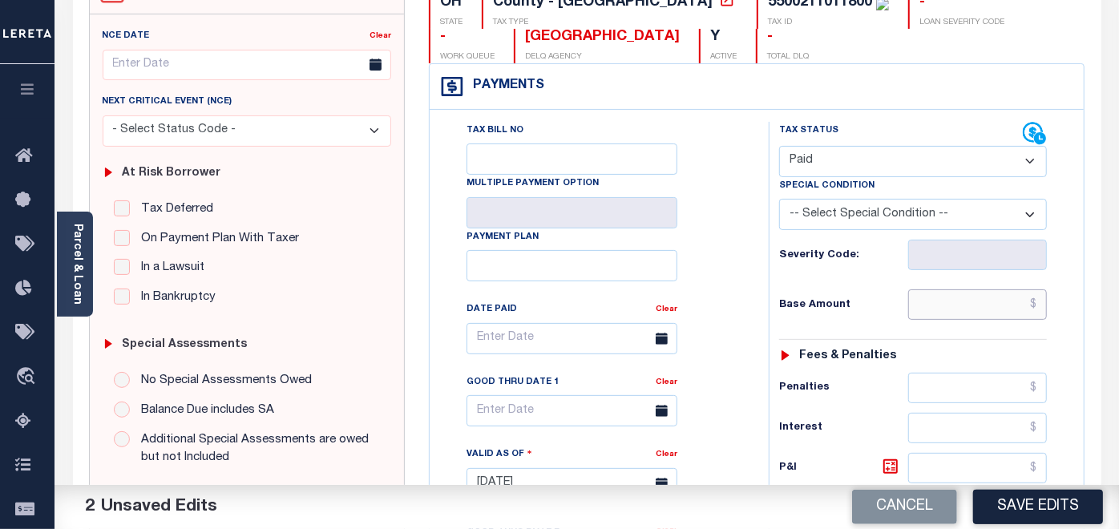
click at [952, 304] on input "text" at bounding box center [977, 304] width 139 height 30
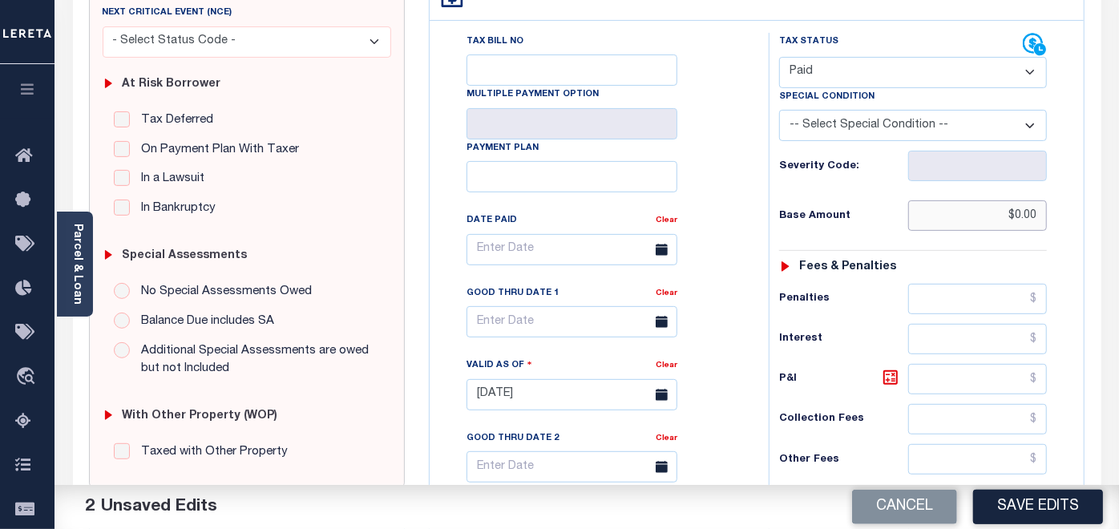
scroll to position [673, 0]
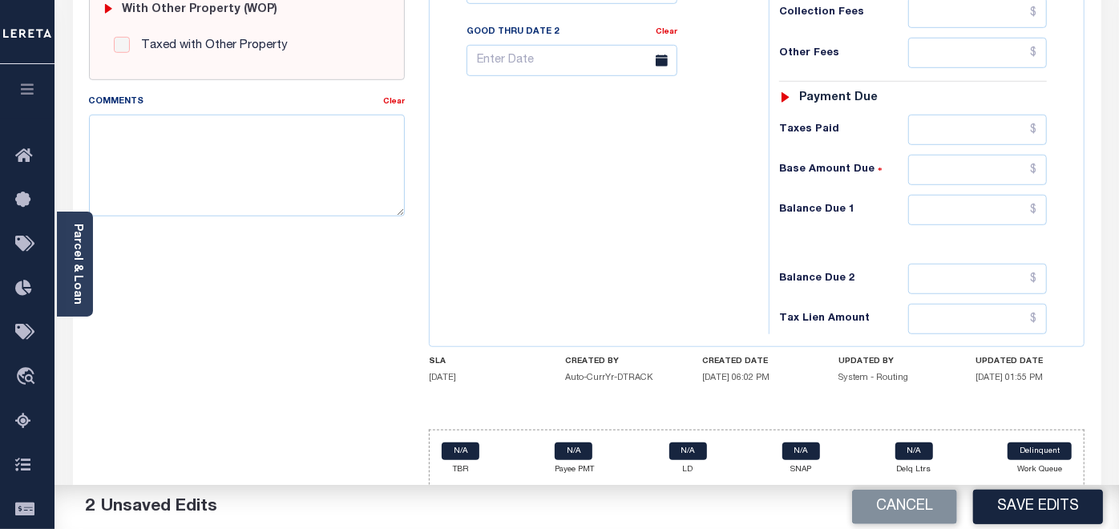
type input "$0.00"
click at [991, 208] on input "text" at bounding box center [977, 210] width 139 height 30
type input "$0.00"
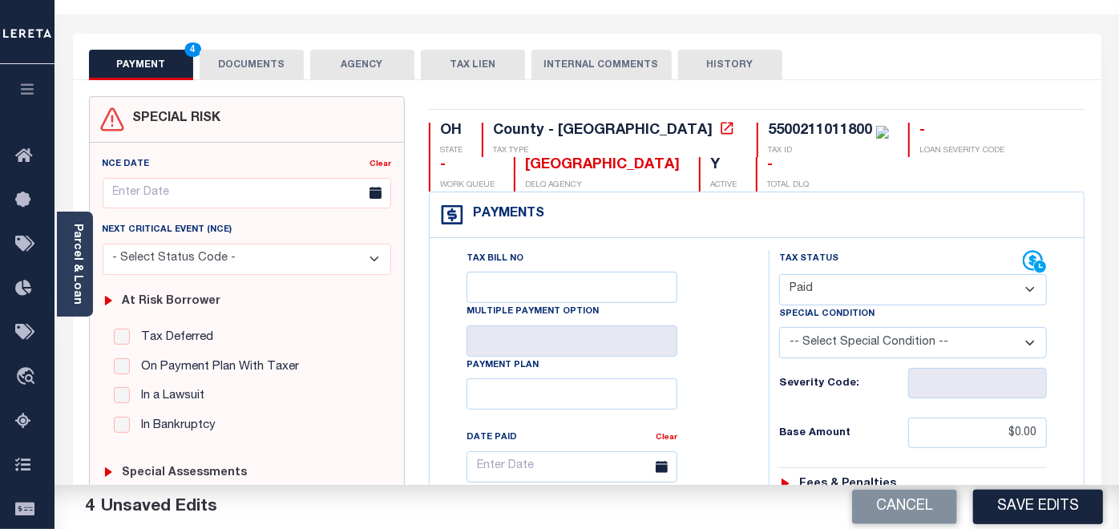
scroll to position [0, 0]
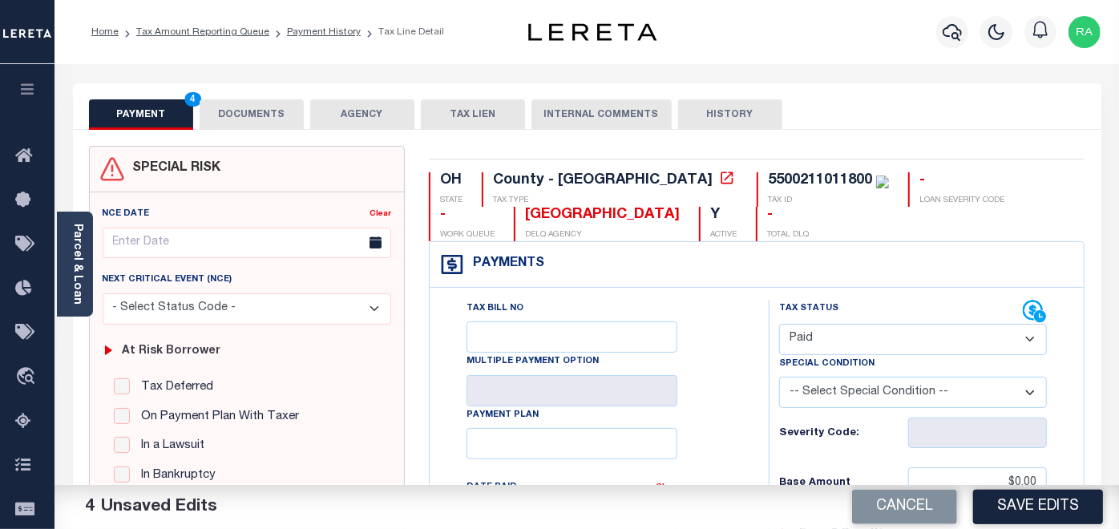
click at [249, 111] on button "DOCUMENTS" at bounding box center [252, 114] width 104 height 30
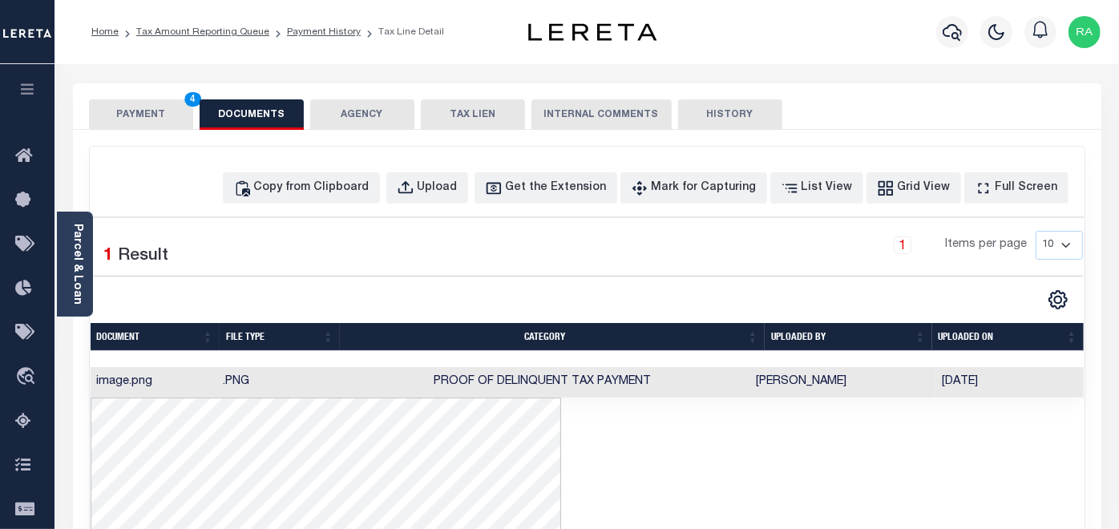
click at [139, 112] on button "PAYMENT 4" at bounding box center [141, 114] width 104 height 30
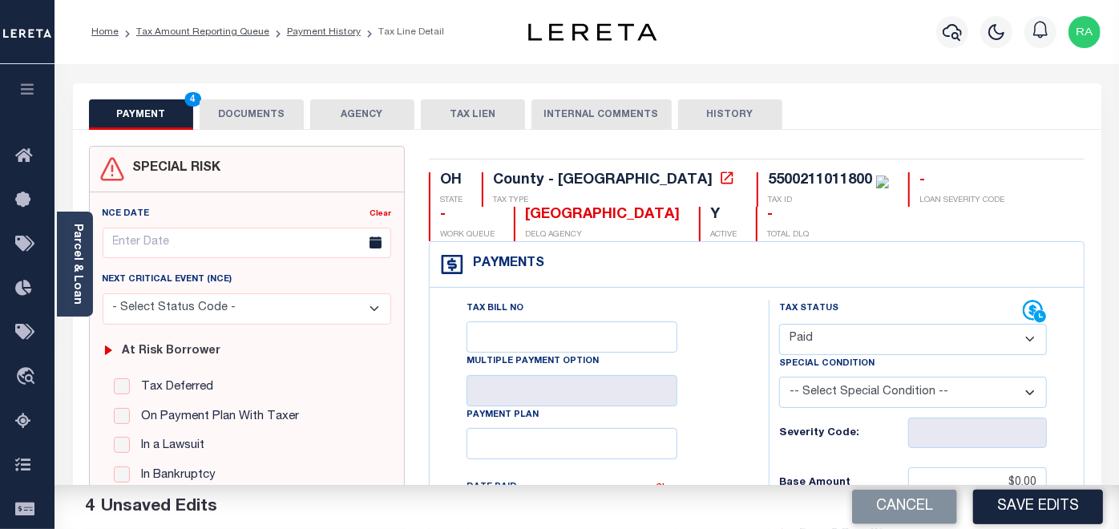
click at [222, 112] on button "DOCUMENTS" at bounding box center [252, 114] width 104 height 30
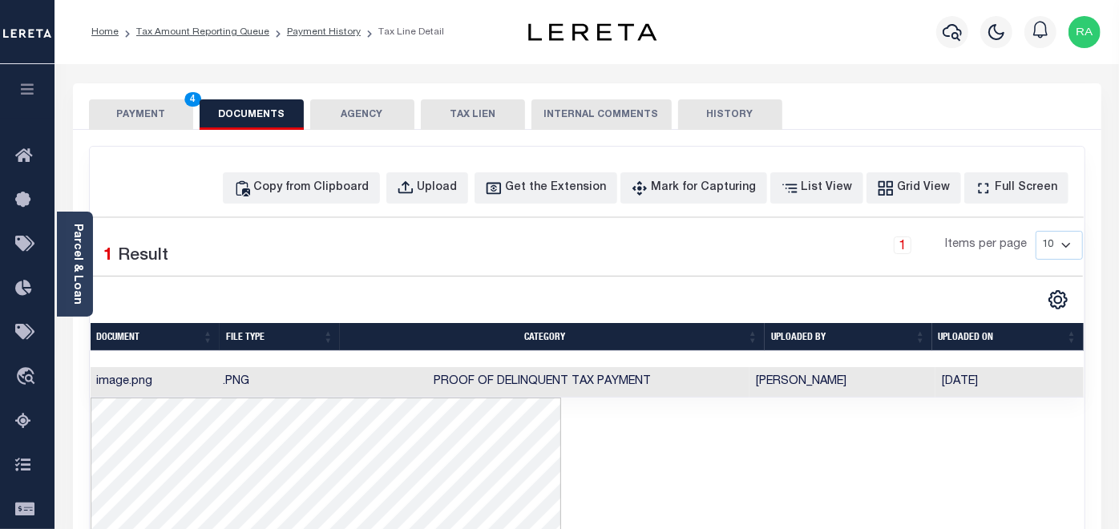
click at [146, 110] on button "PAYMENT 4" at bounding box center [141, 114] width 104 height 30
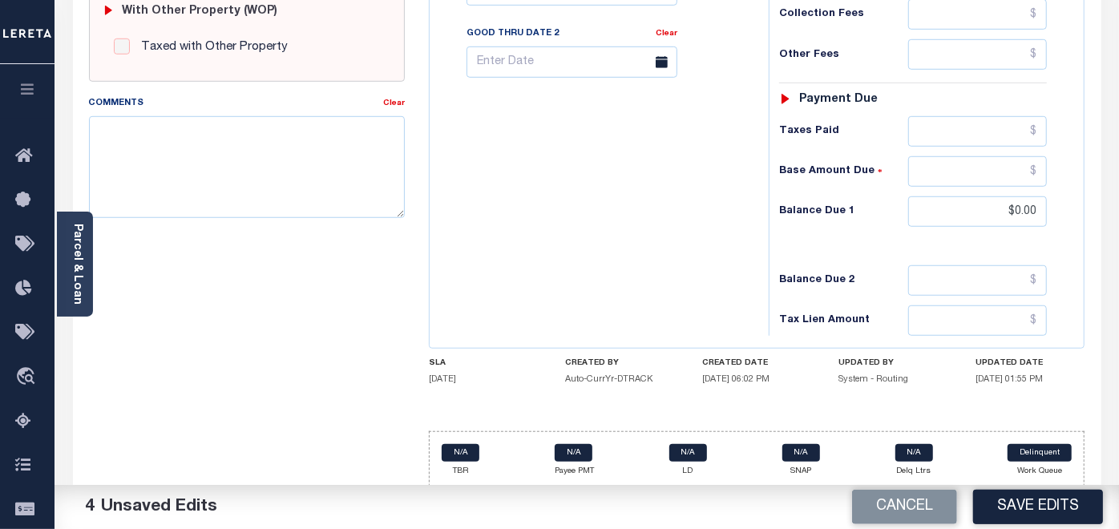
scroll to position [673, 0]
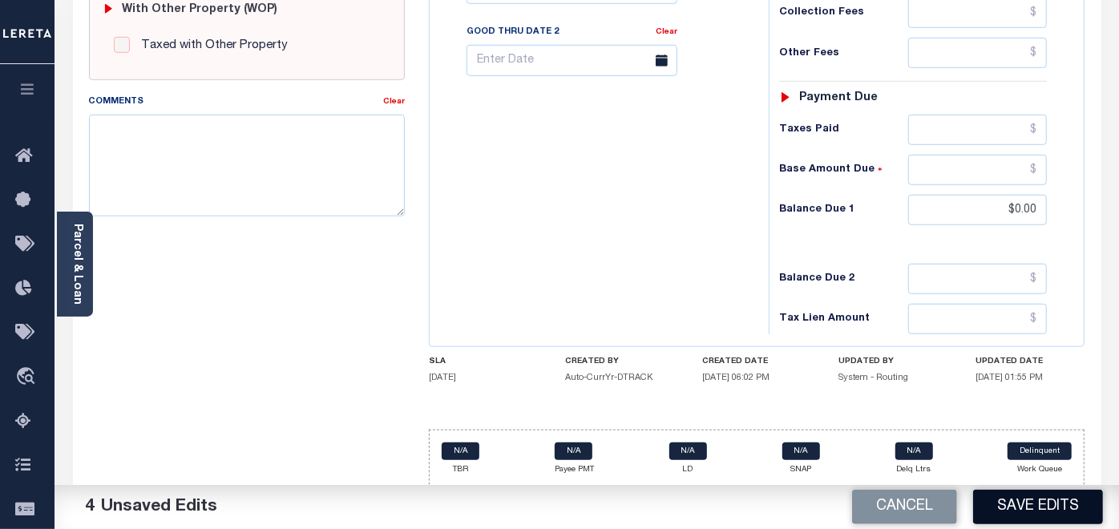
click at [1042, 506] on button "Save Edits" at bounding box center [1038, 507] width 130 height 34
checkbox input "false"
type input "$0"
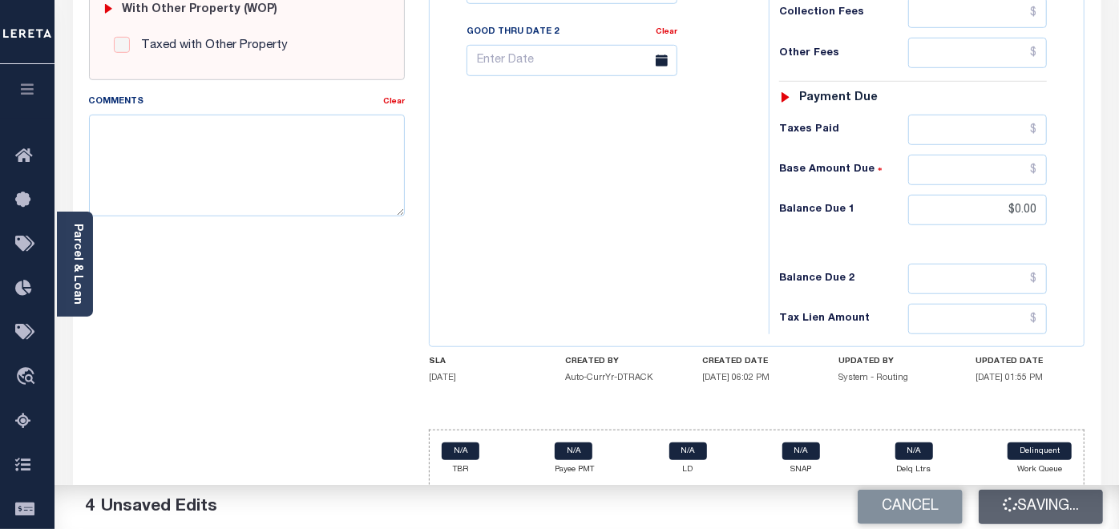
type input "$0"
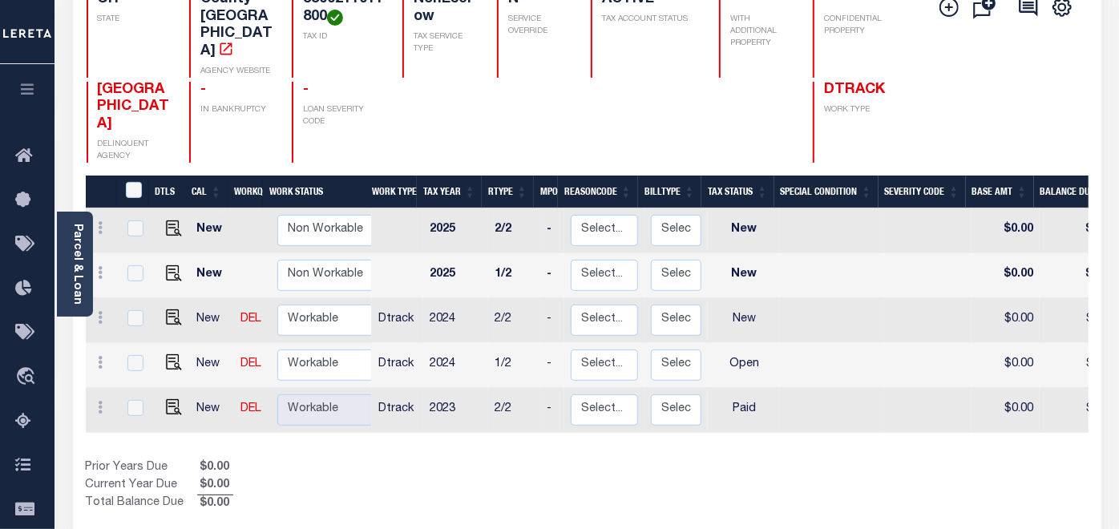
scroll to position [356, 0]
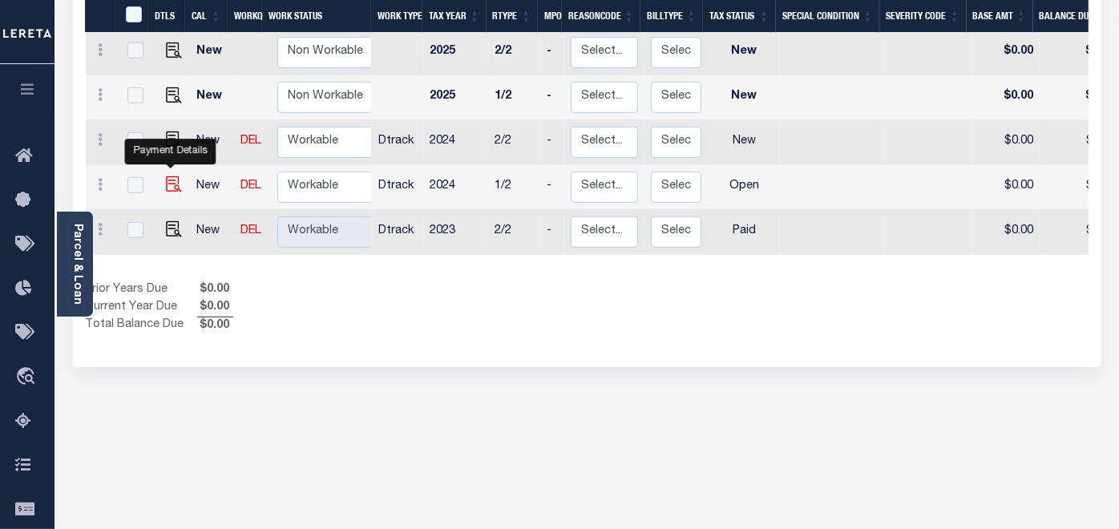
click at [168, 176] on img "" at bounding box center [174, 184] width 16 height 16
checkbox input "true"
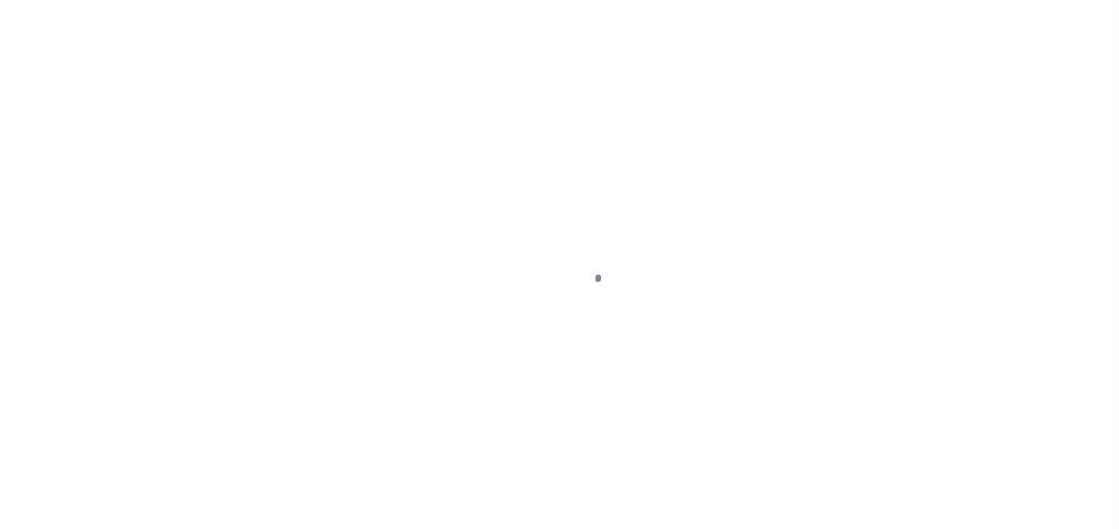
select select "OP2"
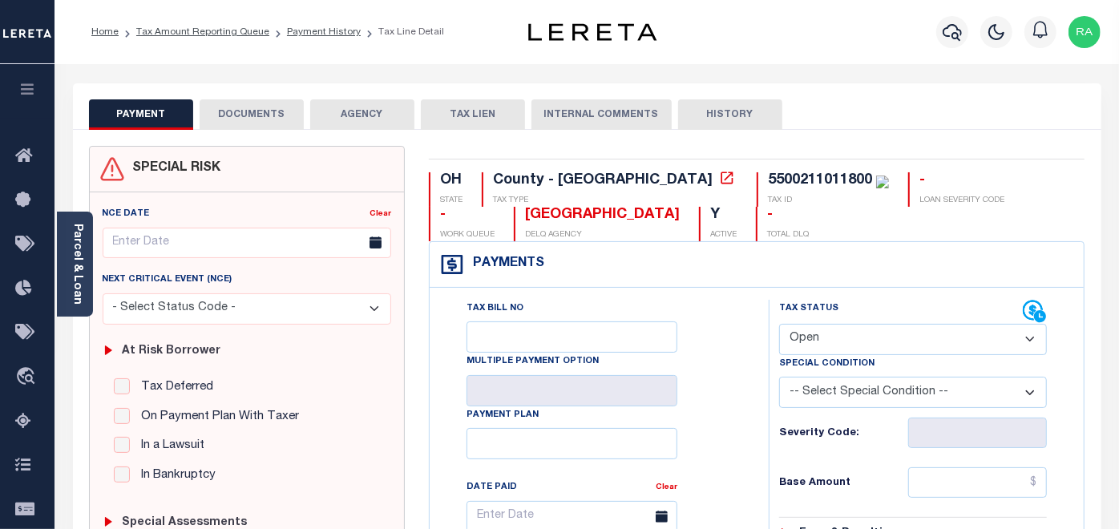
click at [266, 109] on button "DOCUMENTS" at bounding box center [252, 114] width 104 height 30
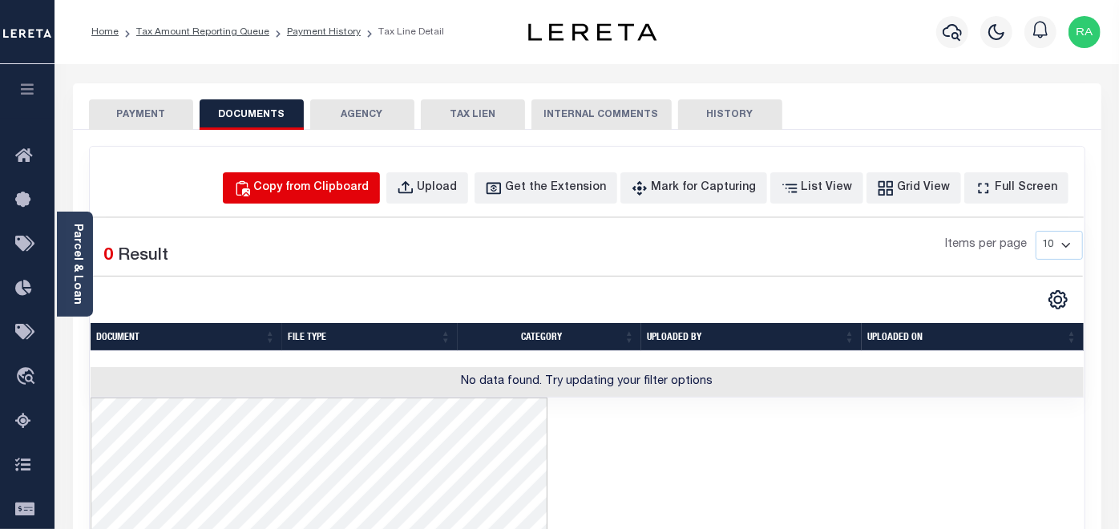
click at [338, 194] on div "Copy from Clipboard" at bounding box center [311, 188] width 115 height 18
select select "POP"
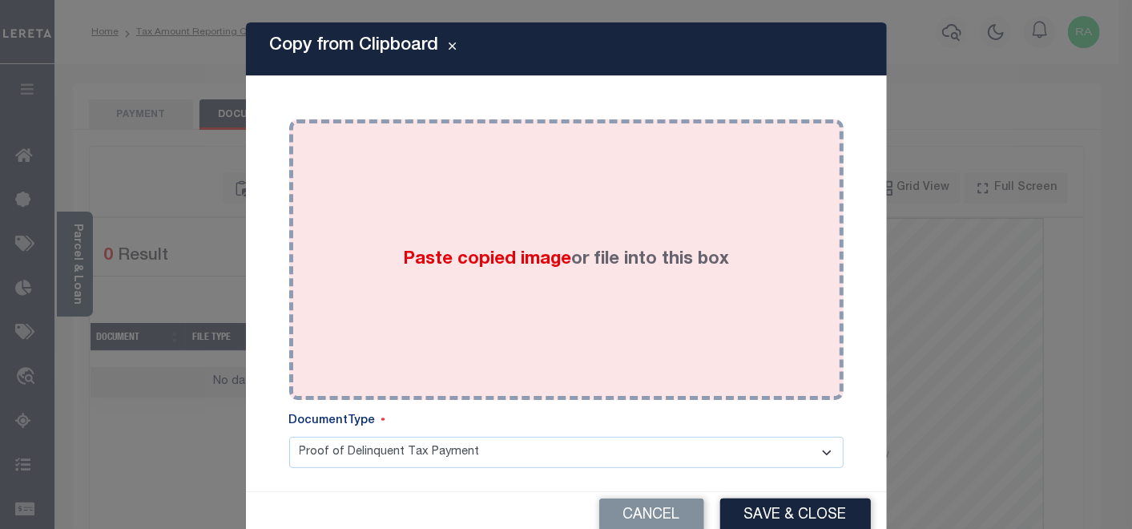
click at [407, 186] on div "Paste copied image or file into this box" at bounding box center [566, 259] width 530 height 256
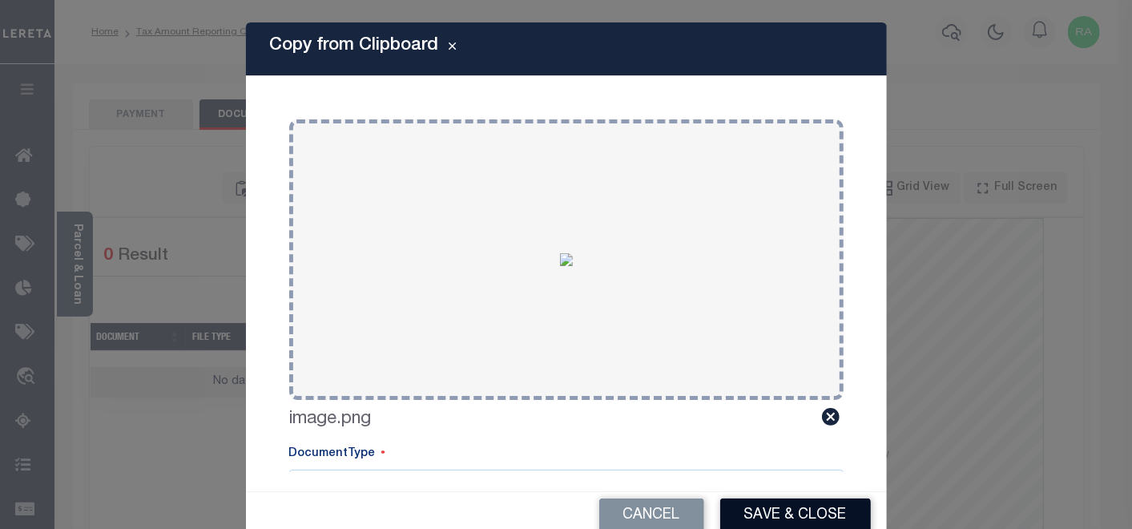
click at [770, 510] on button "Save & Close" at bounding box center [795, 515] width 151 height 34
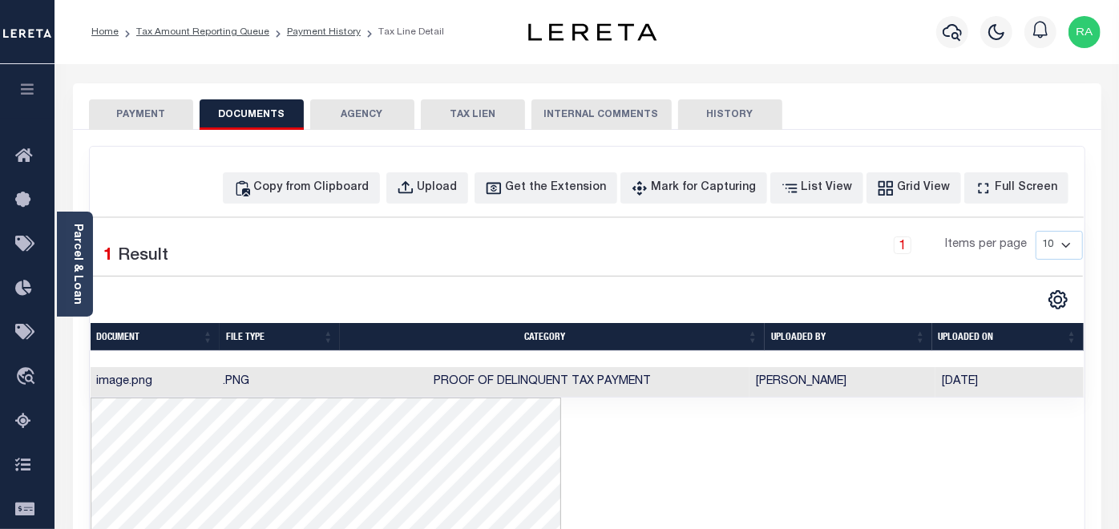
click at [154, 112] on button "PAYMENT" at bounding box center [141, 114] width 104 height 30
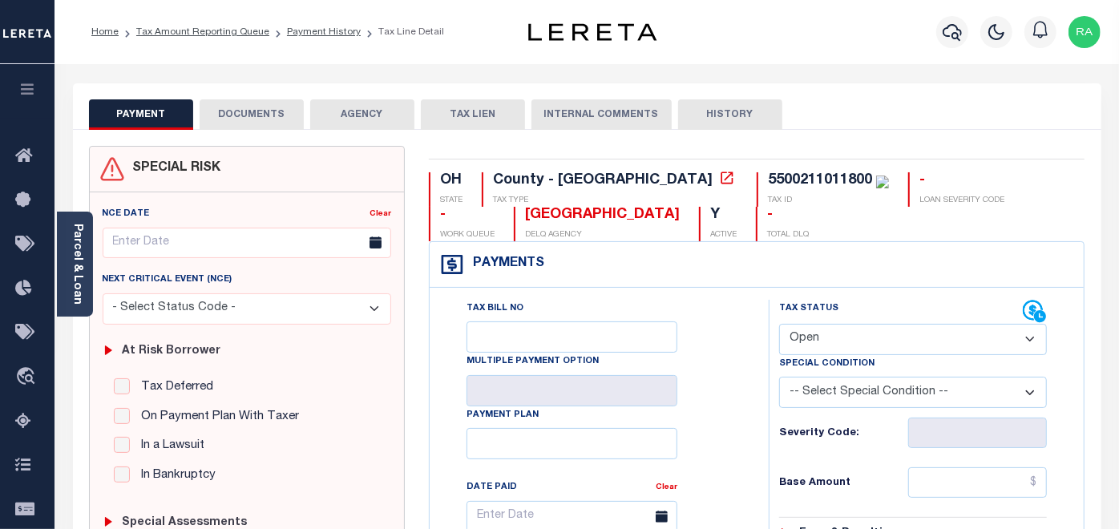
click at [832, 337] on select "- Select Status Code - Open Due/Unpaid Paid Incomplete No Tax Due Internal Refu…" at bounding box center [913, 339] width 268 height 31
select select "PYD"
click at [779, 324] on select "- Select Status Code - Open Due/Unpaid Paid Incomplete No Tax Due Internal Refu…" at bounding box center [913, 339] width 268 height 31
type input "[DATE]"
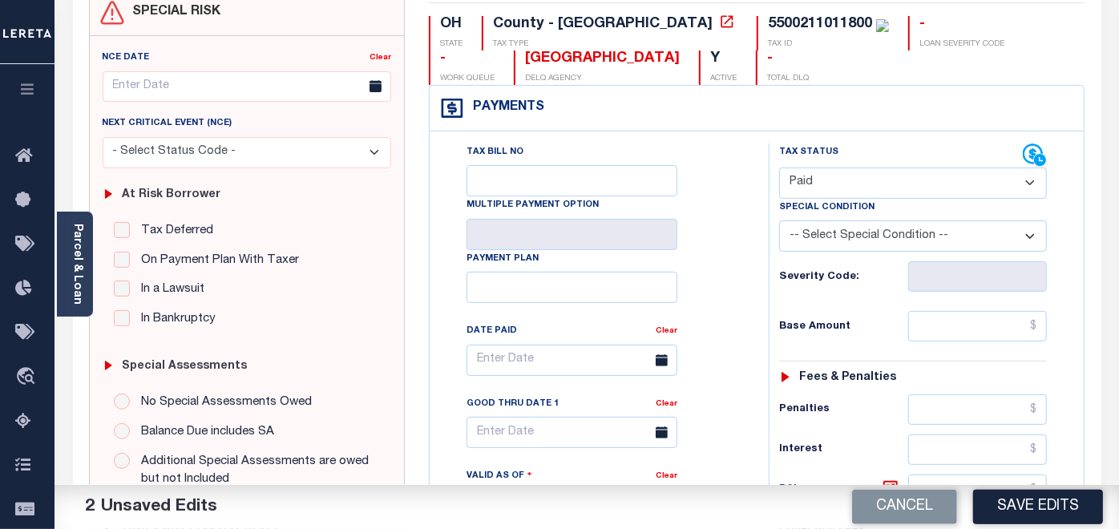
scroll to position [178, 0]
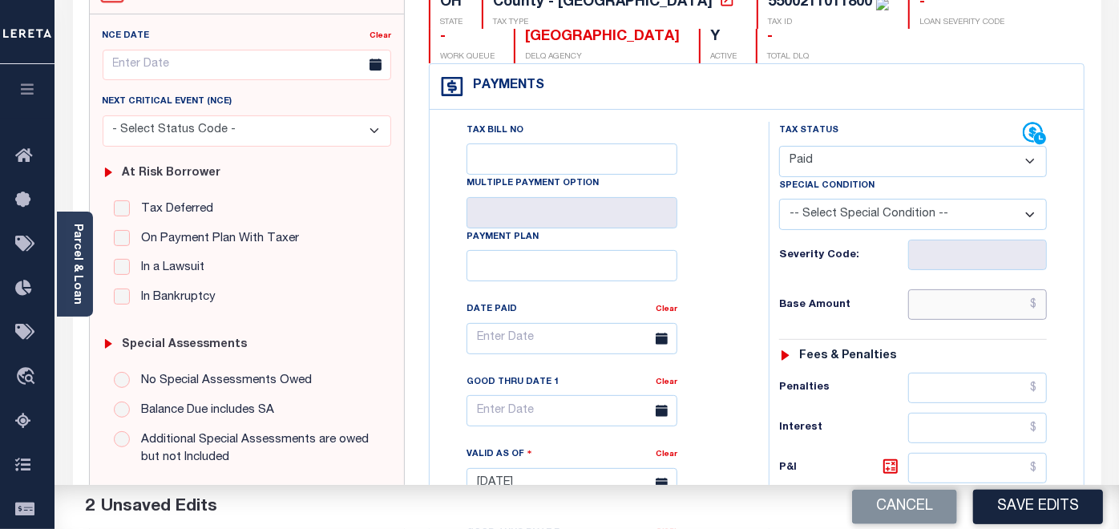
click at [974, 302] on input "text" at bounding box center [977, 304] width 139 height 30
click at [1007, 304] on input "text" at bounding box center [977, 304] width 139 height 30
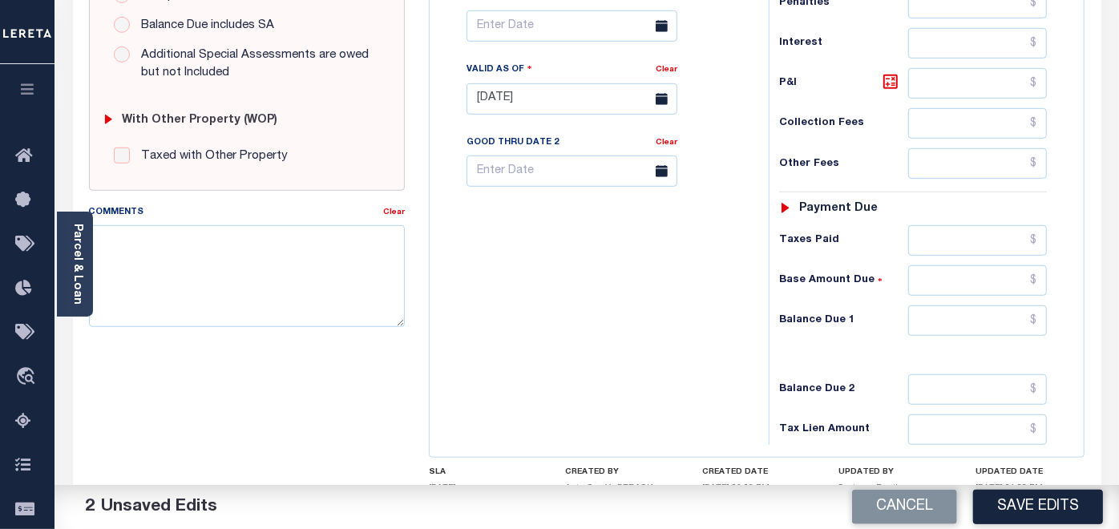
scroll to position [623, 0]
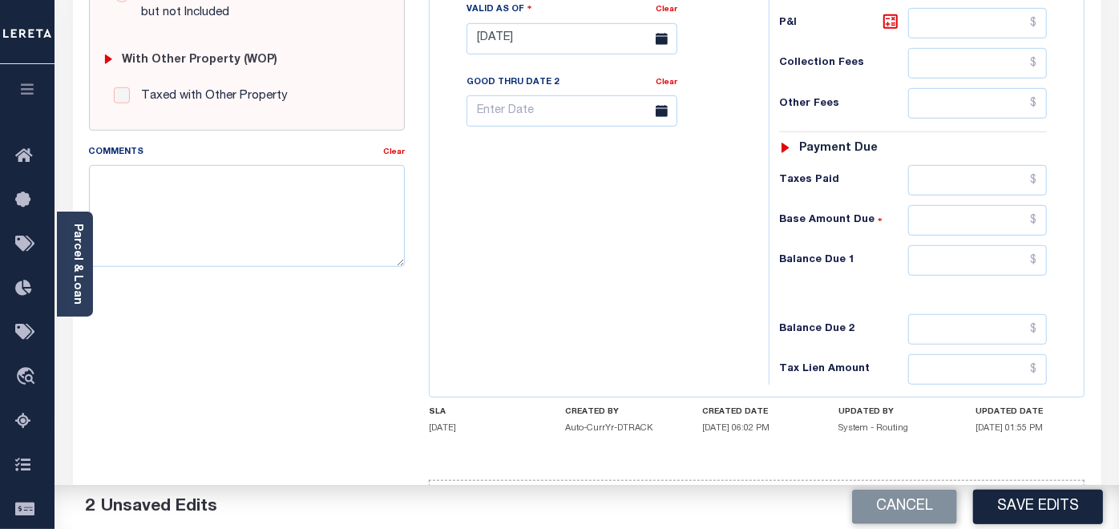
type input "$0.00"
click at [949, 249] on input "text" at bounding box center [977, 260] width 139 height 30
type input "$0.00"
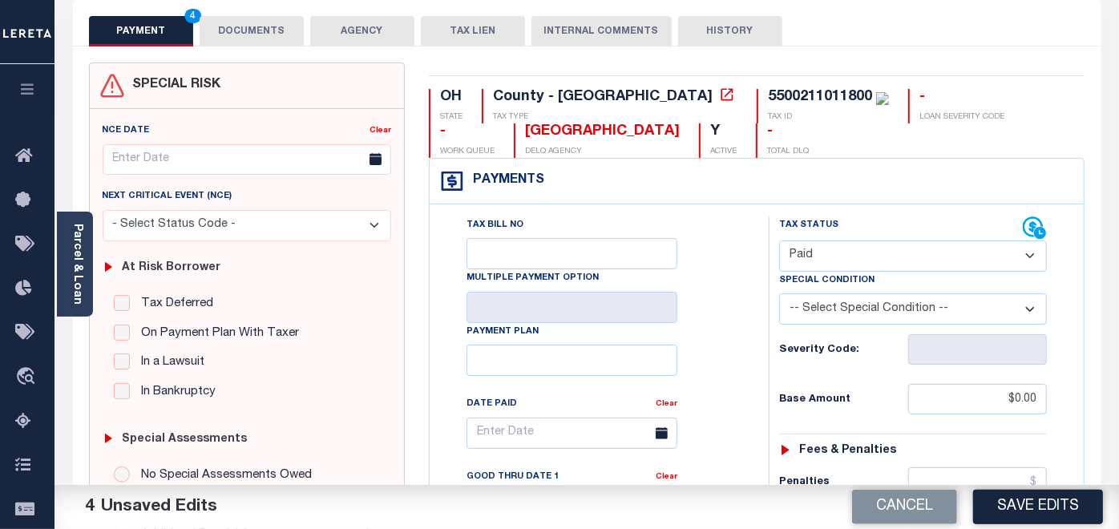
scroll to position [0, 0]
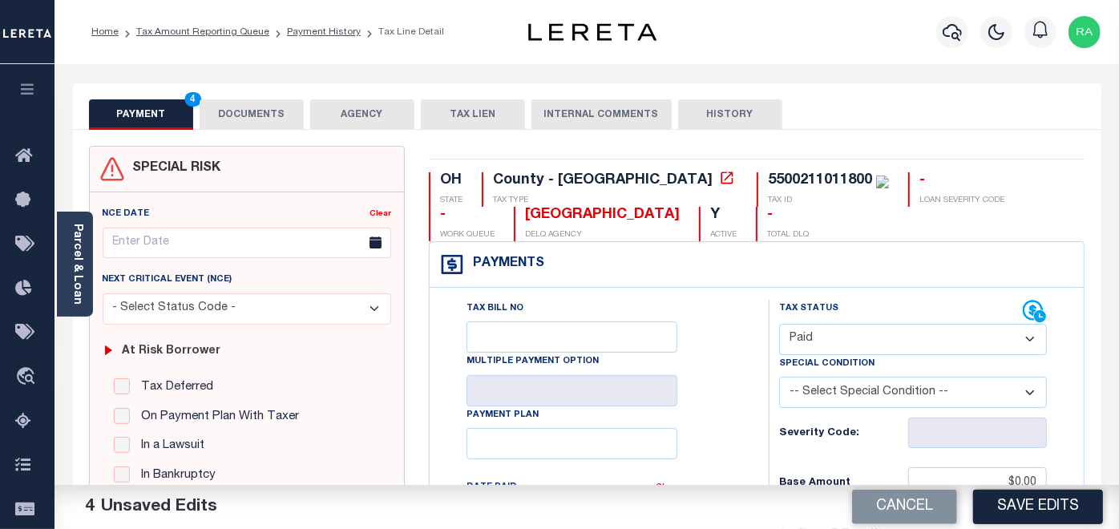
click at [249, 114] on button "DOCUMENTS" at bounding box center [252, 114] width 104 height 30
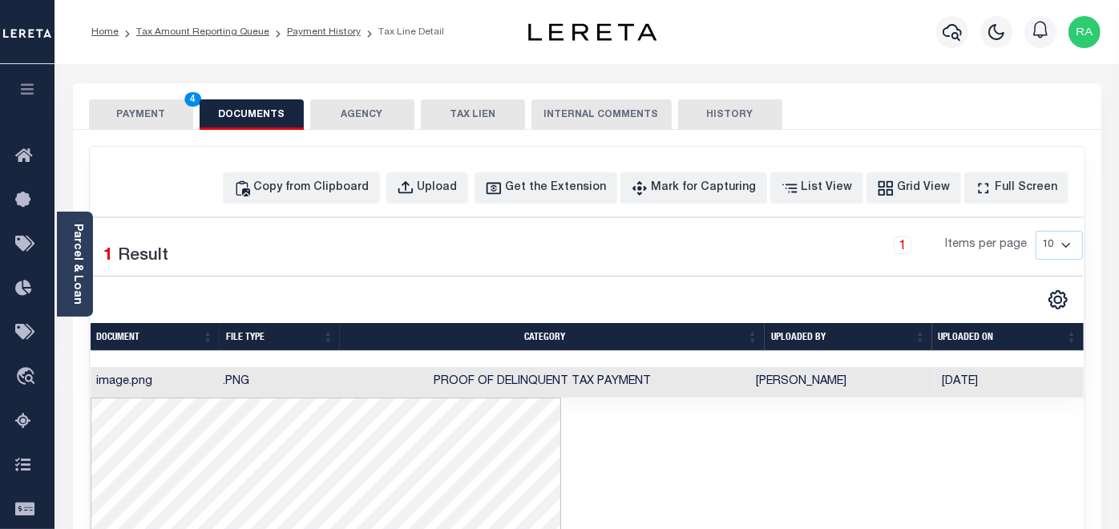
click at [131, 113] on button "PAYMENT 4" at bounding box center [141, 114] width 104 height 30
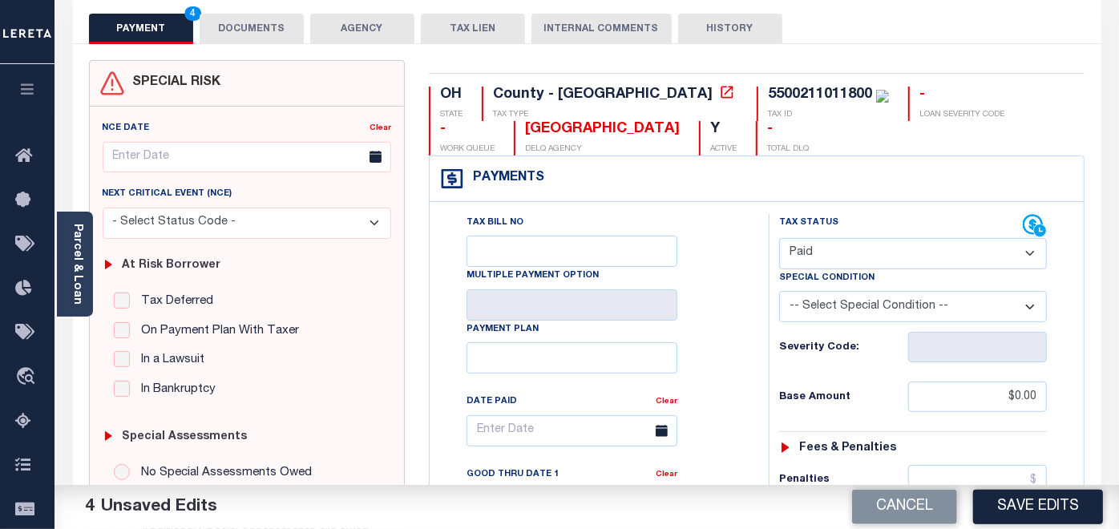
scroll to position [89, 0]
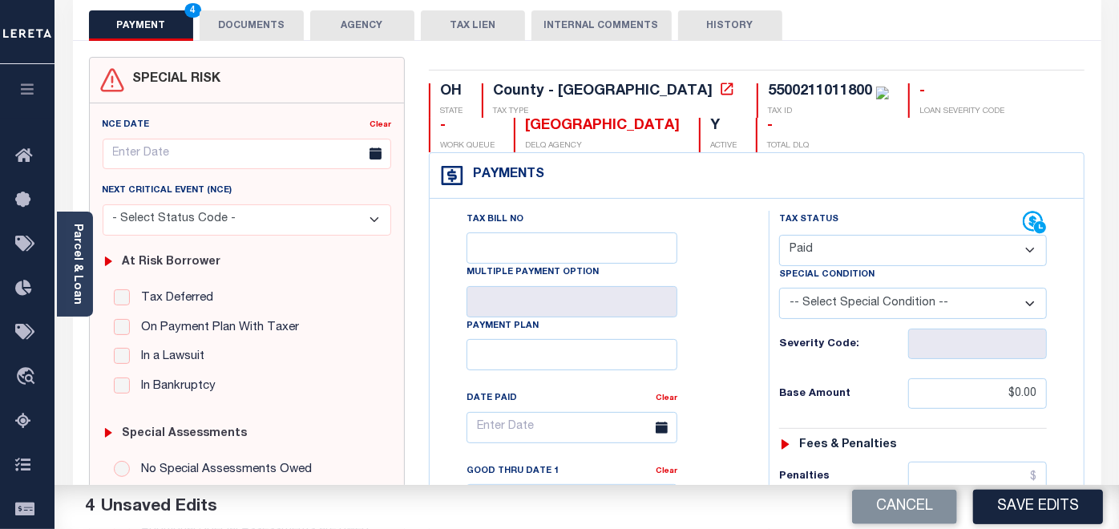
click at [266, 29] on button "DOCUMENTS" at bounding box center [252, 25] width 104 height 30
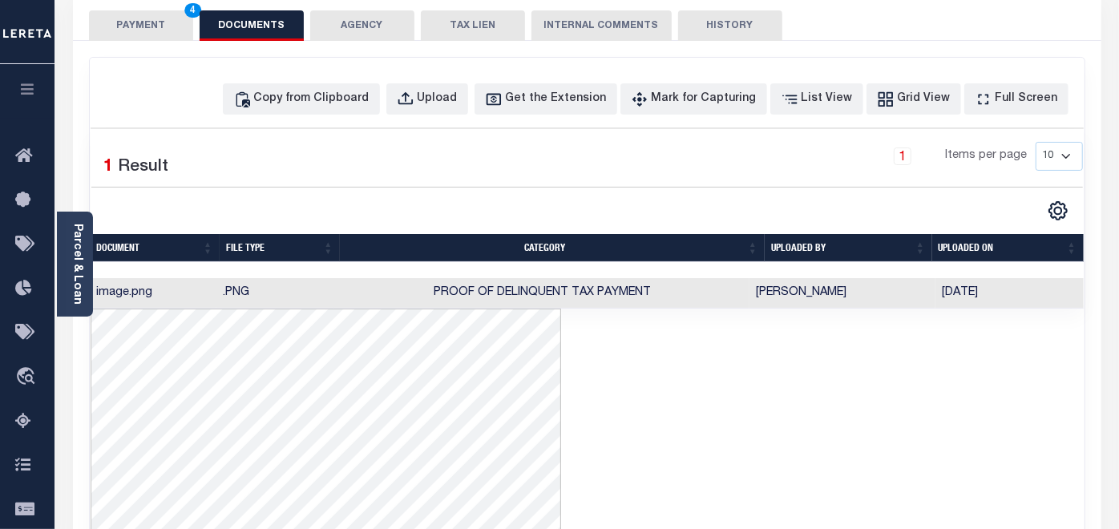
click at [126, 19] on button "PAYMENT 4" at bounding box center [141, 25] width 104 height 30
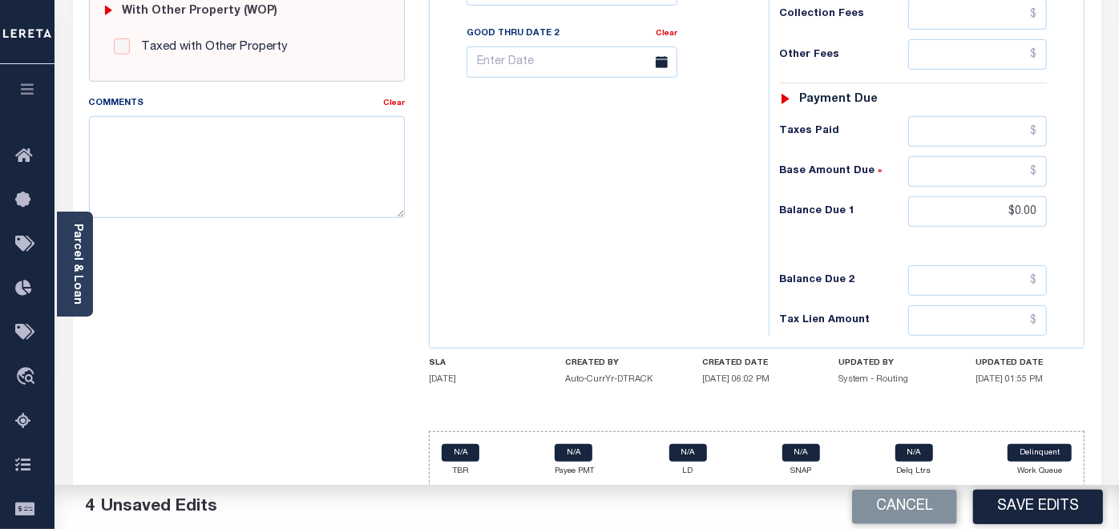
scroll to position [673, 0]
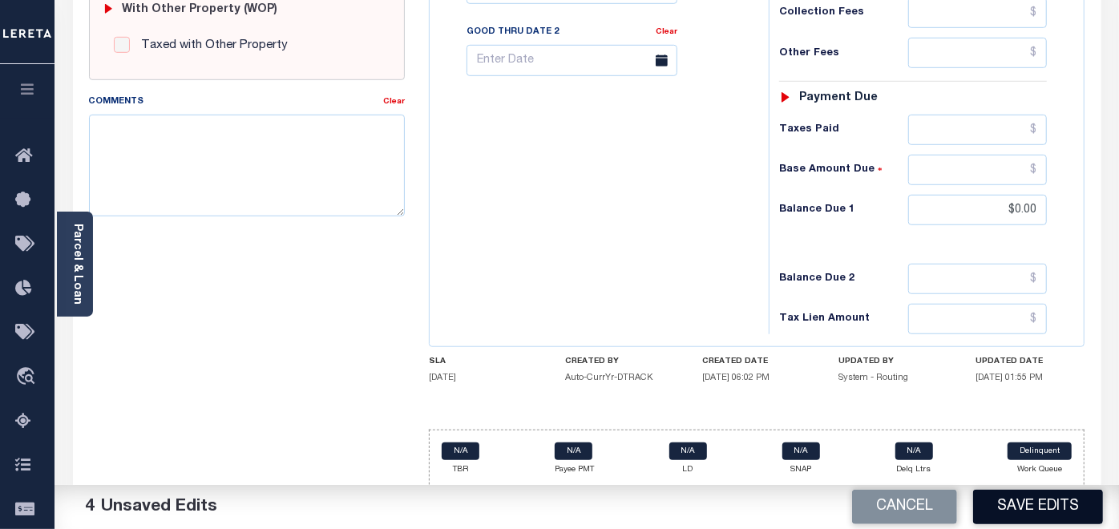
click at [1034, 507] on button "Save Edits" at bounding box center [1038, 507] width 130 height 34
checkbox input "false"
type input "$0"
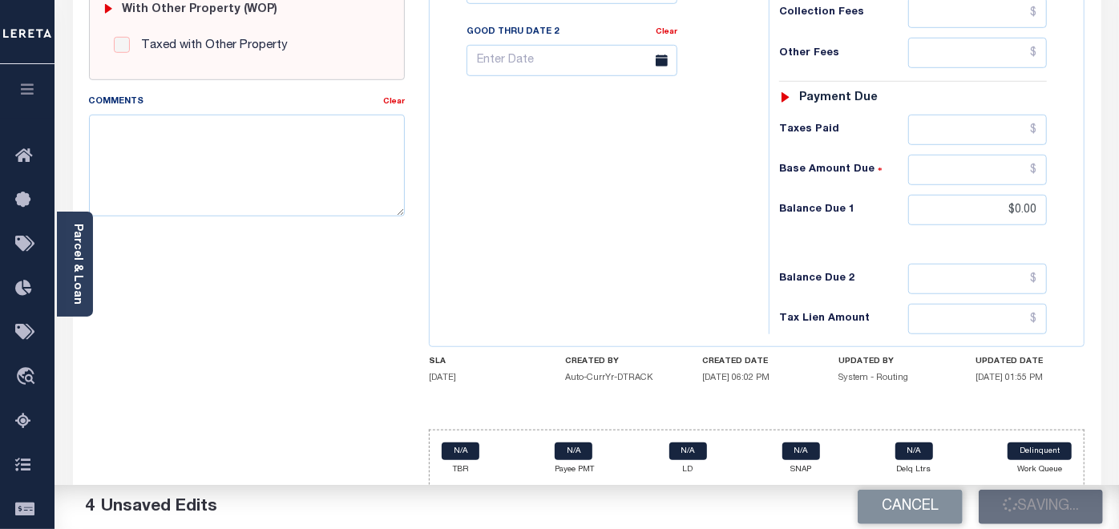
type input "$0"
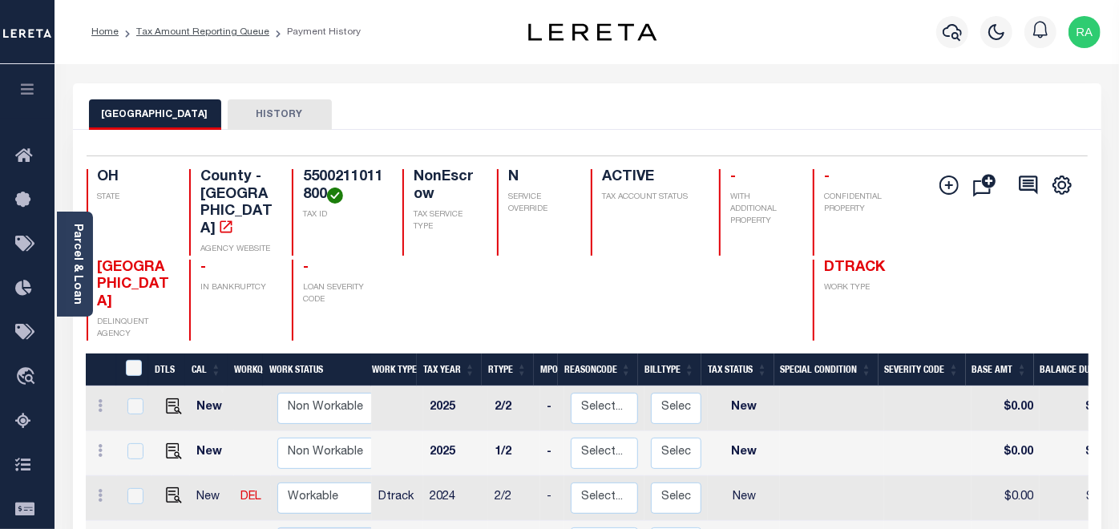
scroll to position [267, 0]
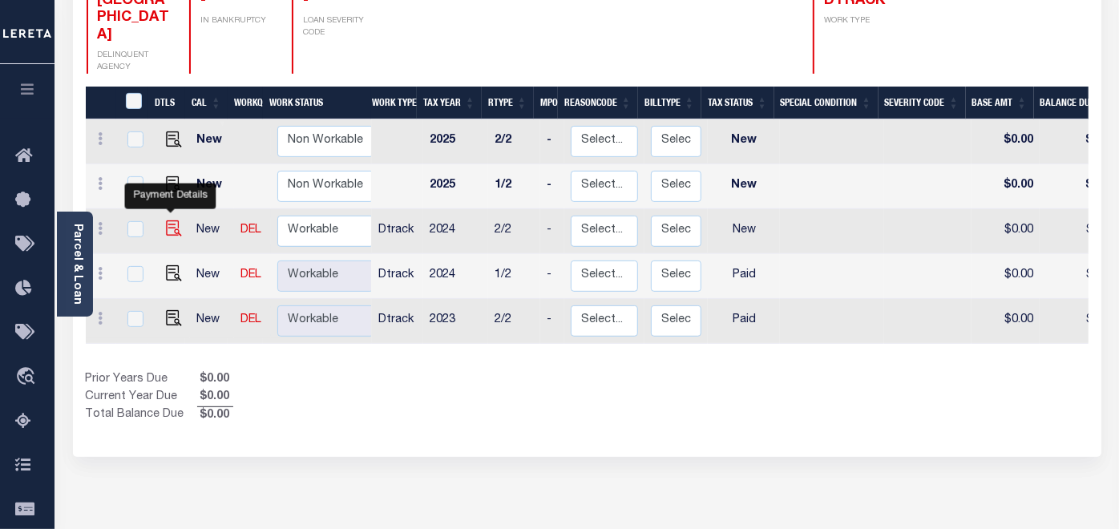
click at [170, 220] on img "" at bounding box center [174, 228] width 16 height 16
checkbox input "true"
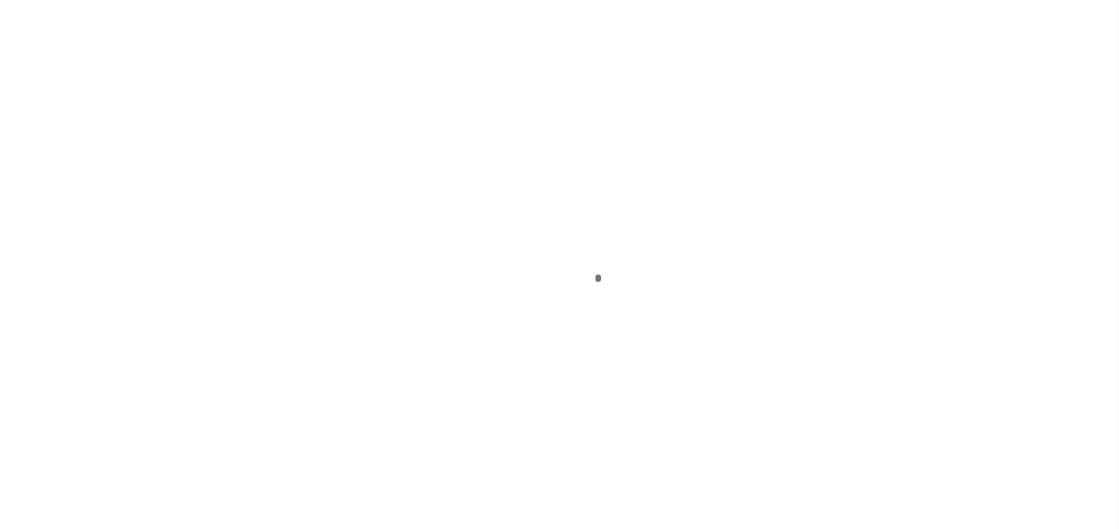
select select "NW2"
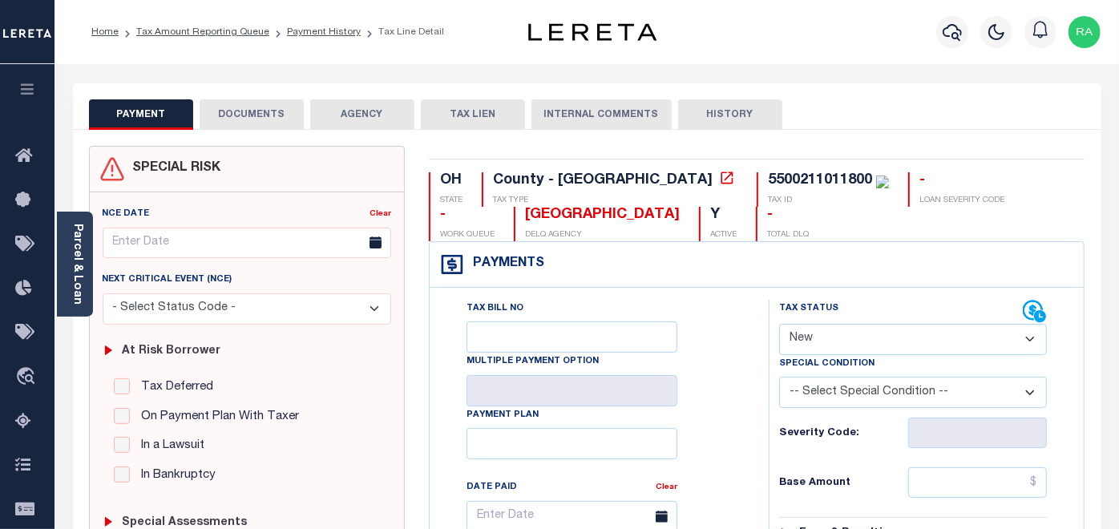
click at [268, 110] on button "DOCUMENTS" at bounding box center [252, 114] width 104 height 30
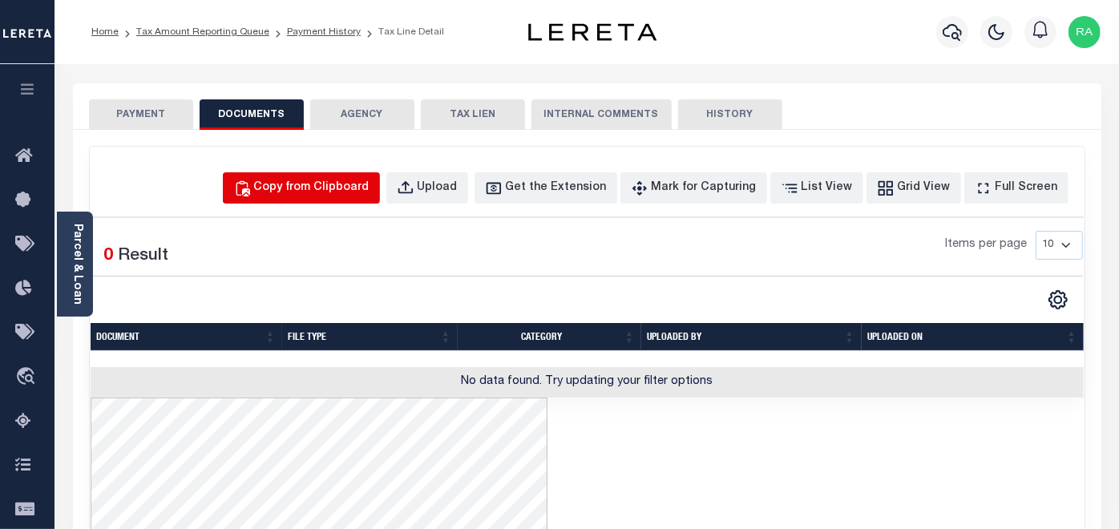
click at [319, 185] on div "Copy from Clipboard" at bounding box center [311, 188] width 115 height 18
select select "POP"
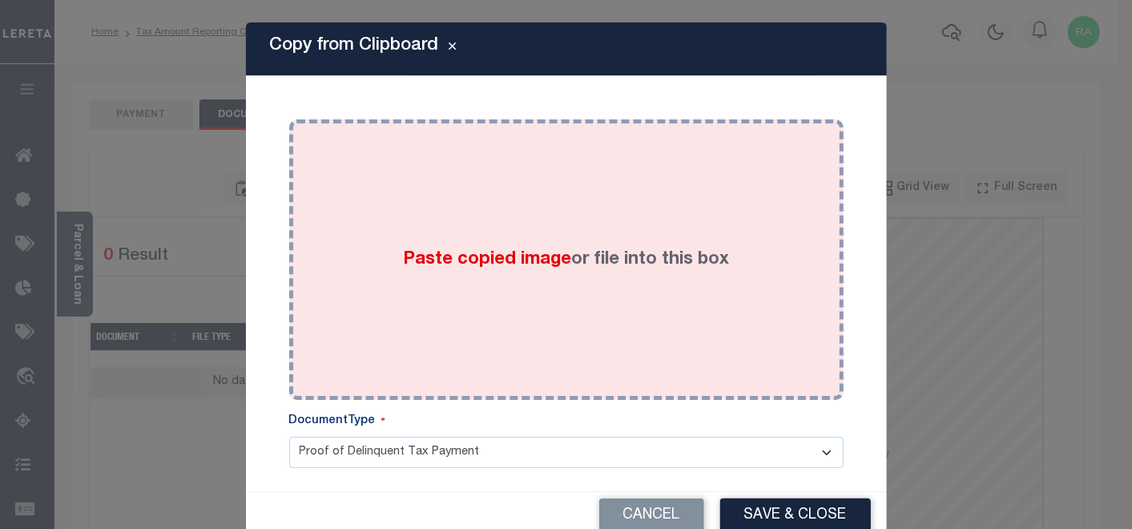
click at [397, 172] on div "Paste copied image or file into this box" at bounding box center [566, 259] width 530 height 256
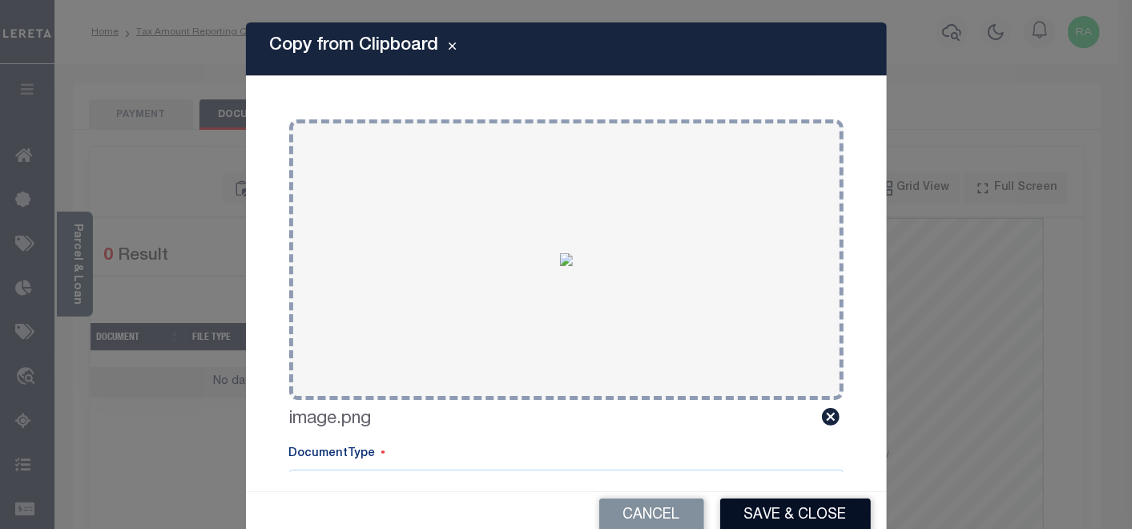
click at [755, 514] on button "Save & Close" at bounding box center [795, 515] width 151 height 34
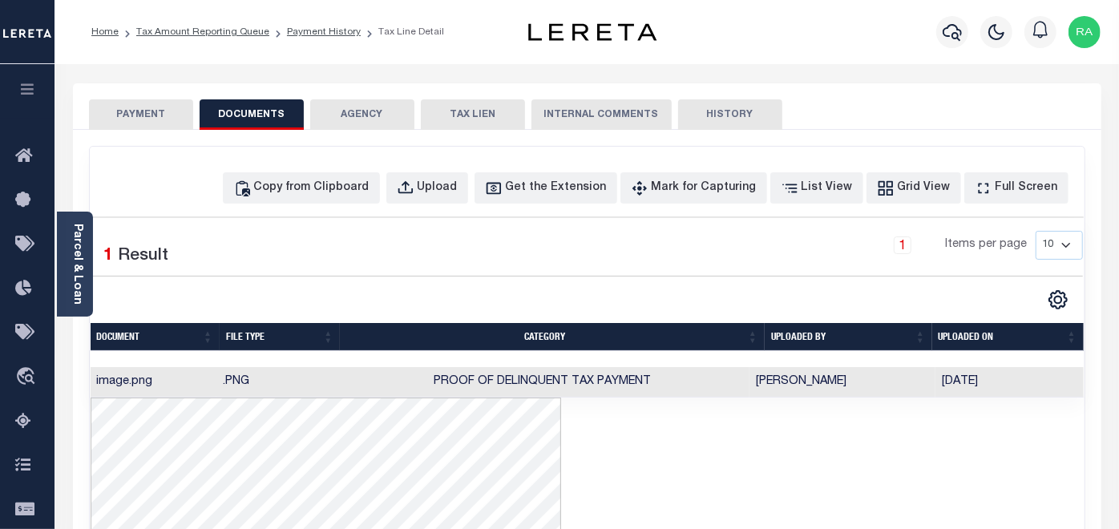
click at [147, 107] on button "PAYMENT" at bounding box center [141, 114] width 104 height 30
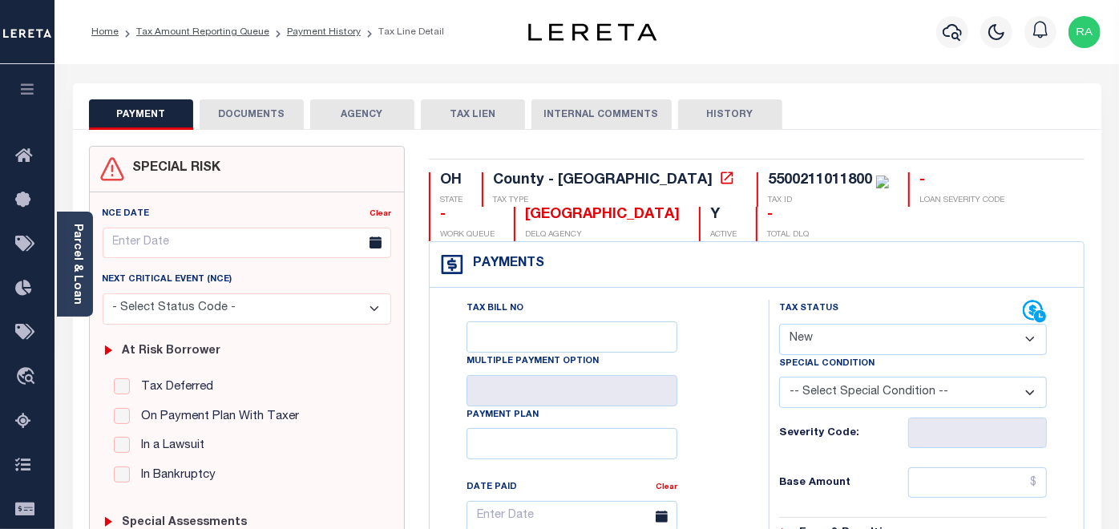
click at [829, 336] on select "- Select Status Code - Open Due/Unpaid Paid Incomplete No Tax Due Internal Refu…" at bounding box center [913, 339] width 268 height 31
select select "PYD"
click at [779, 324] on select "- Select Status Code - Open Due/Unpaid Paid Incomplete No Tax Due Internal Refu…" at bounding box center [913, 339] width 268 height 31
type input "[DATE]"
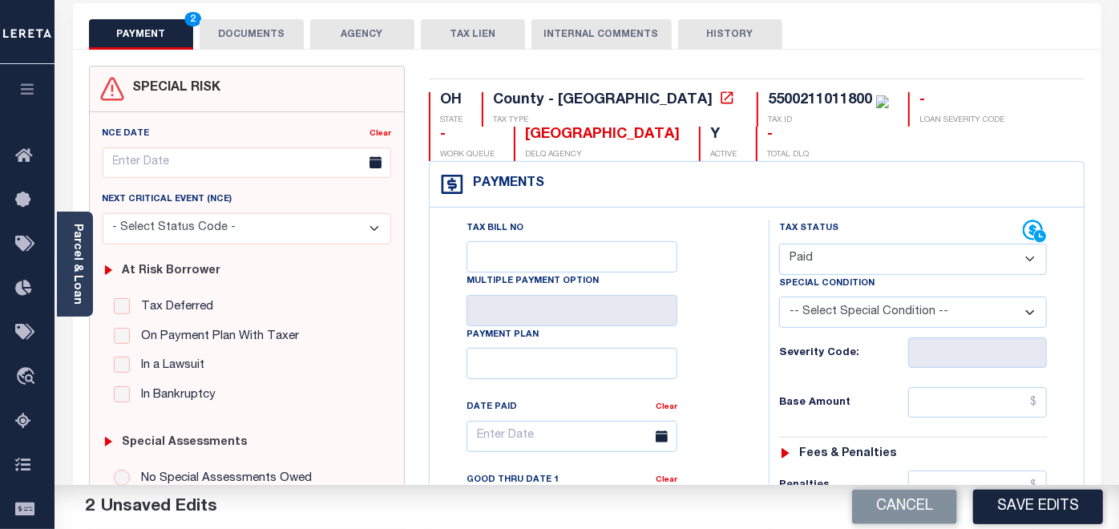
scroll to position [89, 0]
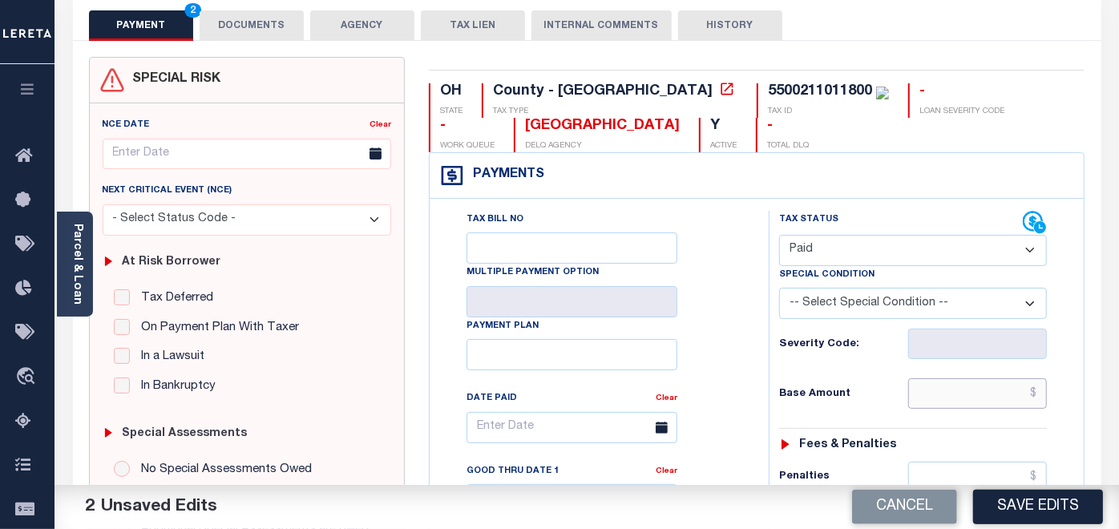
click at [951, 391] on input "text" at bounding box center [977, 393] width 139 height 30
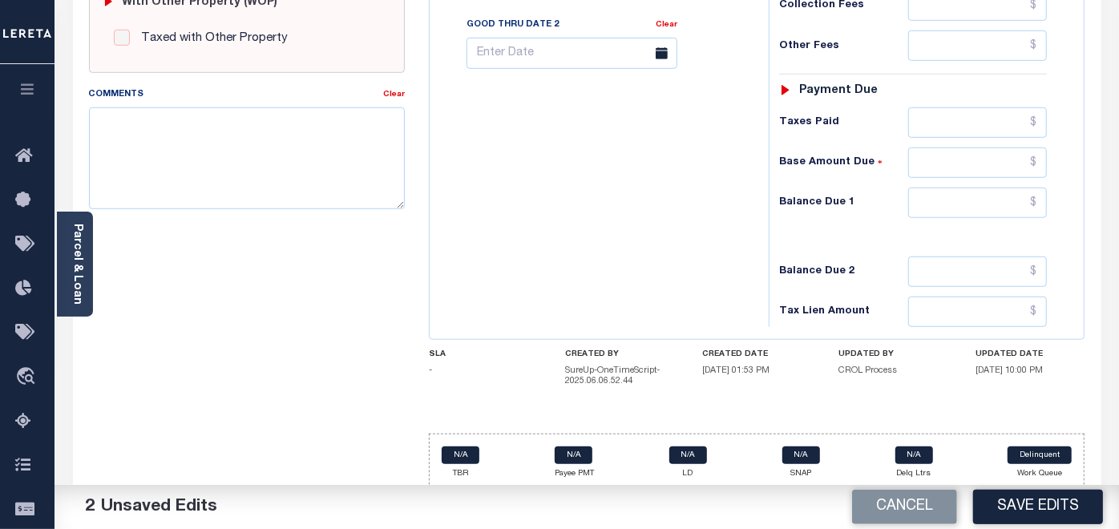
scroll to position [683, 0]
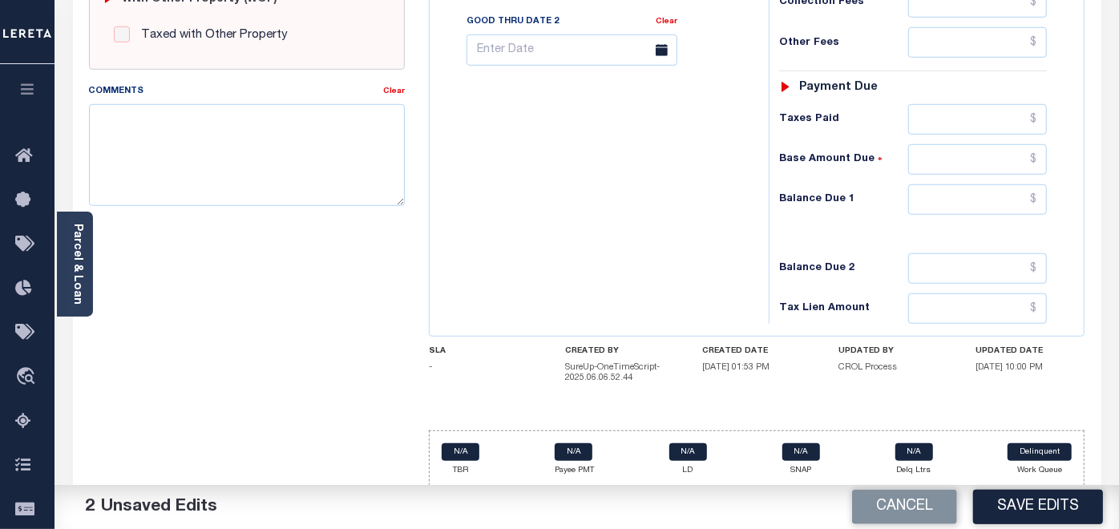
type input "$0.00"
click at [947, 197] on input "text" at bounding box center [977, 199] width 139 height 30
type input "$0.00"
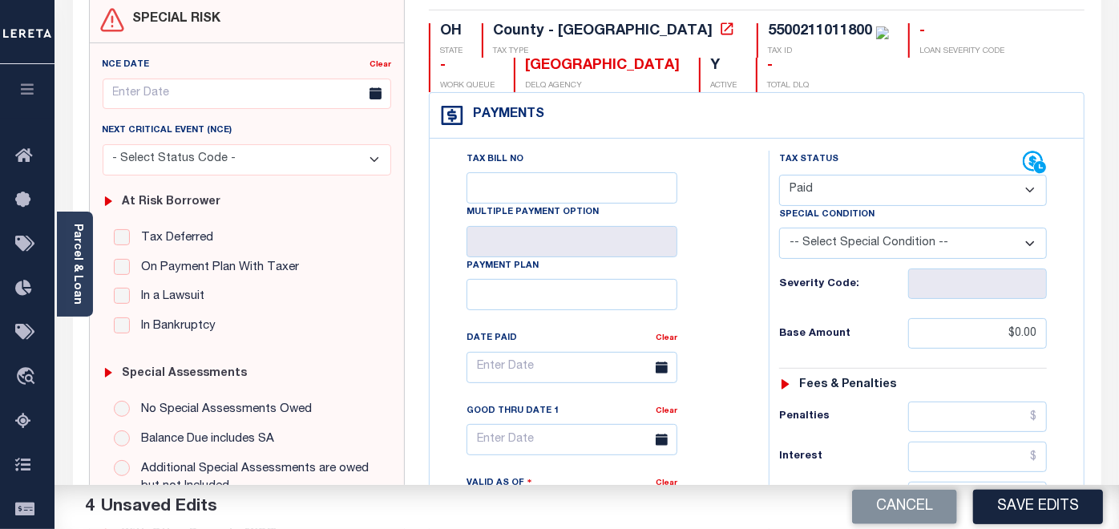
scroll to position [0, 0]
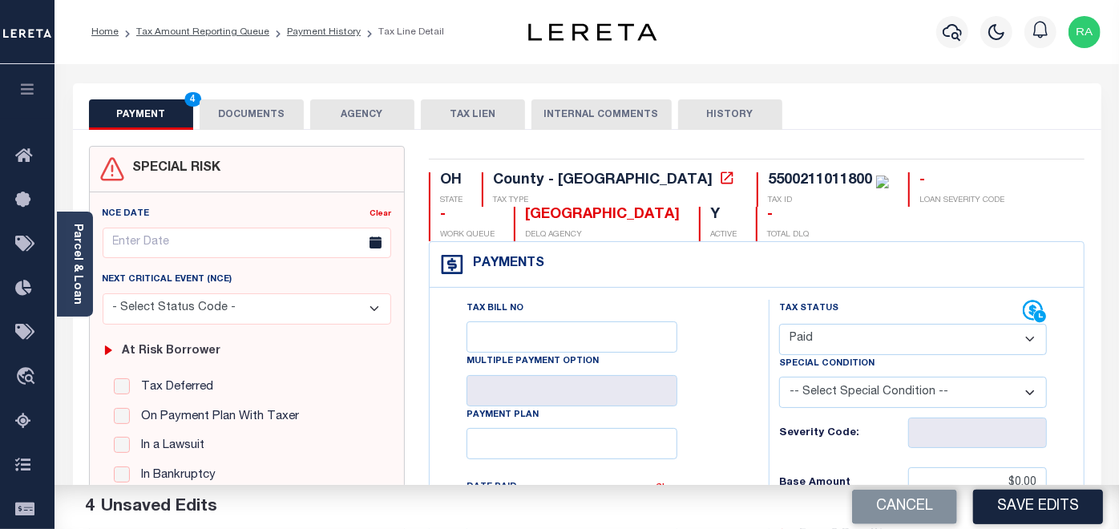
click at [257, 123] on button "DOCUMENTS" at bounding box center [252, 114] width 104 height 30
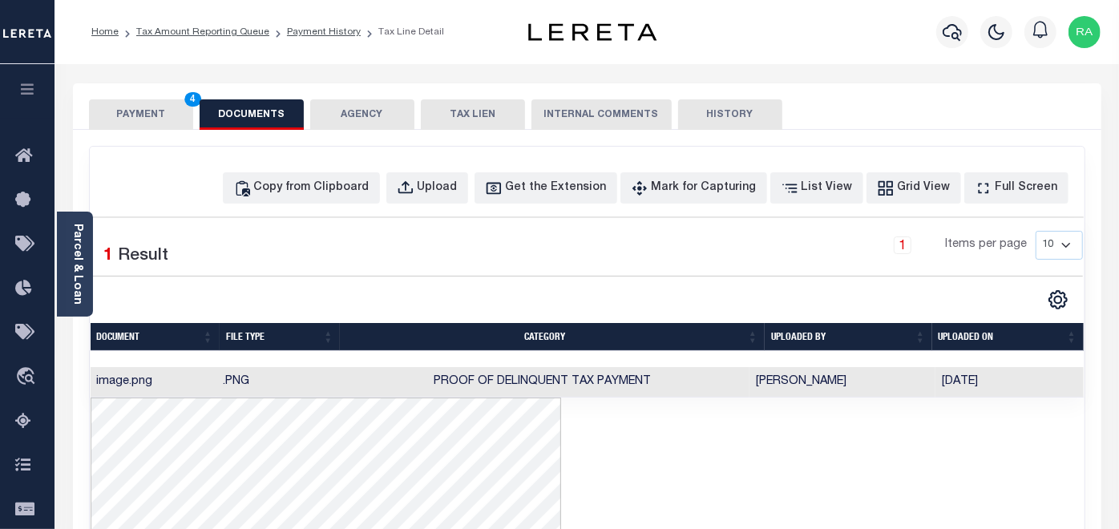
click at [158, 118] on button "PAYMENT 4" at bounding box center [141, 114] width 104 height 30
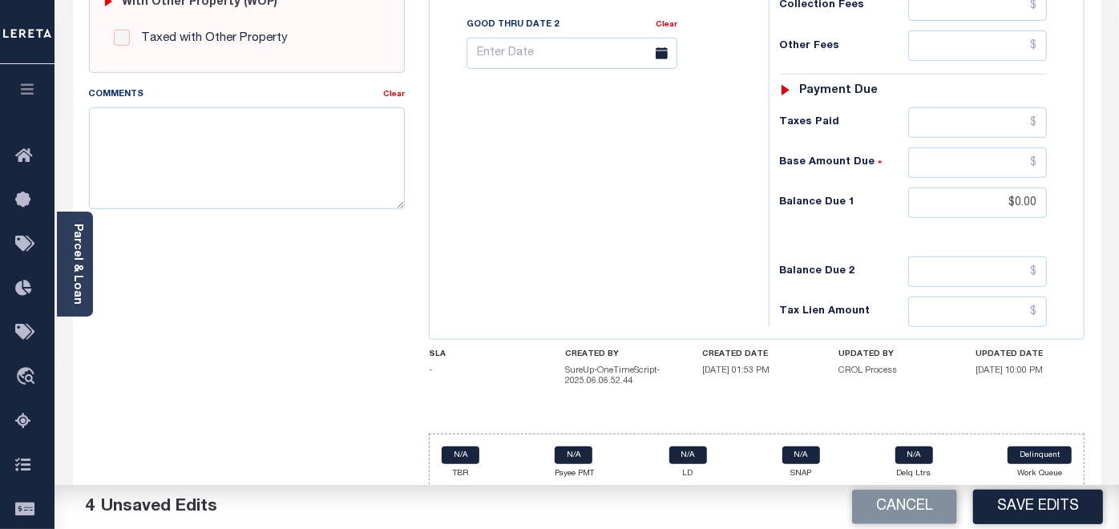
scroll to position [683, 0]
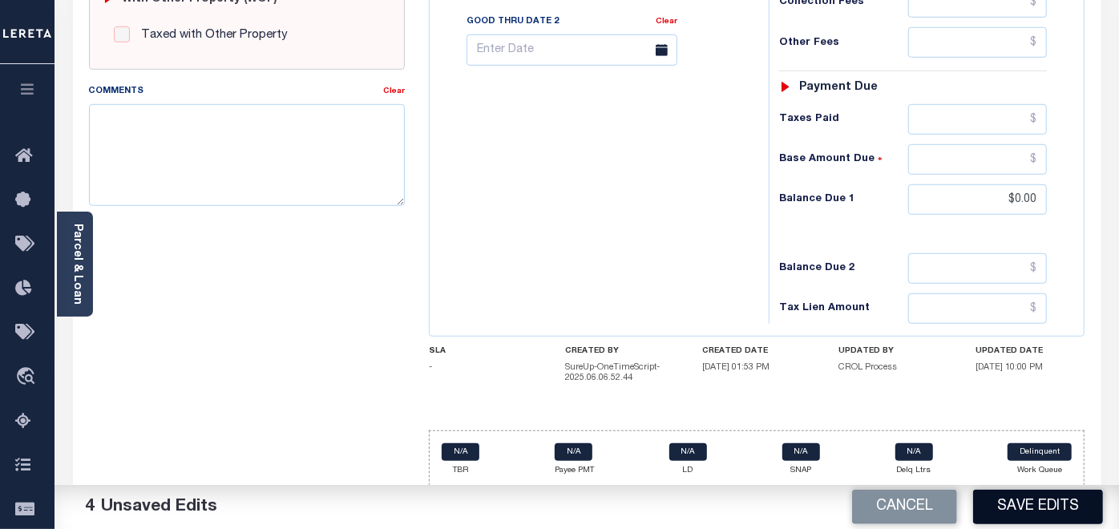
click at [1032, 510] on button "Save Edits" at bounding box center [1038, 507] width 130 height 34
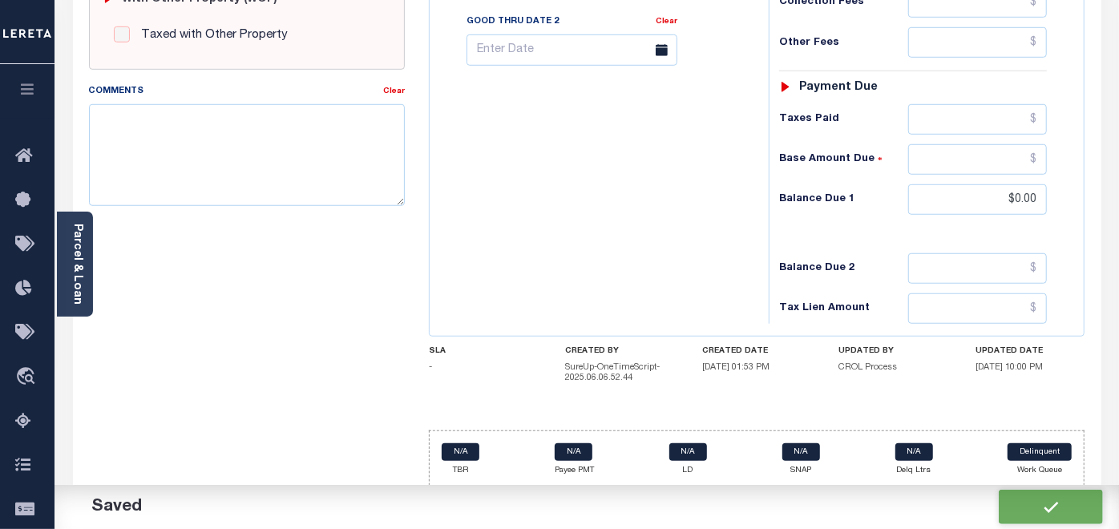
checkbox input "false"
type input "$0"
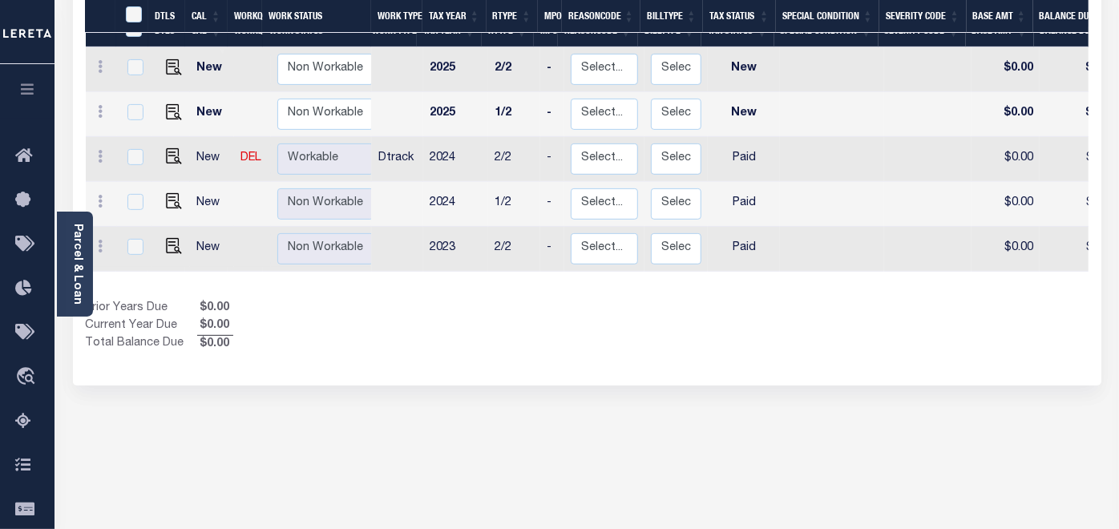
scroll to position [356, 0]
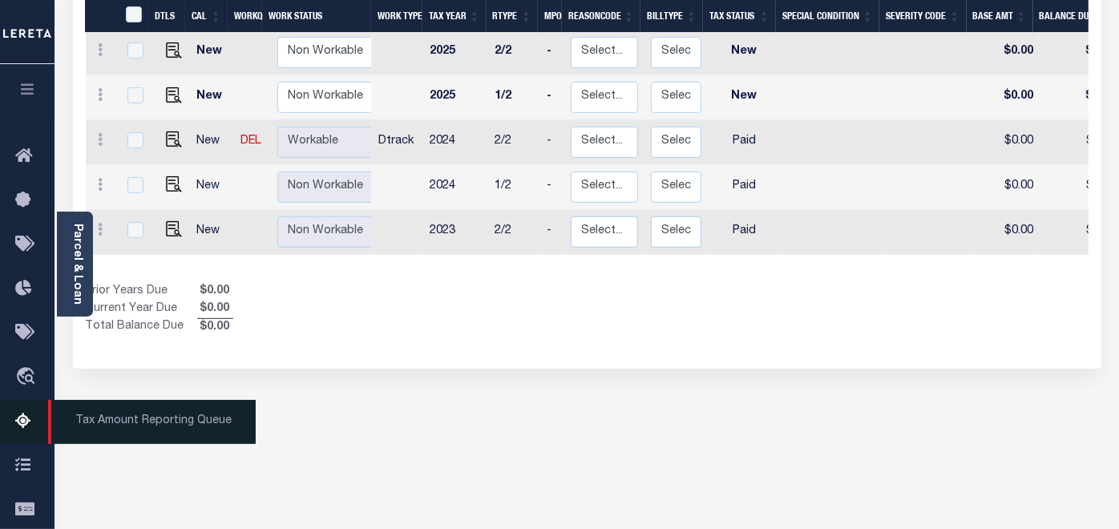
click at [20, 422] on icon at bounding box center [28, 422] width 26 height 20
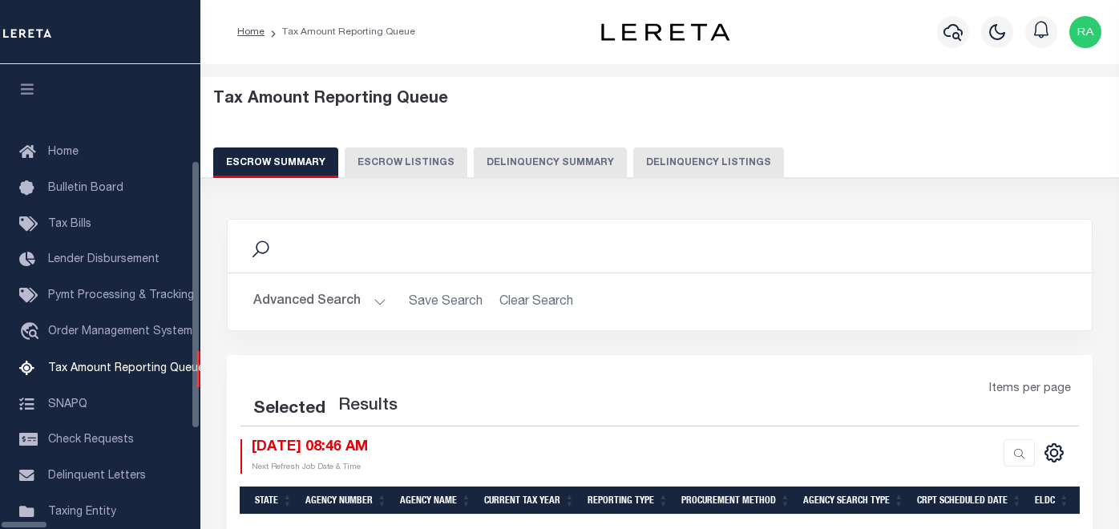
click at [663, 164] on button "Delinquency Listings" at bounding box center [708, 162] width 151 height 30
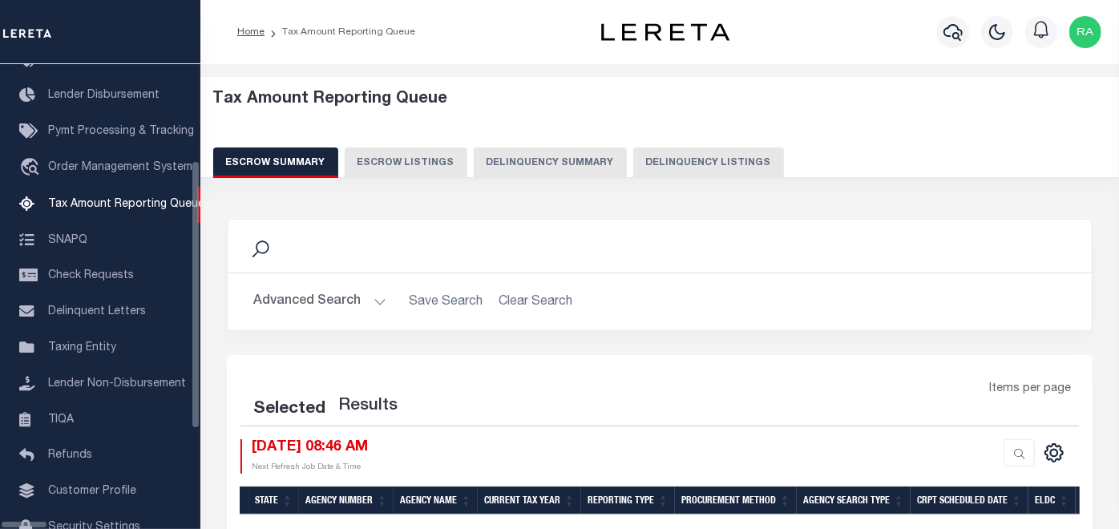
select select "100"
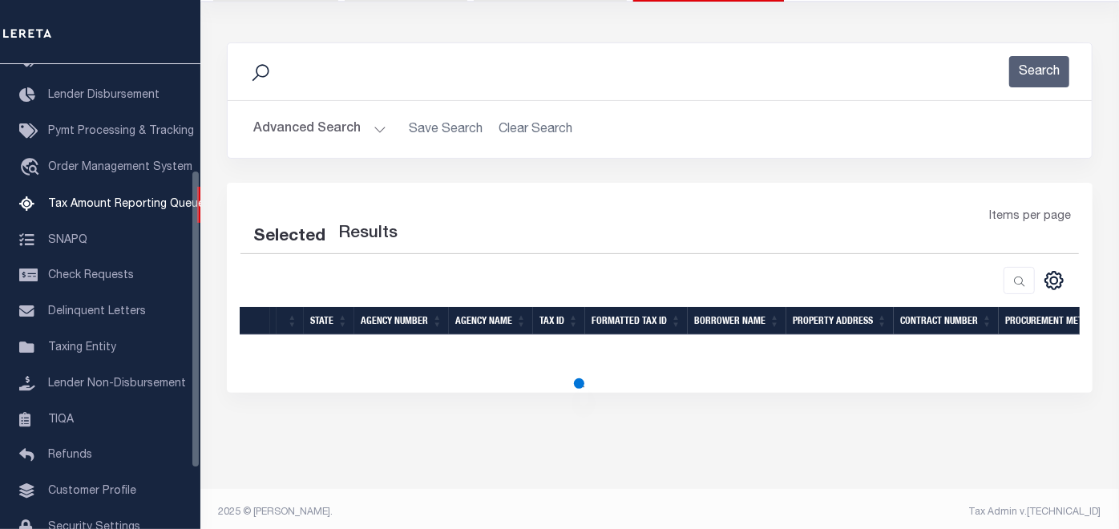
select select "100"
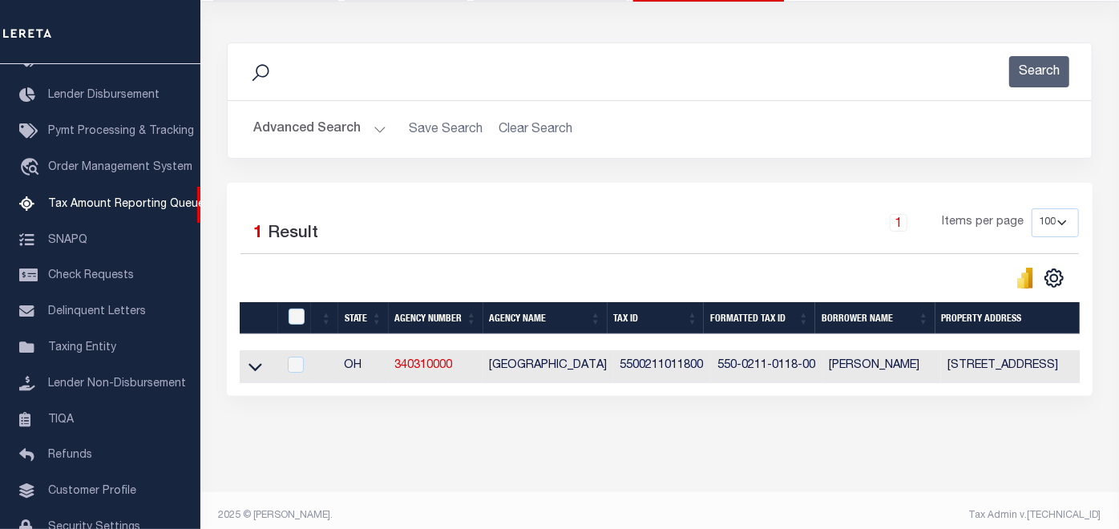
scroll to position [178, 0]
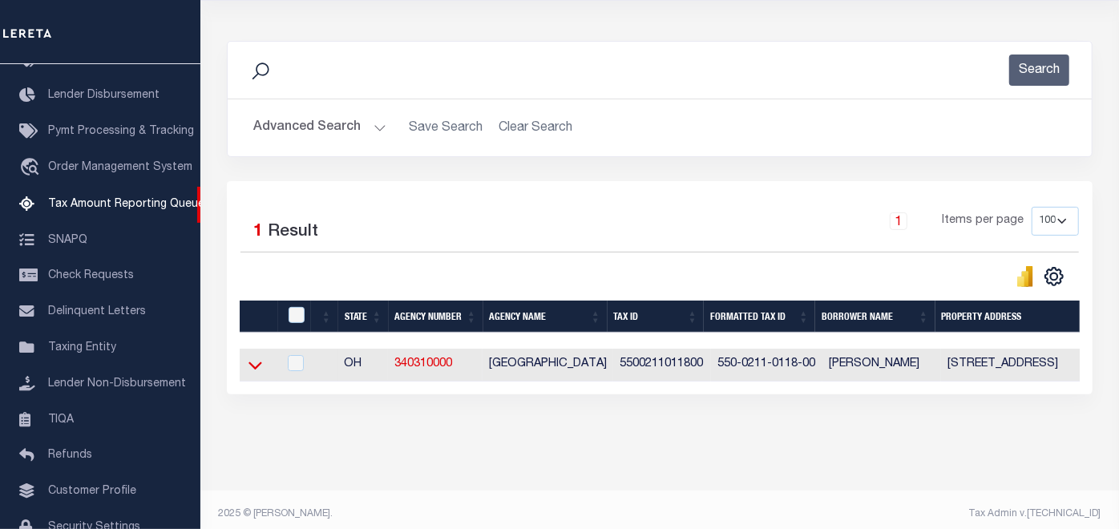
click at [254, 365] on icon at bounding box center [255, 365] width 14 height 17
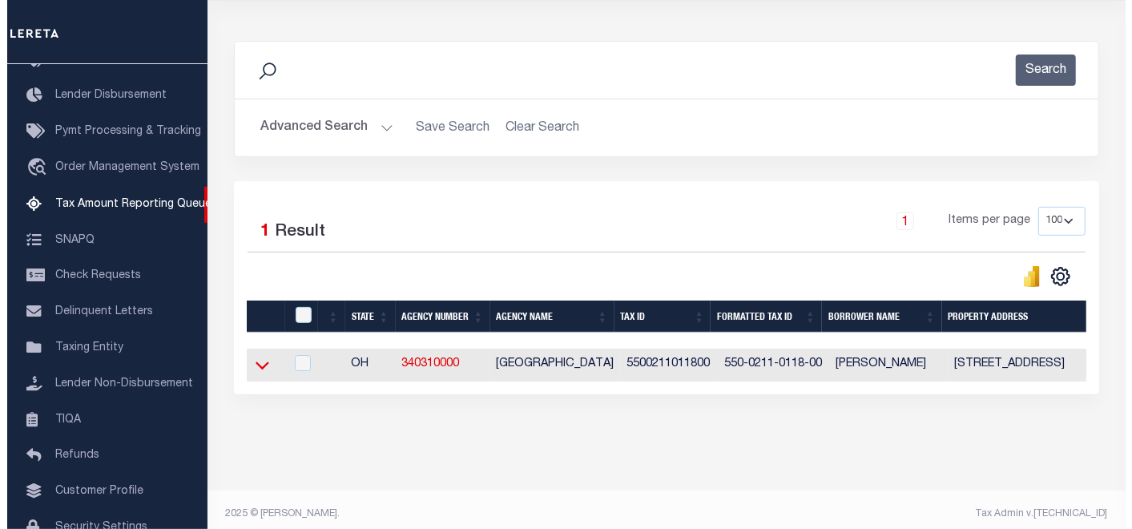
scroll to position [199, 0]
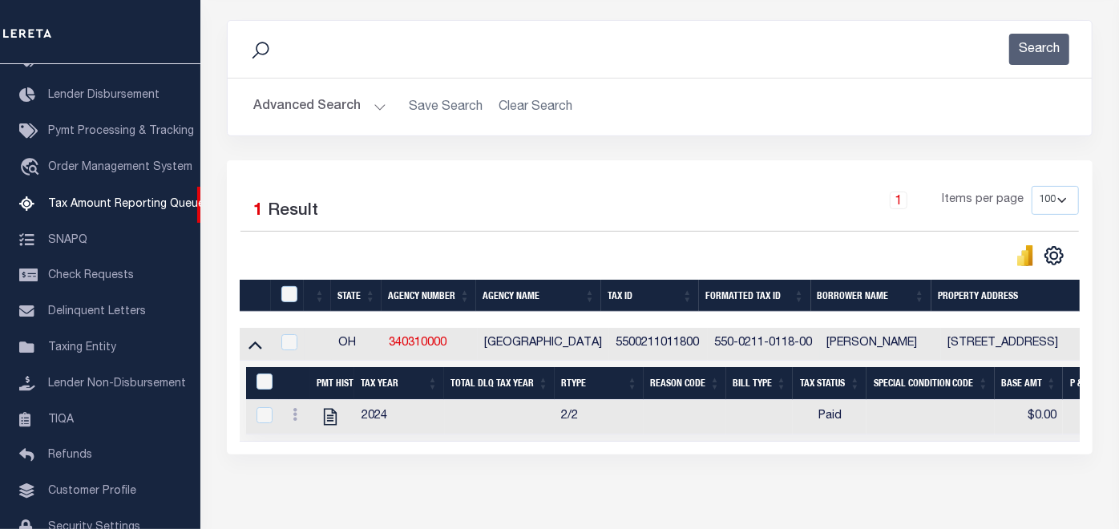
drag, startPoint x: 700, startPoint y: 341, endPoint x: 596, endPoint y: 344, distance: 104.2
copy tr "5500211011800"
click at [288, 291] on input "checkbox" at bounding box center [289, 294] width 16 height 16
checkbox input "true"
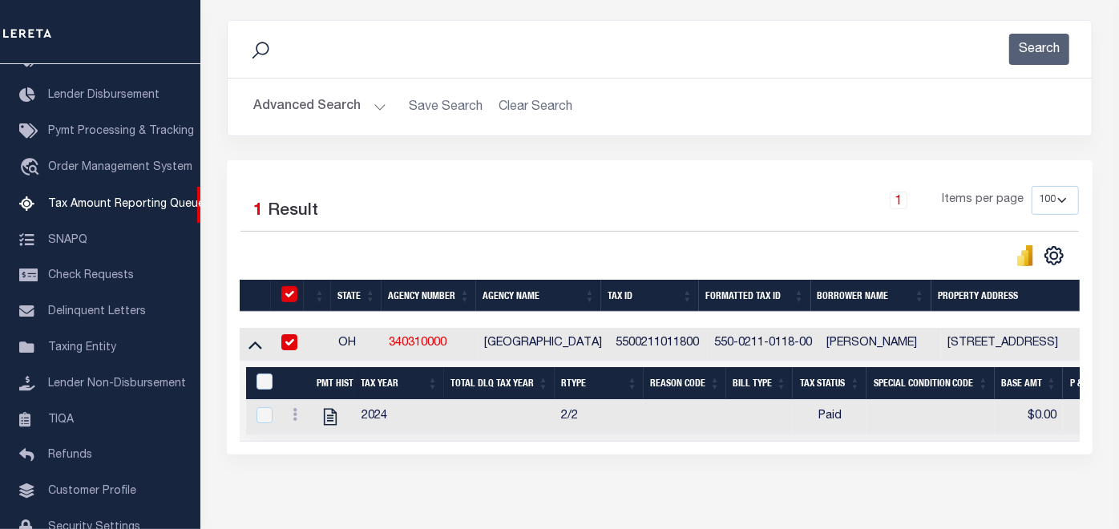
checkbox input "true"
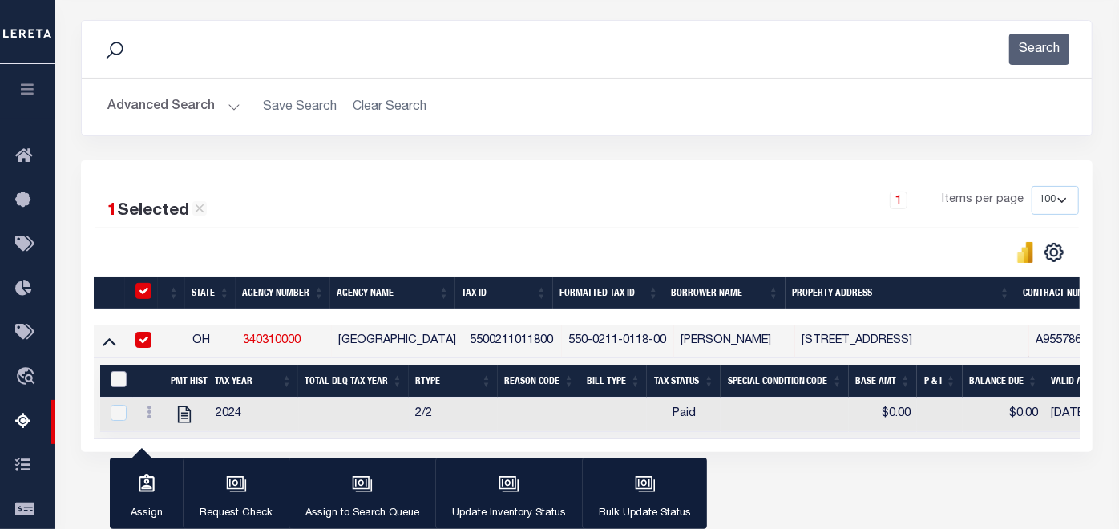
click at [117, 375] on input "&nbsp;" at bounding box center [119, 379] width 16 height 16
checkbox input "true"
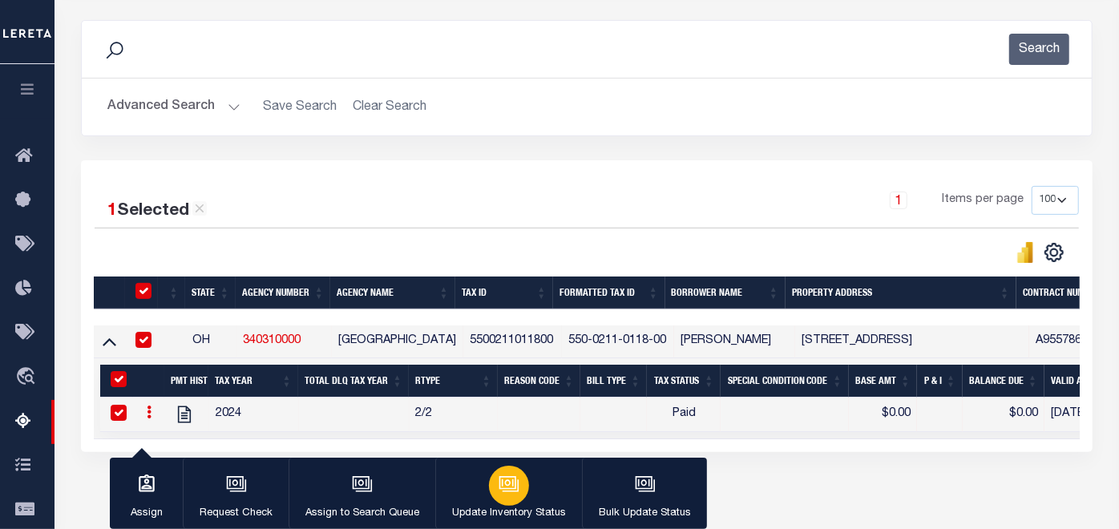
click at [519, 490] on div "button" at bounding box center [509, 486] width 40 height 40
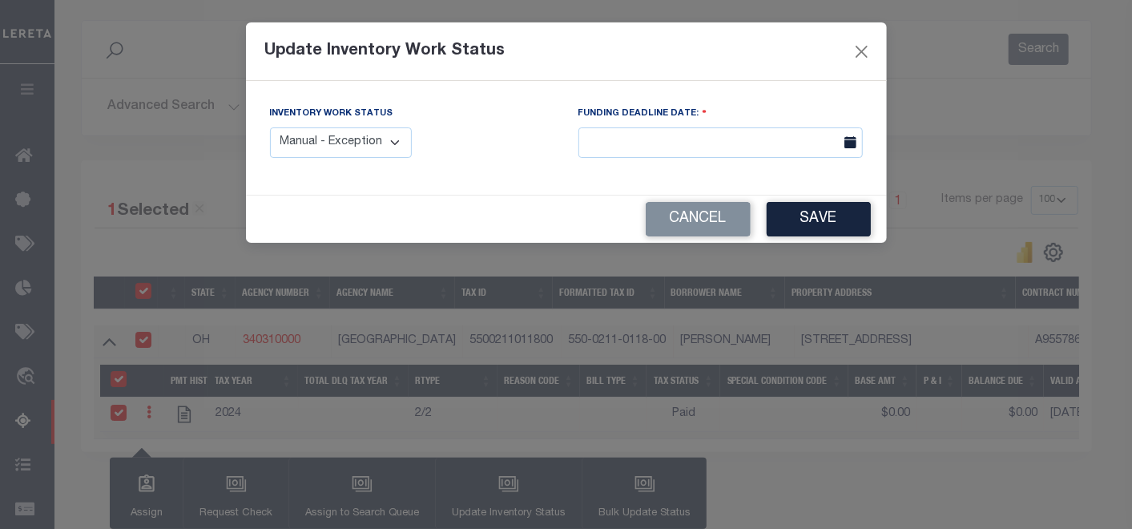
click at [389, 140] on select "Manual - Exception Pended - Awaiting Search Late Add Exception Completed" at bounding box center [341, 142] width 143 height 31
select select "4"
click at [270, 127] on select "Manual - Exception Pended - Awaiting Search Late Add Exception Completed" at bounding box center [341, 142] width 143 height 31
click at [820, 222] on button "Save" at bounding box center [819, 219] width 104 height 34
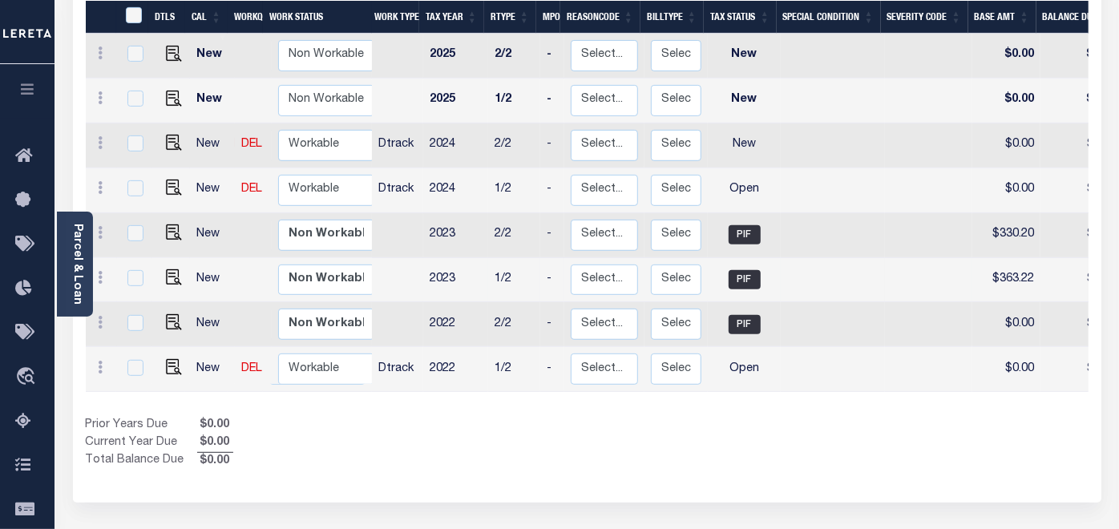
scroll to position [356, 0]
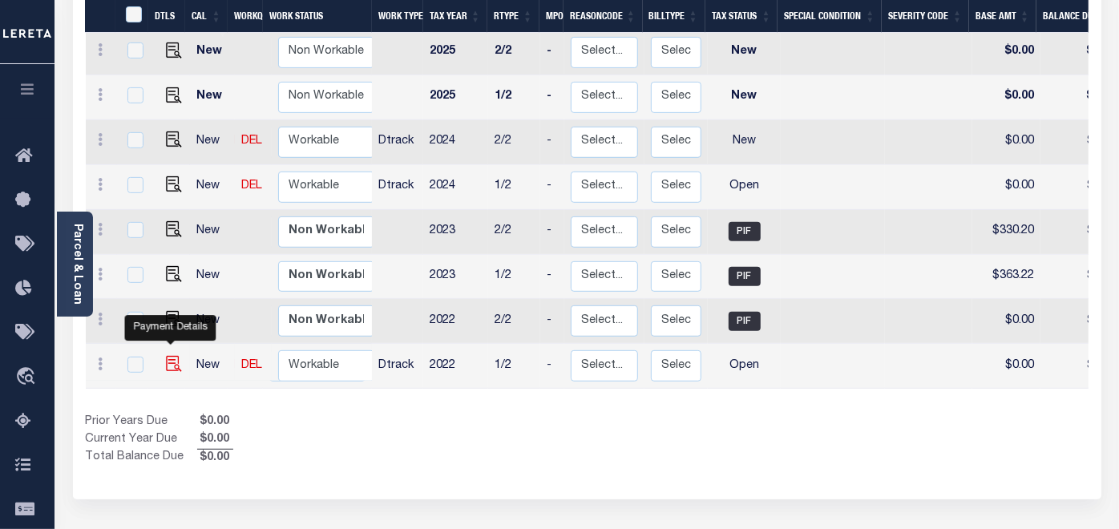
click at [169, 356] on img "" at bounding box center [174, 364] width 16 height 16
checkbox input "true"
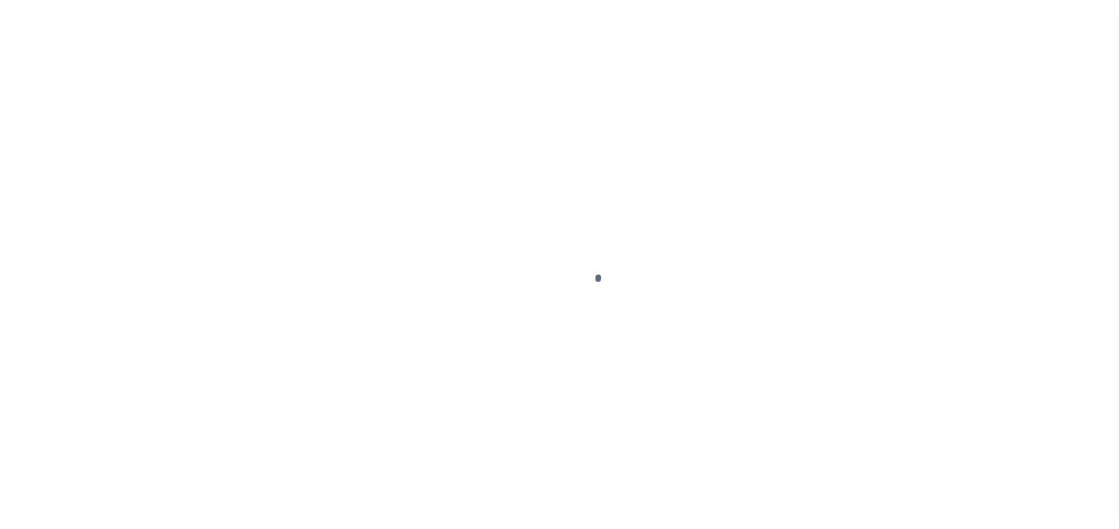
select select "OP2"
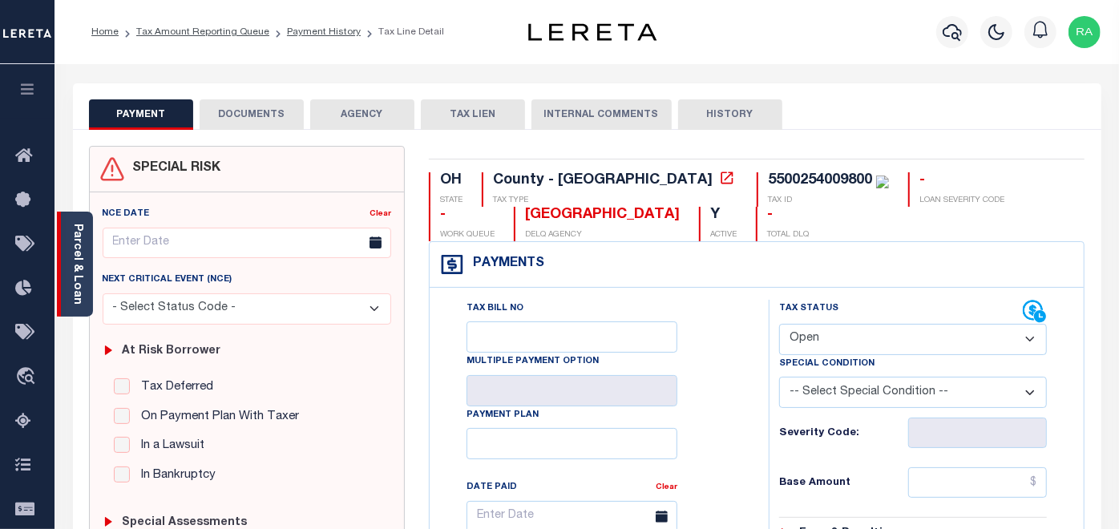
click at [76, 290] on link "Parcel & Loan" at bounding box center [76, 264] width 11 height 81
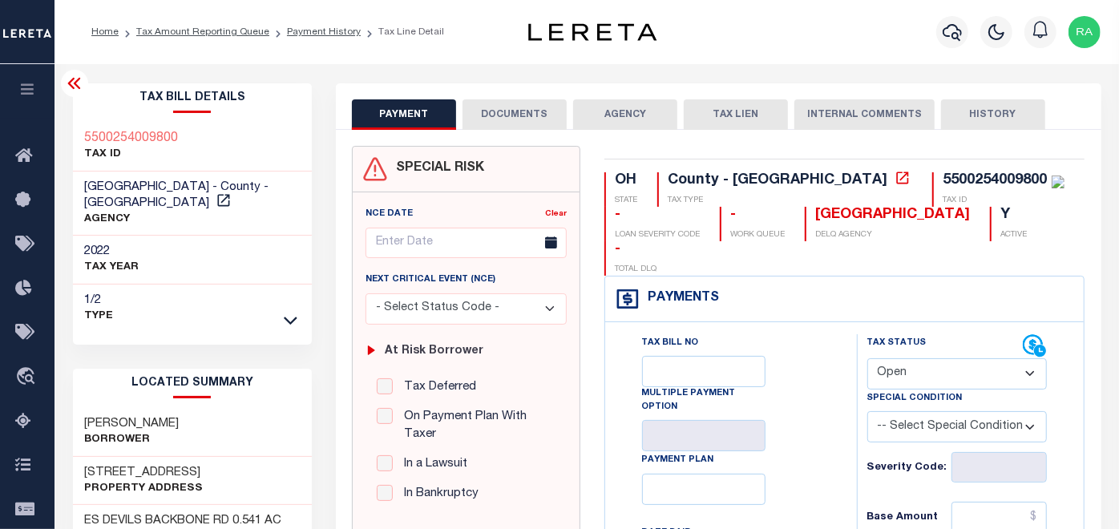
click at [529, 112] on button "DOCUMENTS" at bounding box center [514, 114] width 104 height 30
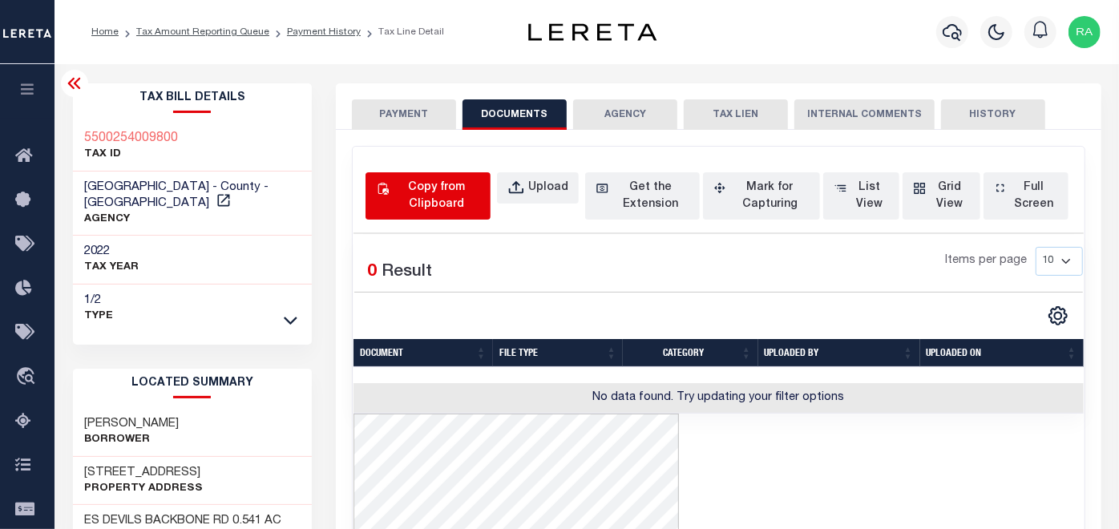
click at [432, 194] on div "Copy from Clipboard" at bounding box center [437, 196] width 88 height 34
select select "POP"
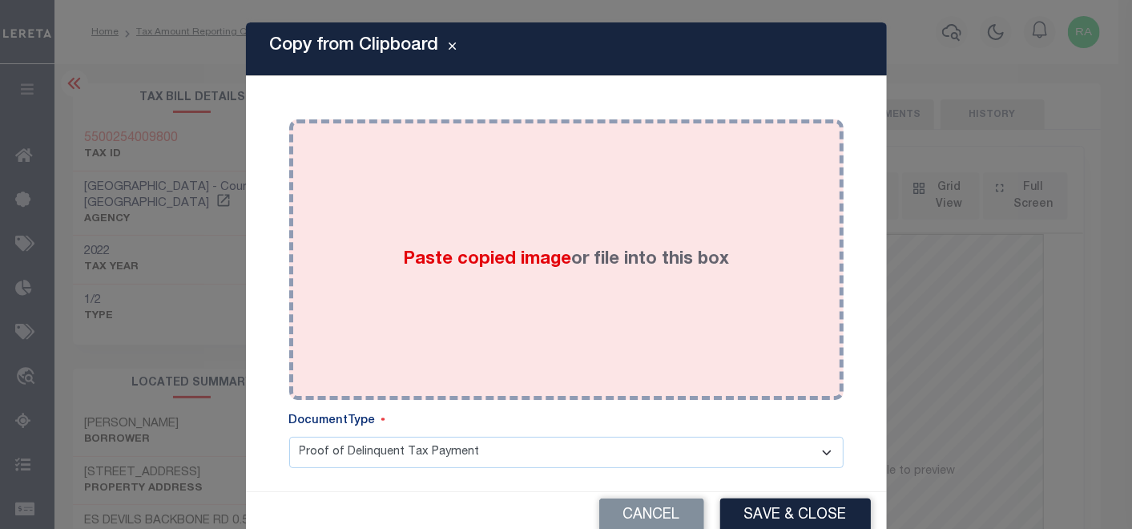
click at [526, 202] on div "Paste copied image or file into this box" at bounding box center [566, 259] width 530 height 256
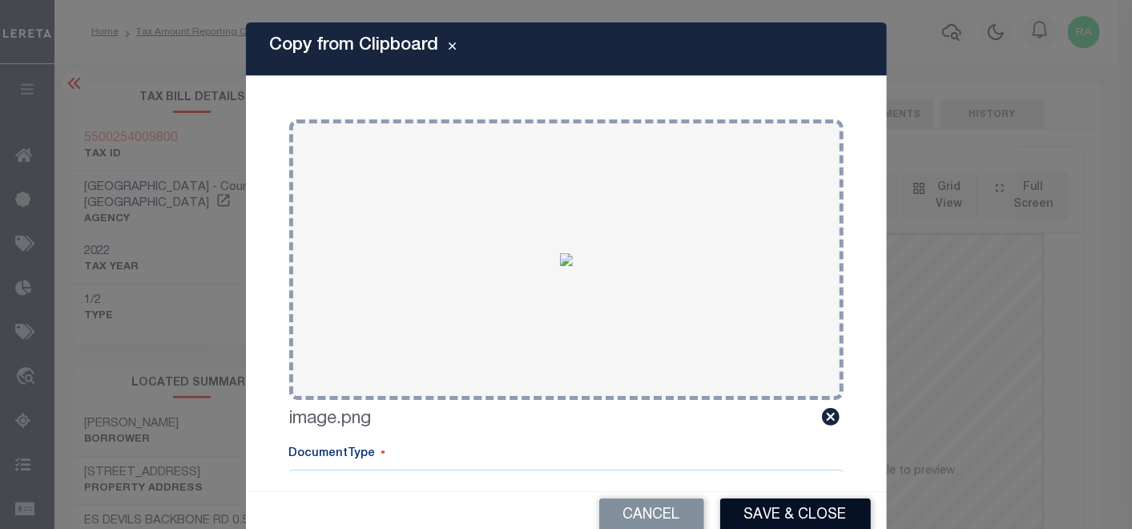
click at [771, 513] on button "Save & Close" at bounding box center [795, 515] width 151 height 34
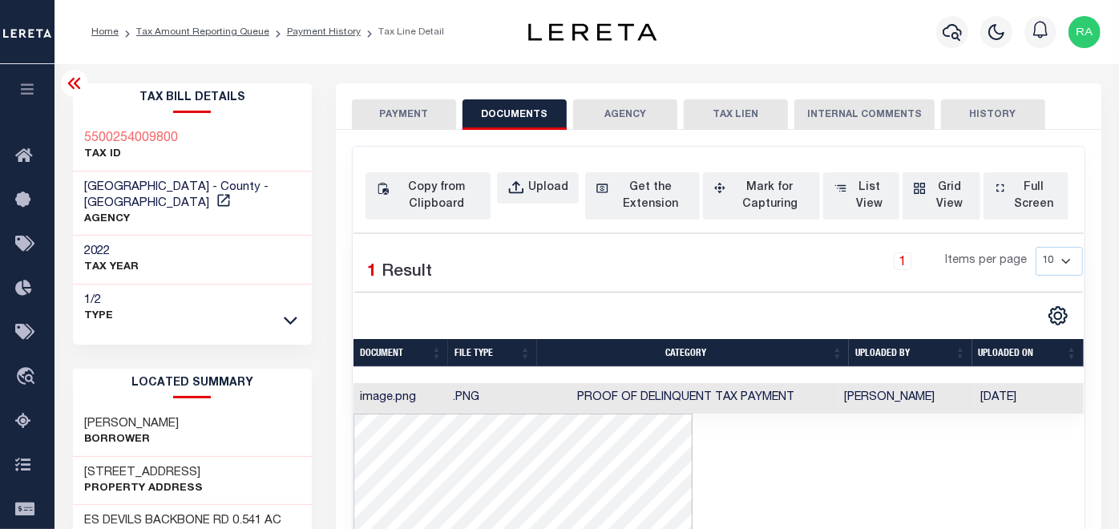
click at [408, 106] on button "PAYMENT" at bounding box center [404, 114] width 104 height 30
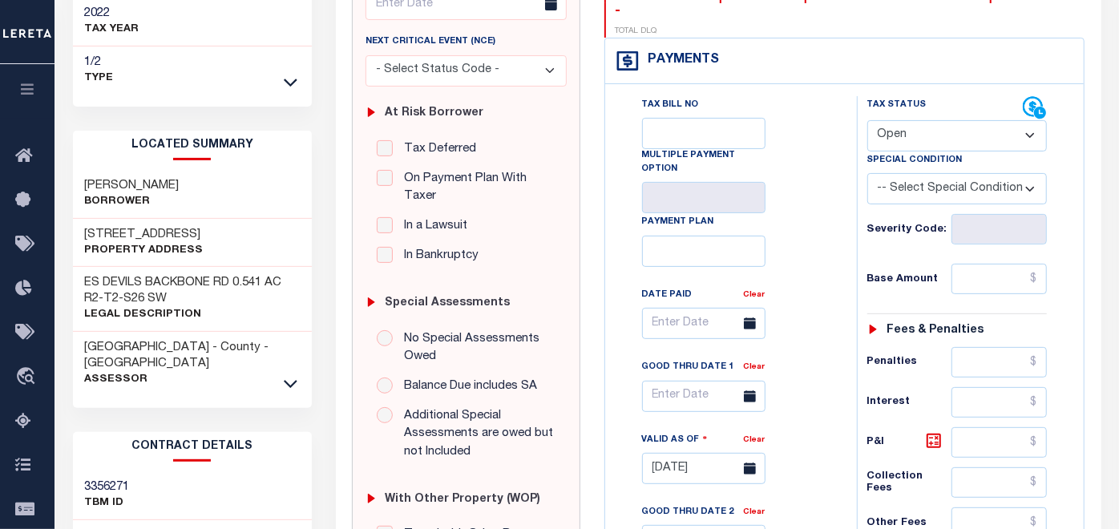
scroll to position [267, 0]
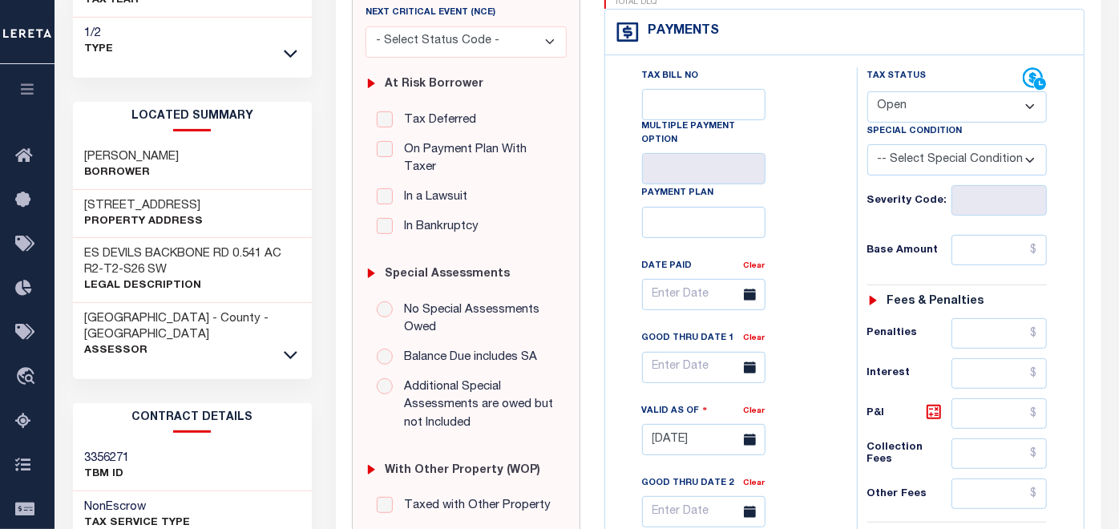
click at [913, 91] on select "- Select Status Code - Open Due/Unpaid Paid Incomplete No Tax Due Internal Refu…" at bounding box center [957, 106] width 180 height 31
select select "PYD"
click at [867, 91] on select "- Select Status Code - Open Due/Unpaid Paid Incomplete No Tax Due Internal Refu…" at bounding box center [957, 106] width 180 height 31
type input "[DATE]"
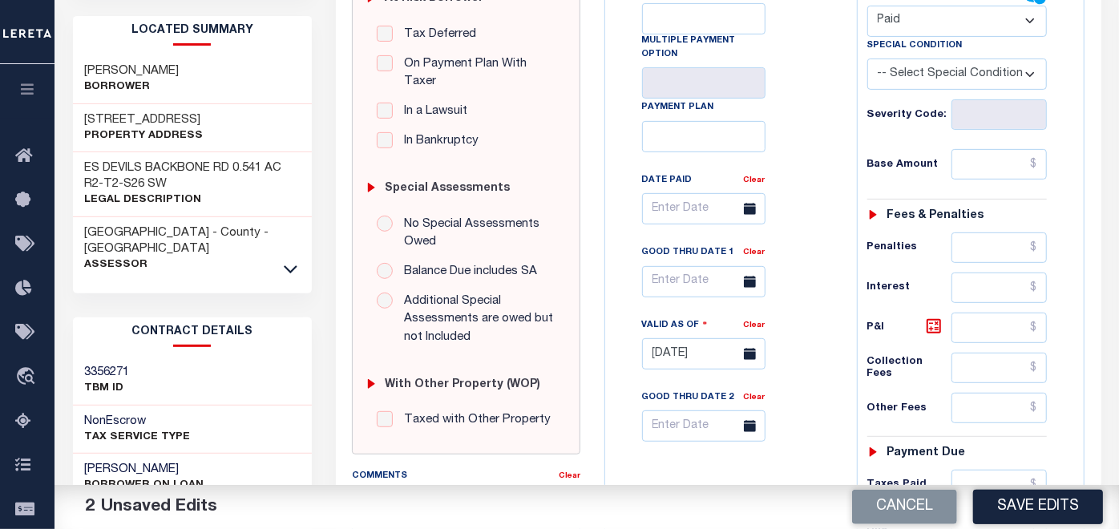
scroll to position [356, 0]
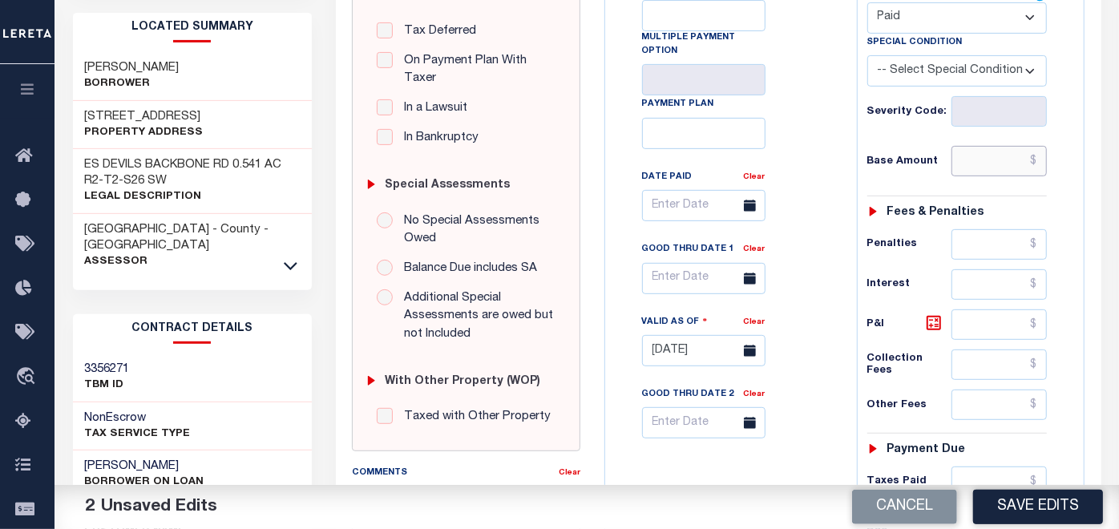
click at [986, 146] on input "text" at bounding box center [998, 161] width 95 height 30
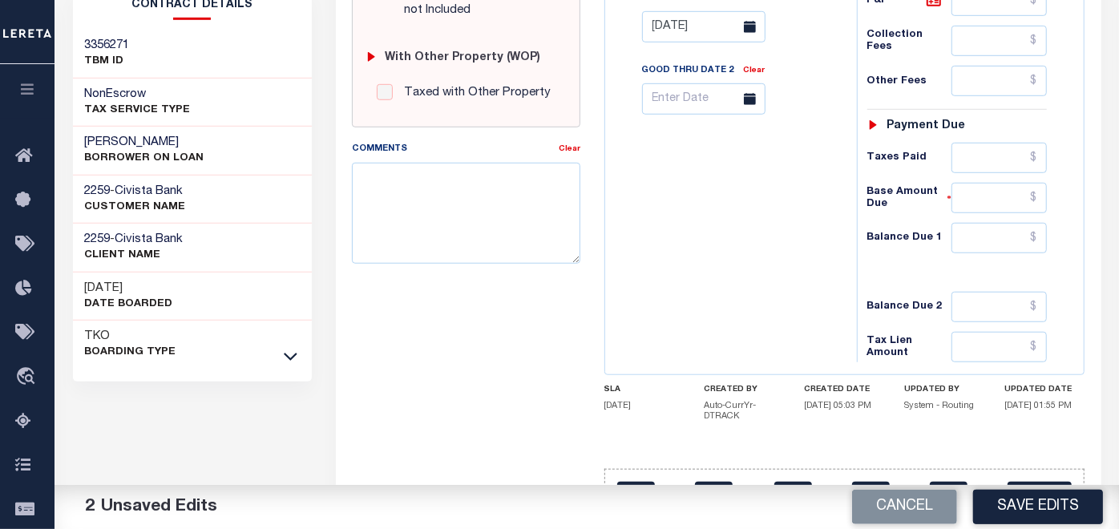
scroll to position [683, 0]
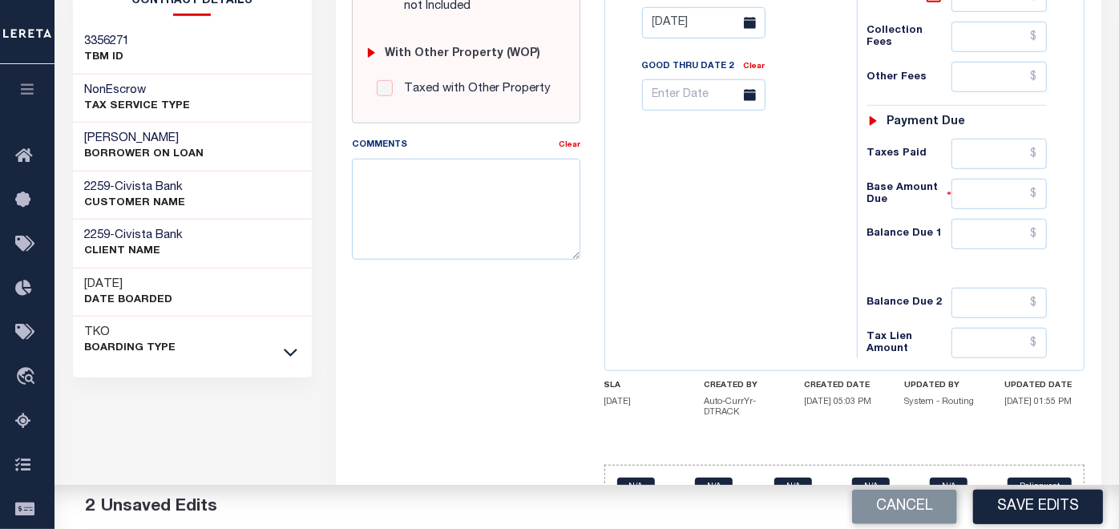
type input "$0.00"
click at [979, 219] on input "text" at bounding box center [998, 234] width 95 height 30
type input "$0.00"
click at [1046, 503] on button "Save Edits" at bounding box center [1038, 507] width 130 height 34
checkbox input "false"
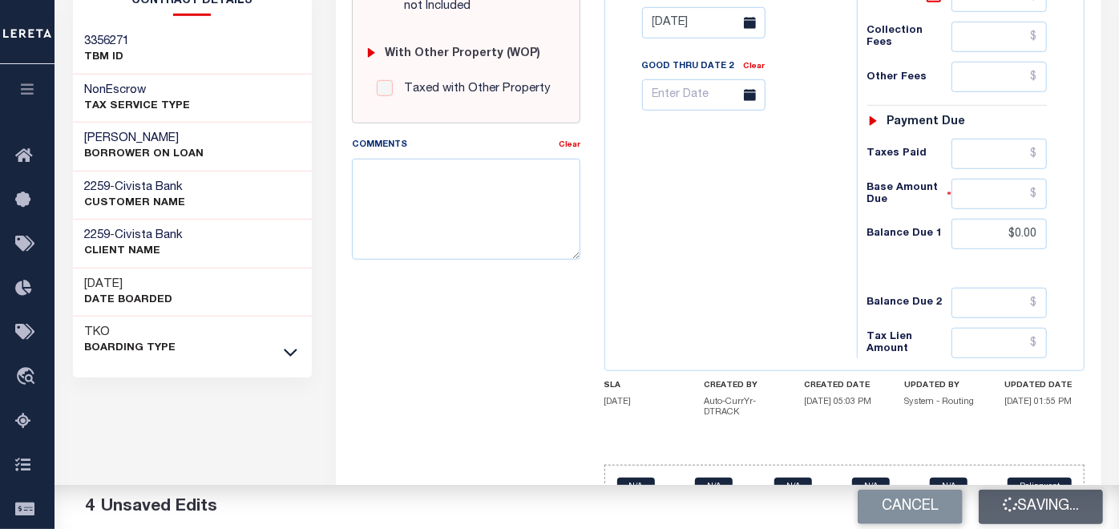
checkbox input "false"
type input "$0"
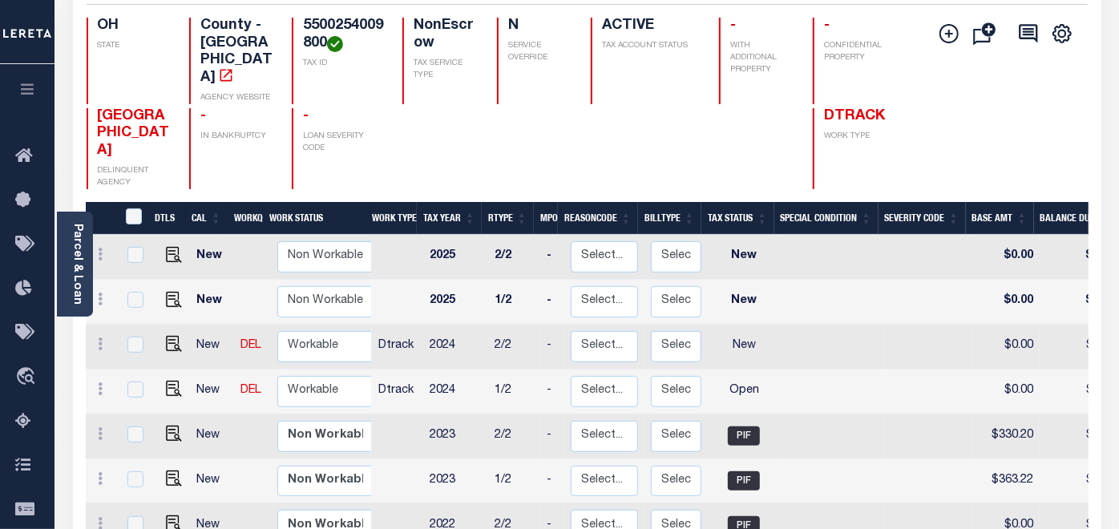
scroll to position [267, 0]
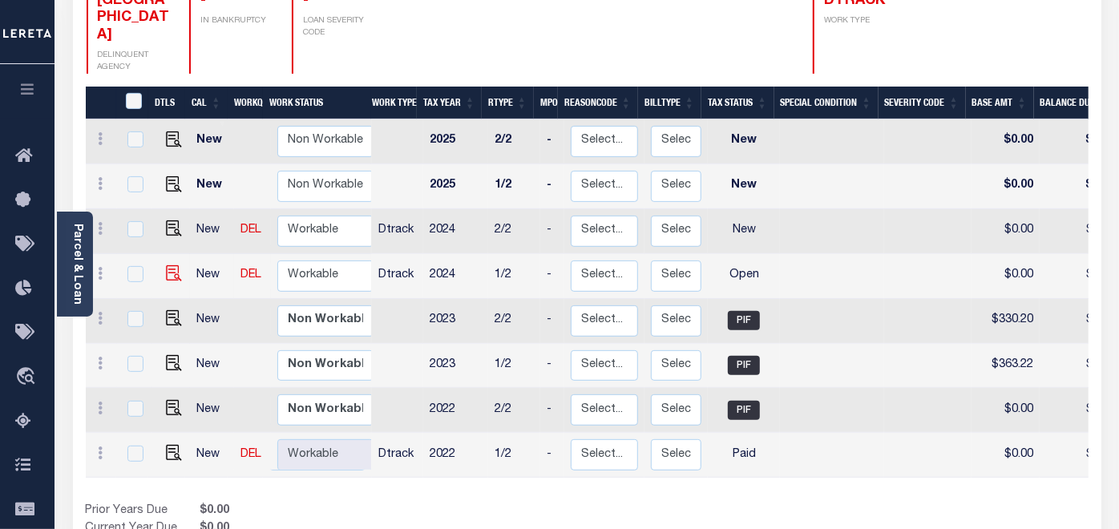
click at [166, 265] on img at bounding box center [174, 273] width 16 height 16
checkbox input "true"
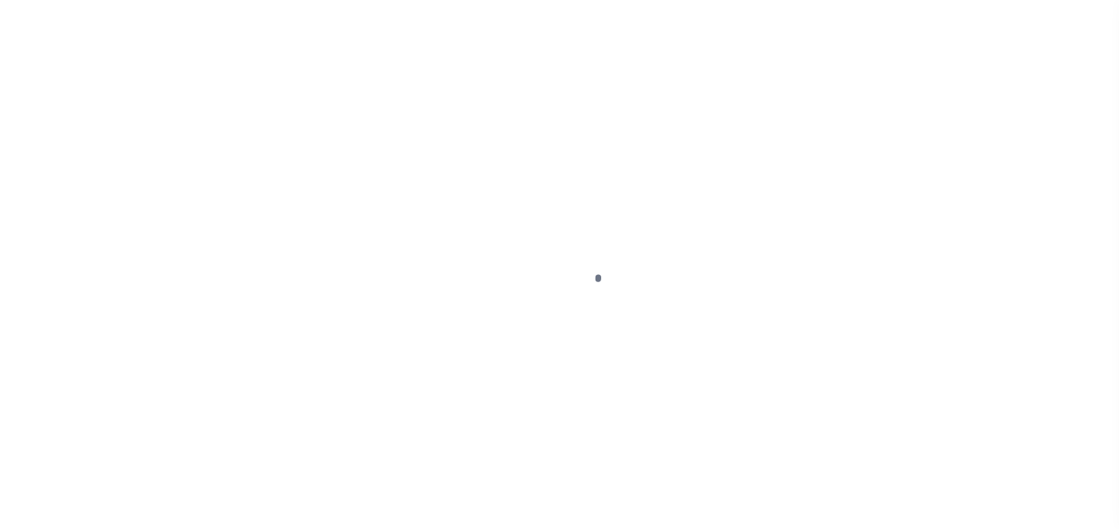
select select "OP2"
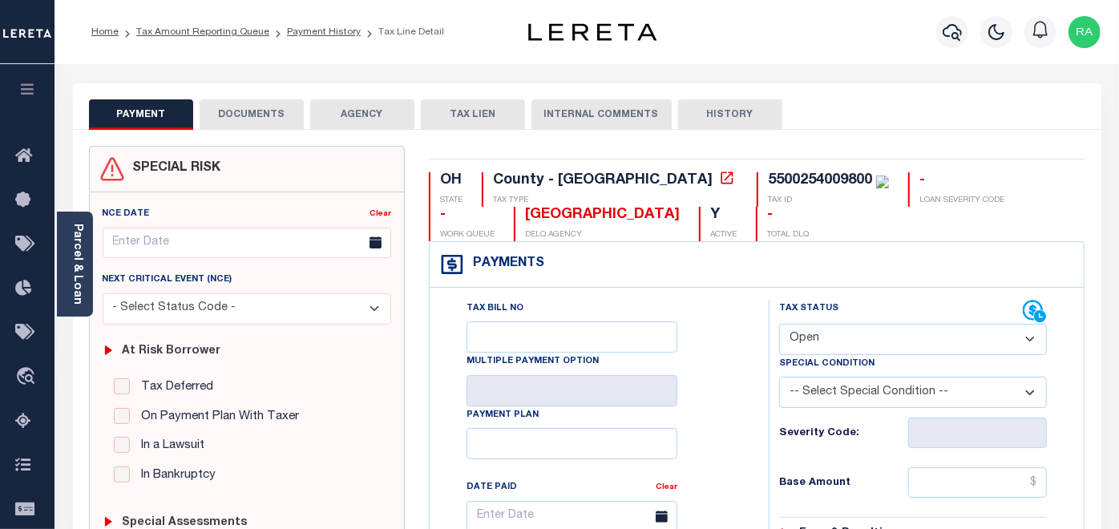
click at [256, 126] on button "DOCUMENTS" at bounding box center [252, 114] width 104 height 30
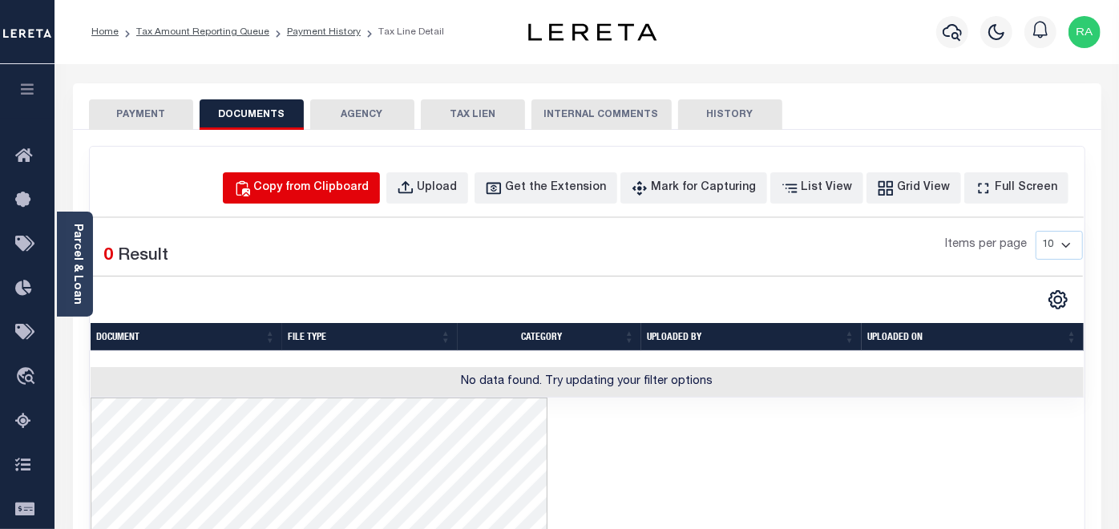
click at [361, 192] on div "Copy from Clipboard" at bounding box center [311, 188] width 115 height 18
select select "POP"
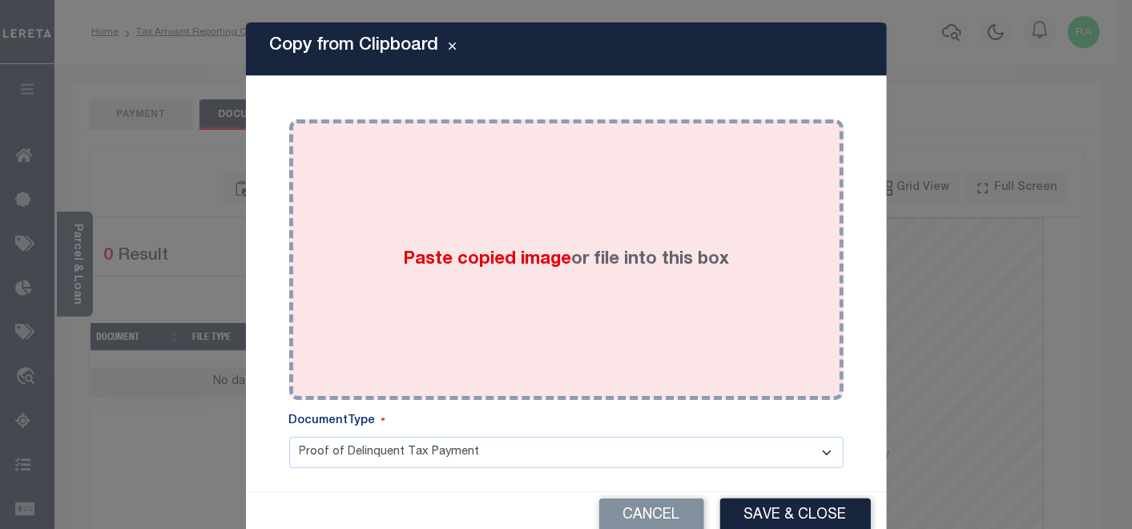
click at [393, 202] on div "Paste copied image or file into this box" at bounding box center [566, 259] width 530 height 256
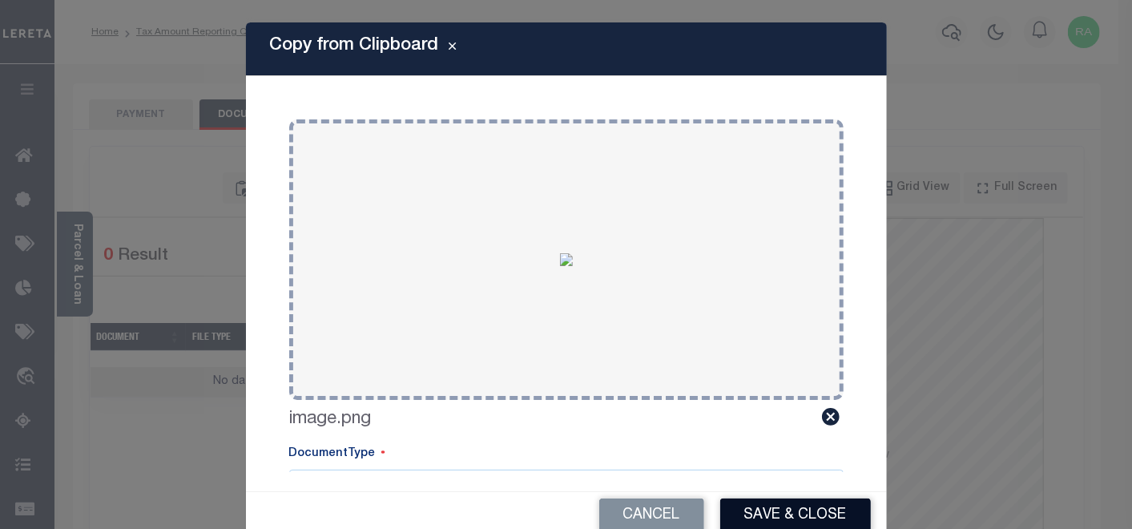
click at [792, 504] on button "Save & Close" at bounding box center [795, 515] width 151 height 34
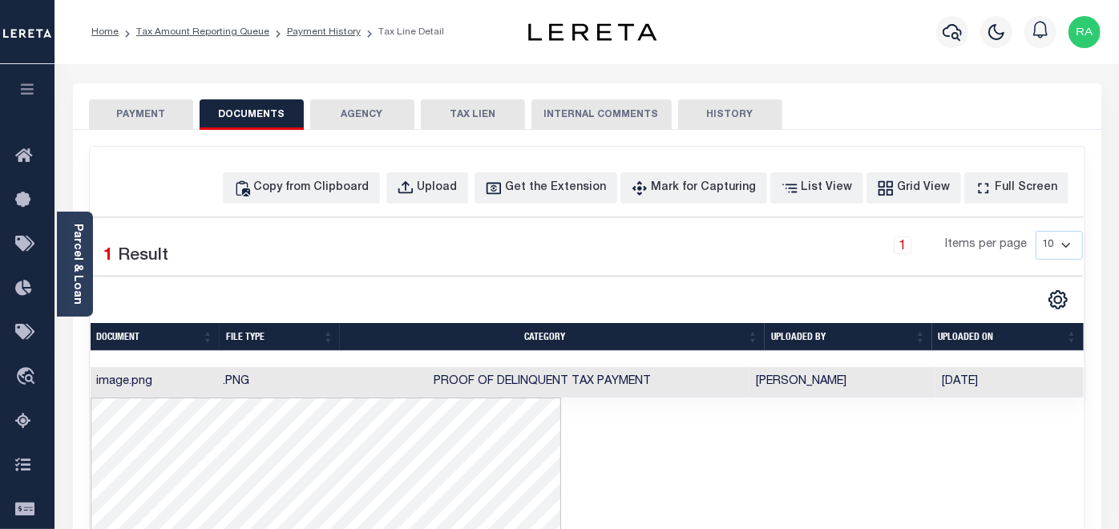
click at [142, 114] on button "PAYMENT" at bounding box center [141, 114] width 104 height 30
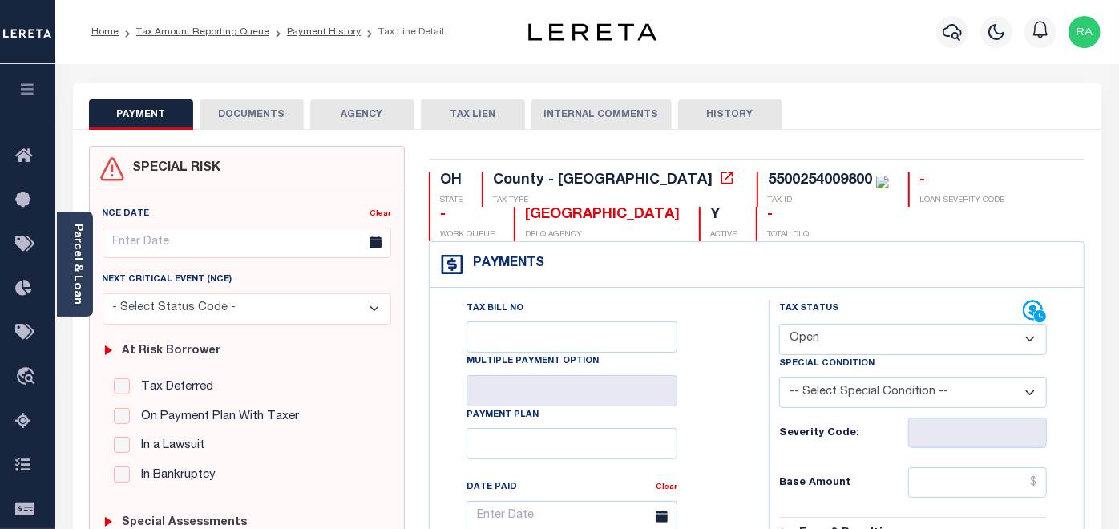
scroll to position [178, 0]
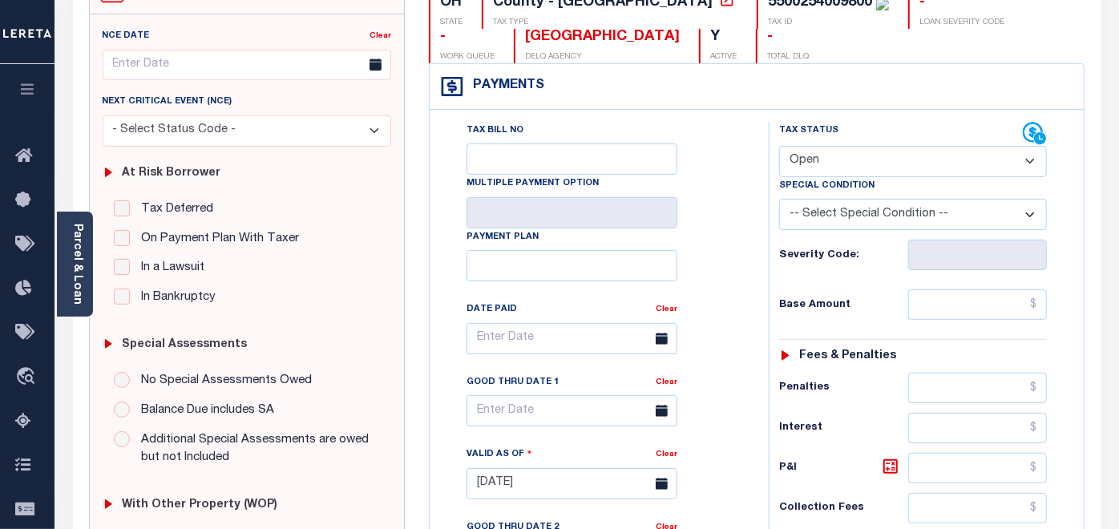
click at [841, 164] on select "- Select Status Code - Open Due/Unpaid Paid Incomplete No Tax Due Internal Refu…" at bounding box center [913, 161] width 268 height 31
select select "PYD"
click at [779, 146] on select "- Select Status Code - Open Due/Unpaid Paid Incomplete No Tax Due Internal Refu…" at bounding box center [913, 161] width 268 height 31
type input "[DATE]"
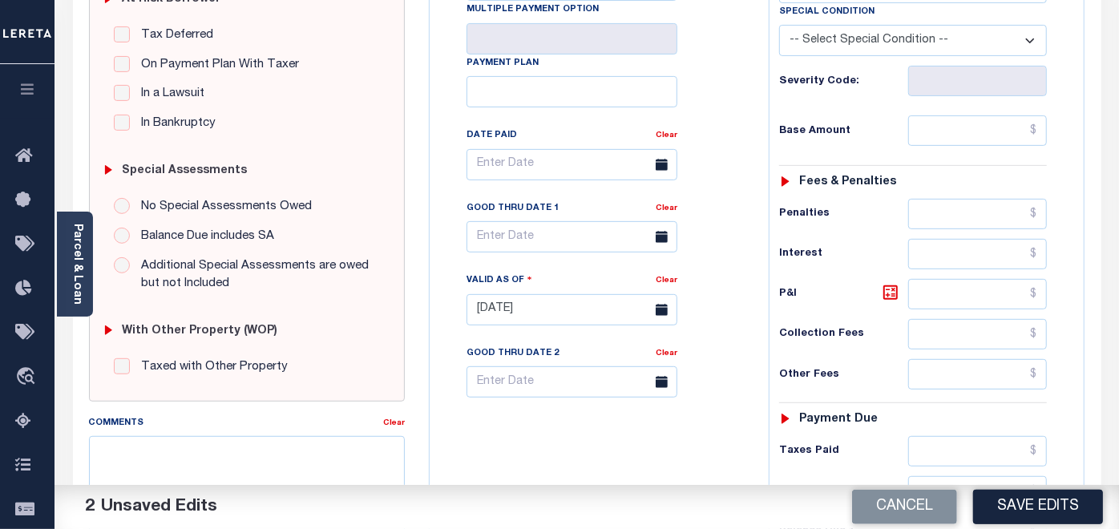
scroll to position [356, 0]
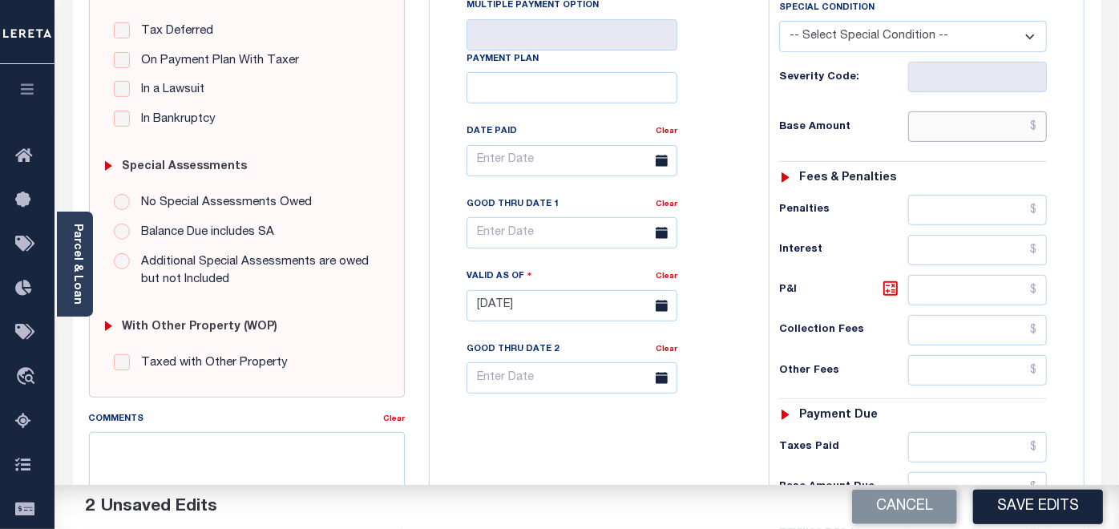
click at [945, 128] on input "text" at bounding box center [977, 126] width 139 height 30
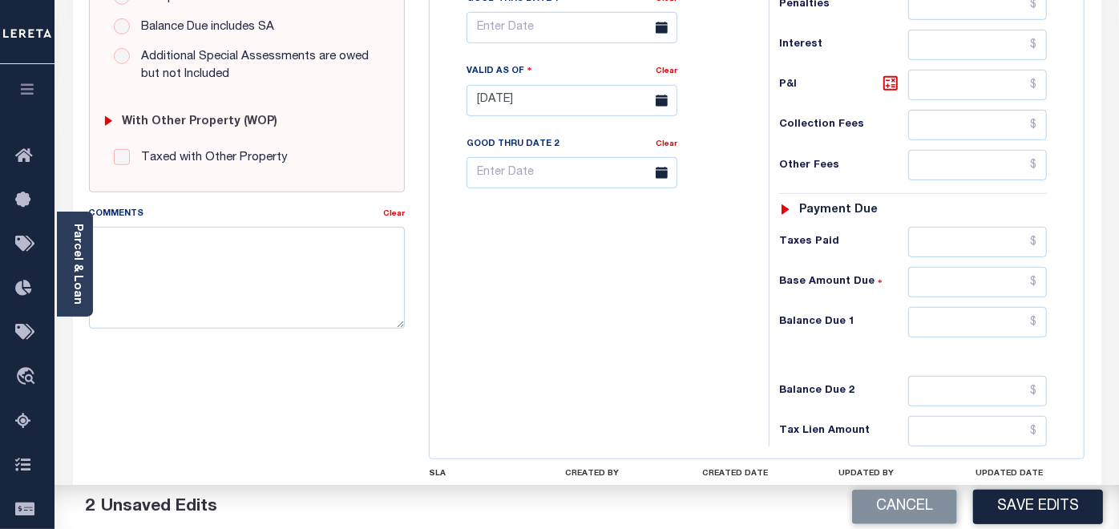
scroll to position [673, 0]
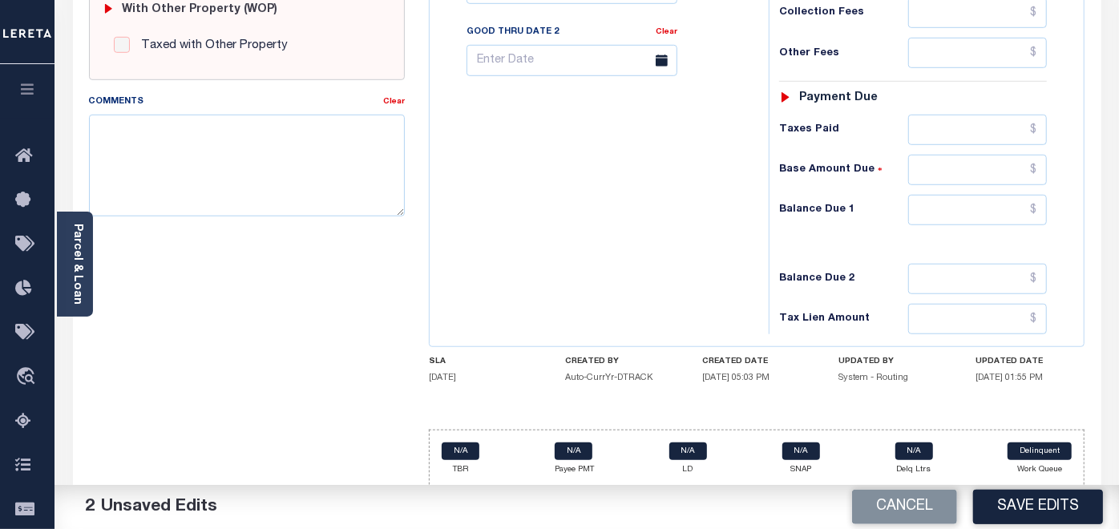
type input "$0.00"
click at [947, 210] on input "text" at bounding box center [977, 210] width 139 height 30
type input "$0.00"
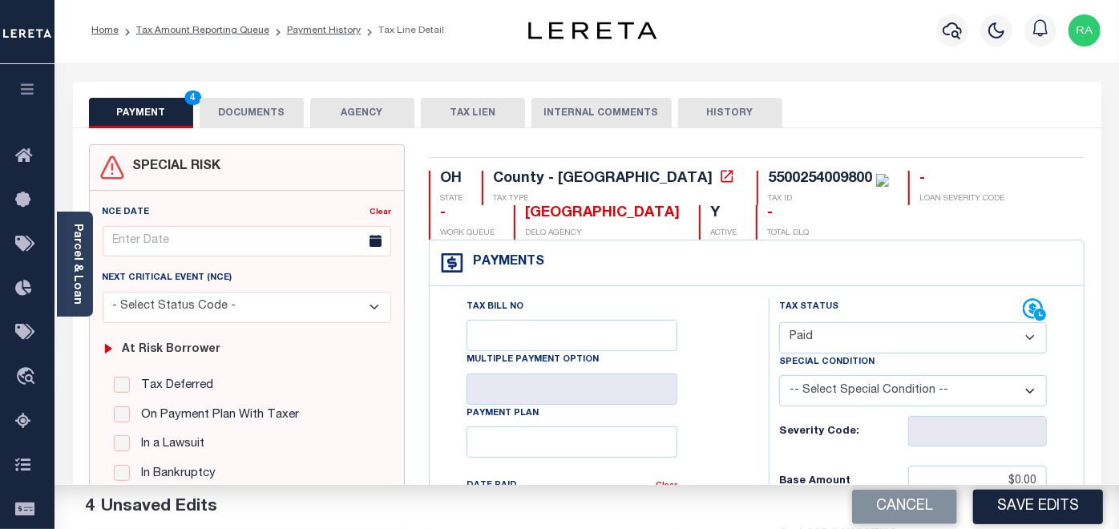
scroll to position [0, 0]
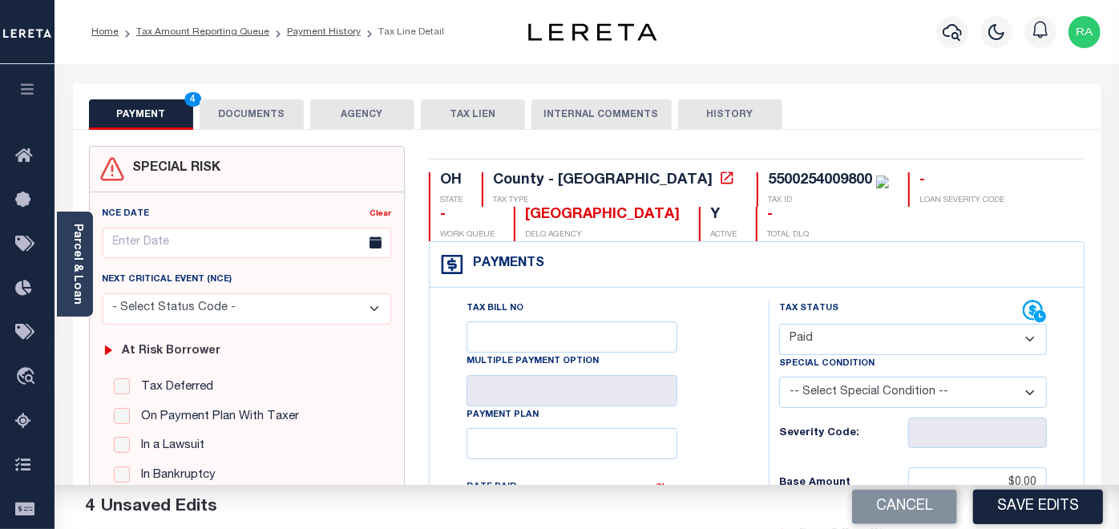
click at [268, 118] on button "DOCUMENTS" at bounding box center [252, 114] width 104 height 30
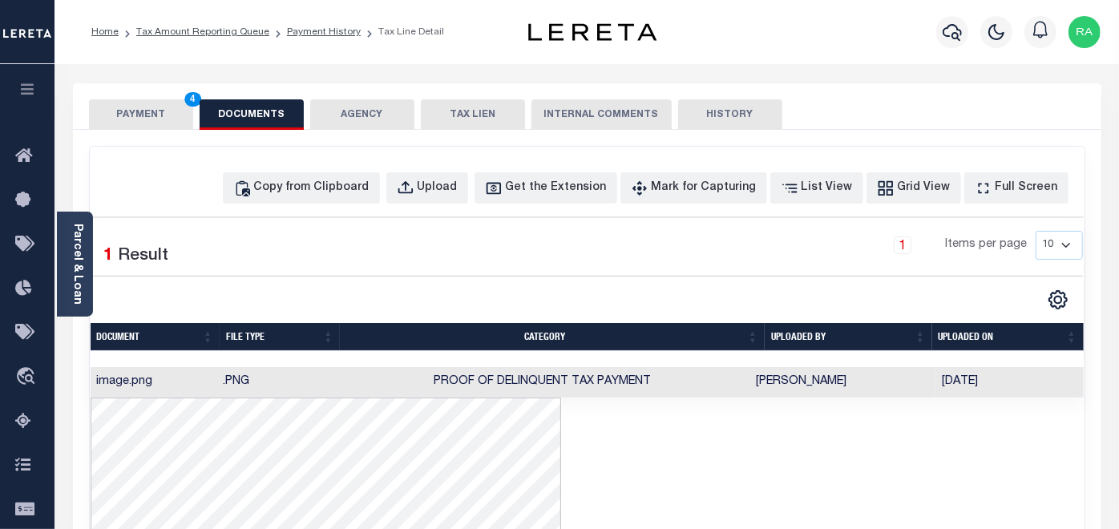
click at [139, 119] on button "PAYMENT 4" at bounding box center [141, 114] width 104 height 30
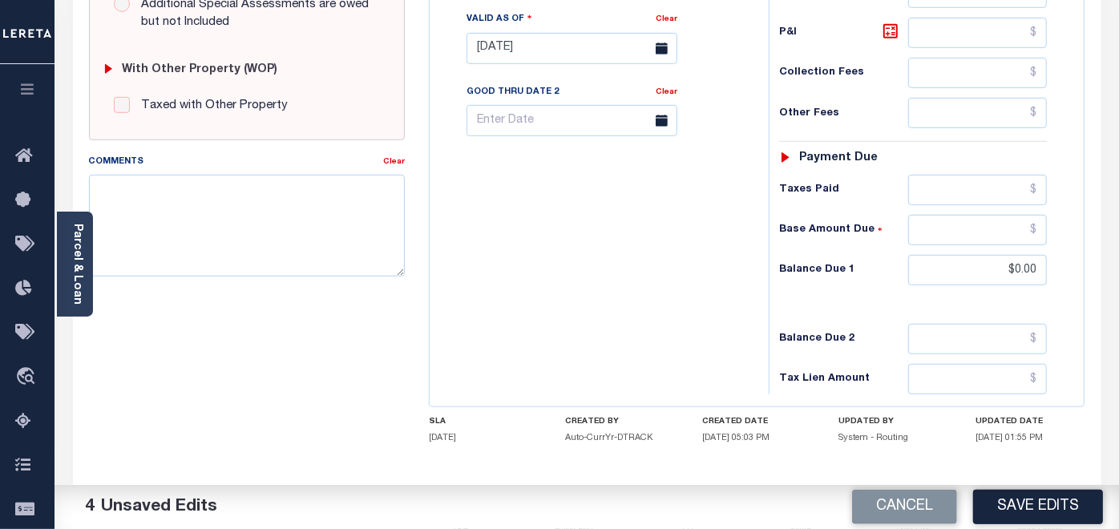
scroll to position [673, 0]
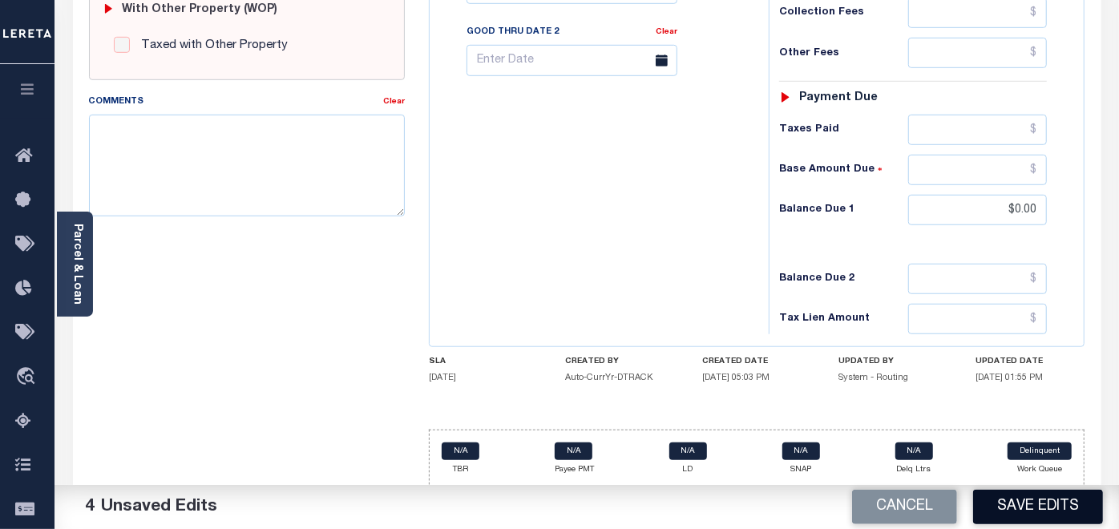
click at [1054, 501] on button "Save Edits" at bounding box center [1038, 507] width 130 height 34
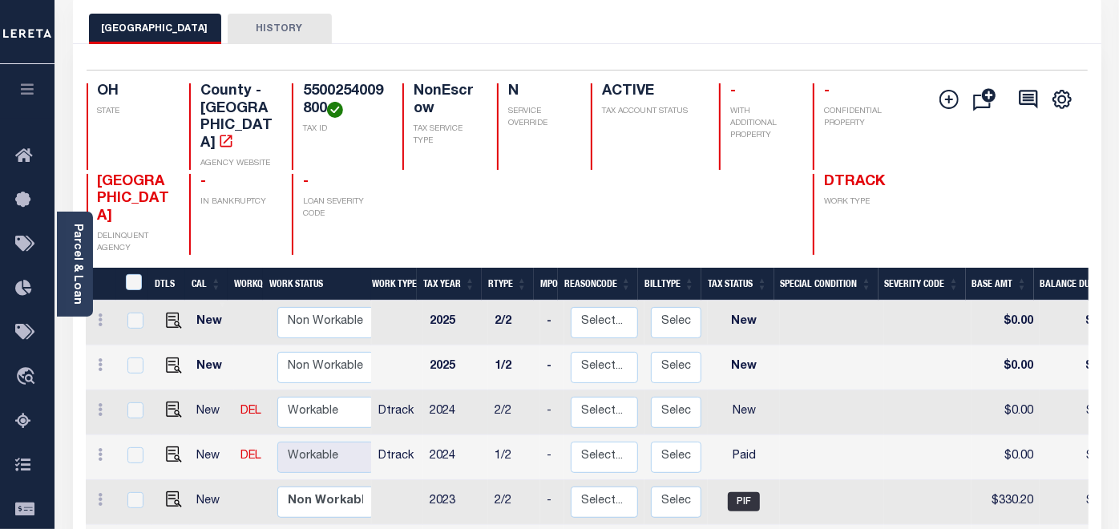
scroll to position [89, 0]
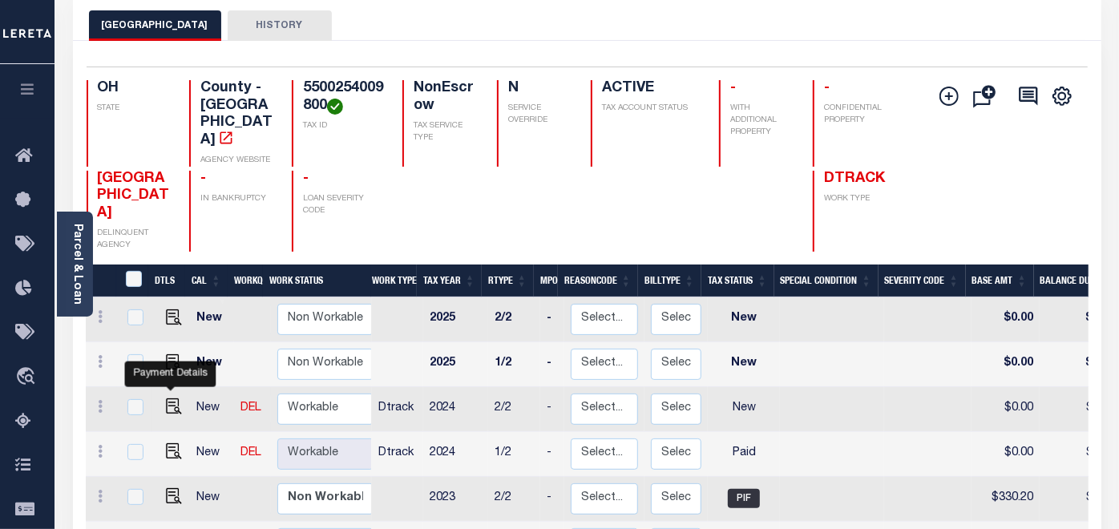
click at [169, 398] on img "" at bounding box center [174, 406] width 16 height 16
checkbox input "true"
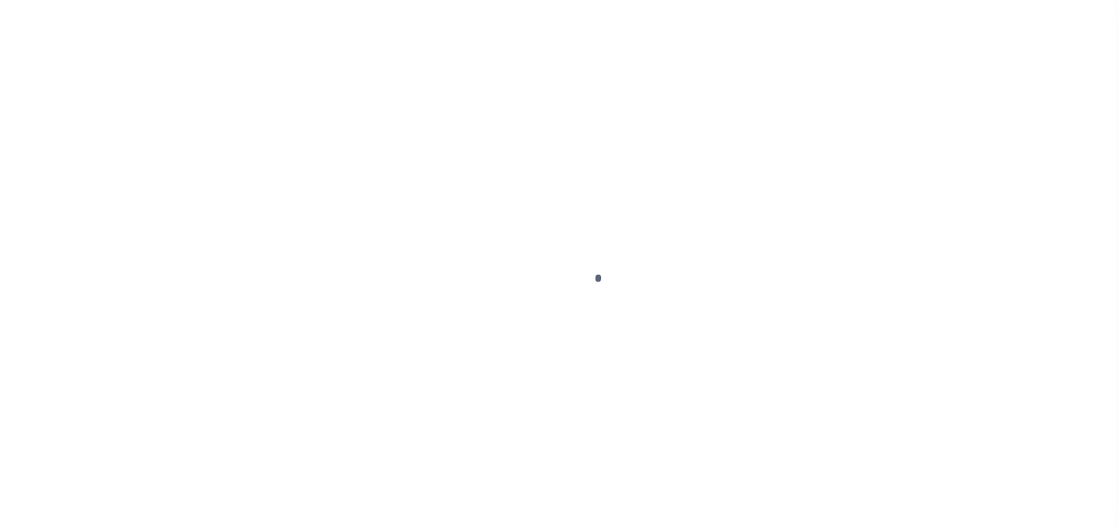
select select "NW2"
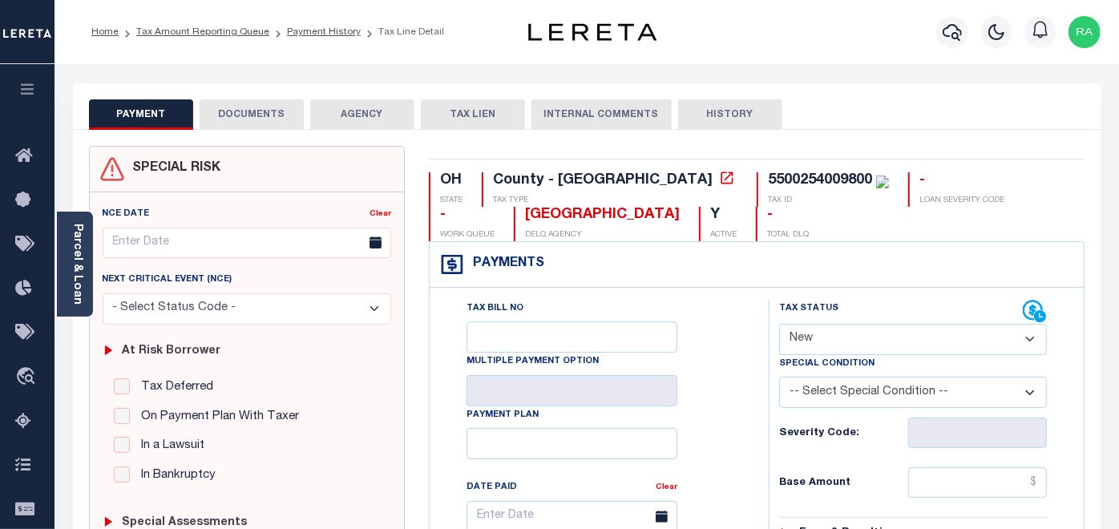
click at [244, 110] on button "DOCUMENTS" at bounding box center [252, 114] width 104 height 30
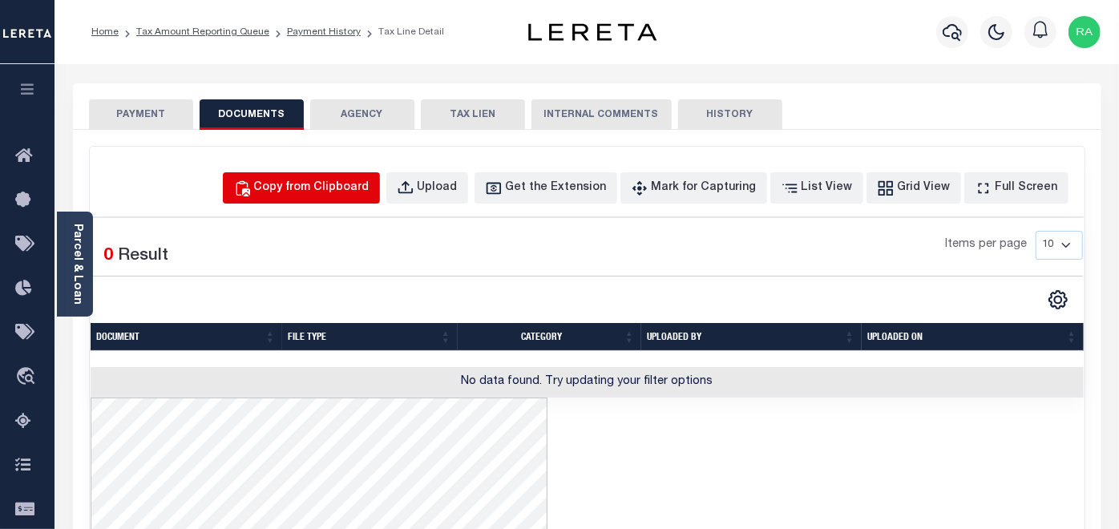
click at [354, 186] on div "Copy from Clipboard" at bounding box center [311, 188] width 115 height 18
select select "POP"
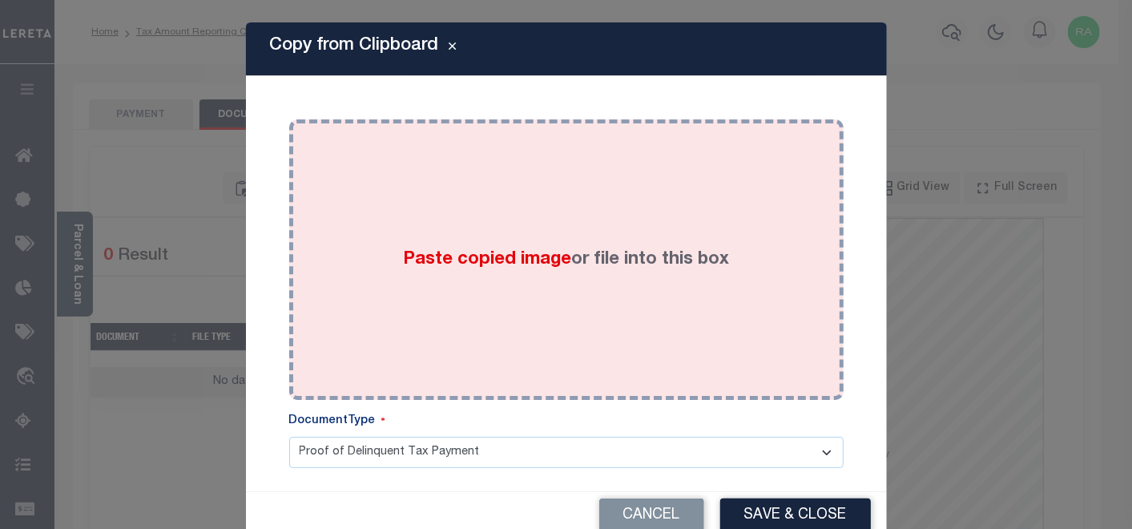
click at [369, 196] on div "Paste copied image or file into this box" at bounding box center [566, 259] width 530 height 256
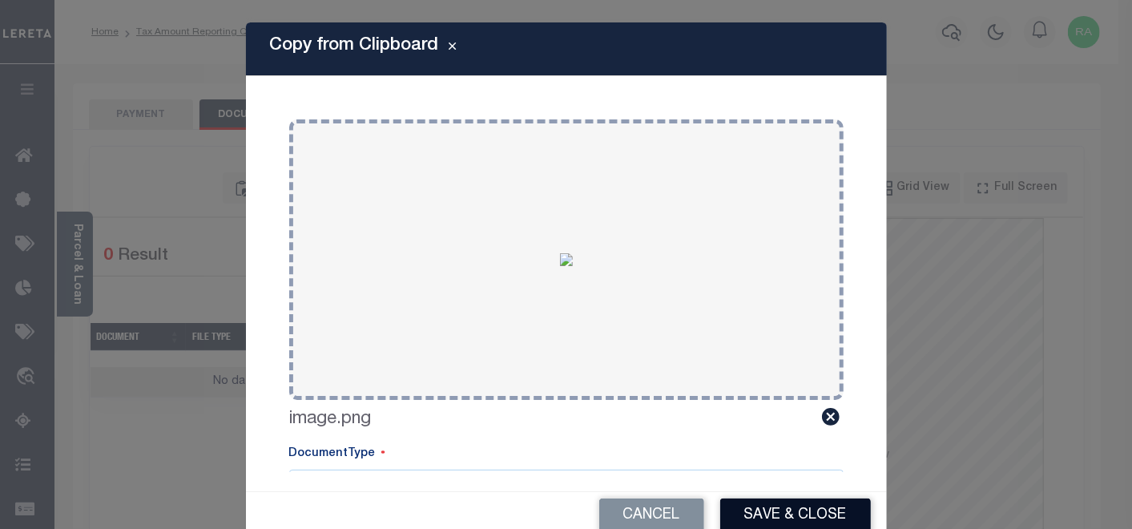
click at [785, 513] on button "Save & Close" at bounding box center [795, 515] width 151 height 34
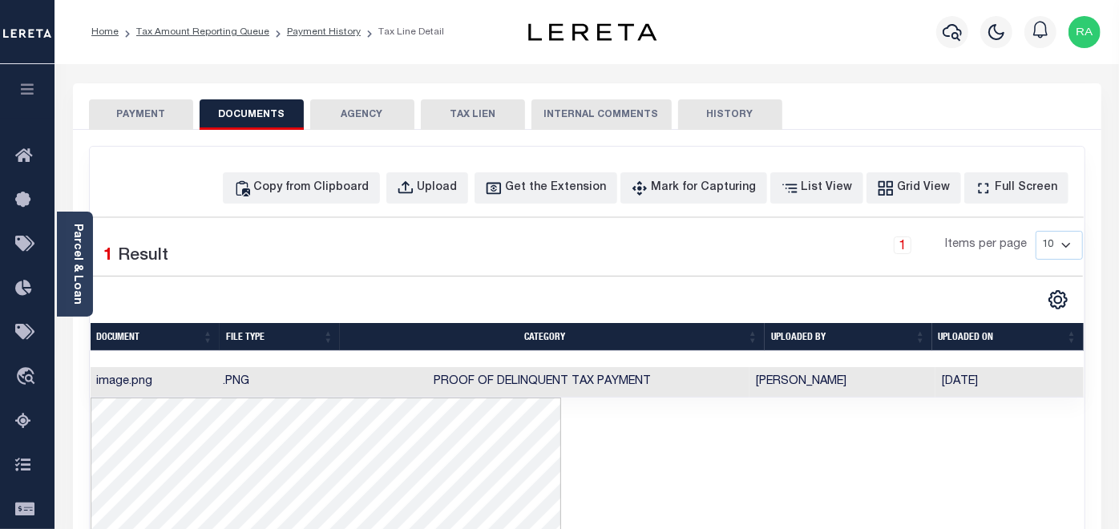
click at [142, 114] on button "PAYMENT" at bounding box center [141, 114] width 104 height 30
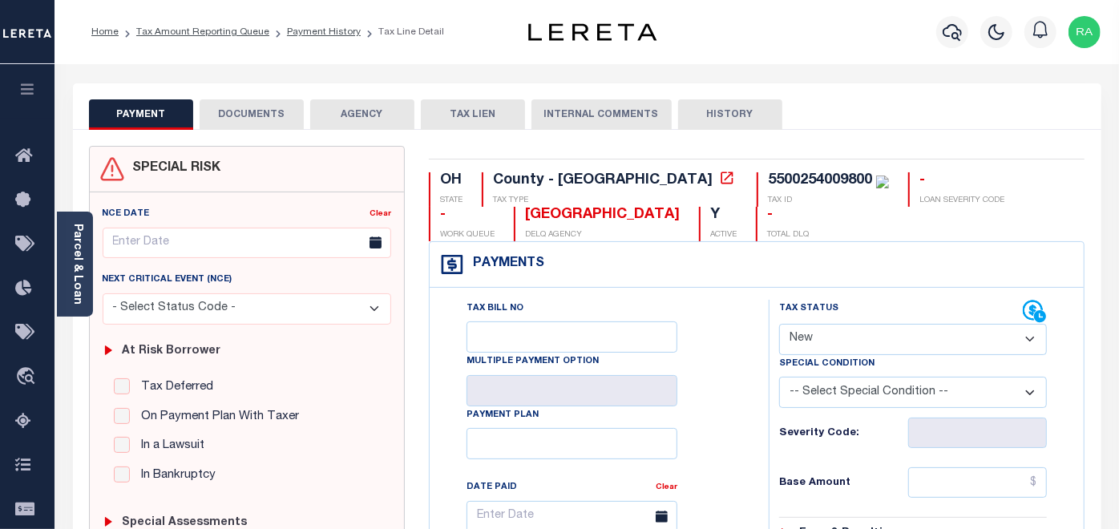
click at [812, 335] on select "- Select Status Code - Open Due/Unpaid Paid Incomplete No Tax Due Internal Refu…" at bounding box center [913, 339] width 268 height 31
select select "PYD"
click at [779, 324] on select "- Select Status Code - Open Due/Unpaid Paid Incomplete No Tax Due Internal Refu…" at bounding box center [913, 339] width 268 height 31
type input "[DATE]"
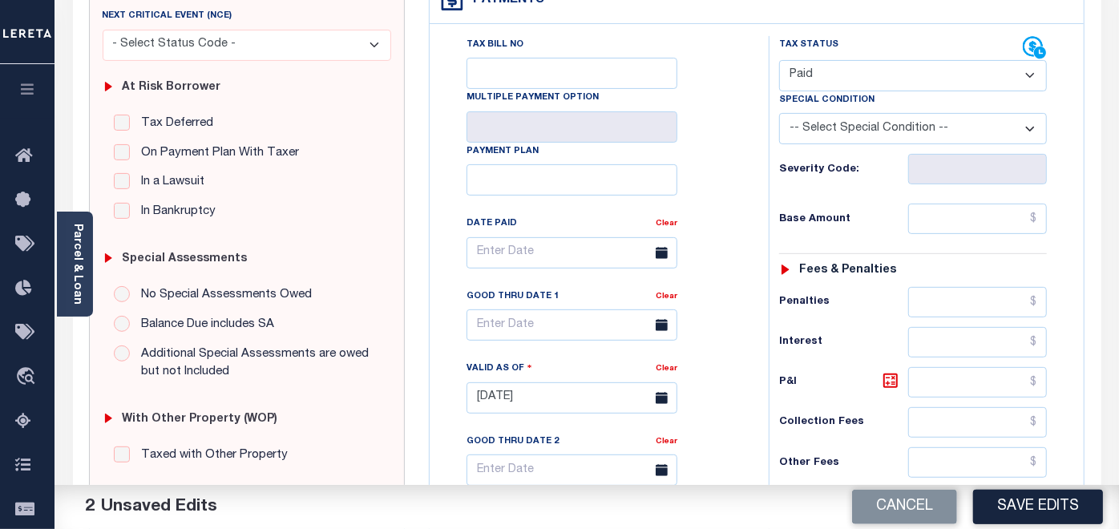
scroll to position [267, 0]
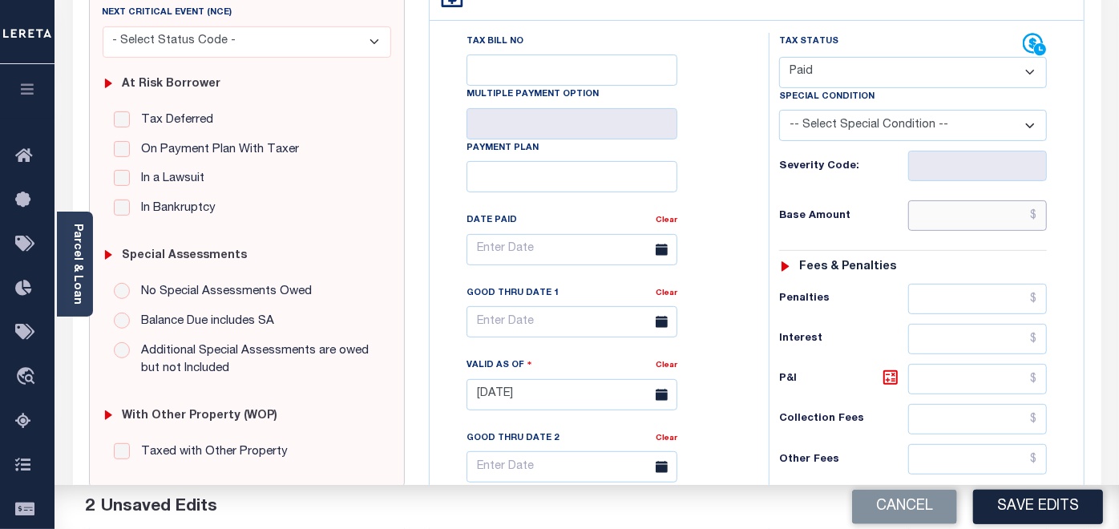
click at [947, 208] on input "text" at bounding box center [977, 215] width 139 height 30
click at [953, 208] on input "text" at bounding box center [977, 215] width 139 height 30
click at [981, 213] on input "text" at bounding box center [977, 215] width 139 height 30
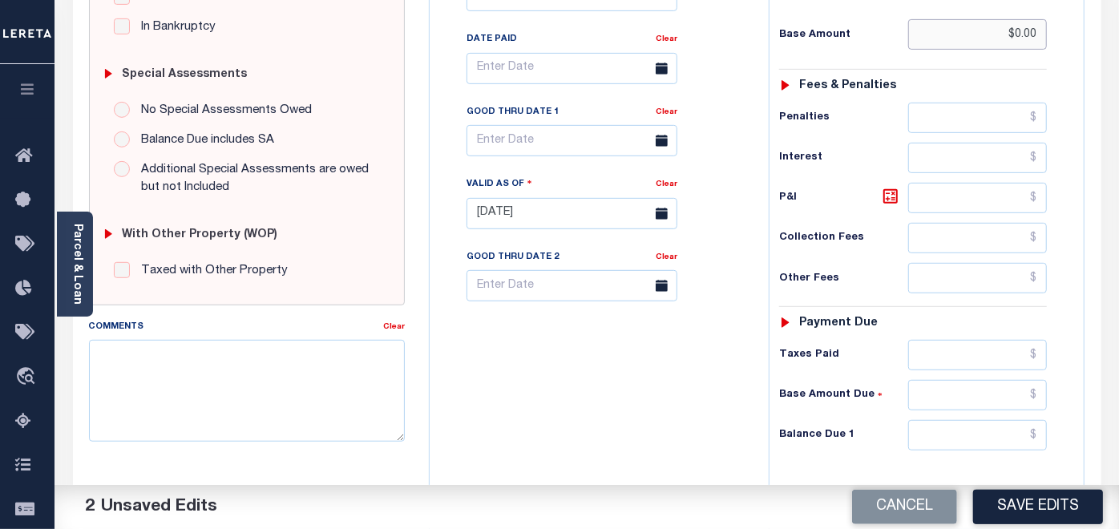
scroll to position [683, 0]
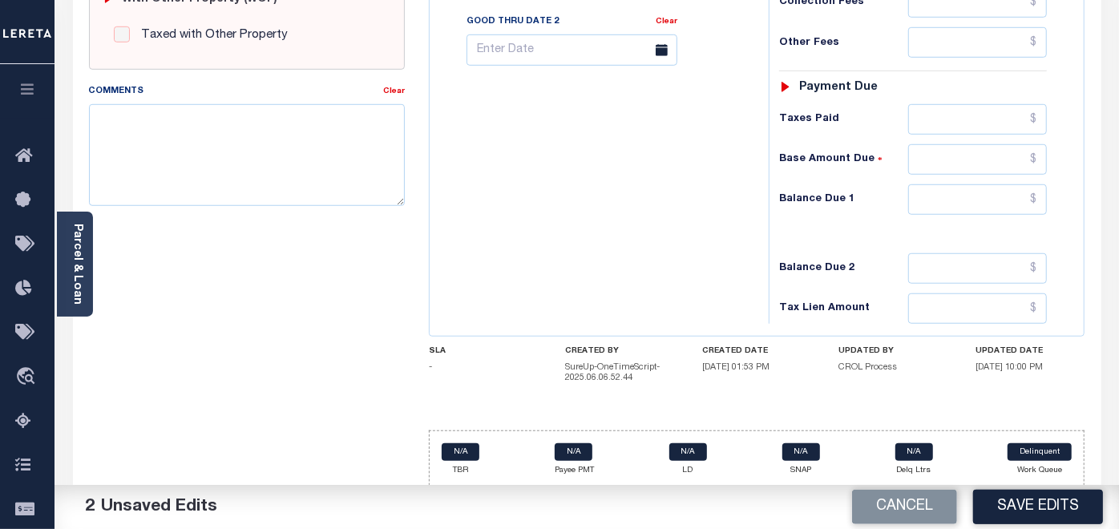
type input "$0.00"
click at [994, 192] on input "text" at bounding box center [977, 199] width 139 height 30
type input "$0.00"
click at [1017, 507] on button "Save Edits" at bounding box center [1038, 507] width 130 height 34
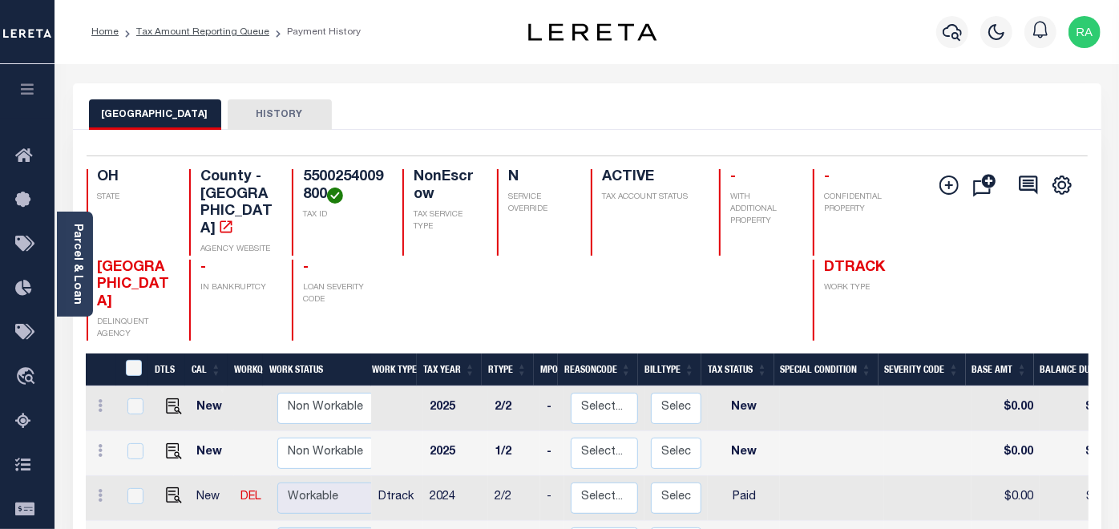
scroll to position [356, 0]
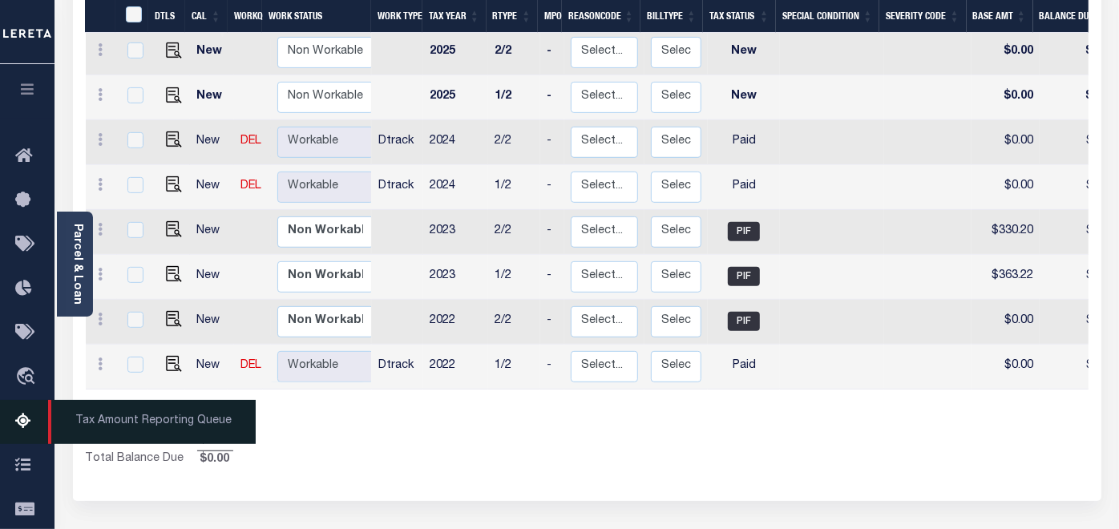
click at [23, 425] on icon at bounding box center [28, 422] width 26 height 20
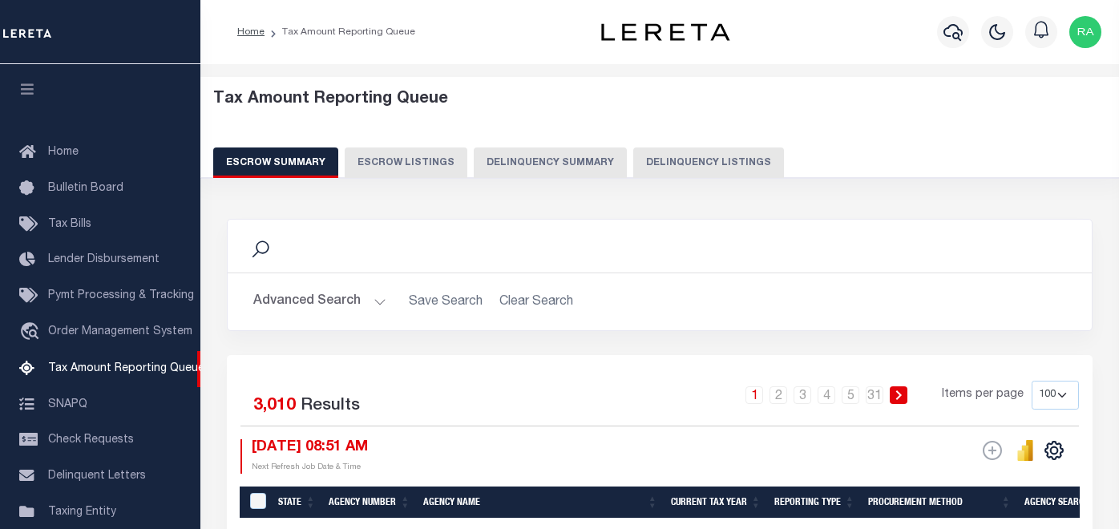
click at [663, 163] on button "Delinquency Listings" at bounding box center [708, 162] width 151 height 30
select select "100"
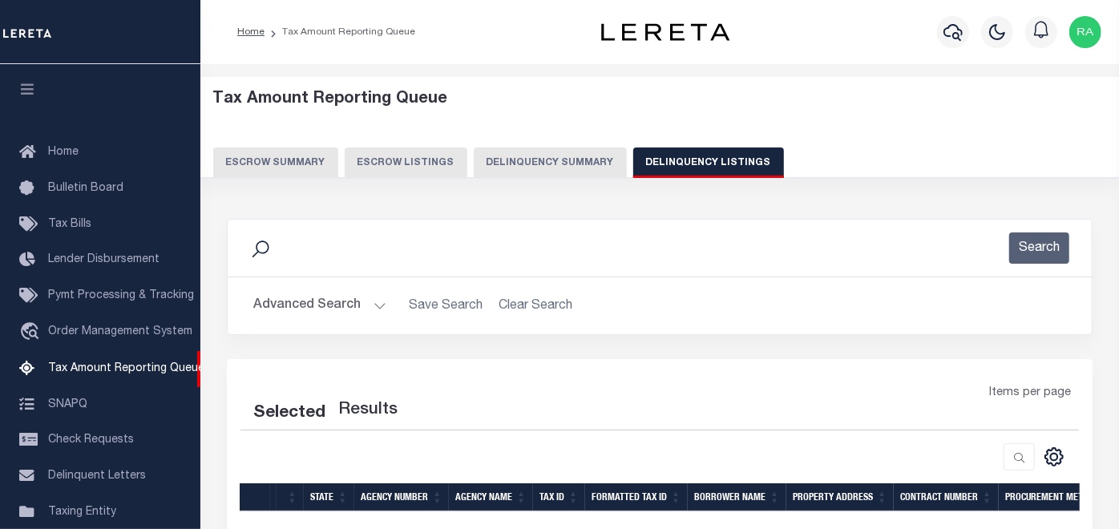
scroll to position [164, 0]
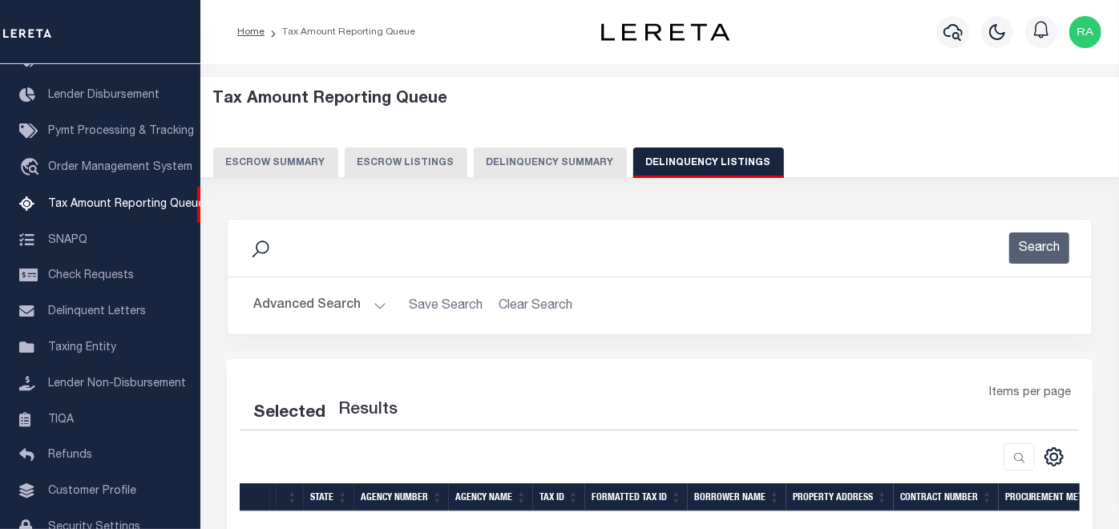
select select "100"
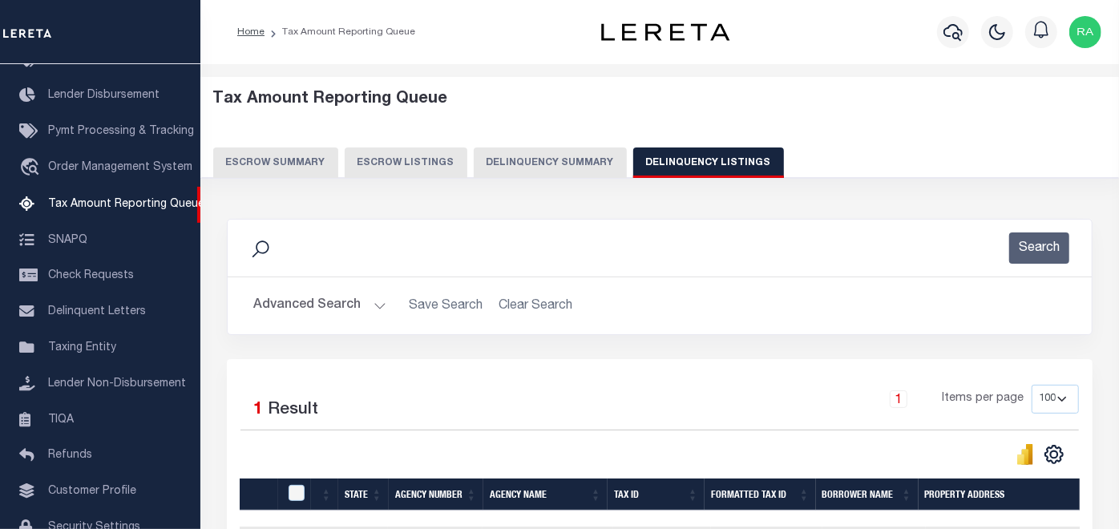
scroll to position [199, 0]
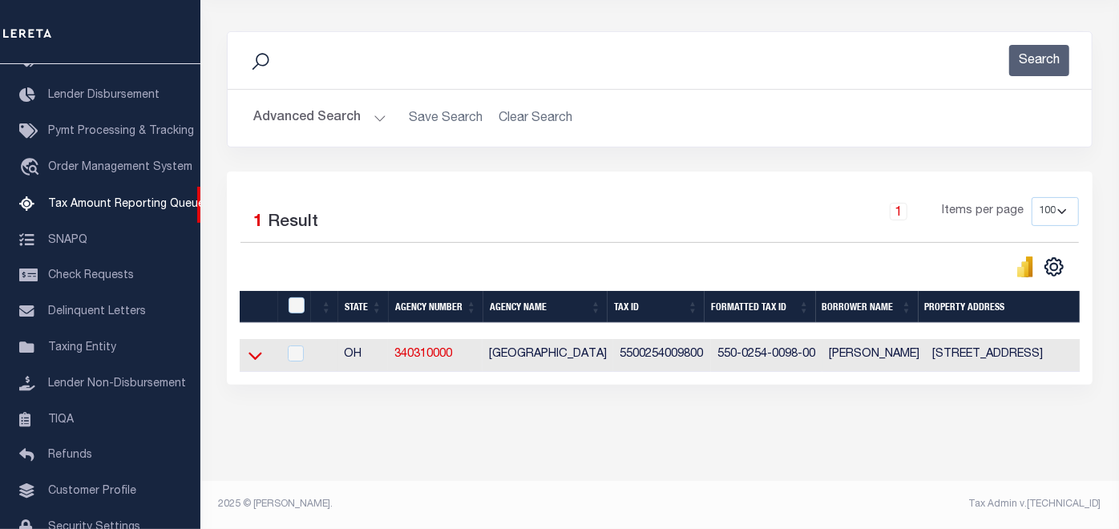
click at [256, 350] on icon at bounding box center [255, 355] width 14 height 17
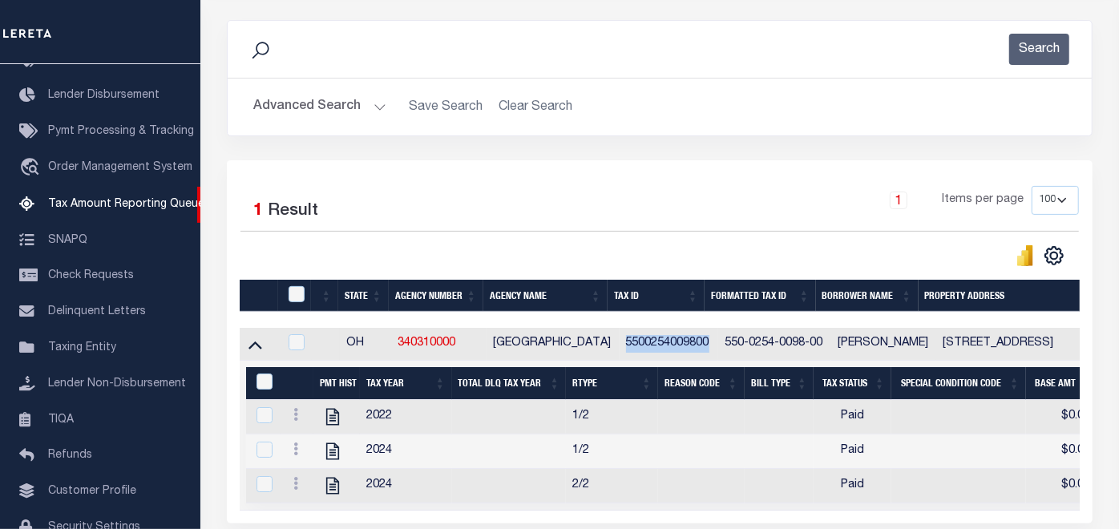
drag, startPoint x: 707, startPoint y: 345, endPoint x: 619, endPoint y: 344, distance: 88.1
click at [619, 344] on td "5500254009800" at bounding box center [668, 344] width 99 height 33
checkbox input "true"
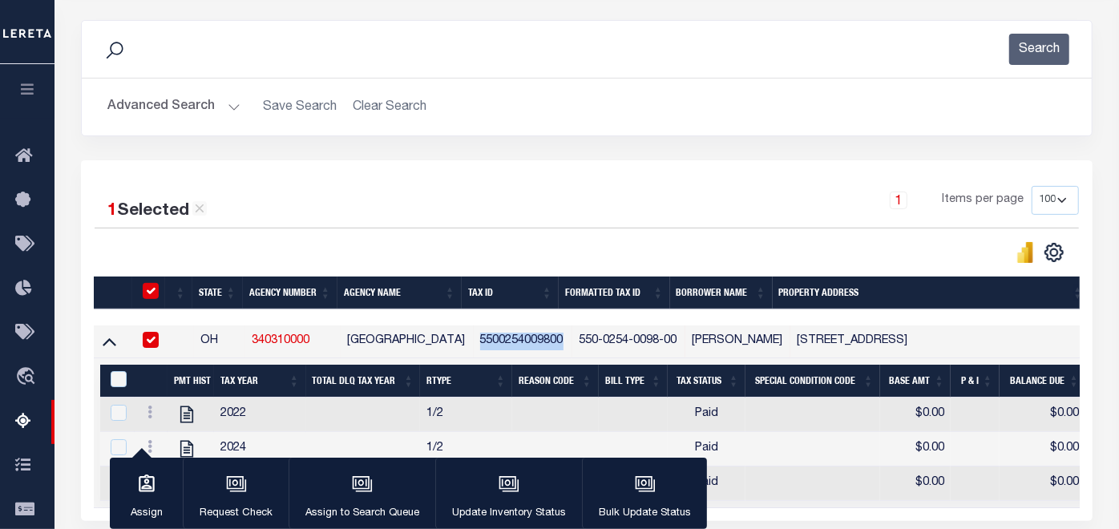
copy td "5500254009800"
click at [119, 381] on input "&nbsp;" at bounding box center [119, 379] width 16 height 16
checkbox input "true"
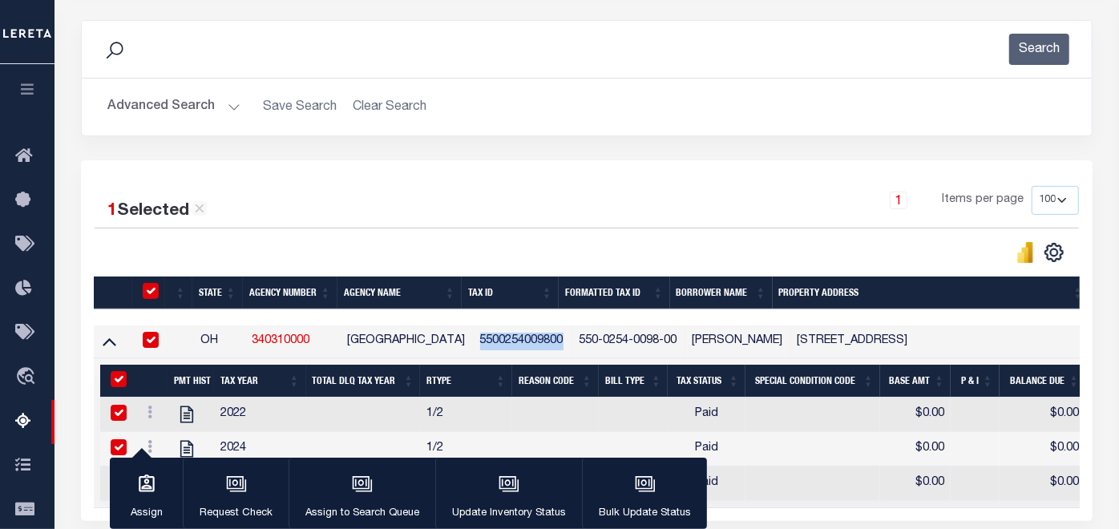
checkbox input "true"
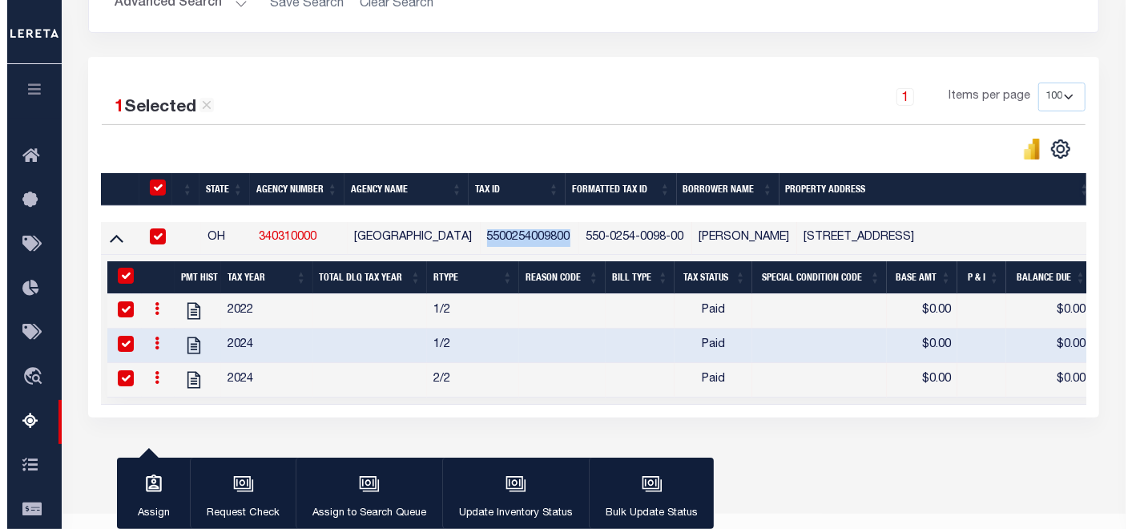
scroll to position [348, 0]
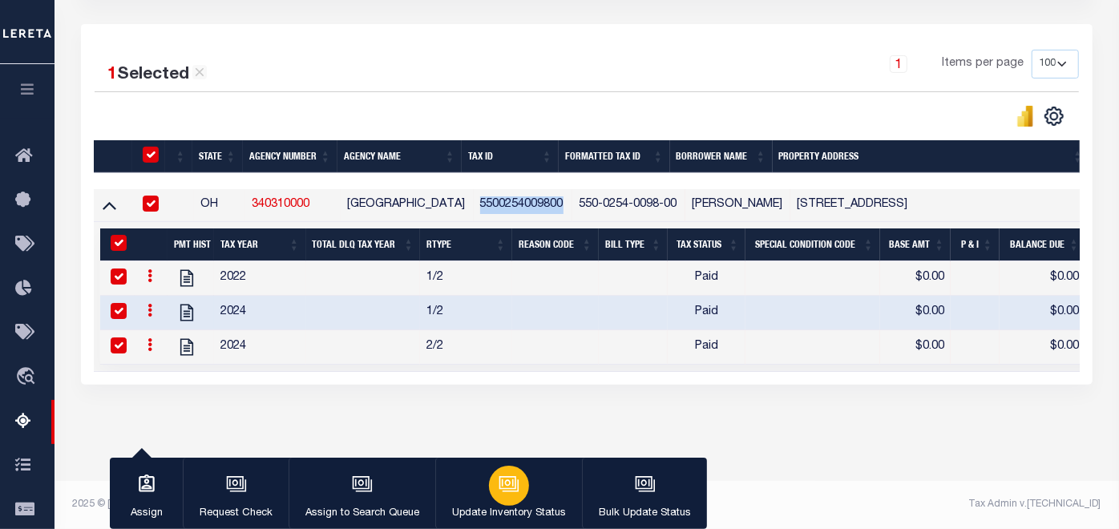
click at [507, 488] on icon "button" at bounding box center [508, 484] width 21 height 21
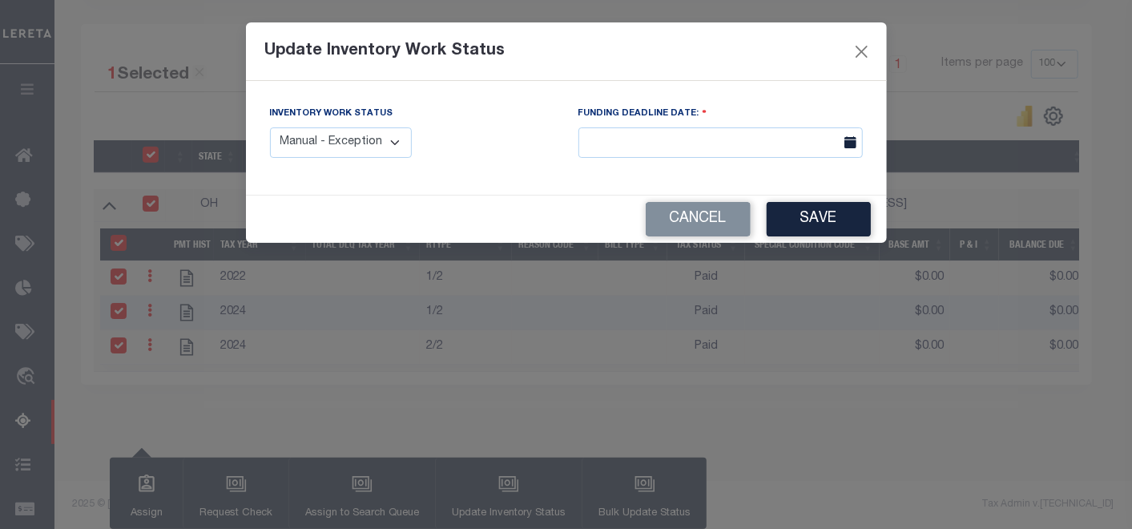
click at [393, 143] on select "Manual - Exception Pended - Awaiting Search Late Add Exception Completed" at bounding box center [341, 142] width 143 height 31
select select "4"
click at [270, 127] on select "Manual - Exception Pended - Awaiting Search Late Add Exception Completed" at bounding box center [341, 142] width 143 height 31
click at [817, 222] on button "Save" at bounding box center [819, 219] width 104 height 34
